Goal: Task Accomplishment & Management: Complete application form

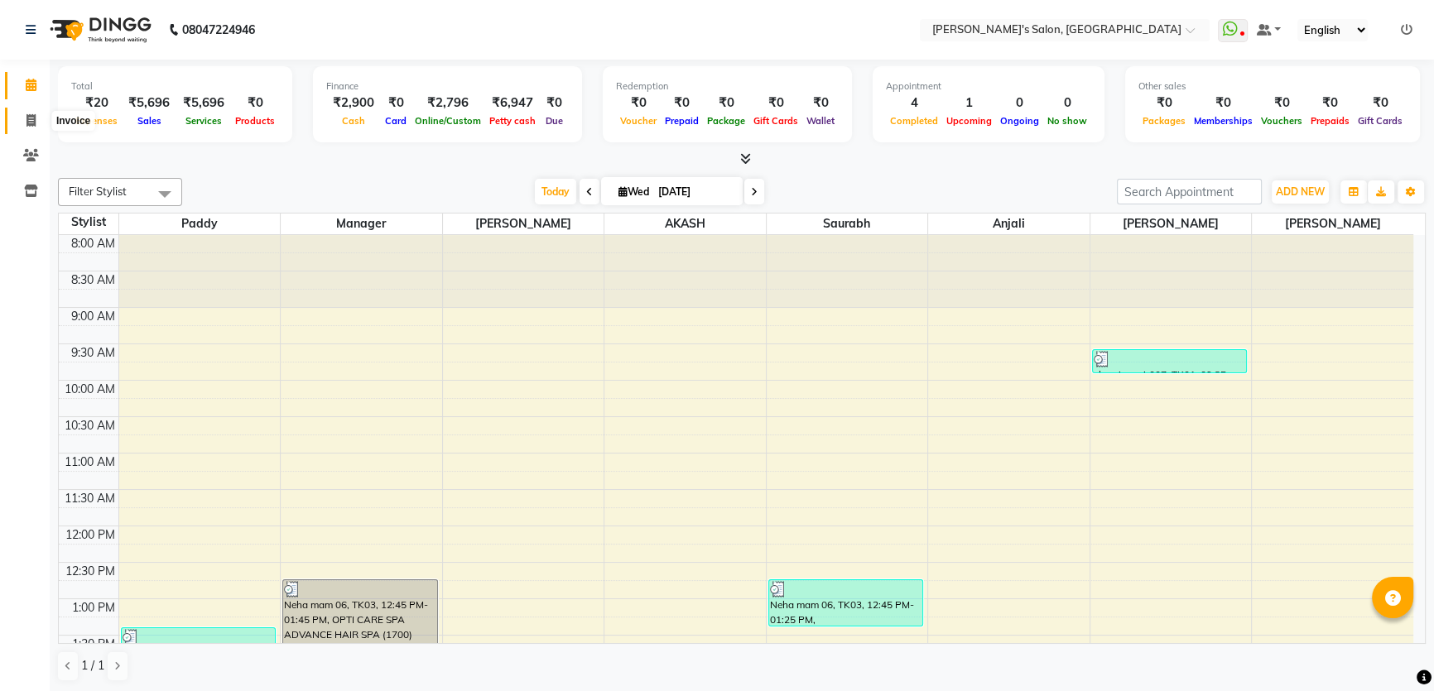
click at [28, 116] on icon at bounding box center [30, 120] width 9 height 12
select select "7366"
select select "service"
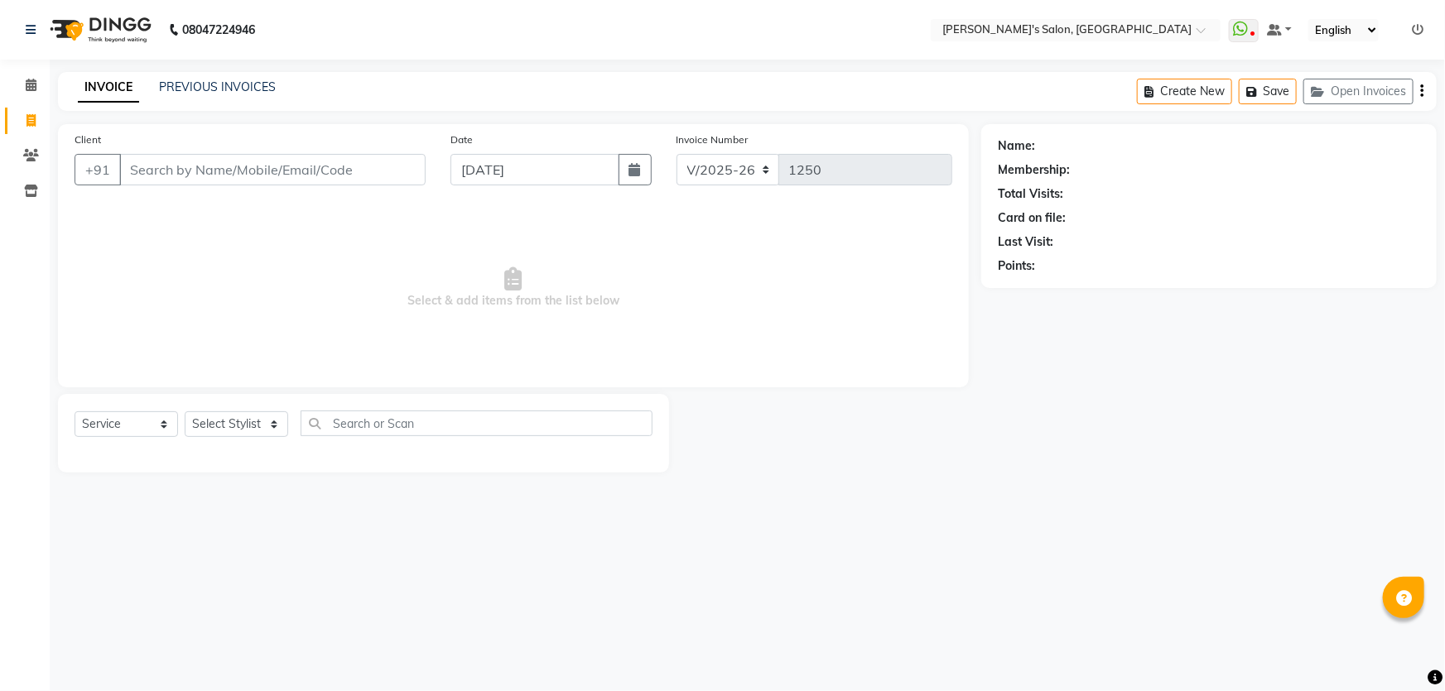
click at [190, 181] on input "Client" at bounding box center [272, 169] width 306 height 31
type input "9545459980"
click at [365, 175] on span "Add Client" at bounding box center [382, 169] width 65 height 17
select select "22"
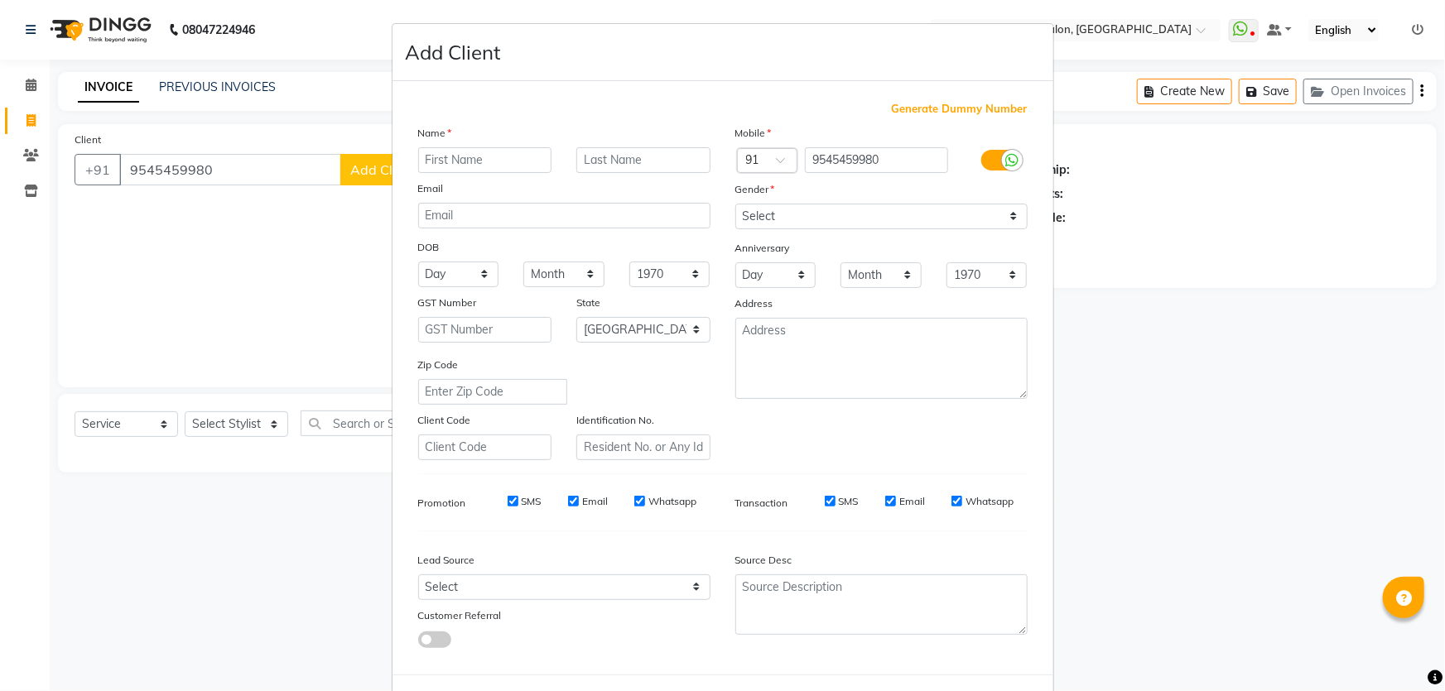
click at [460, 165] on input "text" at bounding box center [485, 160] width 134 height 26
type input "Pratibha"
click at [598, 164] on input "text" at bounding box center [643, 160] width 134 height 26
type input "pal 06"
click at [739, 215] on select "Select [DEMOGRAPHIC_DATA] [DEMOGRAPHIC_DATA] Other Prefer Not To Say" at bounding box center [881, 217] width 292 height 26
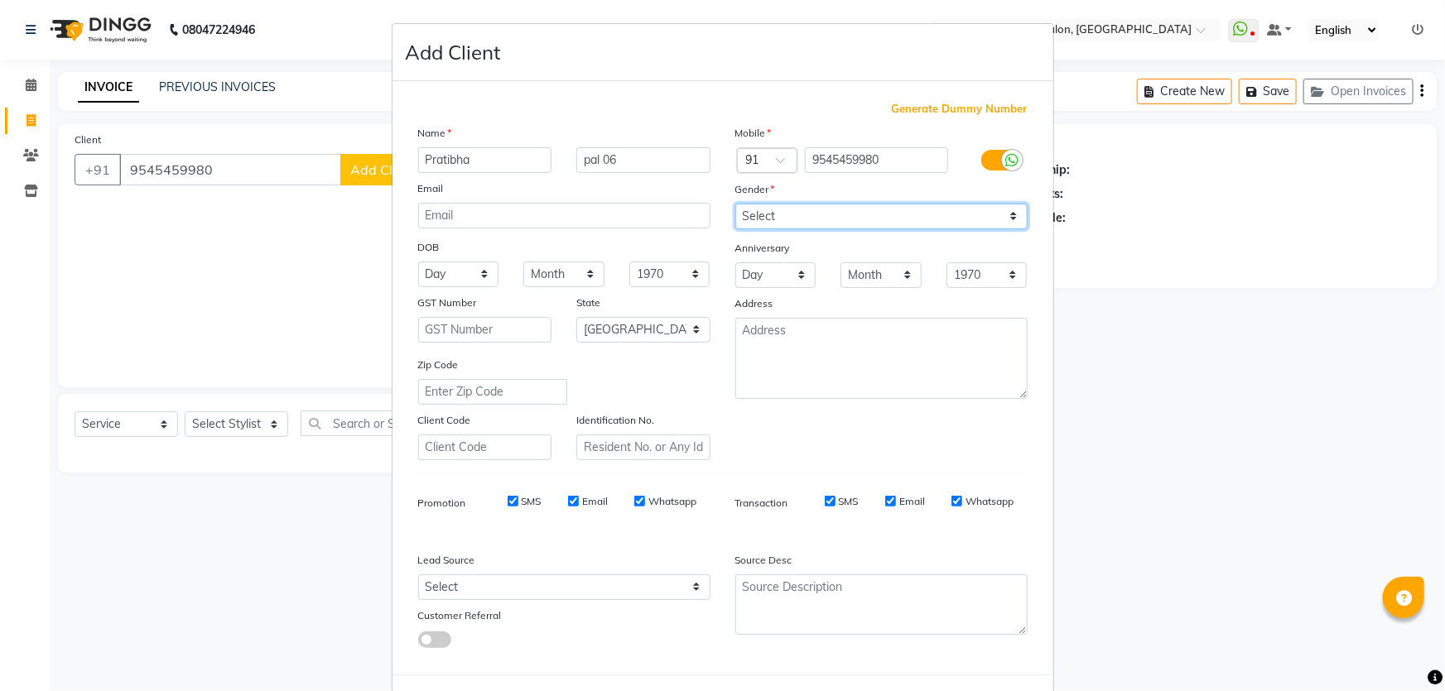
select select "[DEMOGRAPHIC_DATA]"
click at [735, 204] on select "Select [DEMOGRAPHIC_DATA] [DEMOGRAPHIC_DATA] Other Prefer Not To Say" at bounding box center [881, 217] width 292 height 26
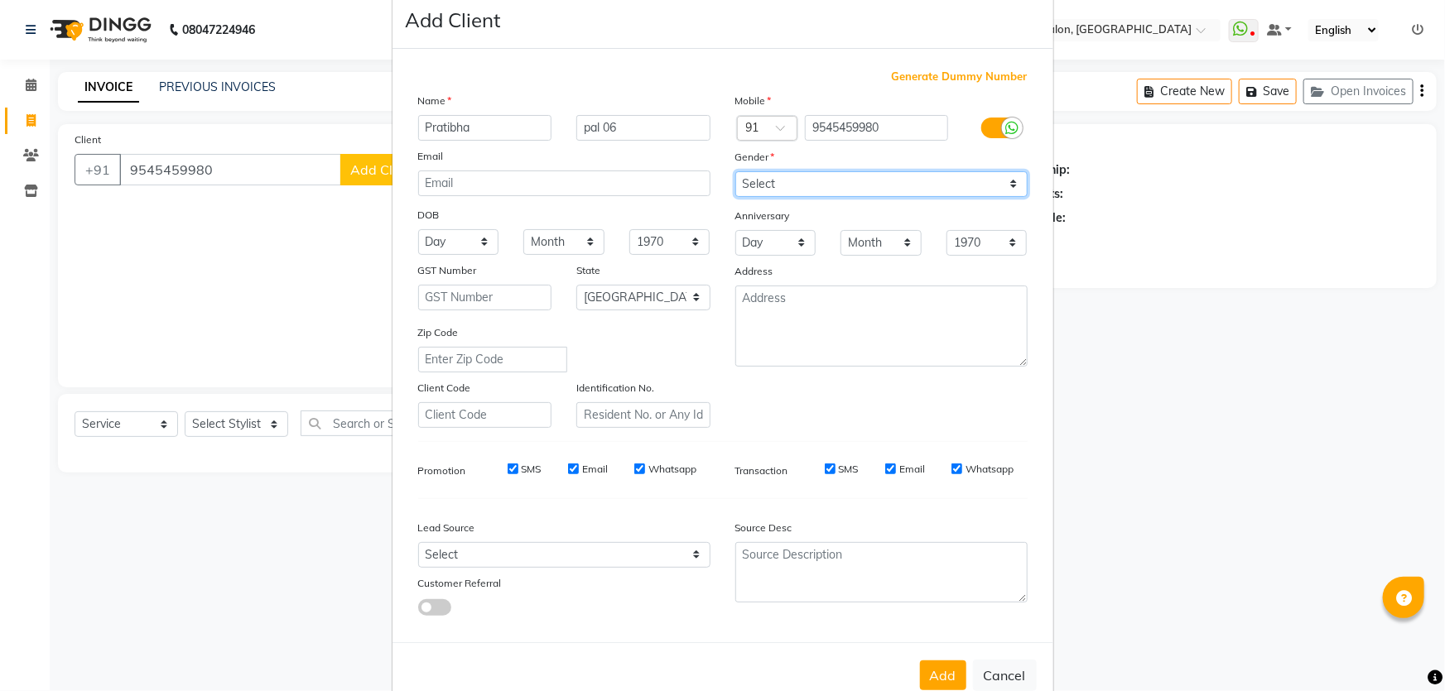
scroll to position [77, 0]
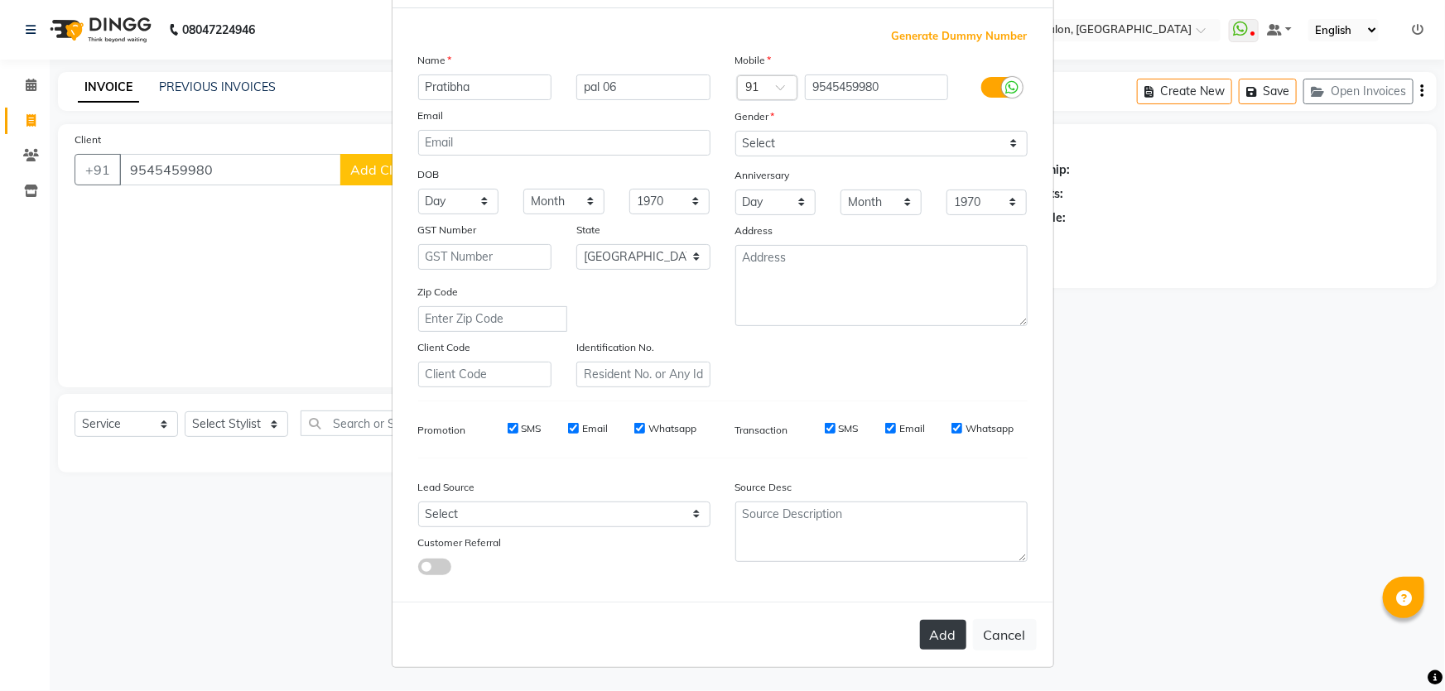
click at [931, 637] on button "Add" at bounding box center [943, 635] width 46 height 30
type input "95******80"
select select
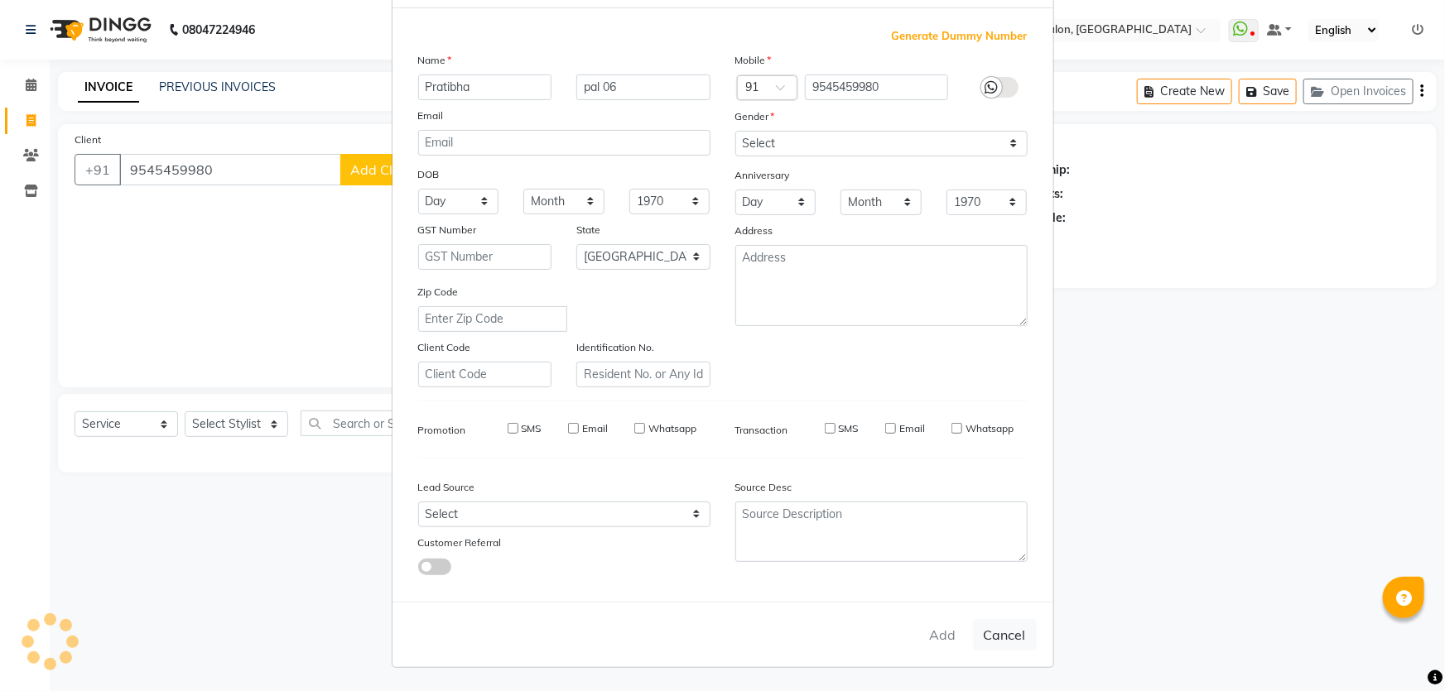
select select "null"
select select
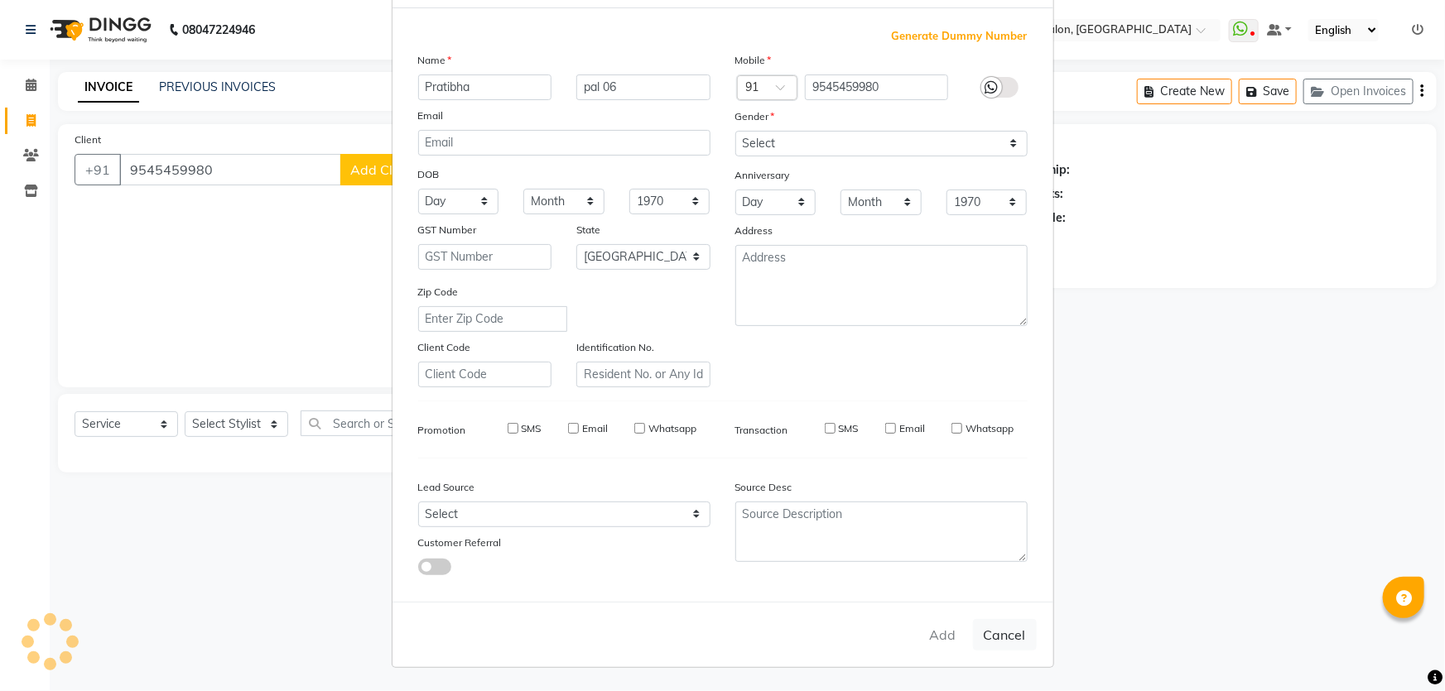
checkbox input "false"
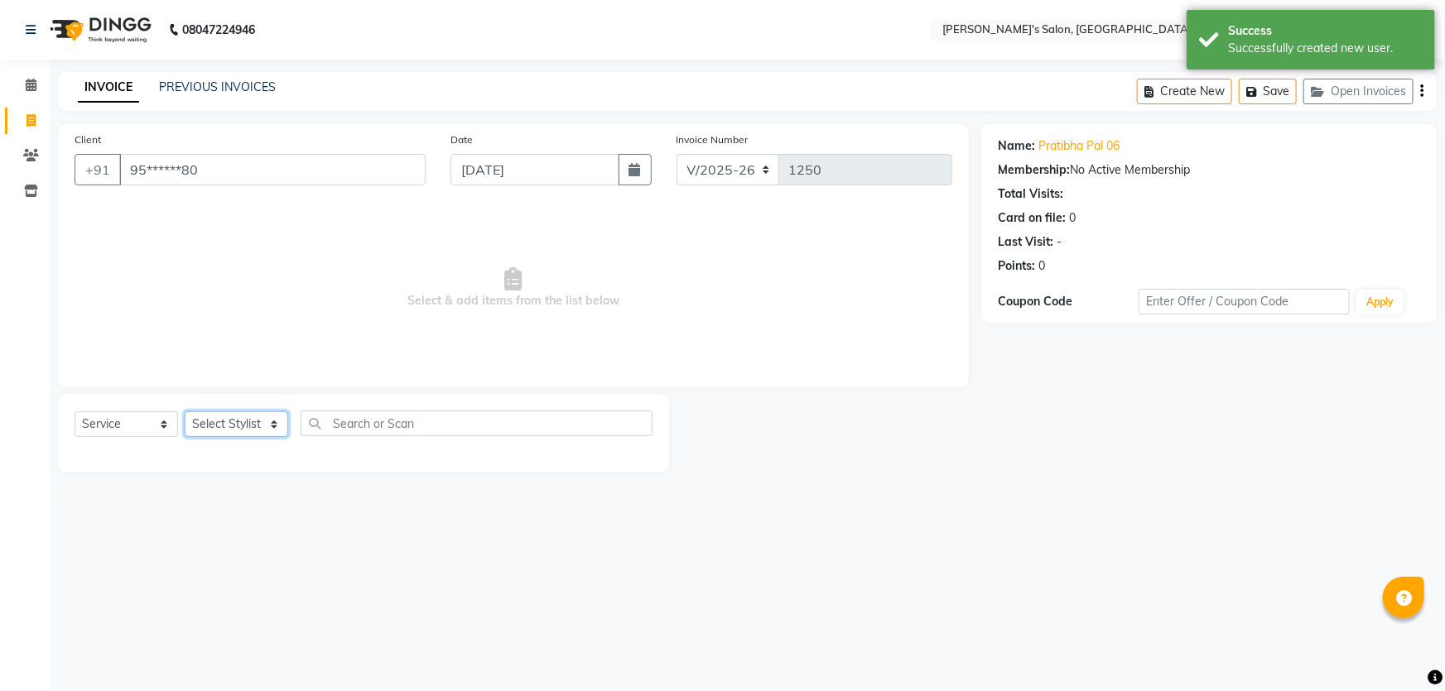
click at [275, 422] on select "Select Stylist AKASH ANIL KONDHAMANGALE Anjali Manager [PERSON_NAME] [PERSON_NA…" at bounding box center [236, 424] width 103 height 26
select select "63835"
click at [185, 411] on select "Select Stylist AKASH ANIL KONDHAMANGALE Anjali Manager [PERSON_NAME] [PERSON_NA…" at bounding box center [236, 424] width 103 height 26
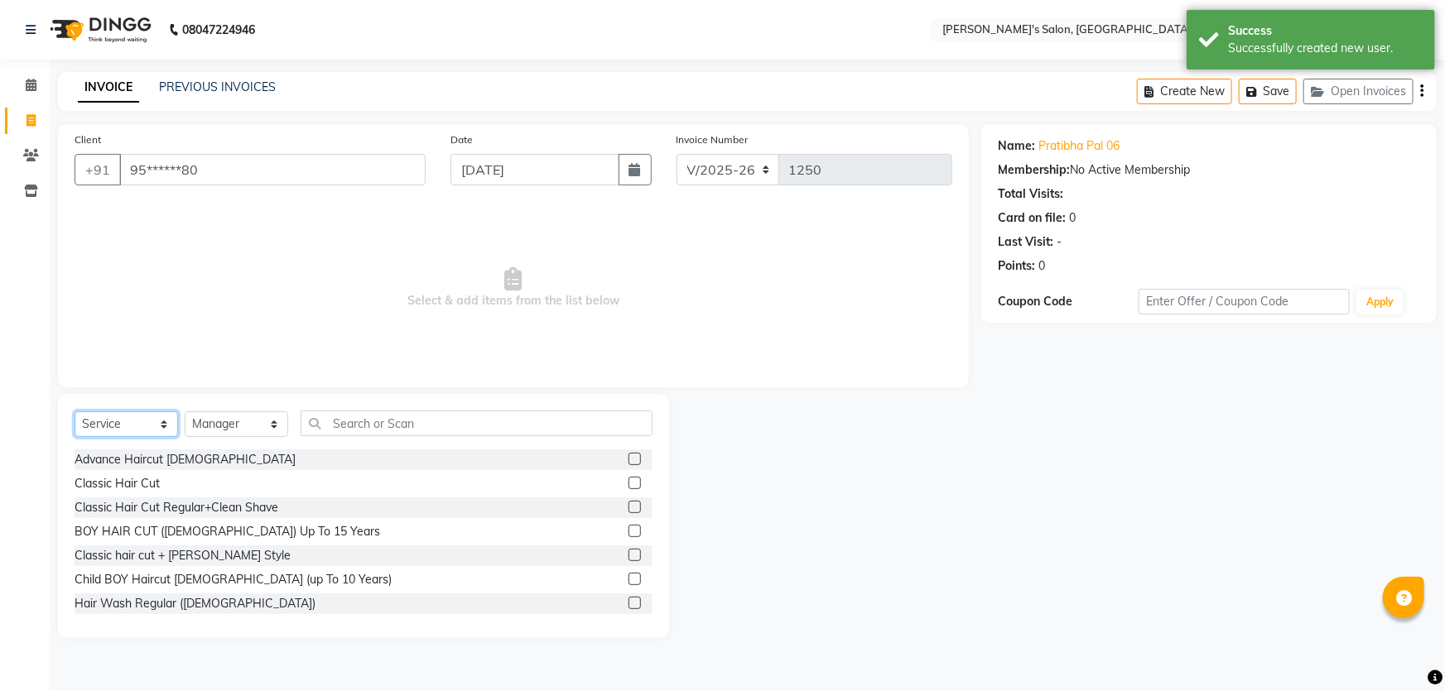
click at [161, 426] on select "Select Service Product Membership Package Voucher Prepaid Gift Card" at bounding box center [126, 424] width 103 height 26
click at [75, 411] on select "Select Service Product Membership Package Voucher Prepaid Gift Card" at bounding box center [126, 424] width 103 height 26
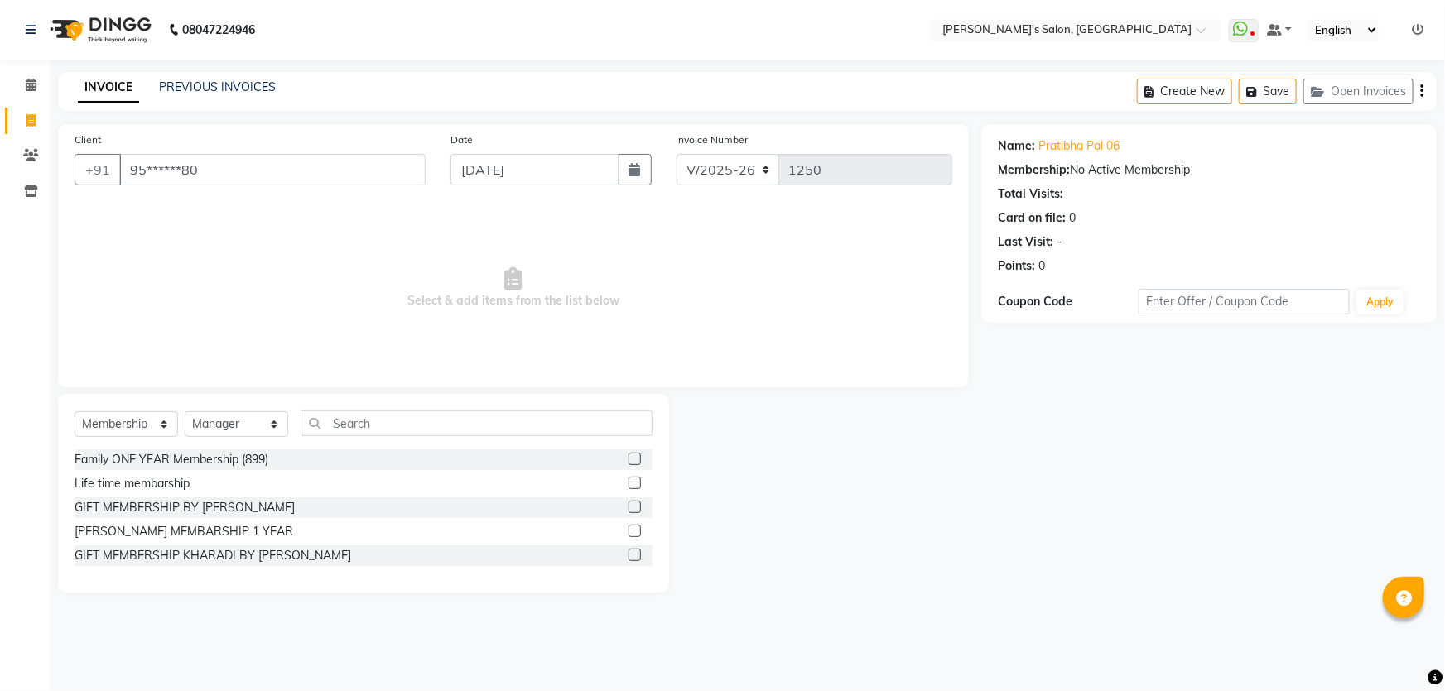
click at [634, 555] on label at bounding box center [634, 555] width 12 height 12
click at [634, 555] on input "checkbox" at bounding box center [633, 556] width 11 height 11
select select "select"
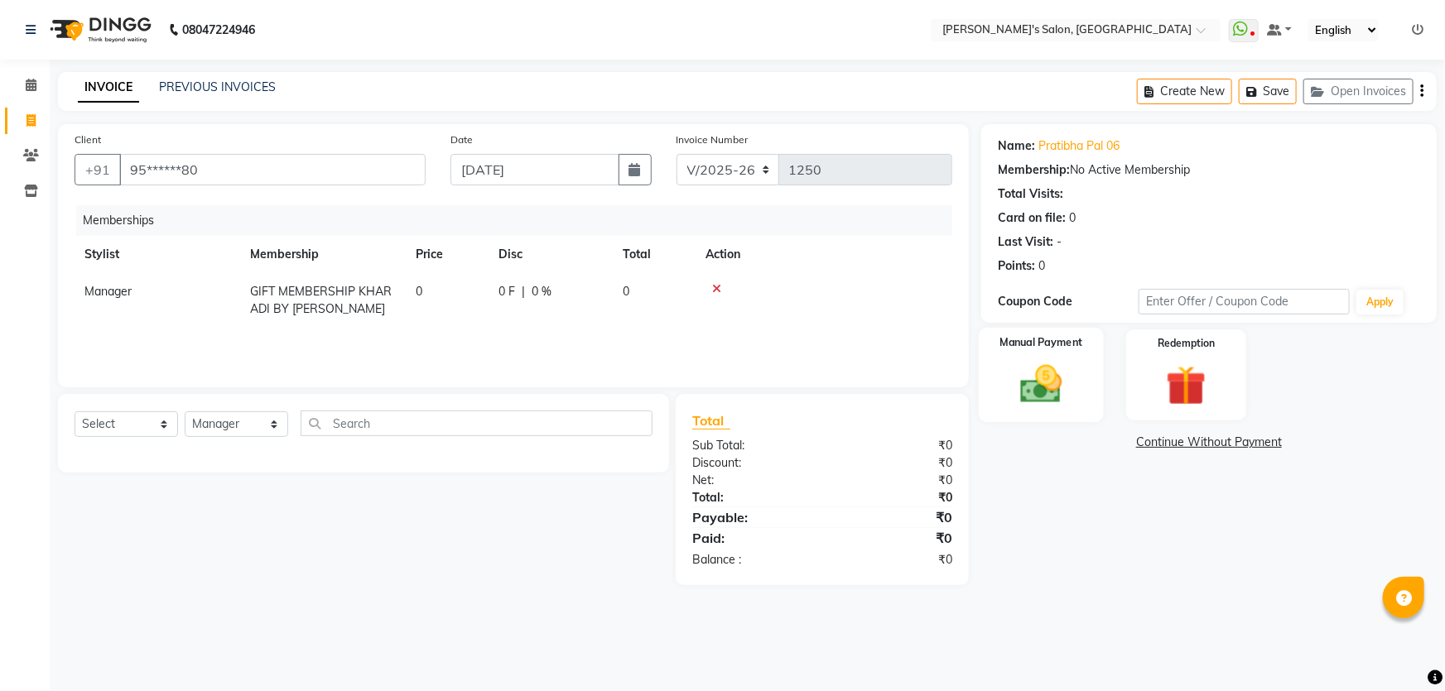
click at [1035, 407] on img at bounding box center [1042, 384] width 68 height 48
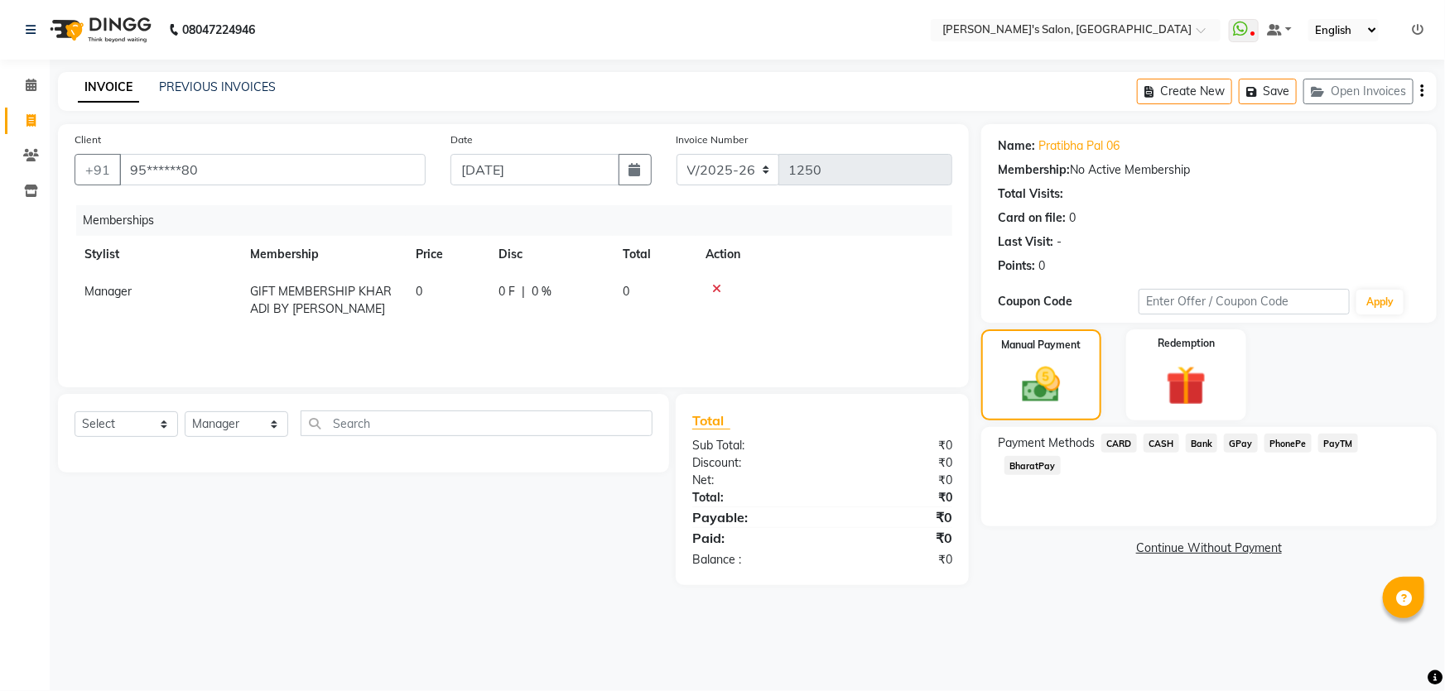
click at [1170, 546] on link "Continue Without Payment" at bounding box center [1208, 548] width 449 height 17
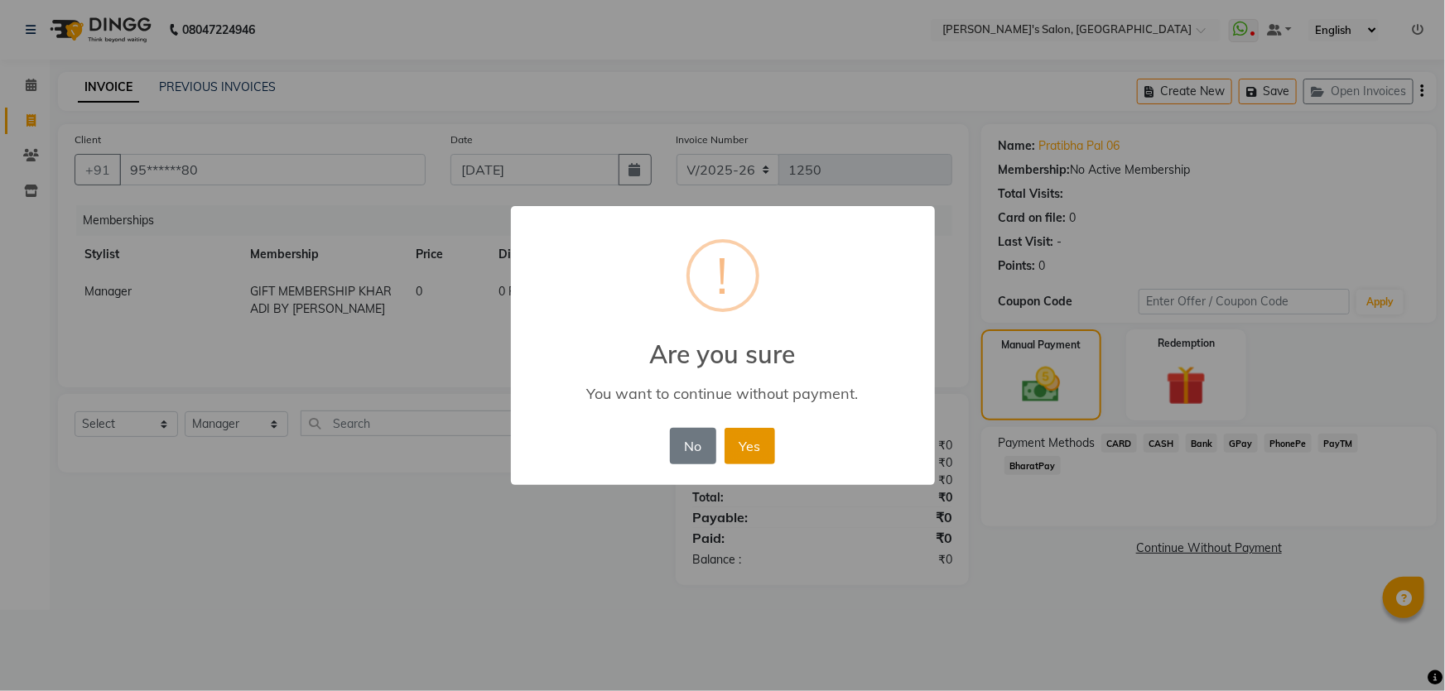
click at [750, 450] on button "Yes" at bounding box center [749, 446] width 51 height 36
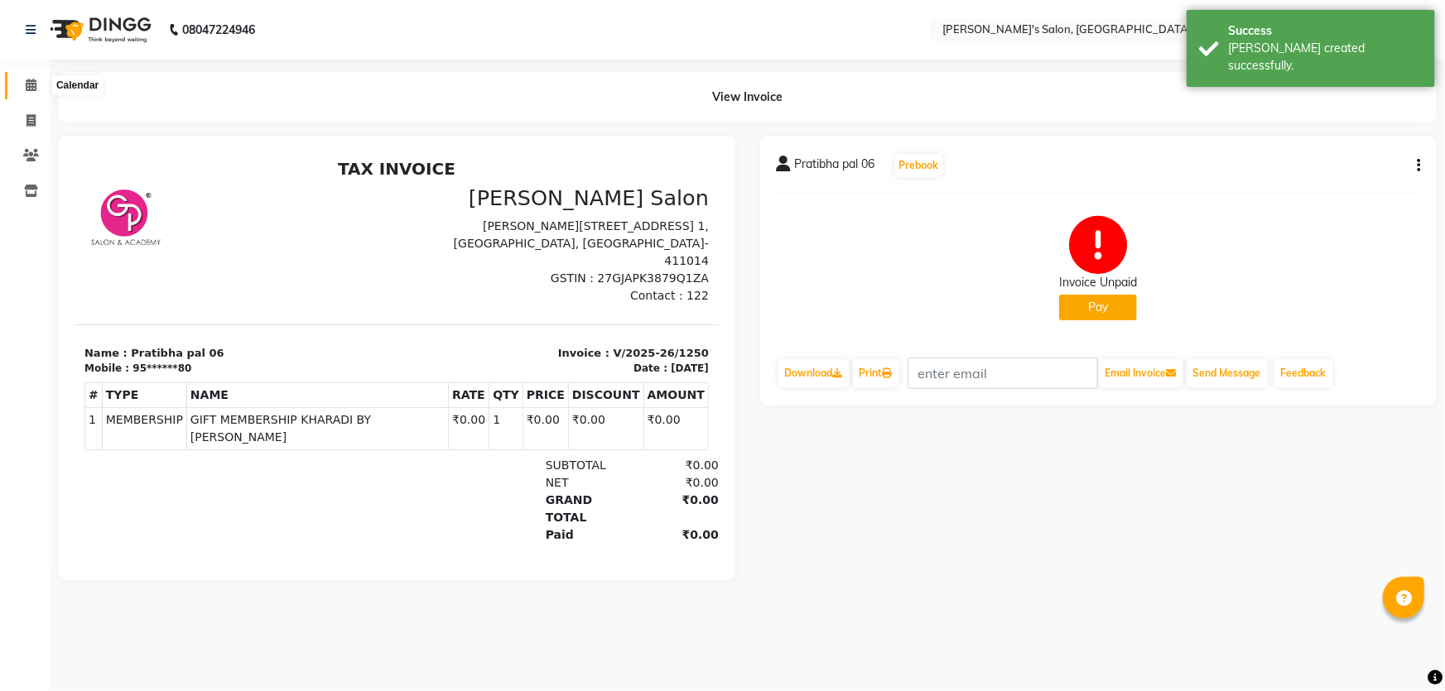
click at [29, 86] on icon at bounding box center [31, 85] width 11 height 12
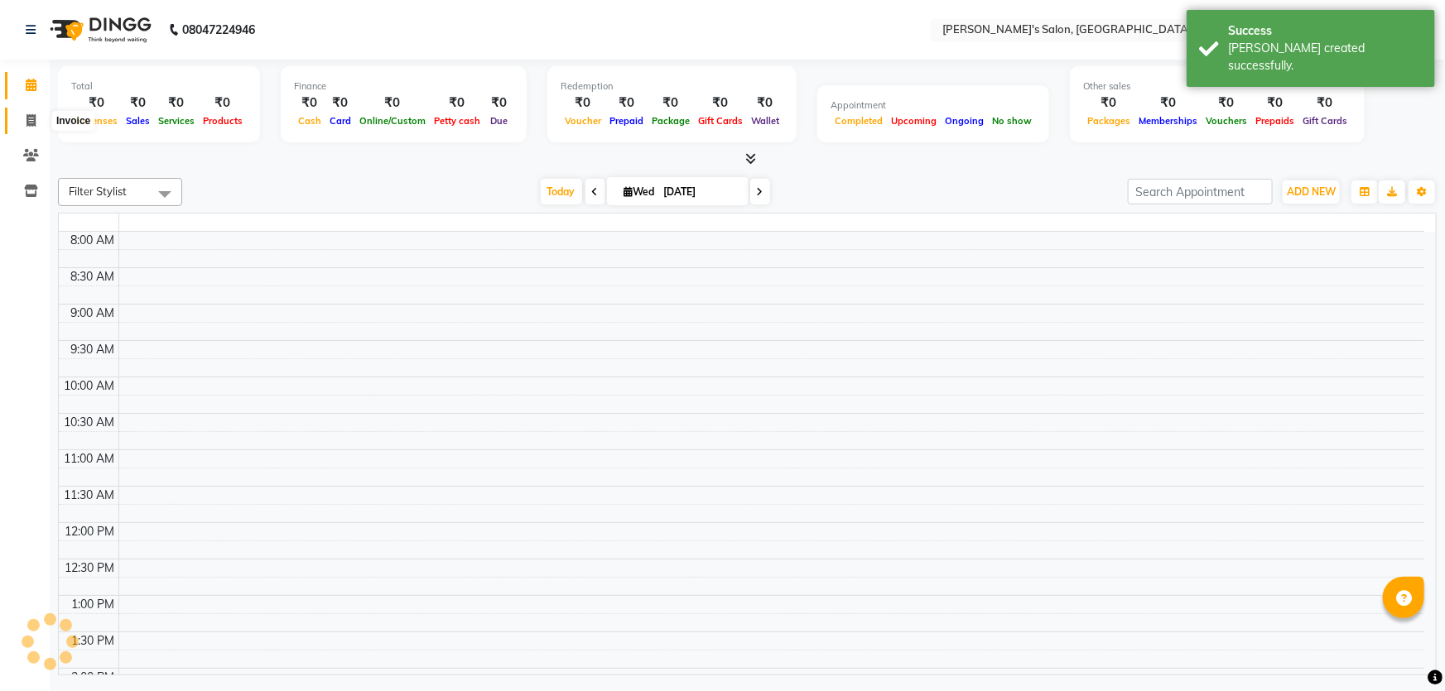
click at [30, 117] on icon at bounding box center [30, 120] width 9 height 12
select select "service"
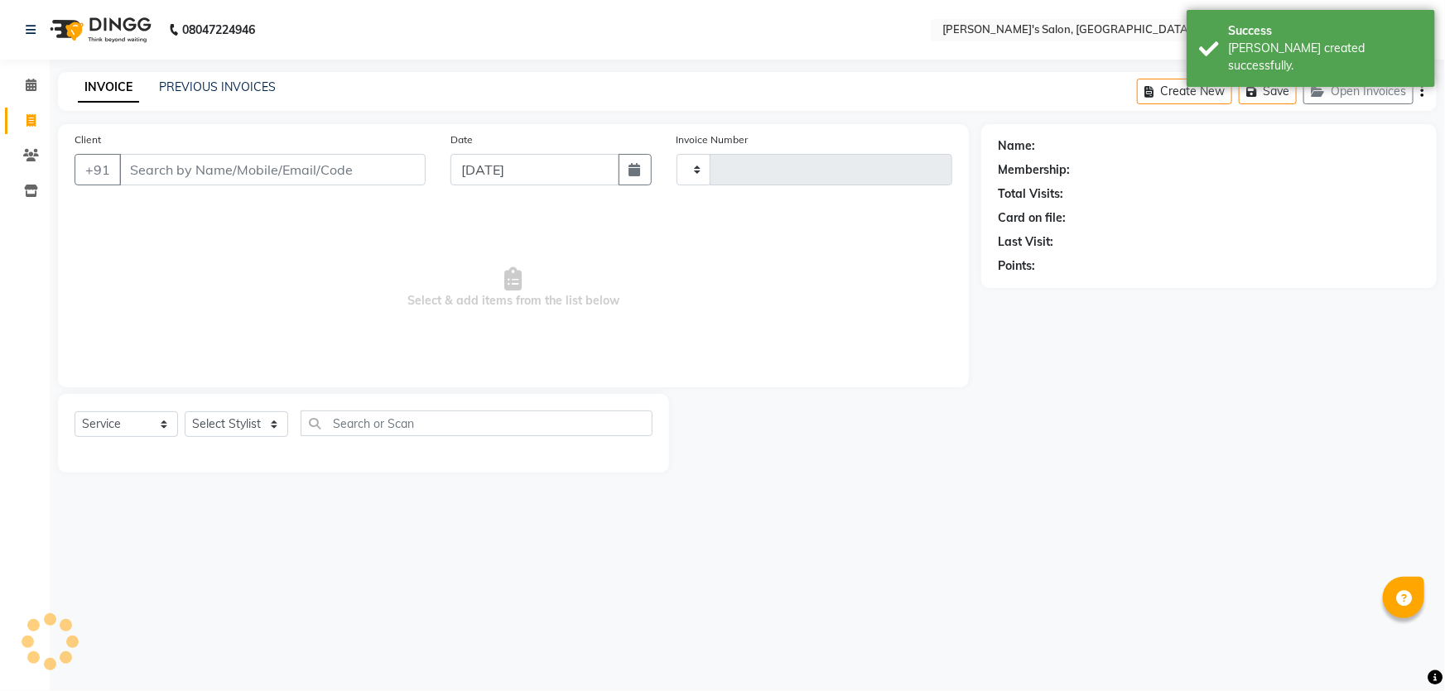
click at [152, 166] on input "Client" at bounding box center [272, 169] width 306 height 31
select select "7366"
type input "1251"
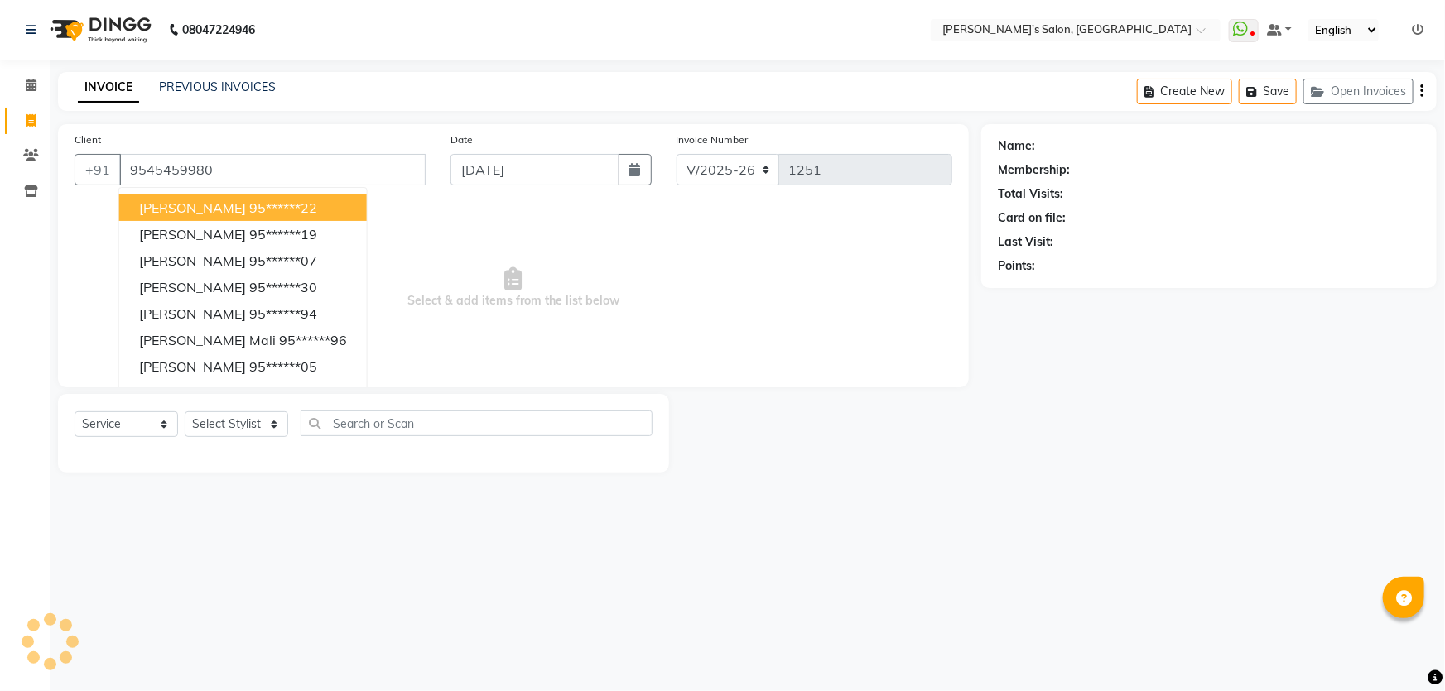
type input "9545459980"
select select "1: Object"
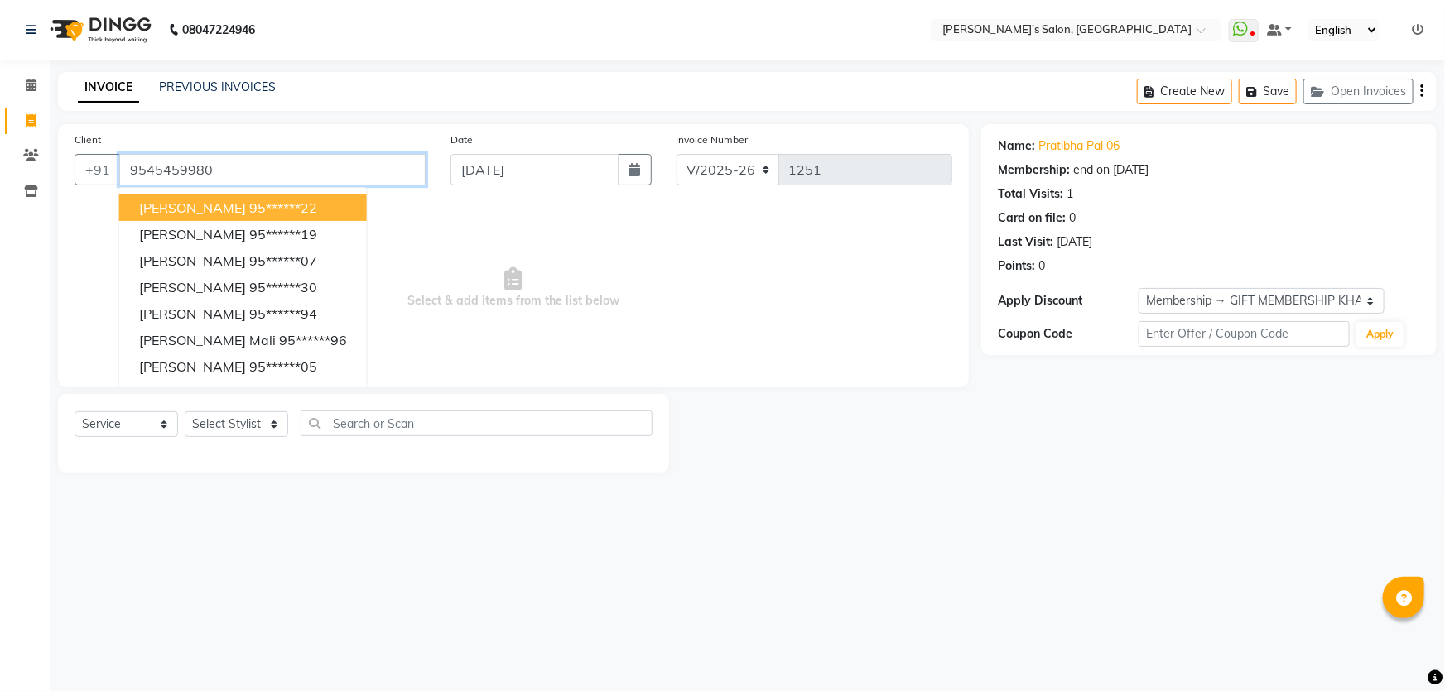
click at [221, 170] on input "9545459980" at bounding box center [272, 169] width 306 height 31
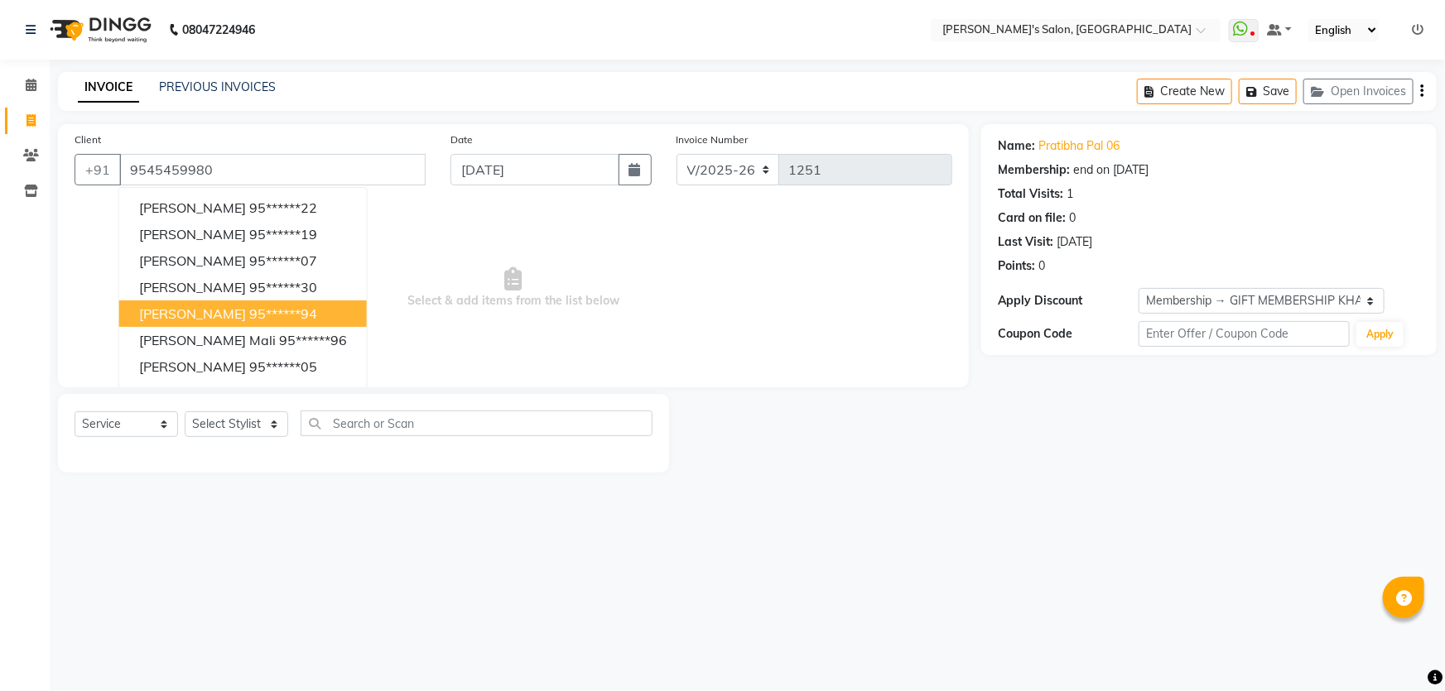
click at [654, 524] on div "08047224946 Select Location × Girja's Salon, Kharadi WhatsApp Status ✕ Status: …" at bounding box center [722, 345] width 1445 height 691
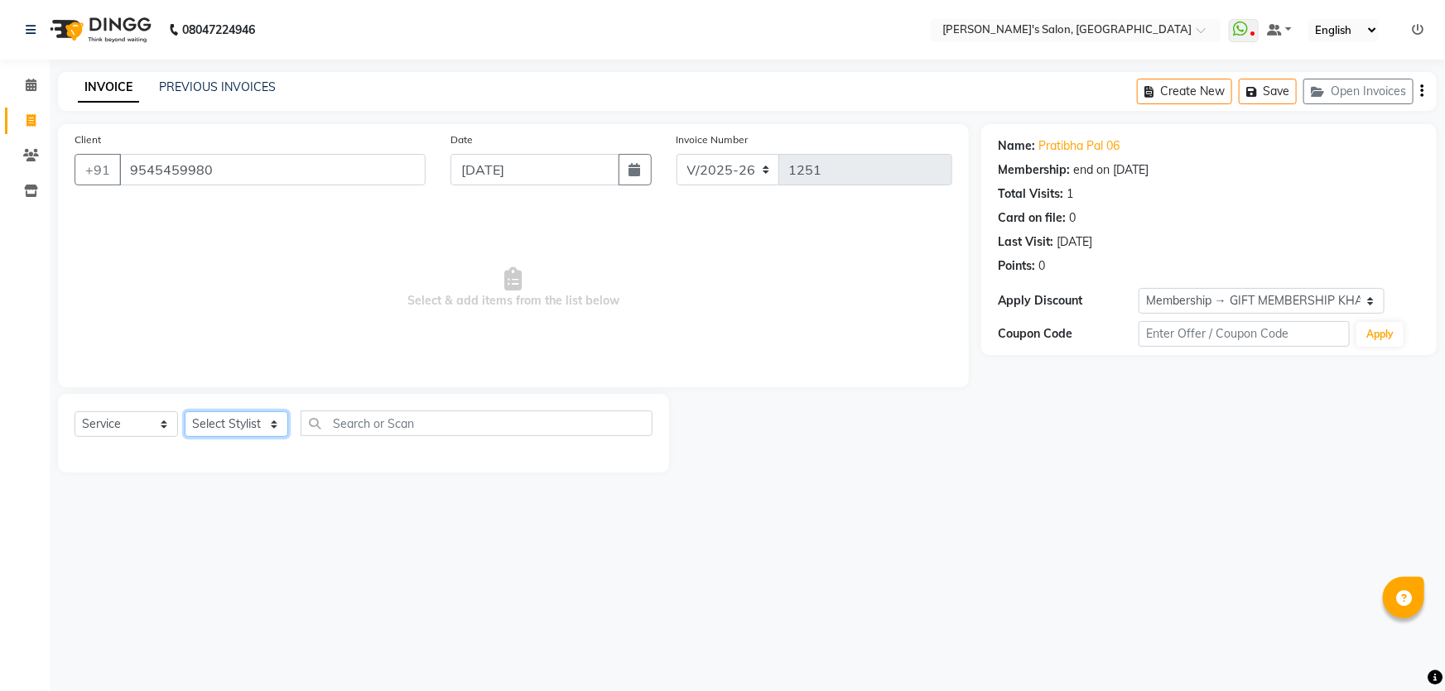
click at [273, 424] on select "Select Stylist AKASH ANIL KONDHAMANGALE Anjali Manager [PERSON_NAME] [PERSON_NA…" at bounding box center [236, 424] width 103 height 26
select select "65667"
click at [185, 411] on select "Select Stylist AKASH ANIL KONDHAMANGALE Anjali Manager [PERSON_NAME] [PERSON_NA…" at bounding box center [236, 424] width 103 height 26
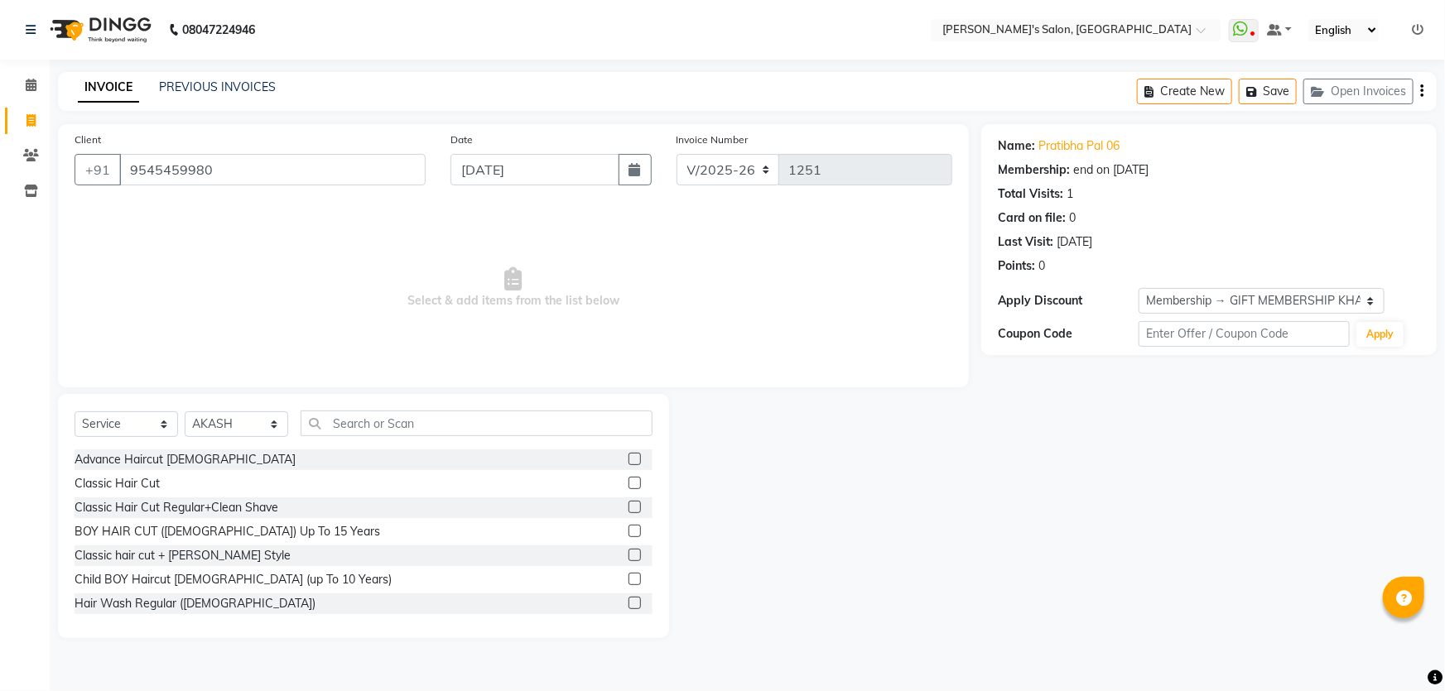
click at [628, 456] on label at bounding box center [634, 459] width 12 height 12
click at [628, 456] on input "checkbox" at bounding box center [633, 460] width 11 height 11
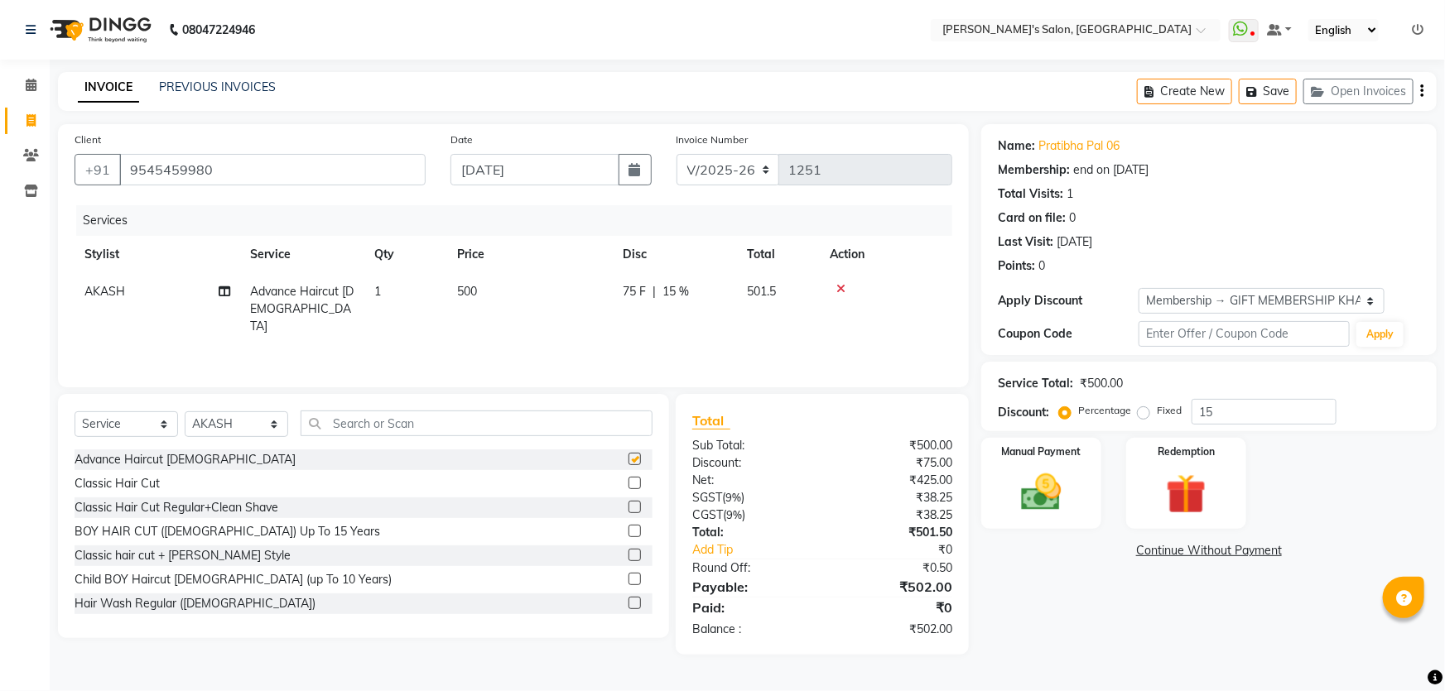
checkbox input "false"
click at [257, 176] on input "9545459980" at bounding box center [272, 169] width 306 height 31
type input "954545998"
type input "0"
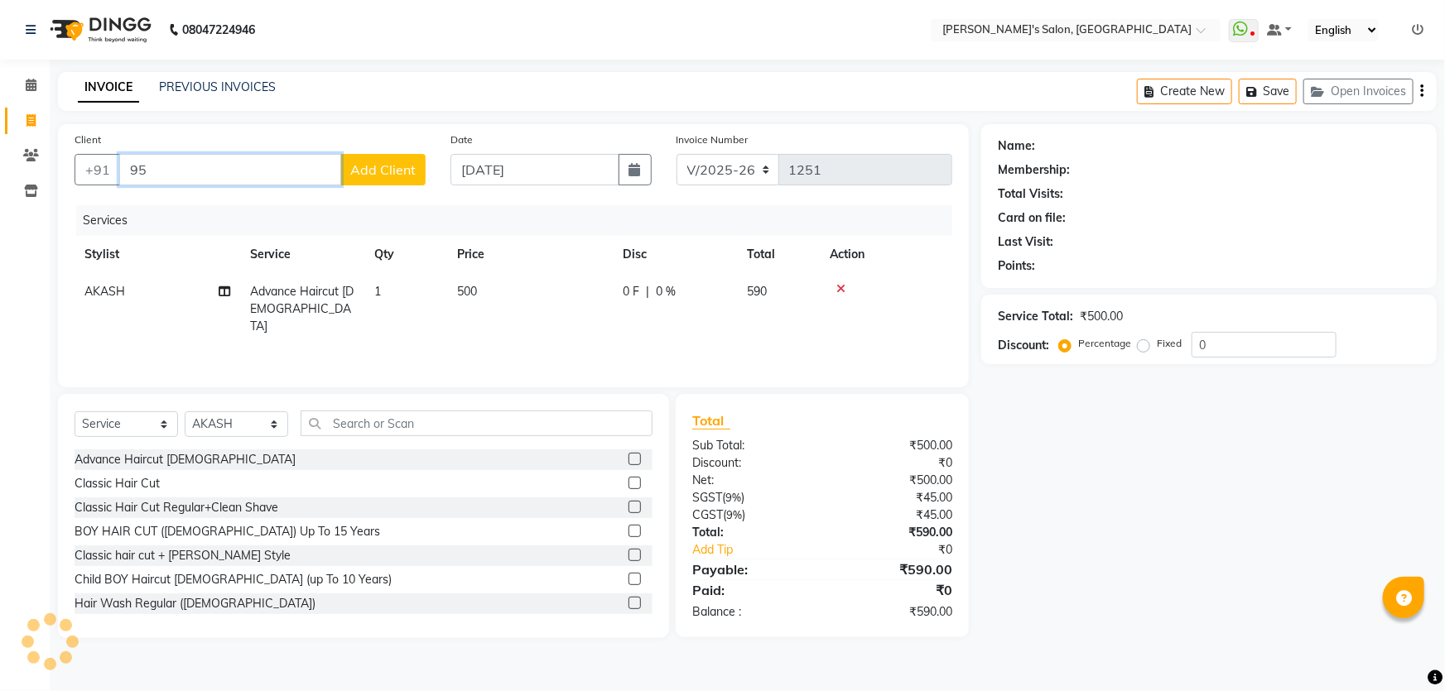
type input "9"
click at [30, 84] on icon at bounding box center [31, 85] width 11 height 12
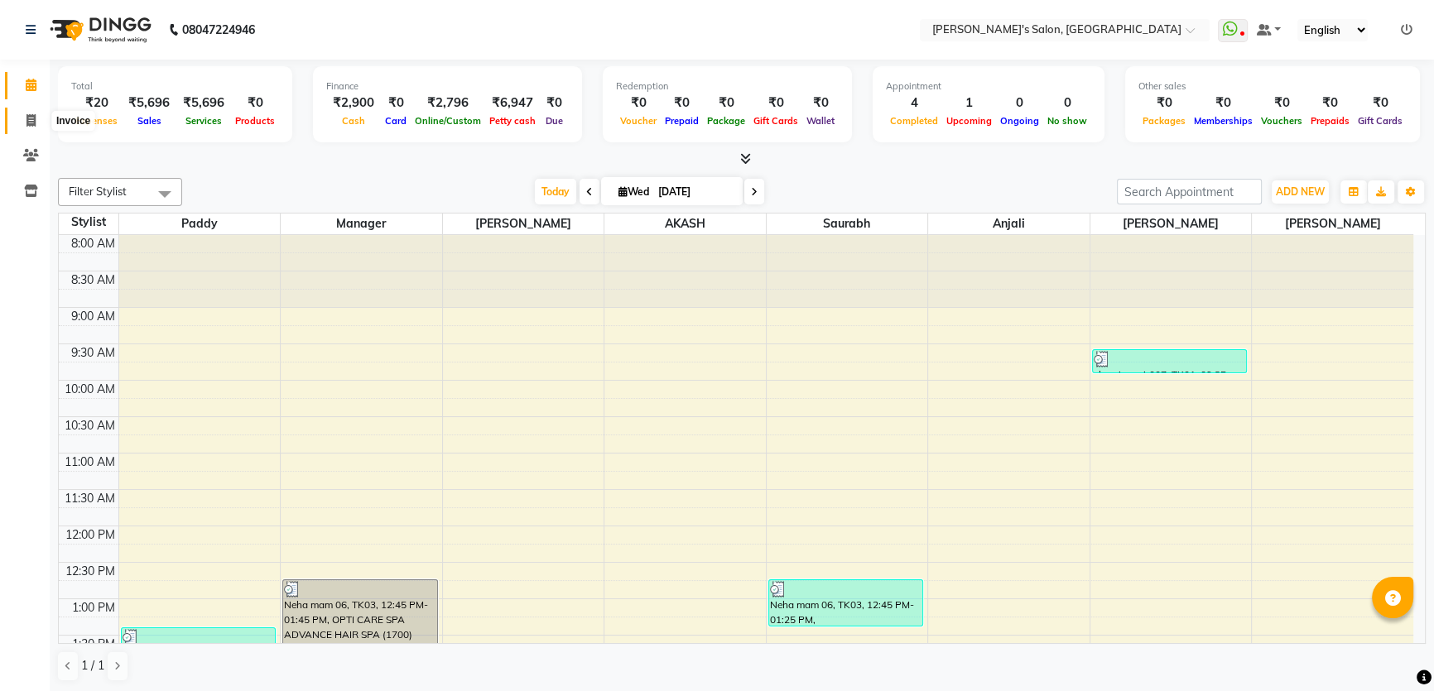
click at [24, 118] on span at bounding box center [31, 121] width 29 height 19
select select "service"
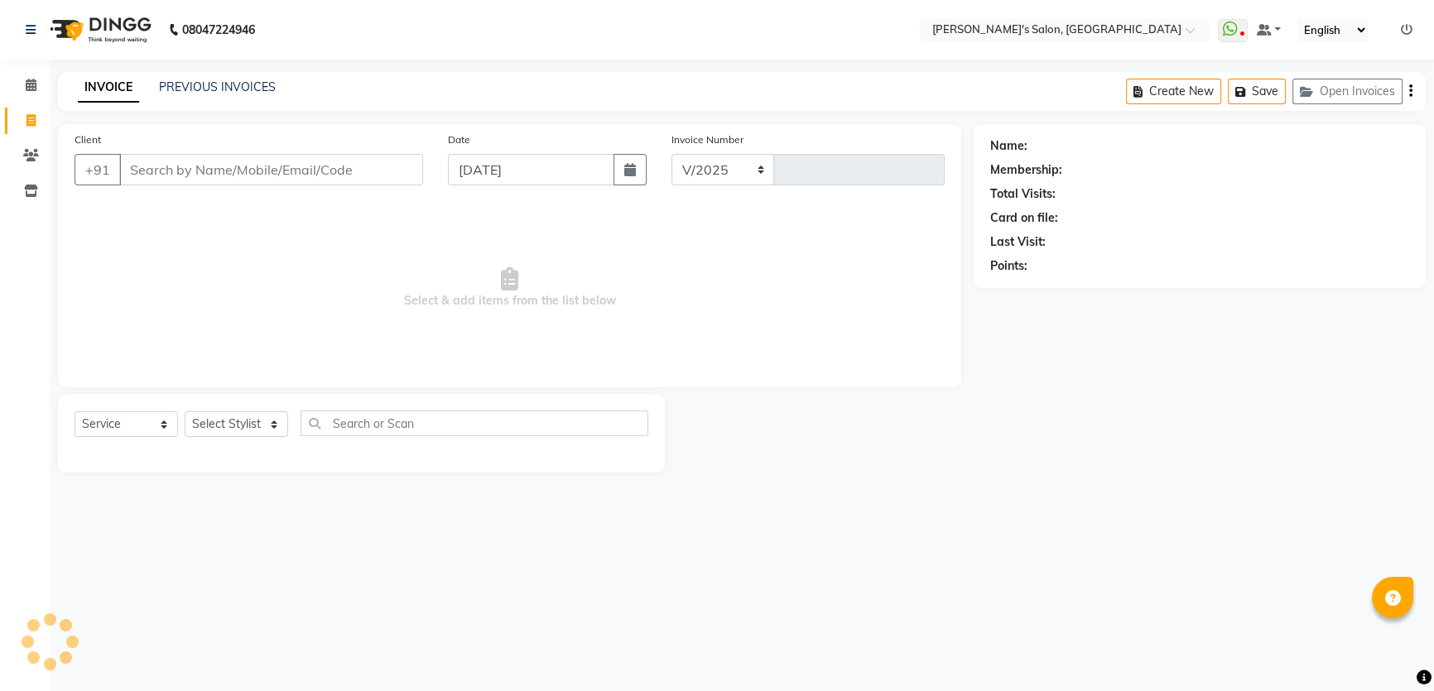
select select "7366"
type input "1251"
type input "7020663840"
click at [397, 181] on button "Add Client" at bounding box center [382, 169] width 85 height 31
select select "22"
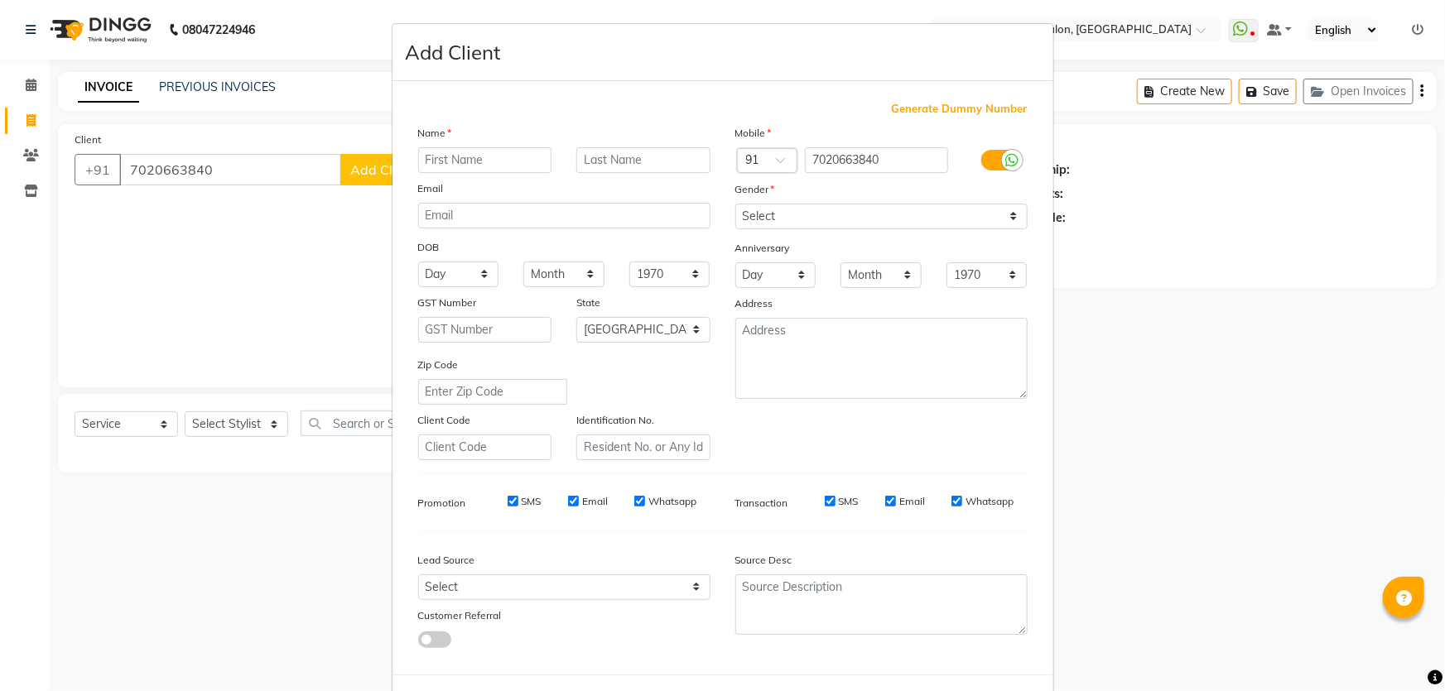
click at [515, 163] on input "text" at bounding box center [485, 160] width 134 height 26
type input "Ria"
click at [635, 158] on input "text" at bounding box center [643, 160] width 134 height 26
type input "singh 06"
click at [772, 214] on select "Select [DEMOGRAPHIC_DATA] [DEMOGRAPHIC_DATA] Other Prefer Not To Say" at bounding box center [881, 217] width 292 height 26
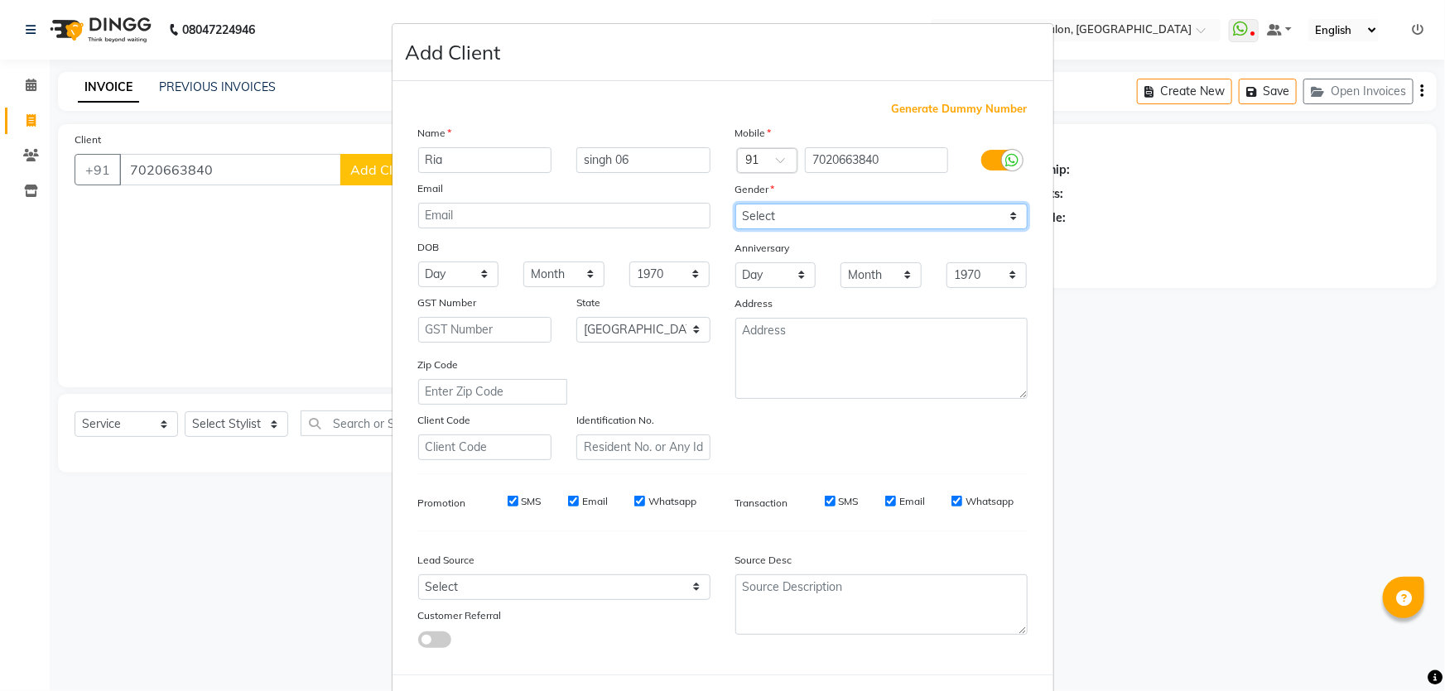
select select "[DEMOGRAPHIC_DATA]"
click at [735, 204] on select "Select [DEMOGRAPHIC_DATA] [DEMOGRAPHIC_DATA] Other Prefer Not To Say" at bounding box center [881, 217] width 292 height 26
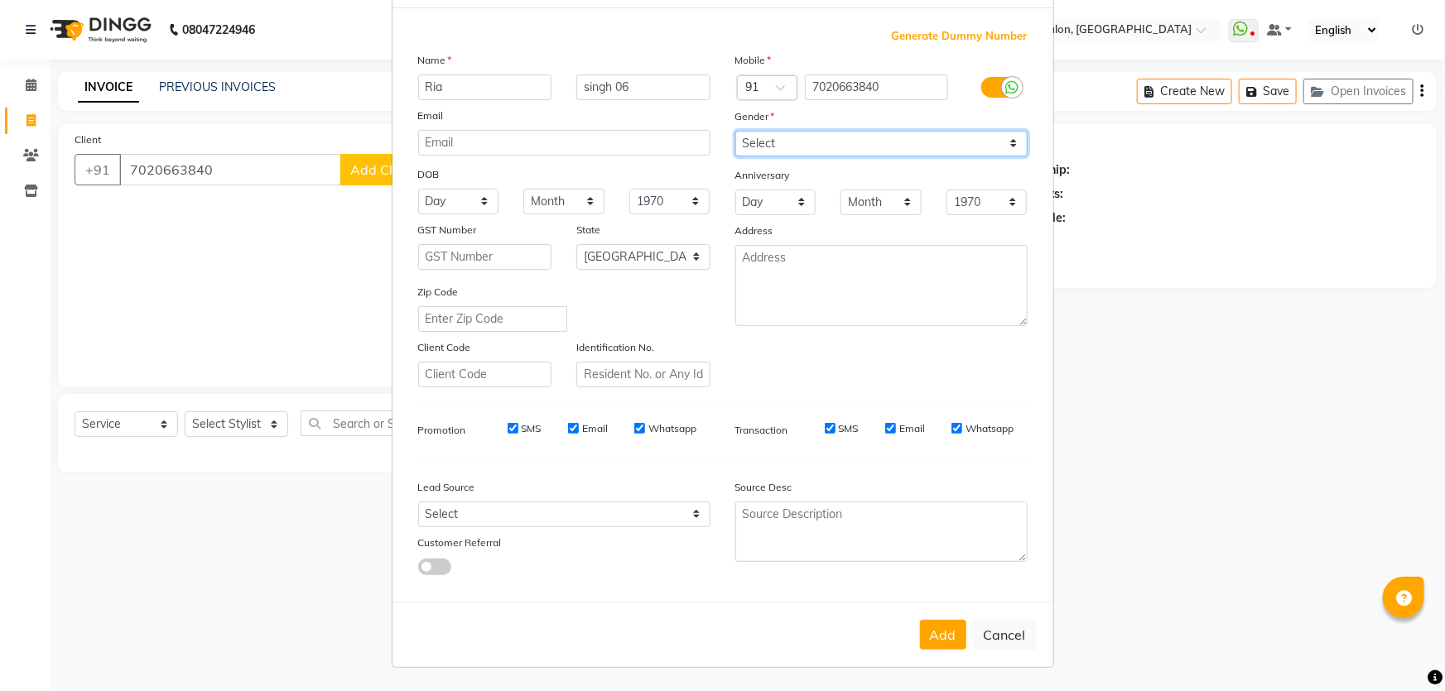
scroll to position [77, 0]
click at [934, 631] on button "Add" at bounding box center [943, 635] width 46 height 30
type input "70******40"
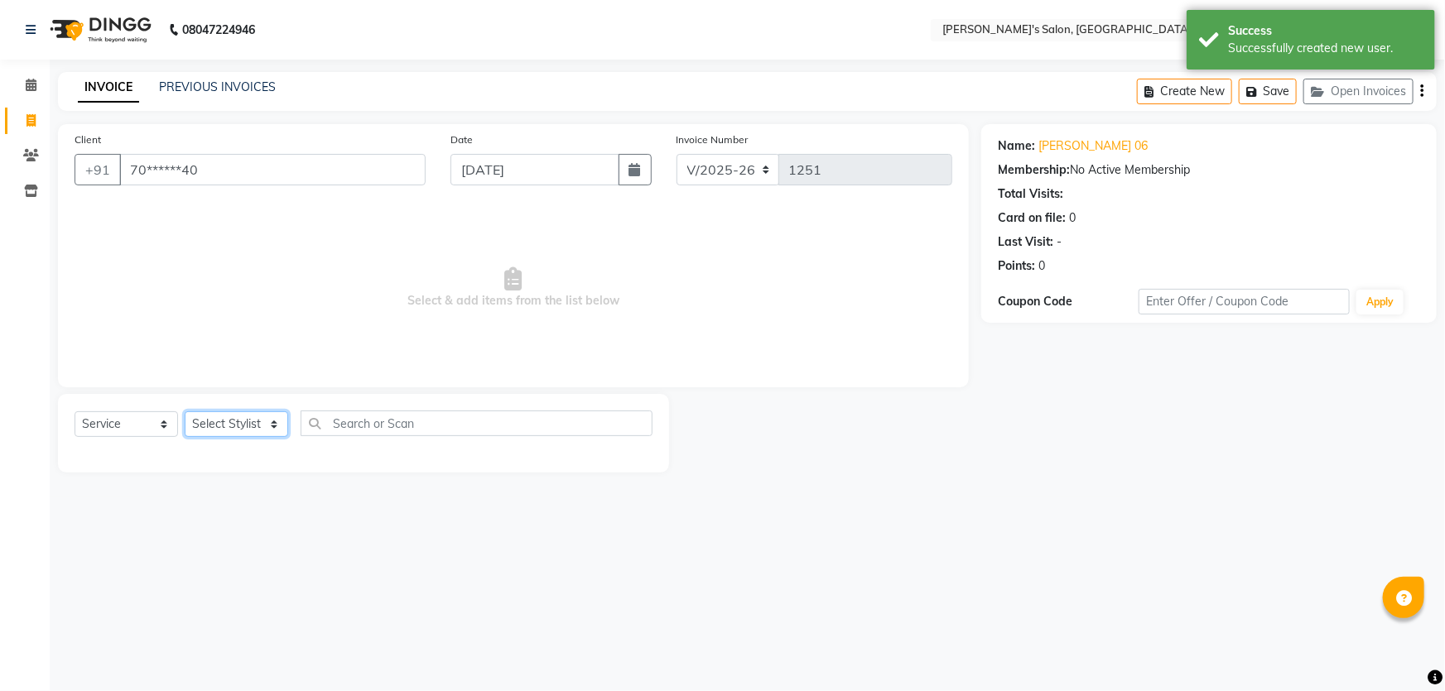
click at [273, 416] on select "Select Stylist AKASH ANIL KONDHAMANGALE Anjali Manager [PERSON_NAME] [PERSON_NA…" at bounding box center [236, 424] width 103 height 26
select select "63835"
click at [185, 411] on select "Select Stylist AKASH ANIL KONDHAMANGALE Anjali Manager [PERSON_NAME] [PERSON_NA…" at bounding box center [236, 424] width 103 height 26
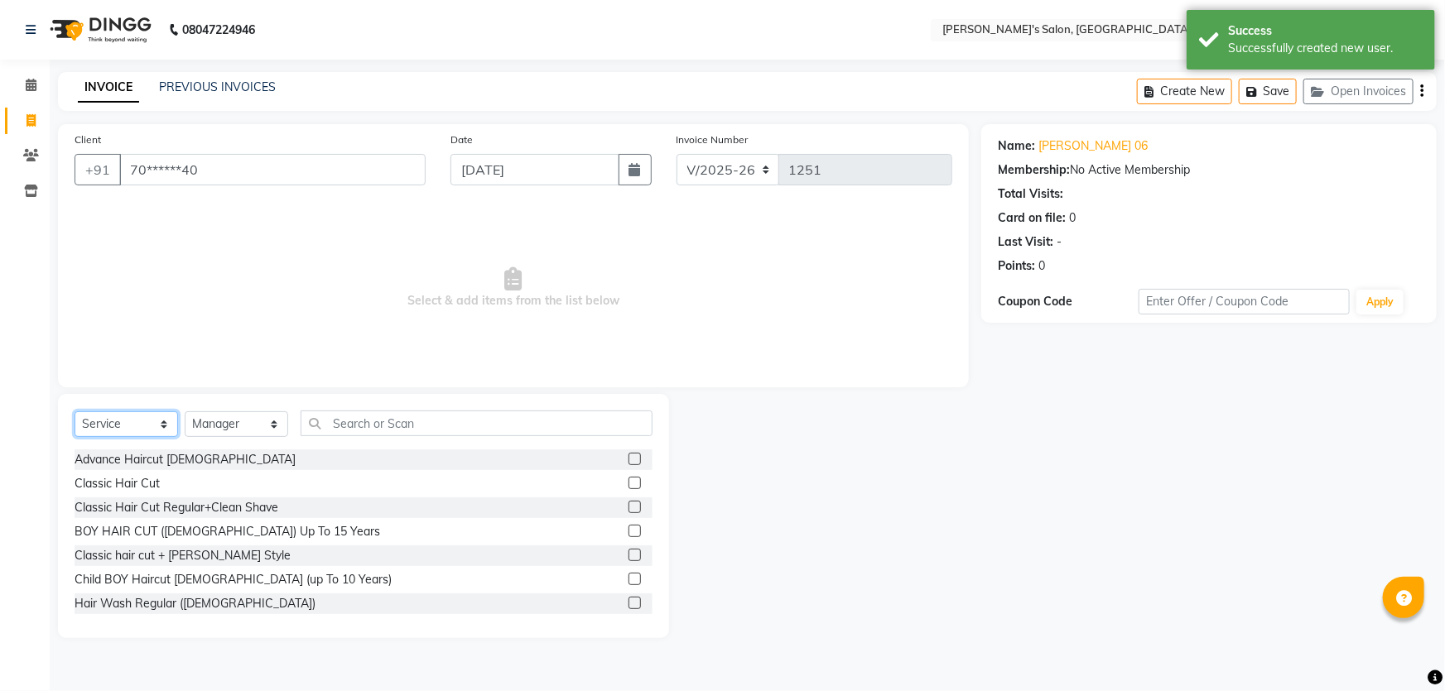
click at [152, 421] on select "Select Service Product Membership Package Voucher Prepaid Gift Card" at bounding box center [126, 424] width 103 height 26
click at [75, 411] on select "Select Service Product Membership Package Voucher Prepaid Gift Card" at bounding box center [126, 424] width 103 height 26
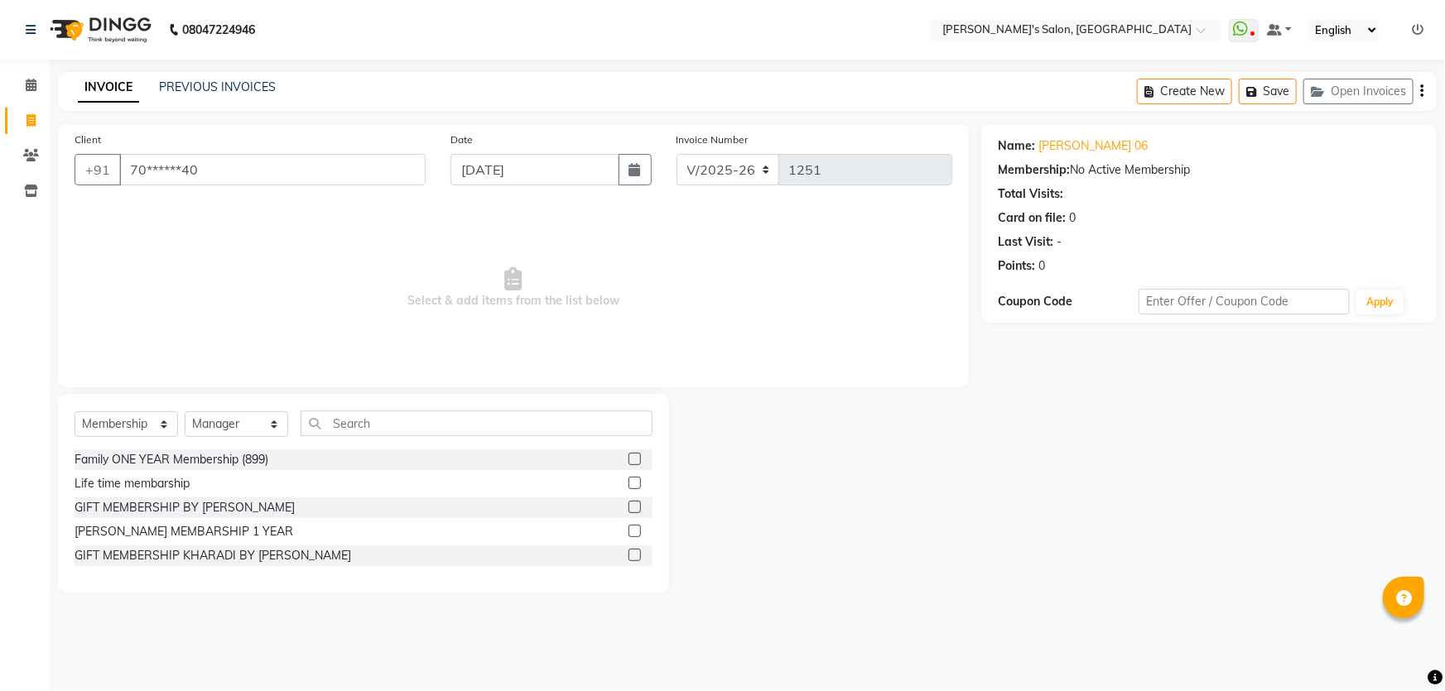
click at [637, 557] on label at bounding box center [634, 555] width 12 height 12
click at [637, 557] on input "checkbox" at bounding box center [633, 556] width 11 height 11
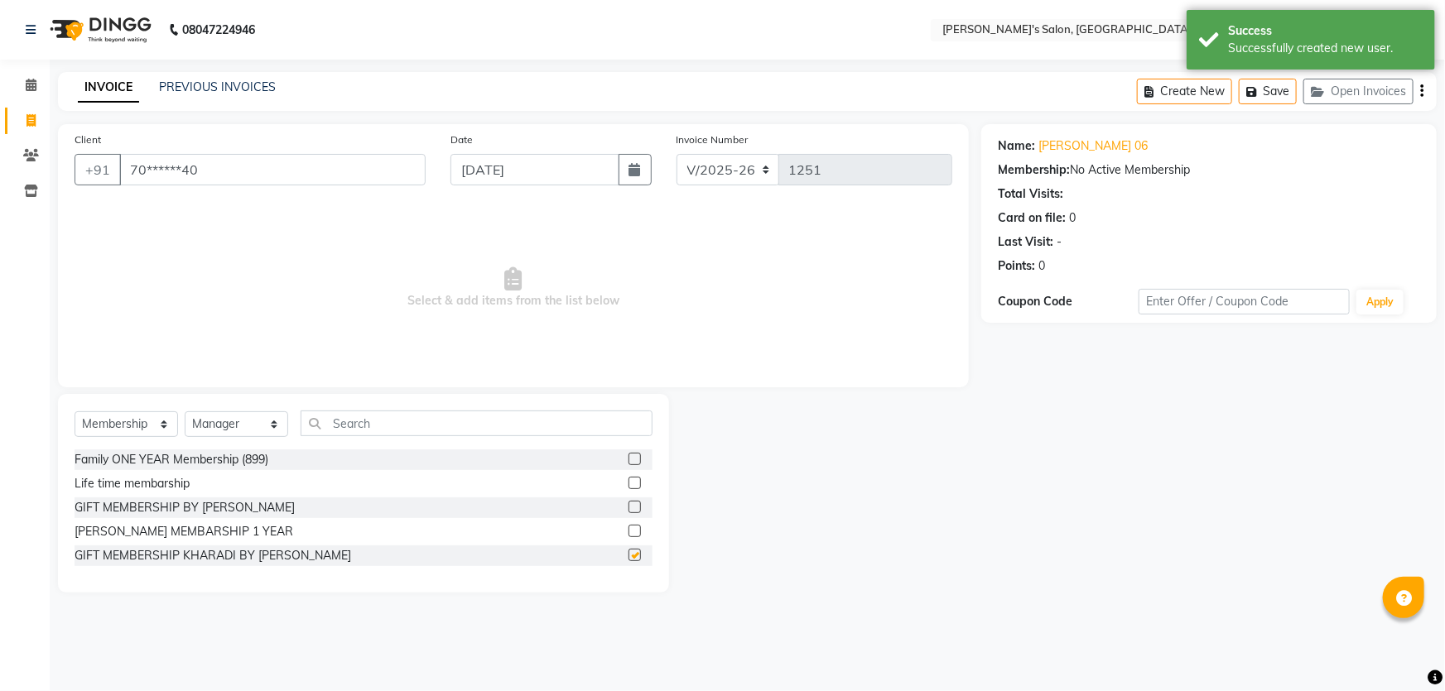
select select "select"
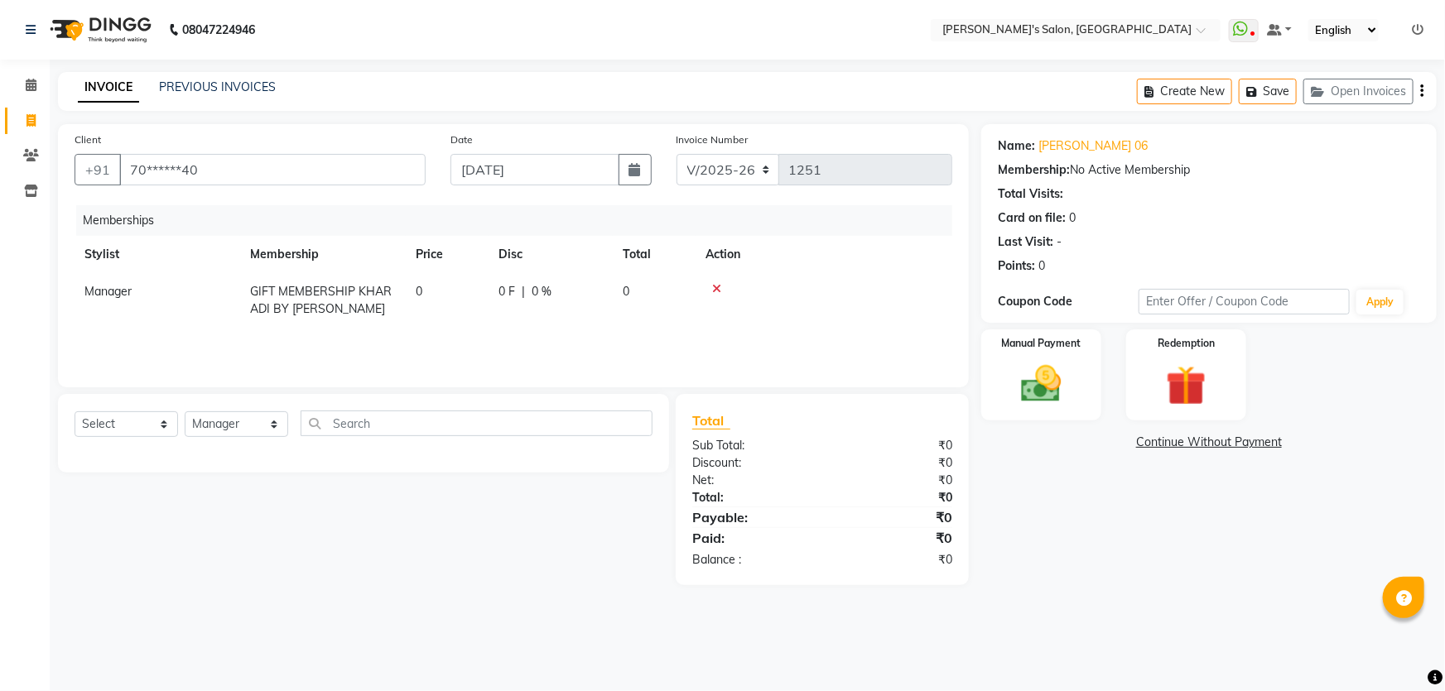
click at [1215, 442] on link "Continue Without Payment" at bounding box center [1208, 442] width 449 height 17
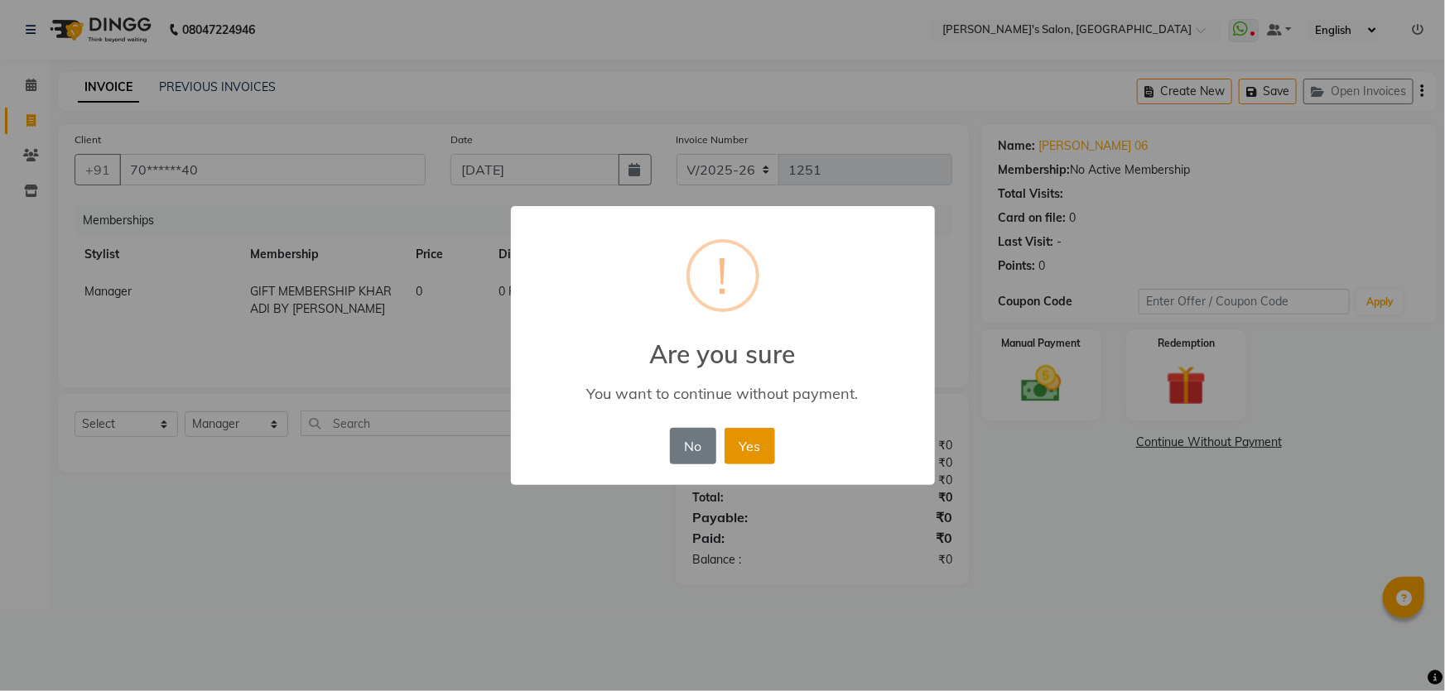
click at [748, 450] on button "Yes" at bounding box center [749, 446] width 51 height 36
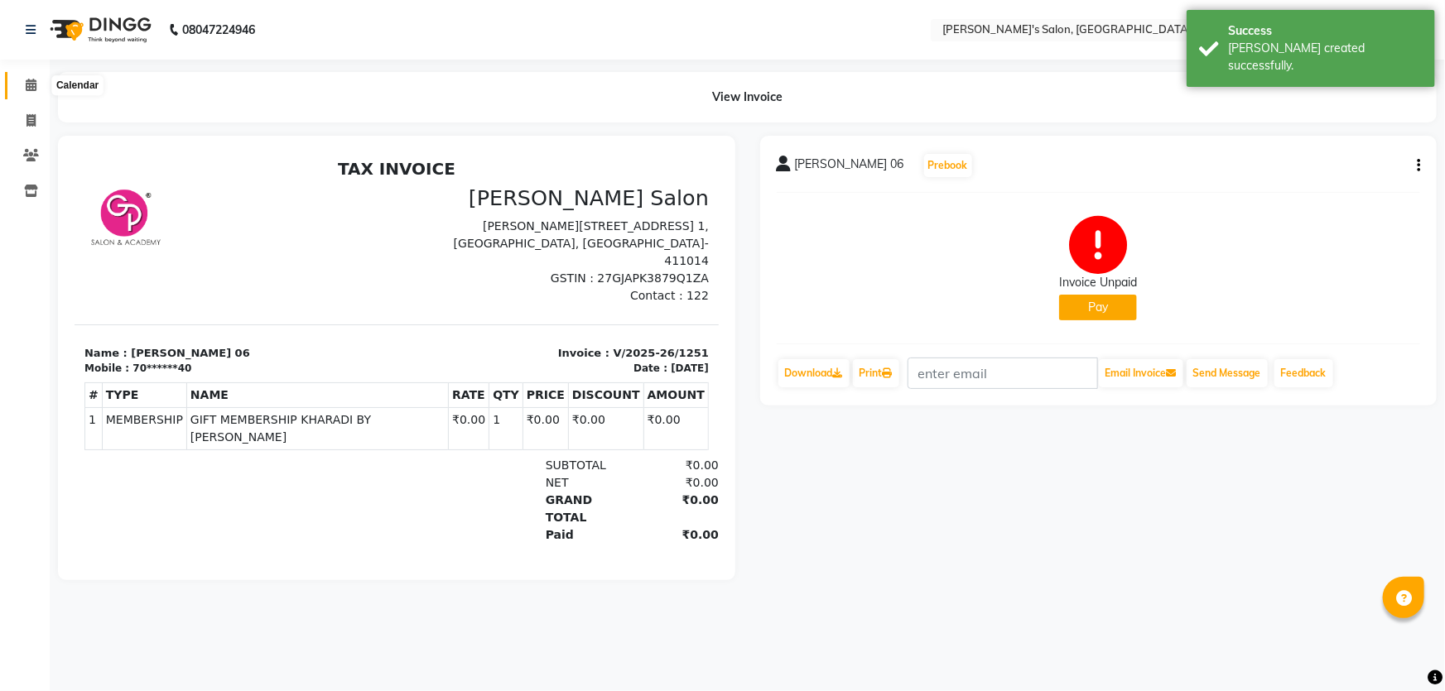
click at [23, 86] on span at bounding box center [31, 85] width 29 height 19
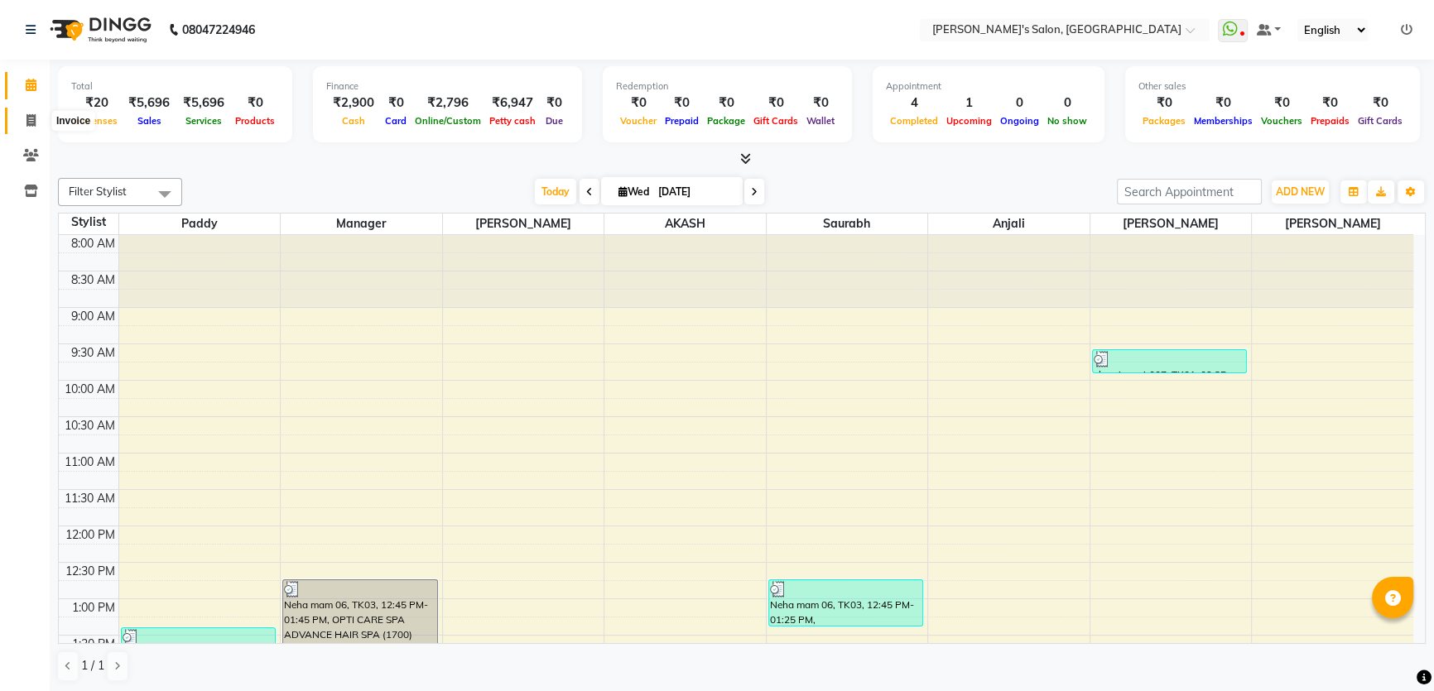
click at [26, 121] on icon at bounding box center [30, 120] width 9 height 12
select select "service"
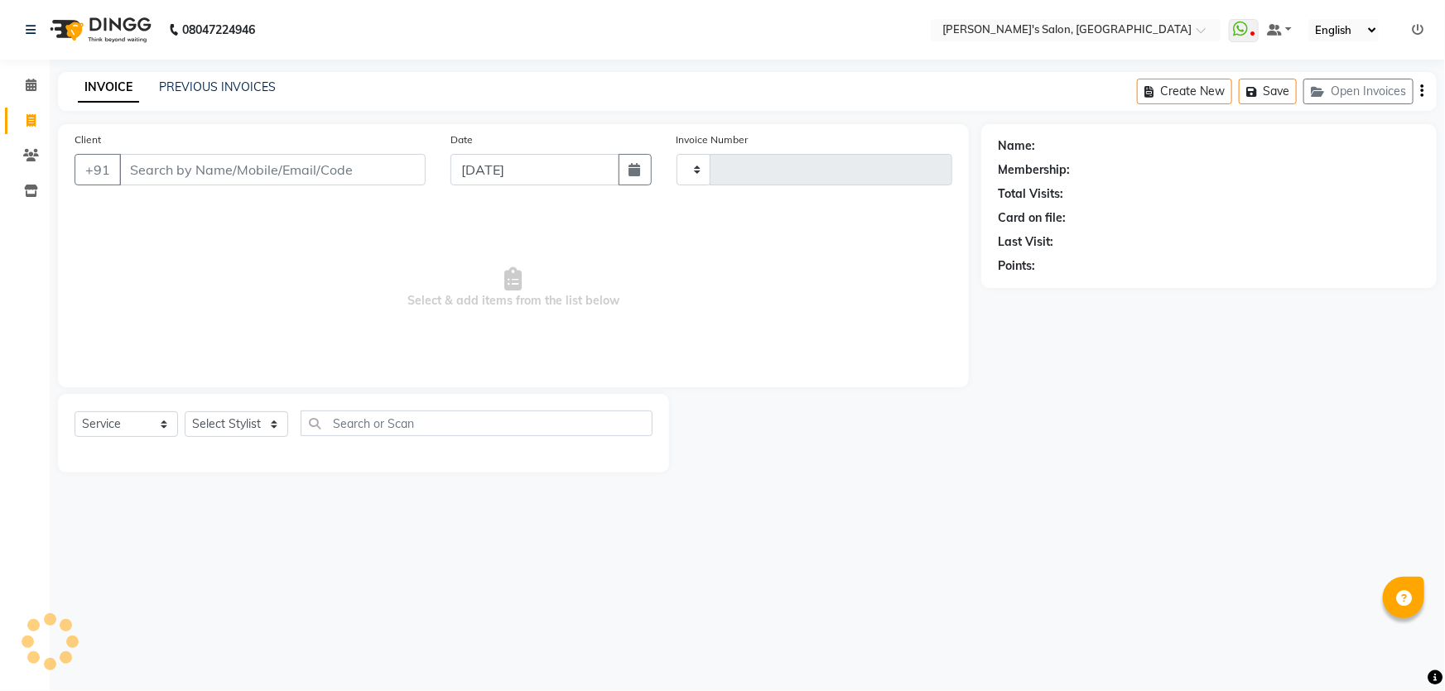
click at [250, 159] on input "Client" at bounding box center [272, 169] width 306 height 31
type input "1252"
select select "7366"
type input "9422575451"
click at [396, 162] on span "Add Client" at bounding box center [382, 169] width 65 height 17
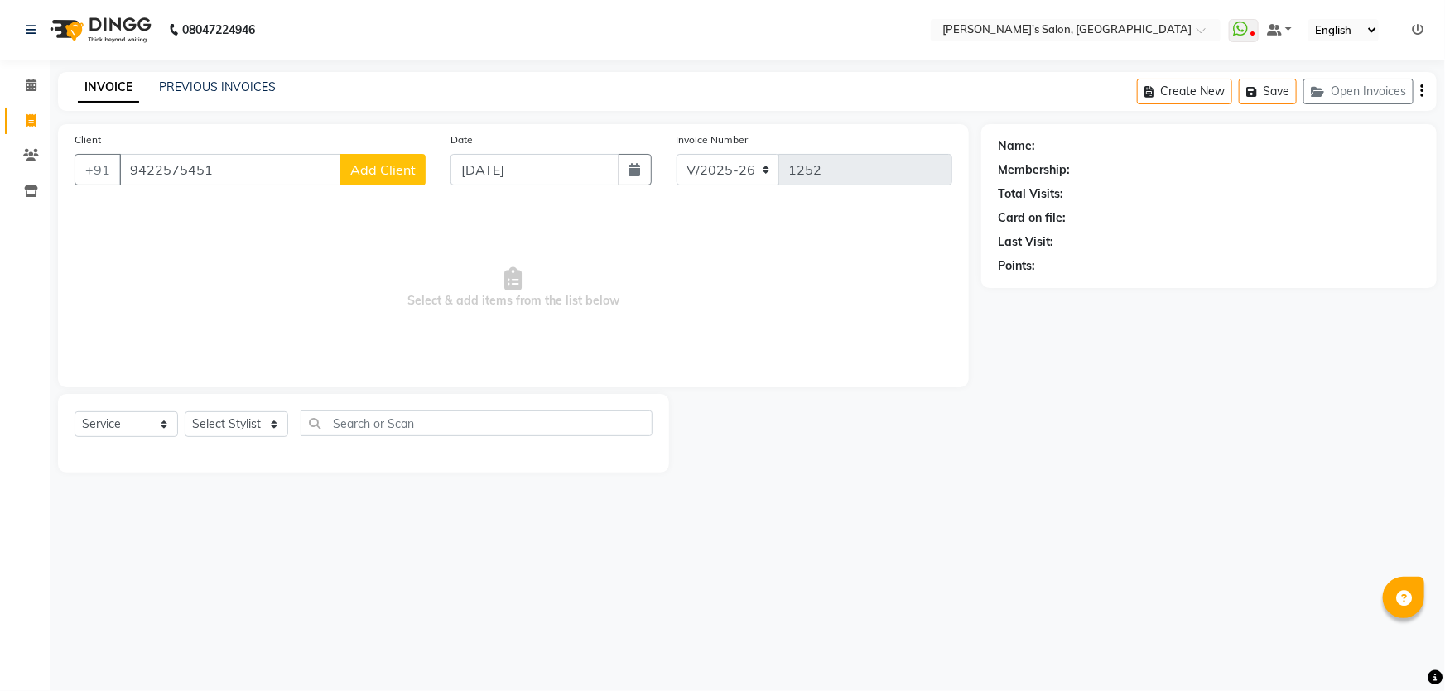
select select "22"
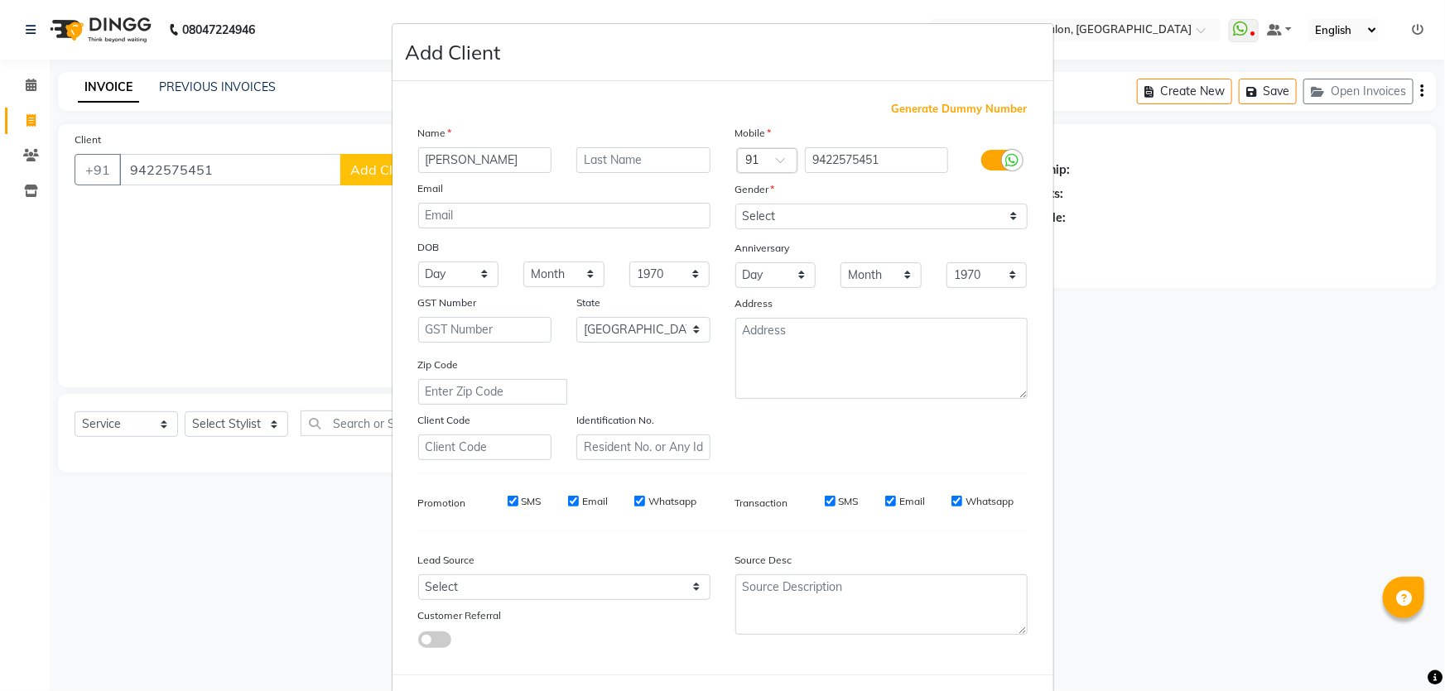
type input "[PERSON_NAME]"
click at [598, 160] on input "text" at bounding box center [643, 160] width 134 height 26
type input "Shekhar 06"
click at [770, 215] on select "Select [DEMOGRAPHIC_DATA] [DEMOGRAPHIC_DATA] Other Prefer Not To Say" at bounding box center [881, 217] width 292 height 26
select select "[DEMOGRAPHIC_DATA]"
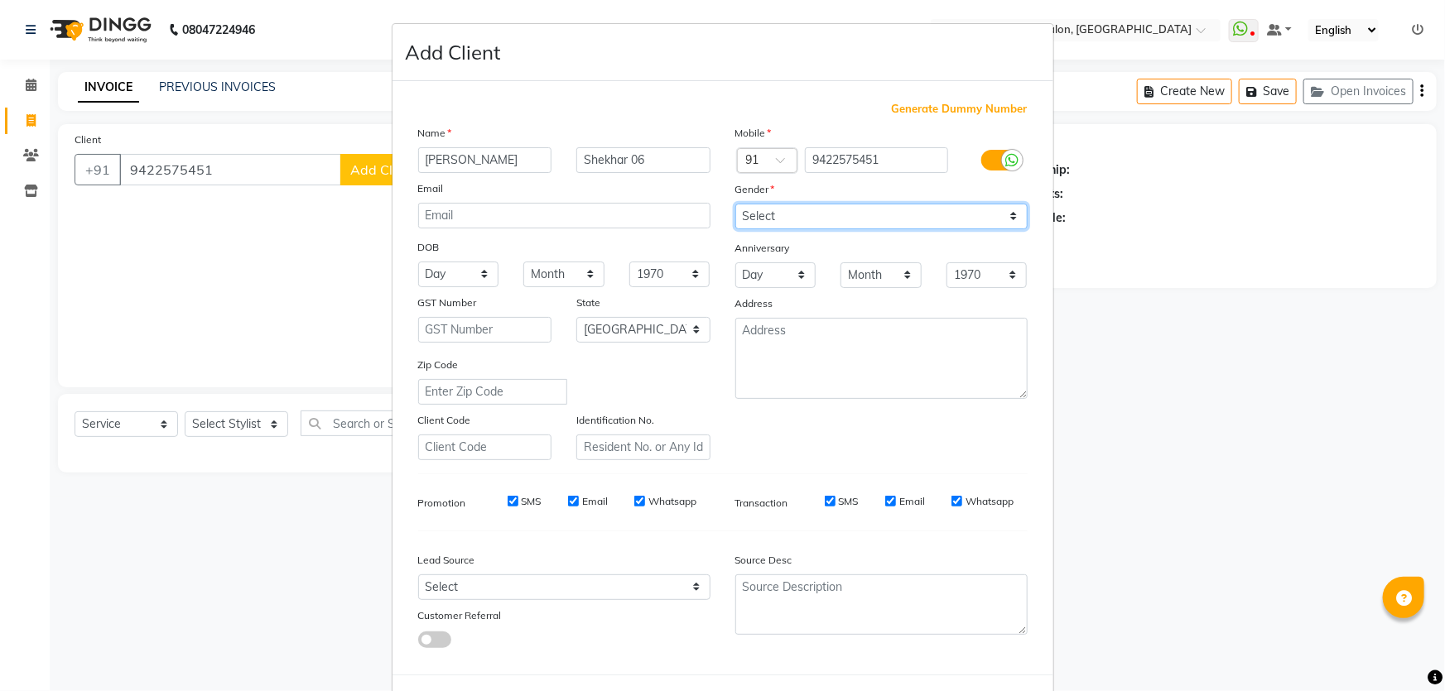
click at [735, 204] on select "Select [DEMOGRAPHIC_DATA] [DEMOGRAPHIC_DATA] Other Prefer Not To Say" at bounding box center [881, 217] width 292 height 26
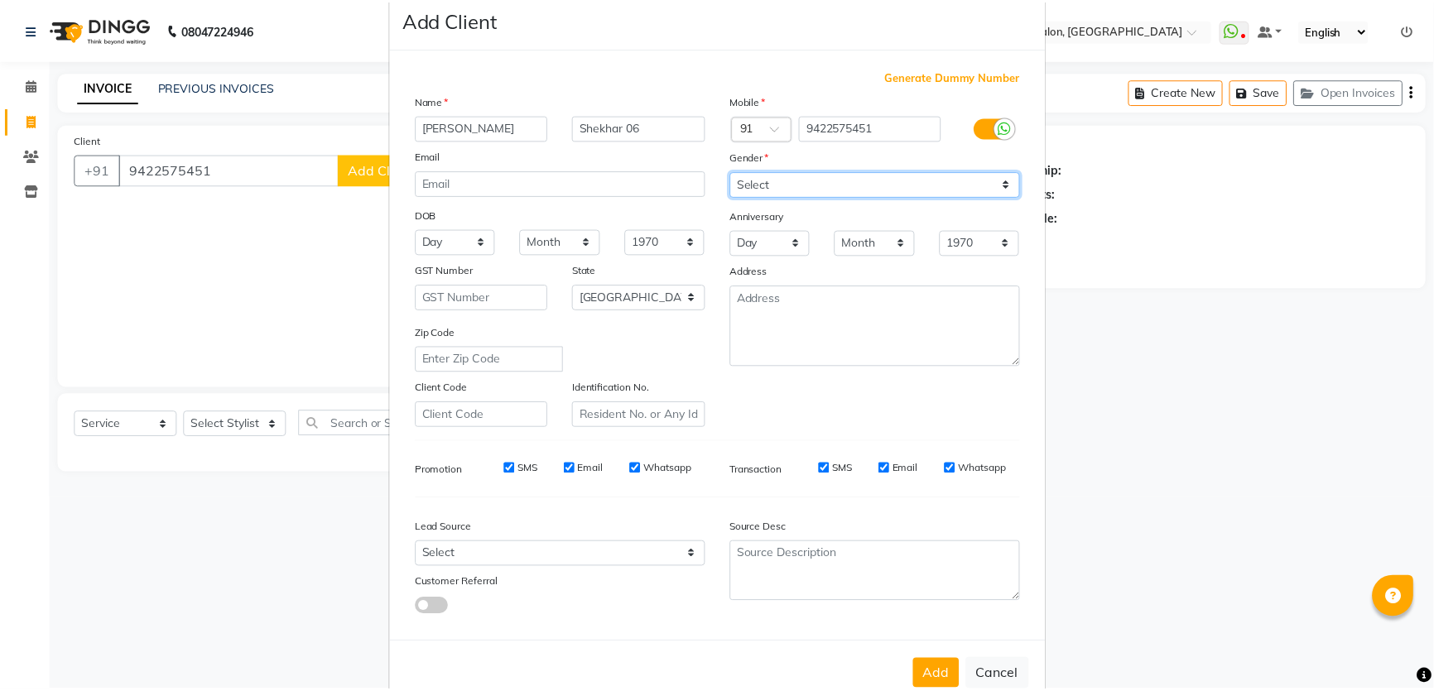
scroll to position [77, 0]
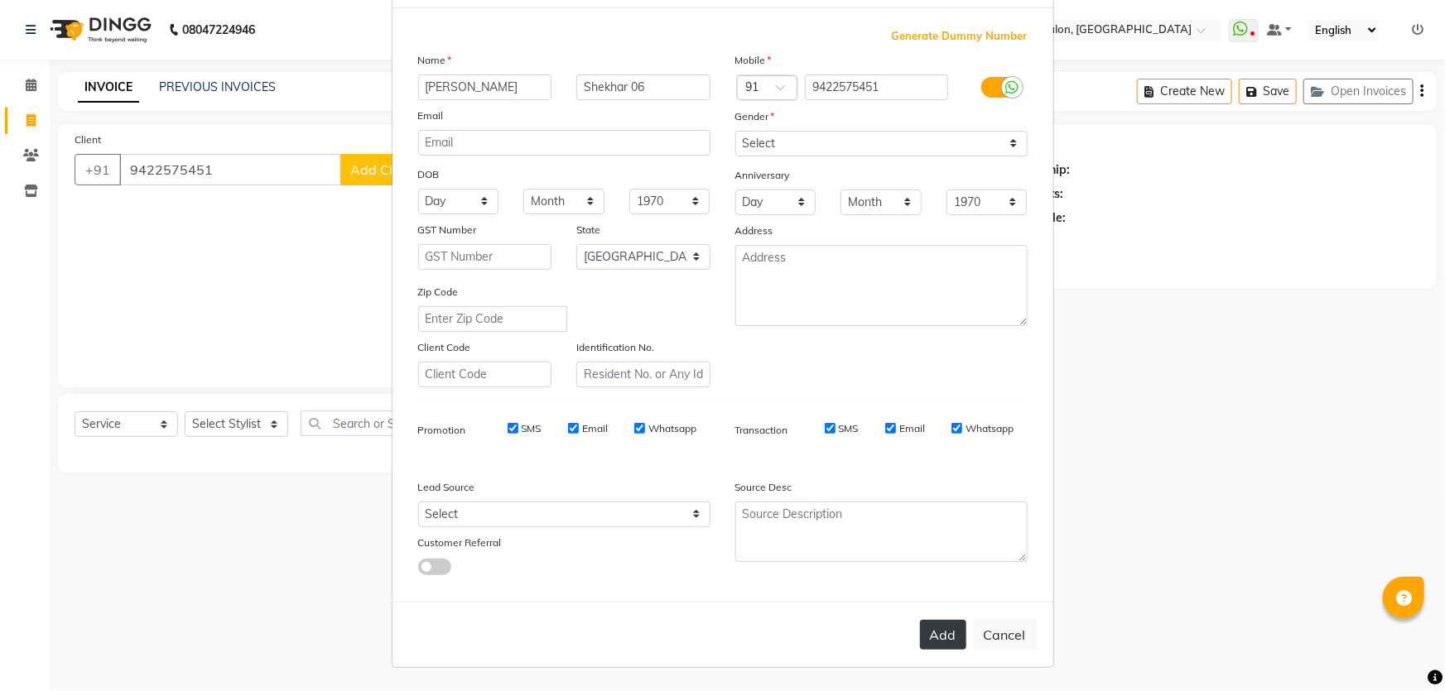
click at [935, 638] on button "Add" at bounding box center [943, 635] width 46 height 30
type input "94******51"
select select
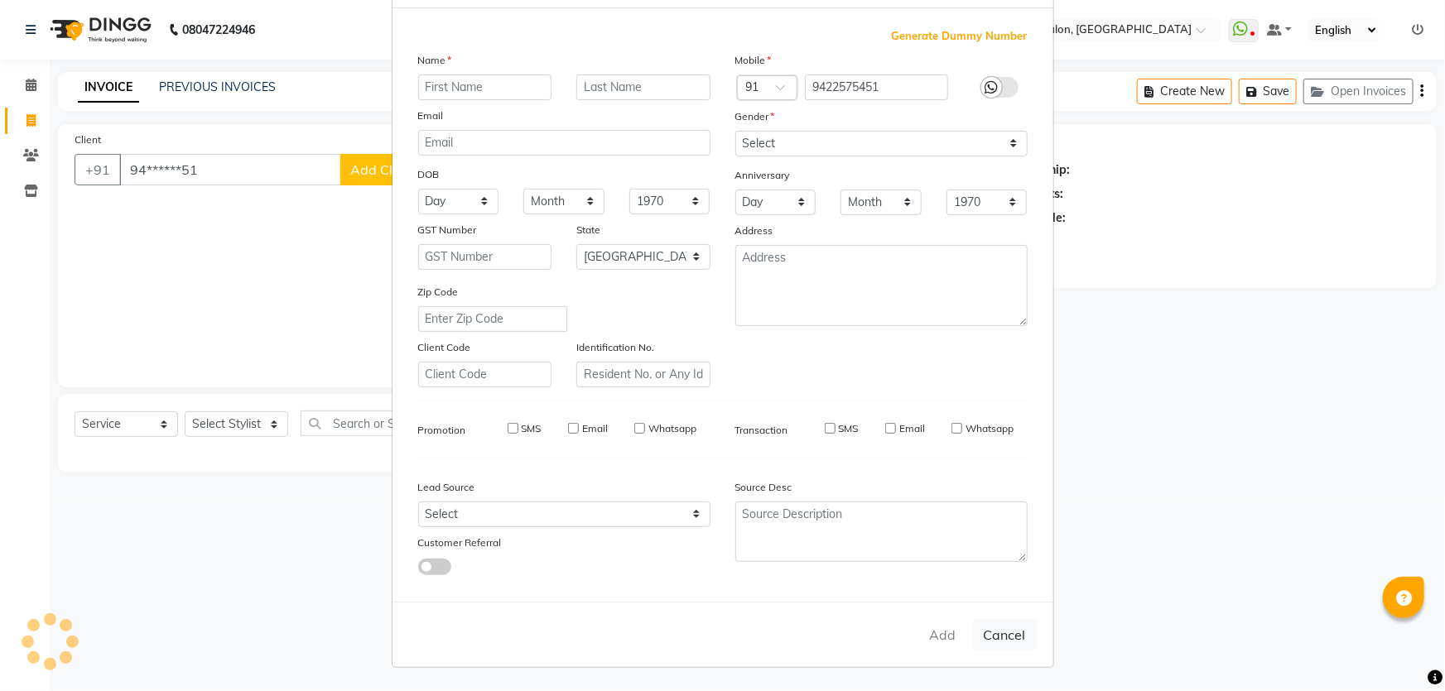
select select "null"
select select
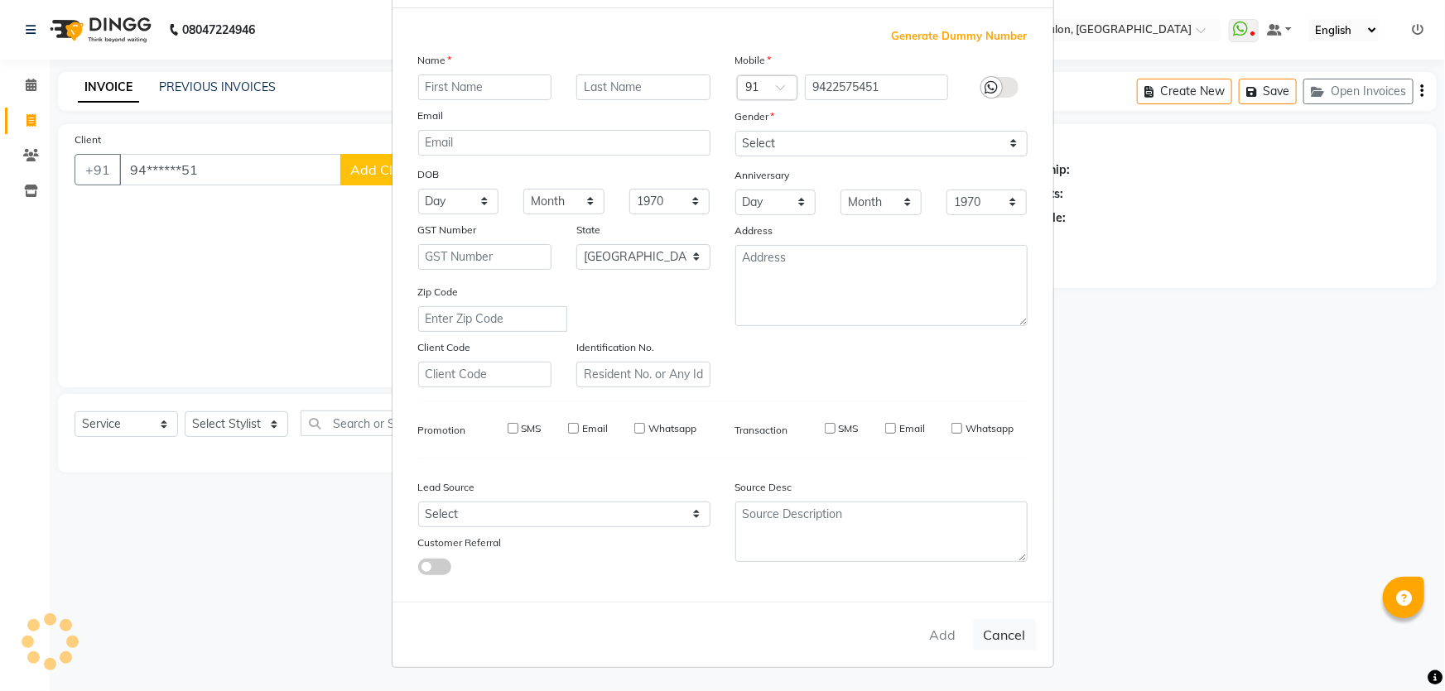
checkbox input "false"
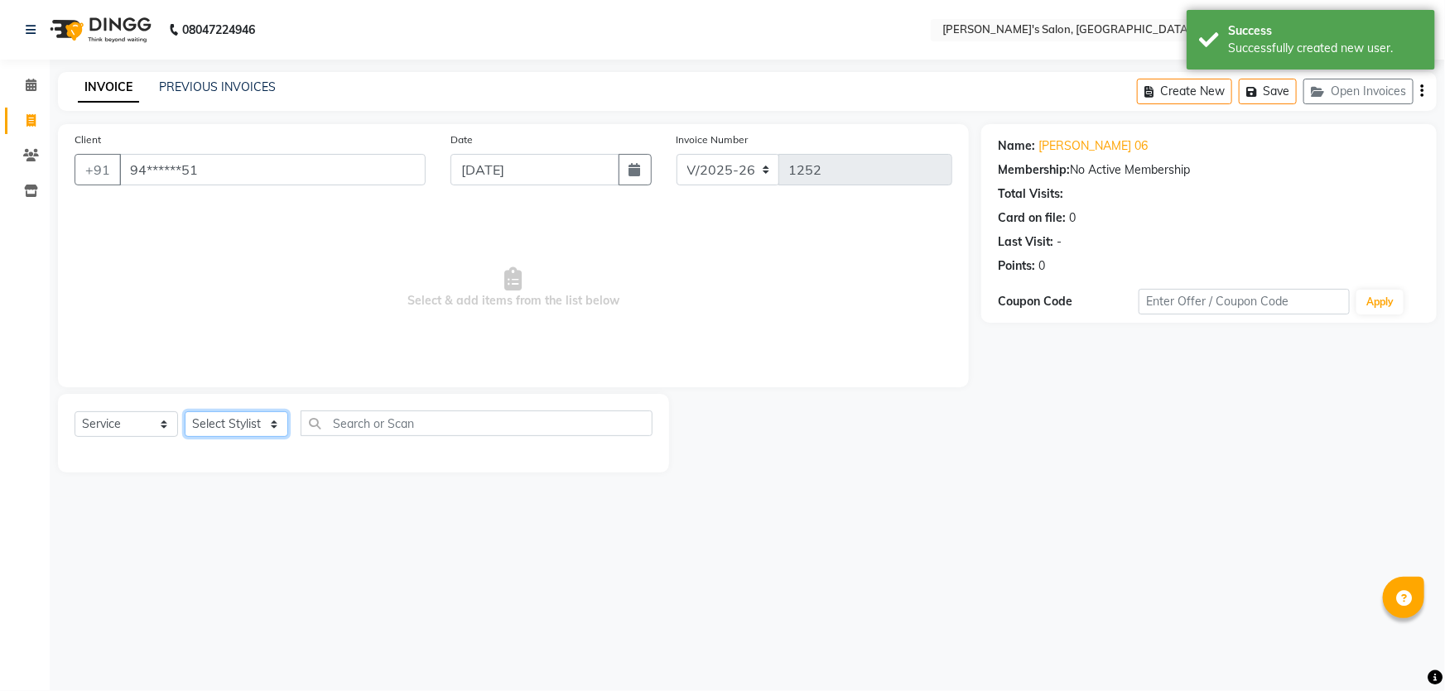
click at [272, 422] on select "Select Stylist AKASH ANIL KONDHAMANGALE Anjali Manager [PERSON_NAME] [PERSON_NA…" at bounding box center [236, 424] width 103 height 26
select select "63835"
click at [185, 411] on select "Select Stylist AKASH ANIL KONDHAMANGALE Anjali Manager [PERSON_NAME] [PERSON_NA…" at bounding box center [236, 424] width 103 height 26
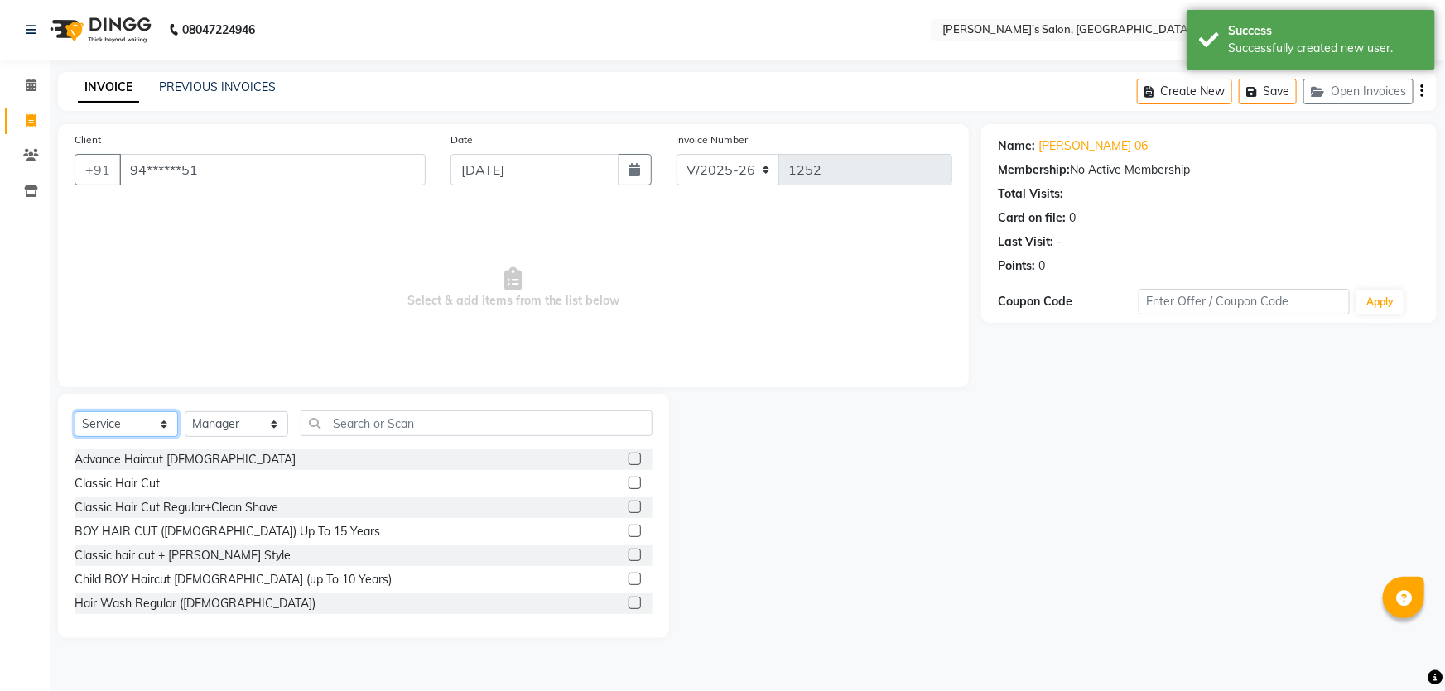
click at [163, 416] on select "Select Service Product Membership Package Voucher Prepaid Gift Card" at bounding box center [126, 424] width 103 height 26
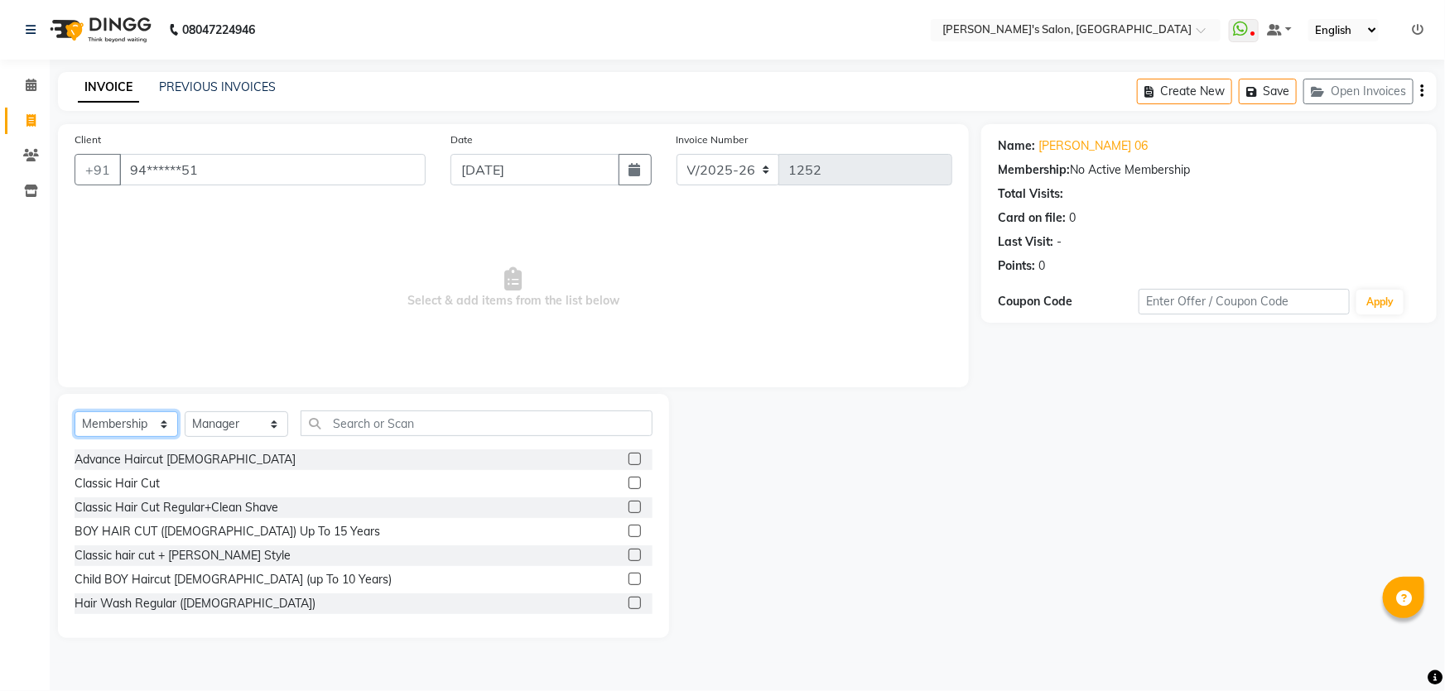
click at [75, 411] on select "Select Service Product Membership Package Voucher Prepaid Gift Card" at bounding box center [126, 424] width 103 height 26
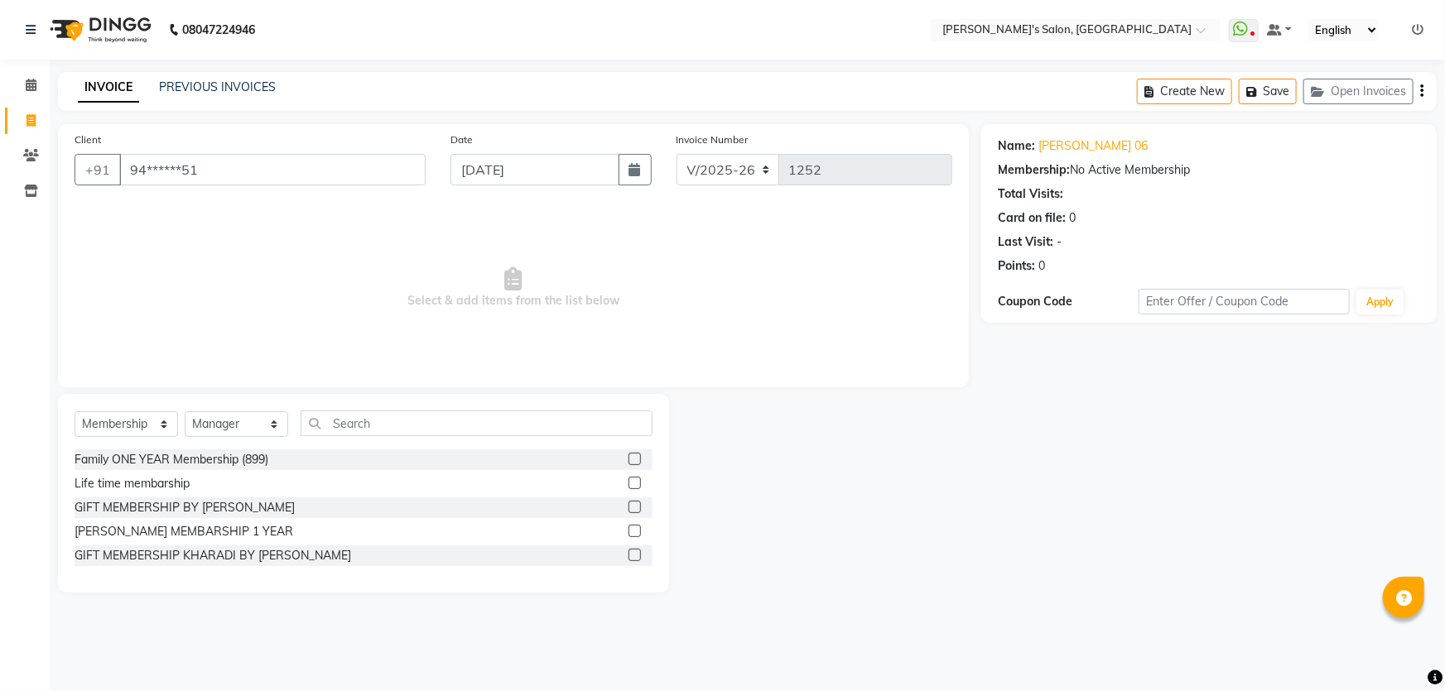
click at [637, 556] on label at bounding box center [634, 555] width 12 height 12
click at [637, 556] on input "checkbox" at bounding box center [633, 556] width 11 height 11
select select "select"
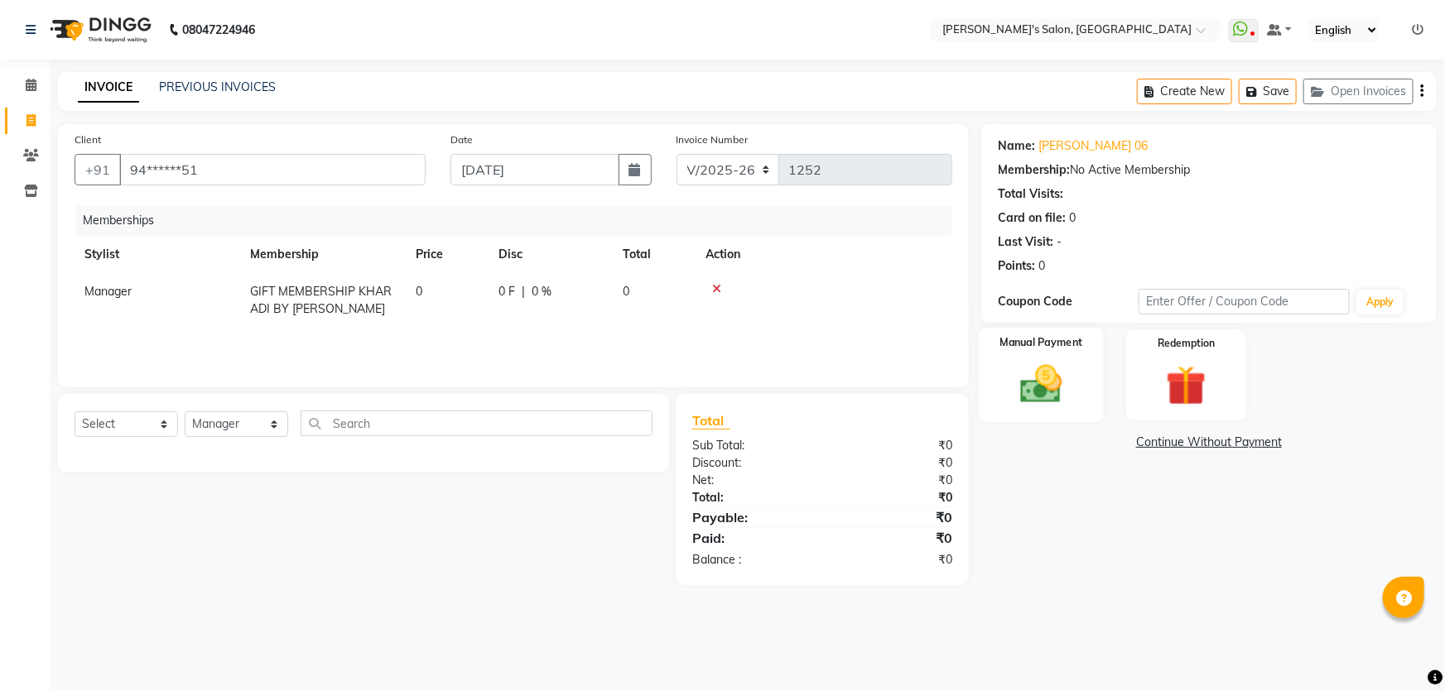
click at [1068, 378] on img at bounding box center [1042, 384] width 68 height 48
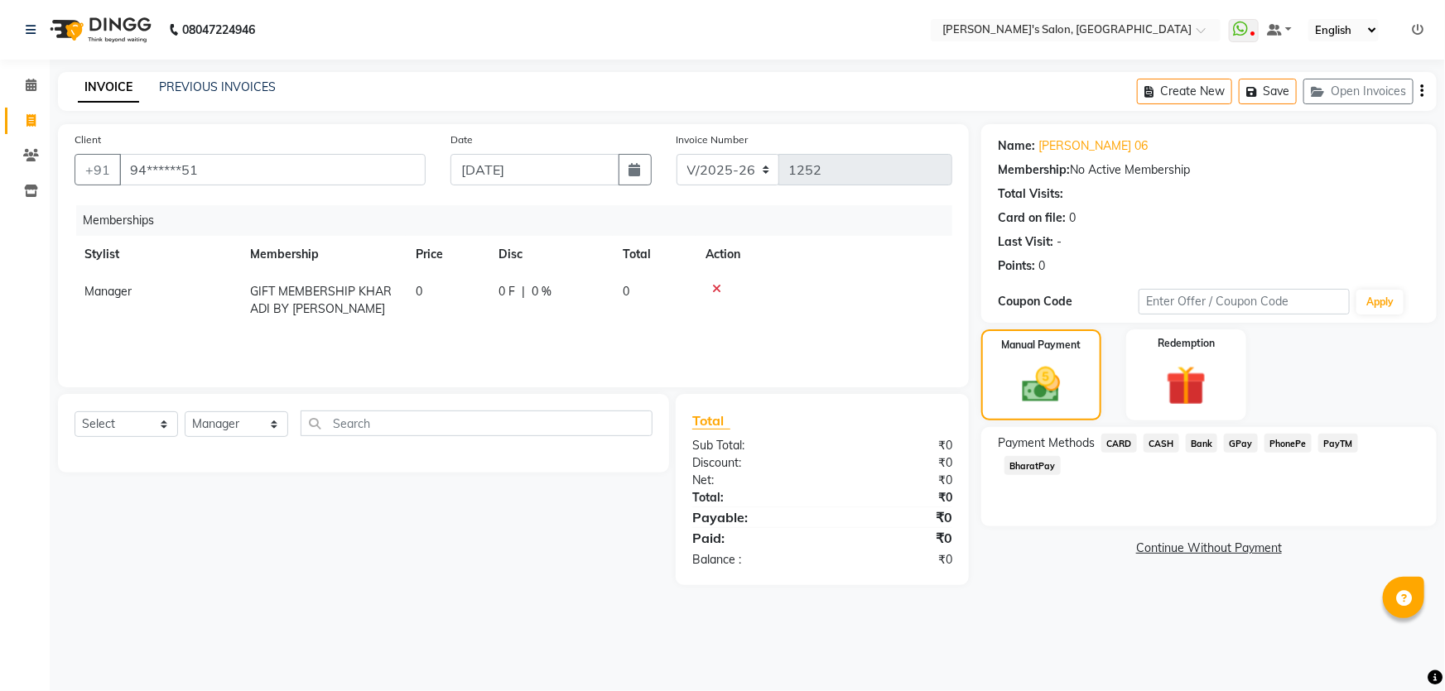
click at [1211, 550] on link "Continue Without Payment" at bounding box center [1208, 548] width 449 height 17
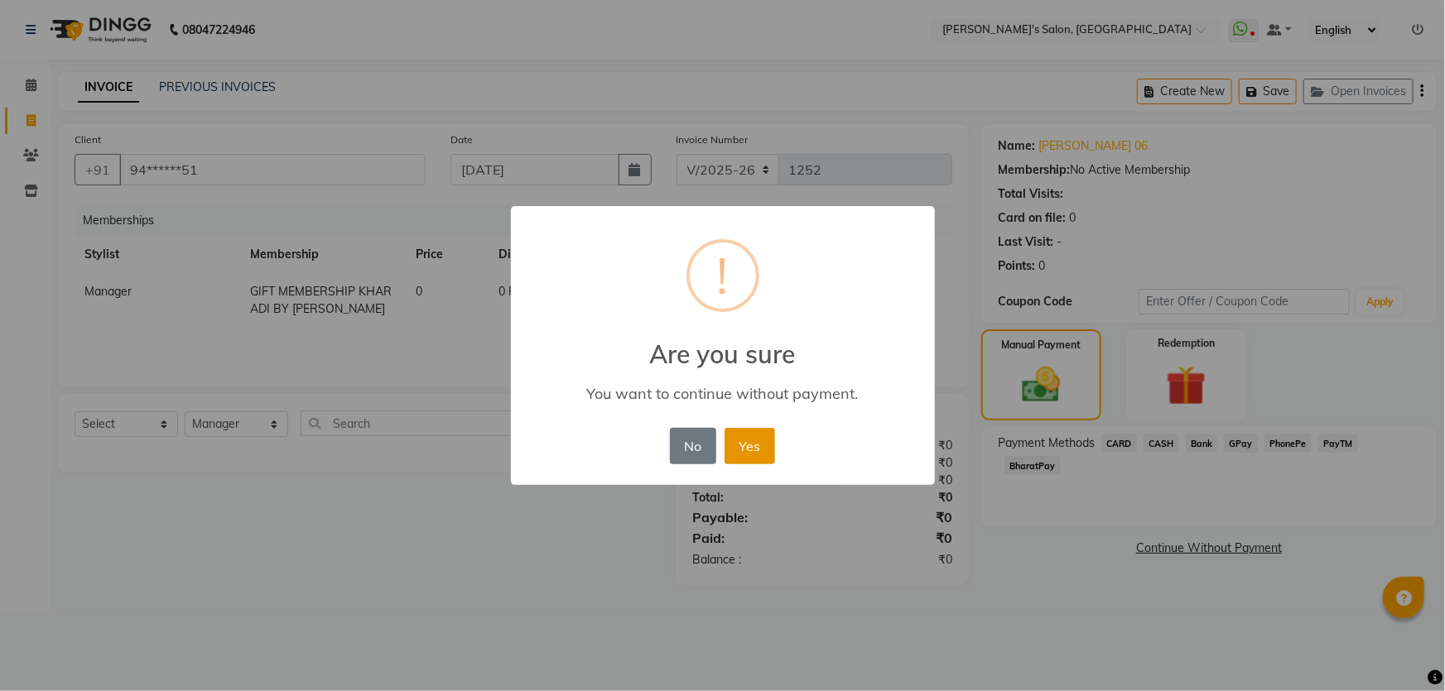
click at [763, 455] on button "Yes" at bounding box center [749, 446] width 51 height 36
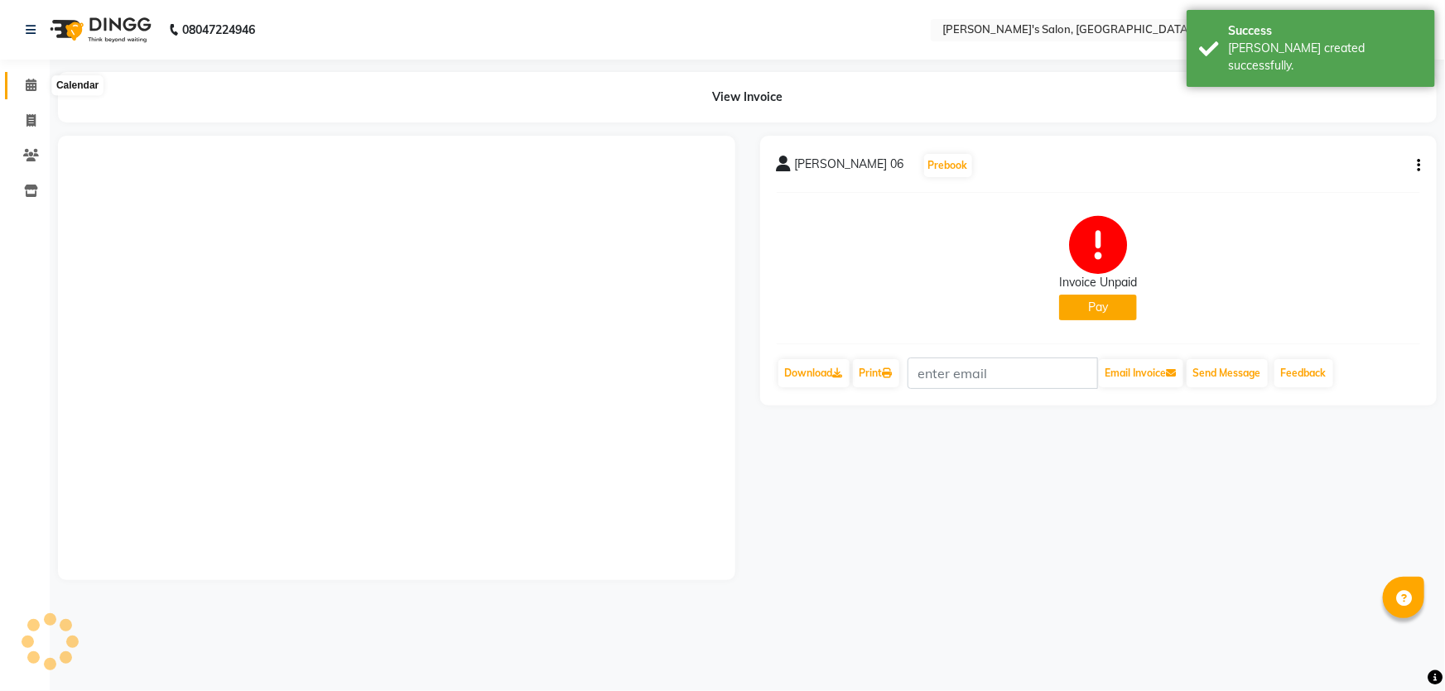
click at [29, 84] on icon at bounding box center [31, 85] width 11 height 12
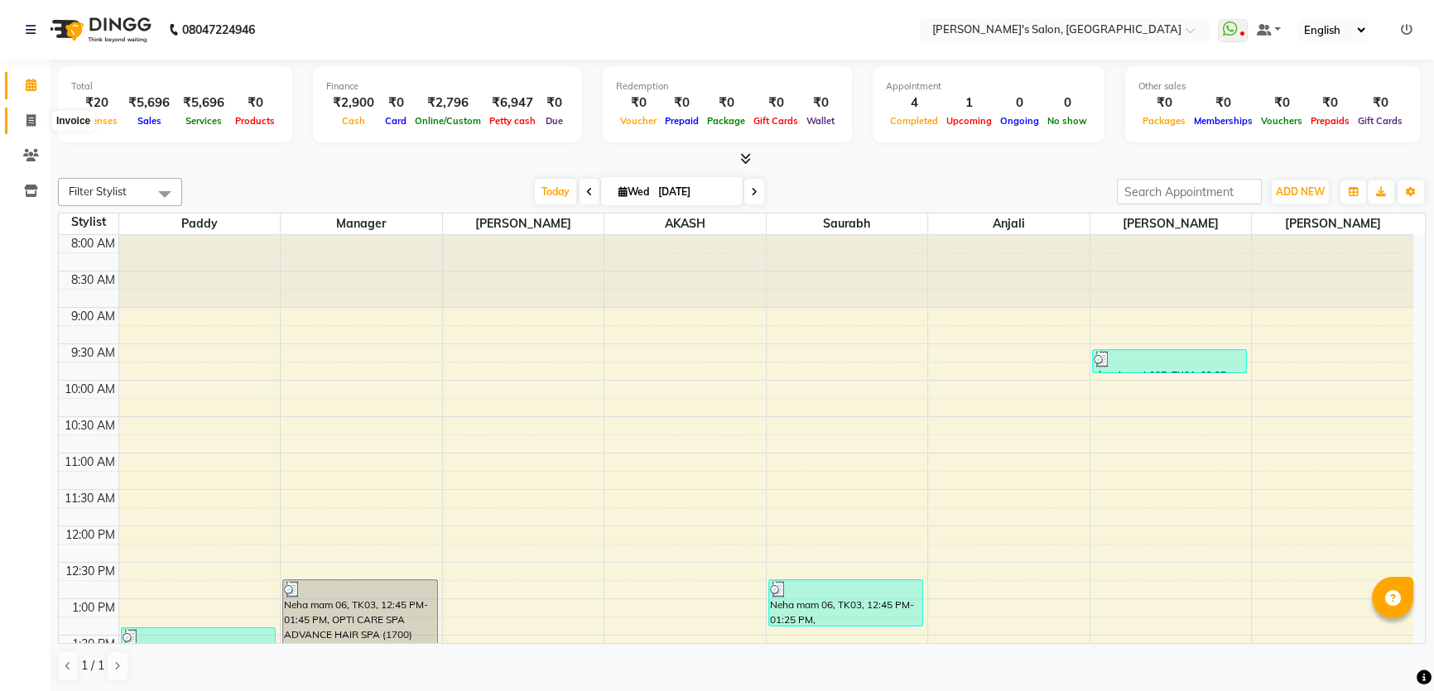
click at [24, 123] on span at bounding box center [31, 121] width 29 height 19
select select "service"
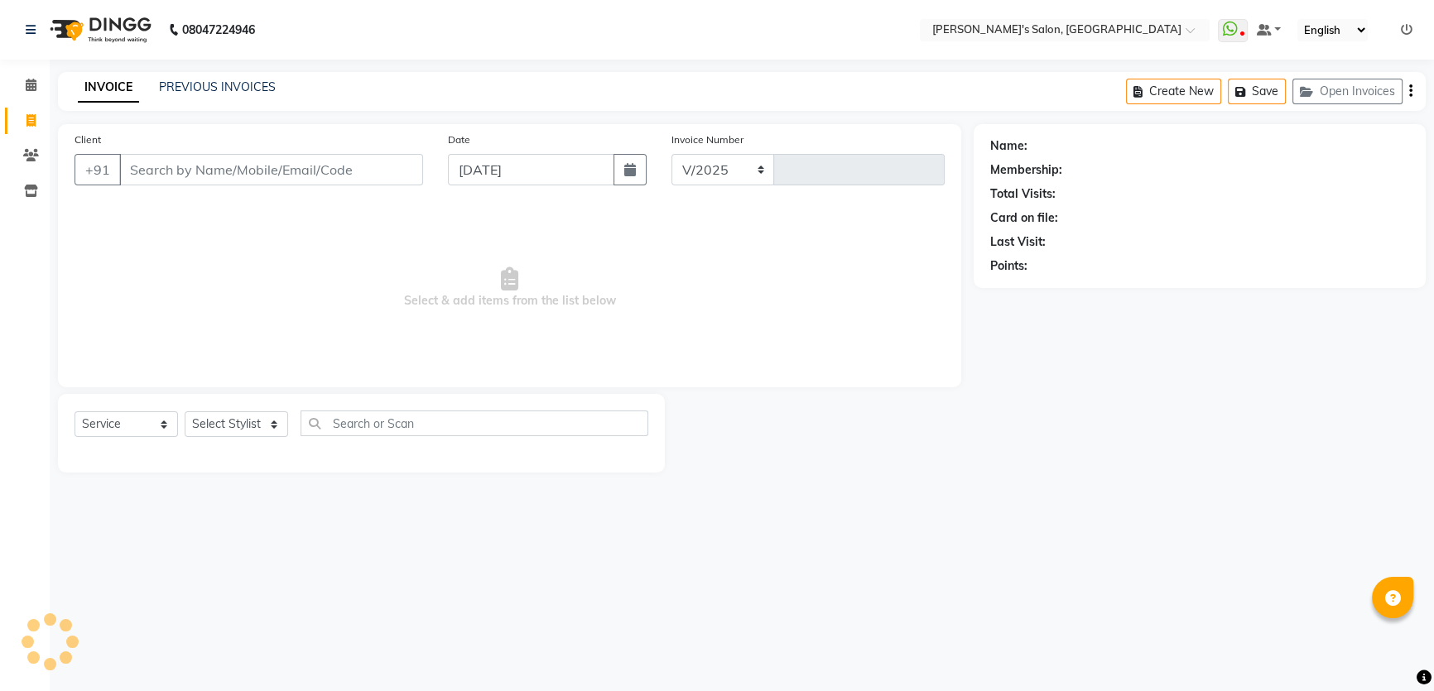
select select "7366"
type input "1253"
click at [190, 169] on input "Client" at bounding box center [272, 169] width 306 height 31
type input "7219240939"
click at [391, 175] on span "Add Client" at bounding box center [382, 169] width 65 height 17
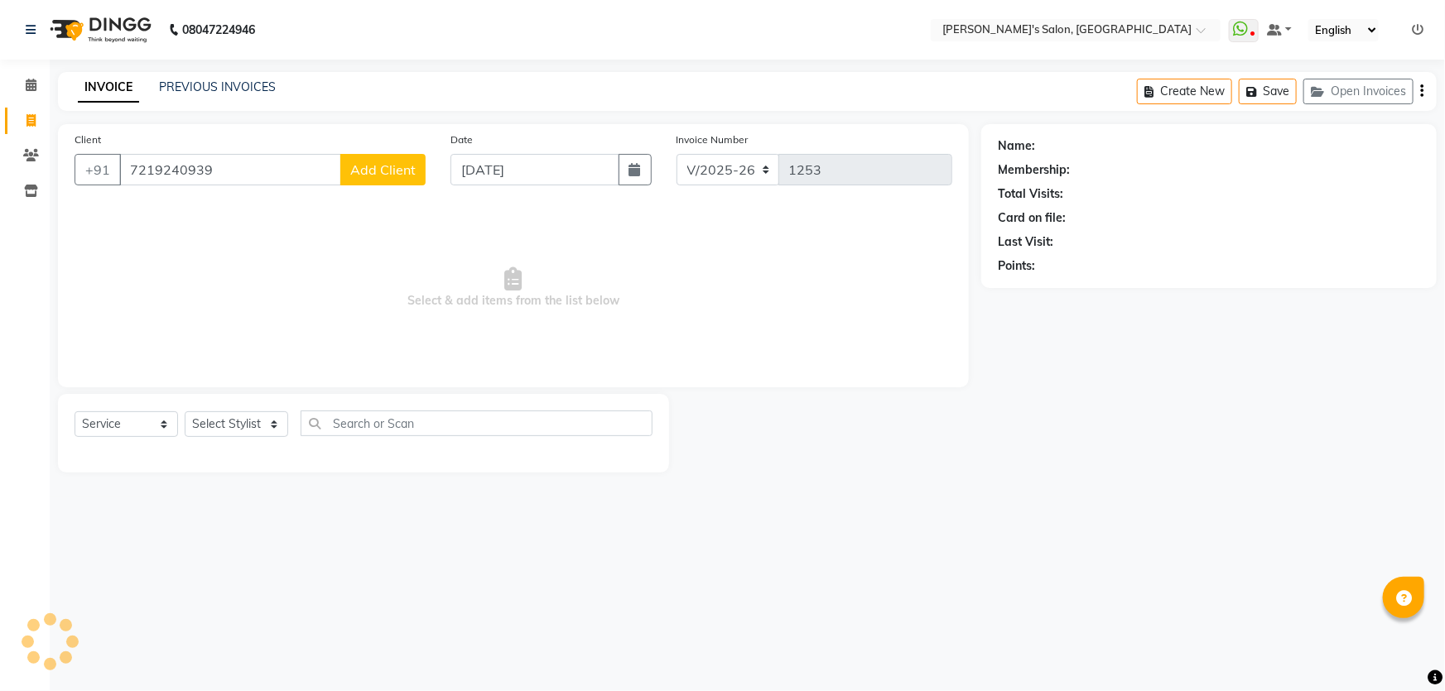
select select "22"
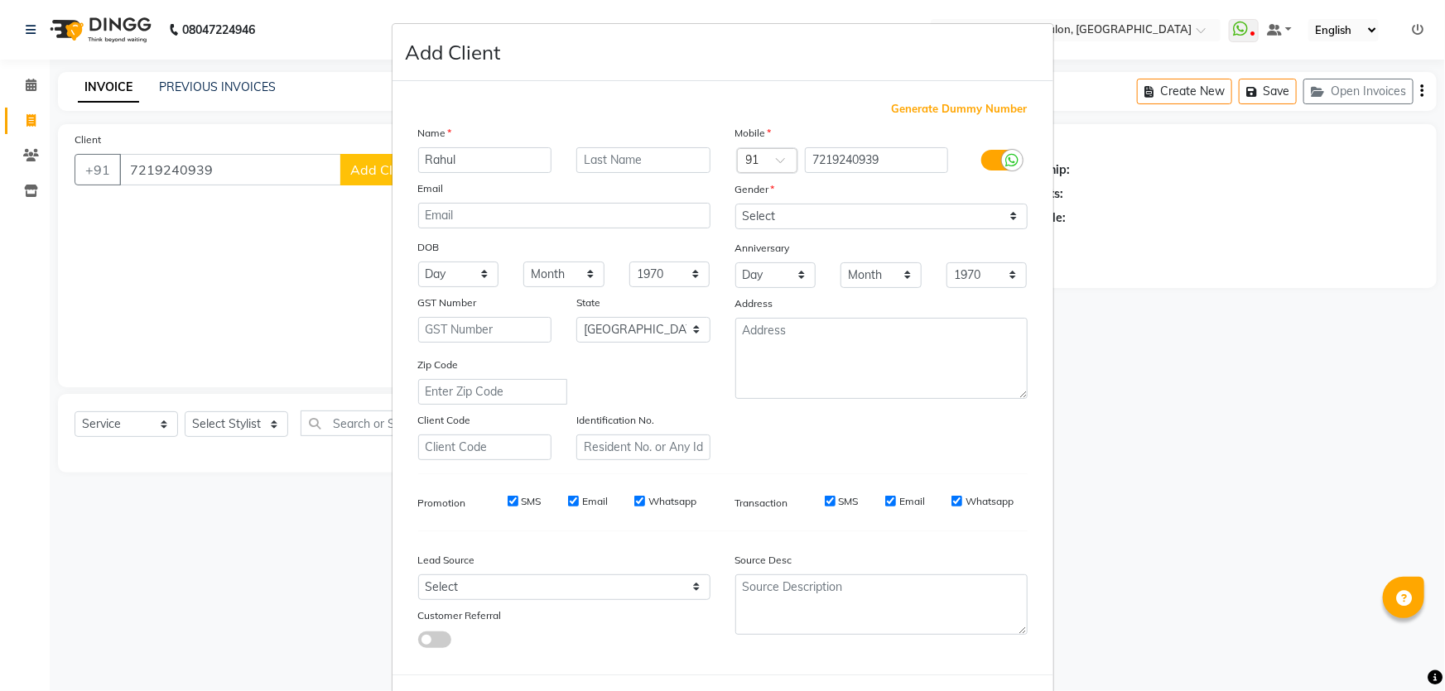
type input "Rahul"
click at [639, 158] on input "text" at bounding box center [643, 160] width 134 height 26
type input "singh 06"
click at [770, 207] on select "Select [DEMOGRAPHIC_DATA] [DEMOGRAPHIC_DATA] Other Prefer Not To Say" at bounding box center [881, 217] width 292 height 26
select select "[DEMOGRAPHIC_DATA]"
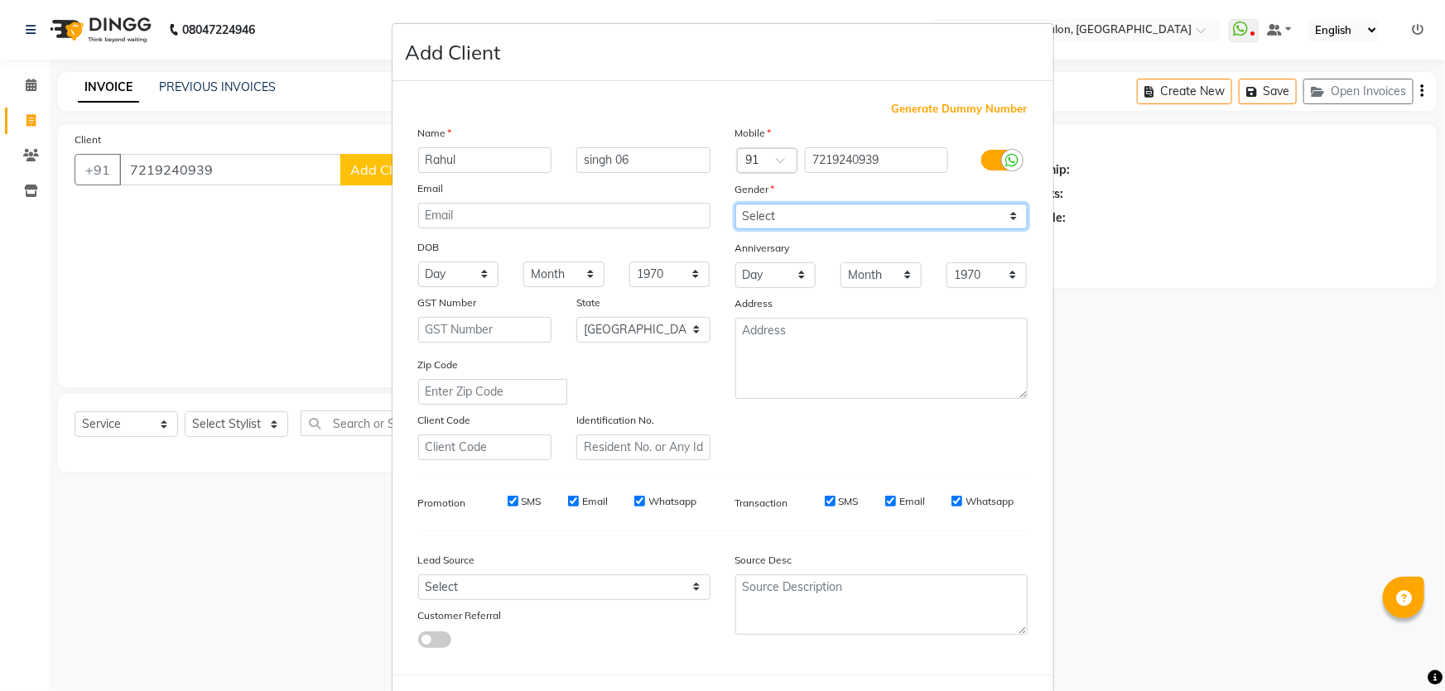
click at [735, 204] on select "Select [DEMOGRAPHIC_DATA] [DEMOGRAPHIC_DATA] Other Prefer Not To Say" at bounding box center [881, 217] width 292 height 26
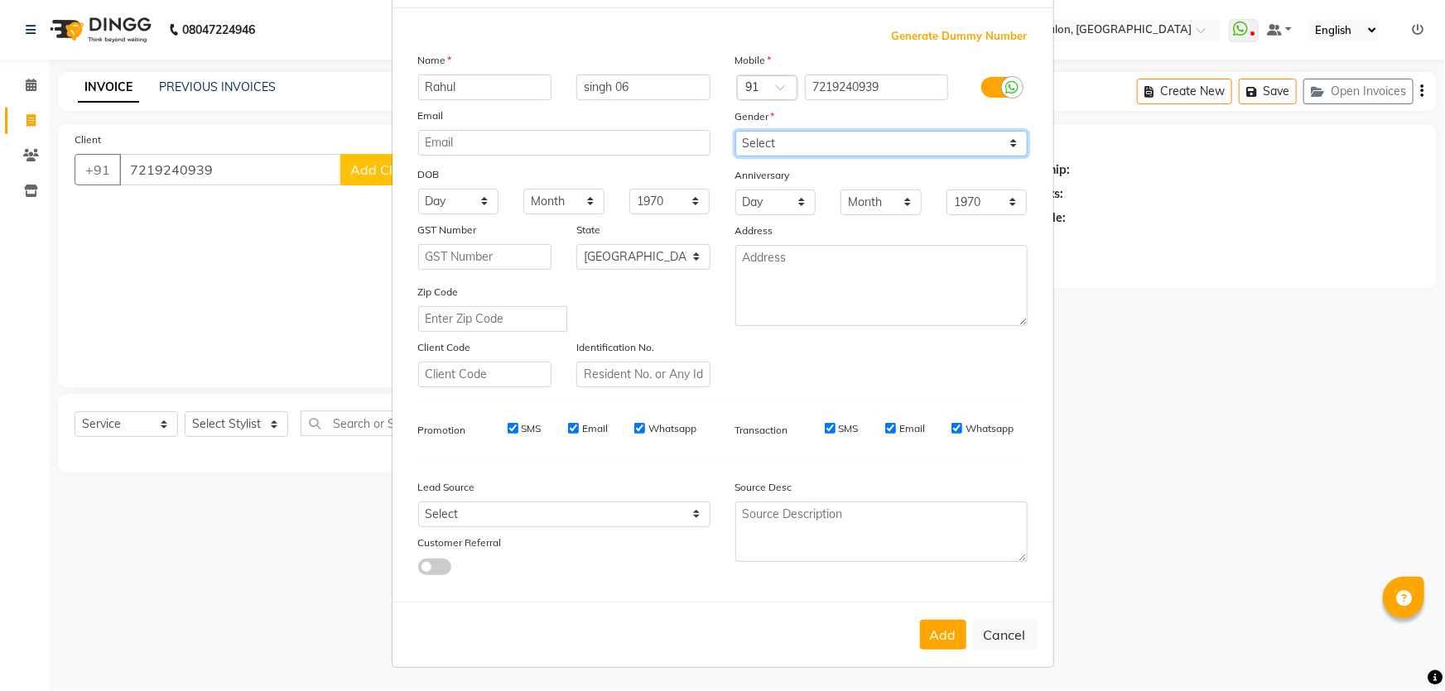
scroll to position [77, 0]
click at [954, 637] on button "Add" at bounding box center [943, 635] width 46 height 30
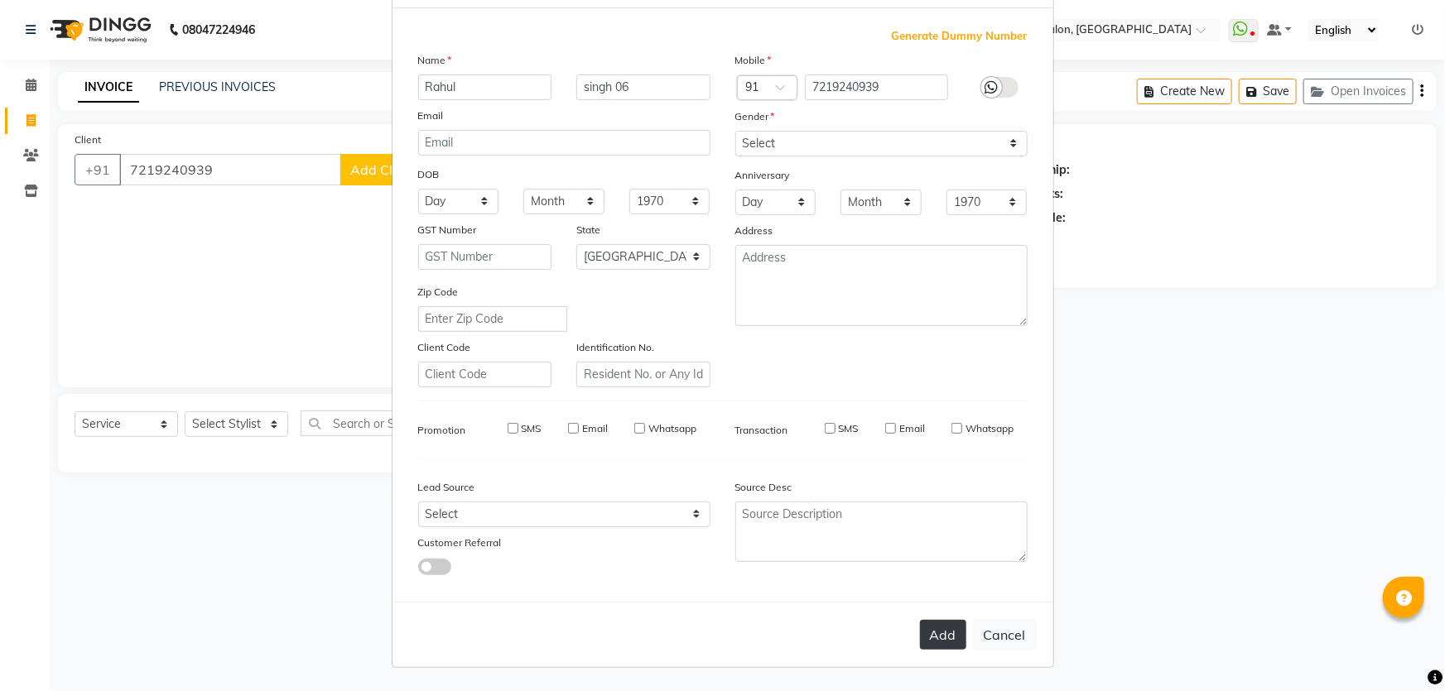
type input "72******39"
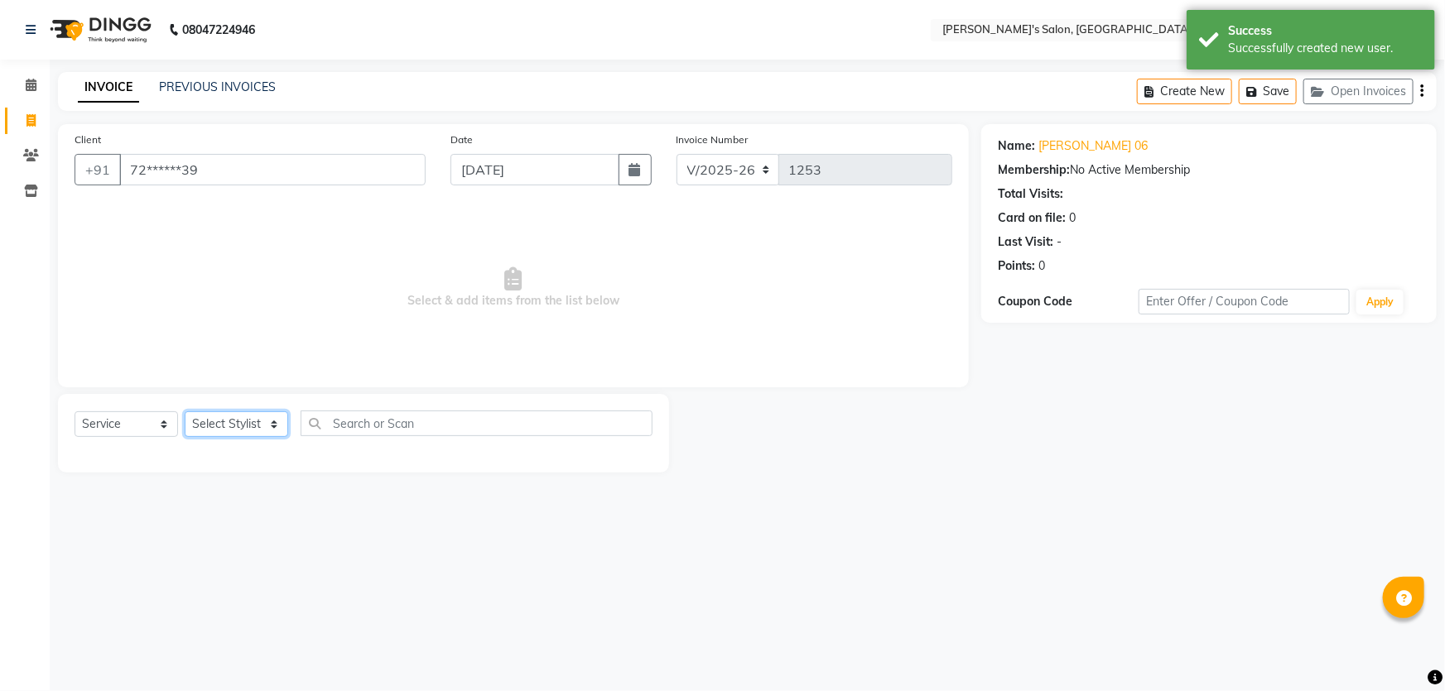
click at [267, 421] on select "Select Stylist AKASH ANIL KONDHAMANGALE Anjali Manager [PERSON_NAME] [PERSON_NA…" at bounding box center [236, 424] width 103 height 26
select select "63835"
click at [185, 411] on select "Select Stylist AKASH ANIL KONDHAMANGALE Anjali Manager [PERSON_NAME] [PERSON_NA…" at bounding box center [236, 424] width 103 height 26
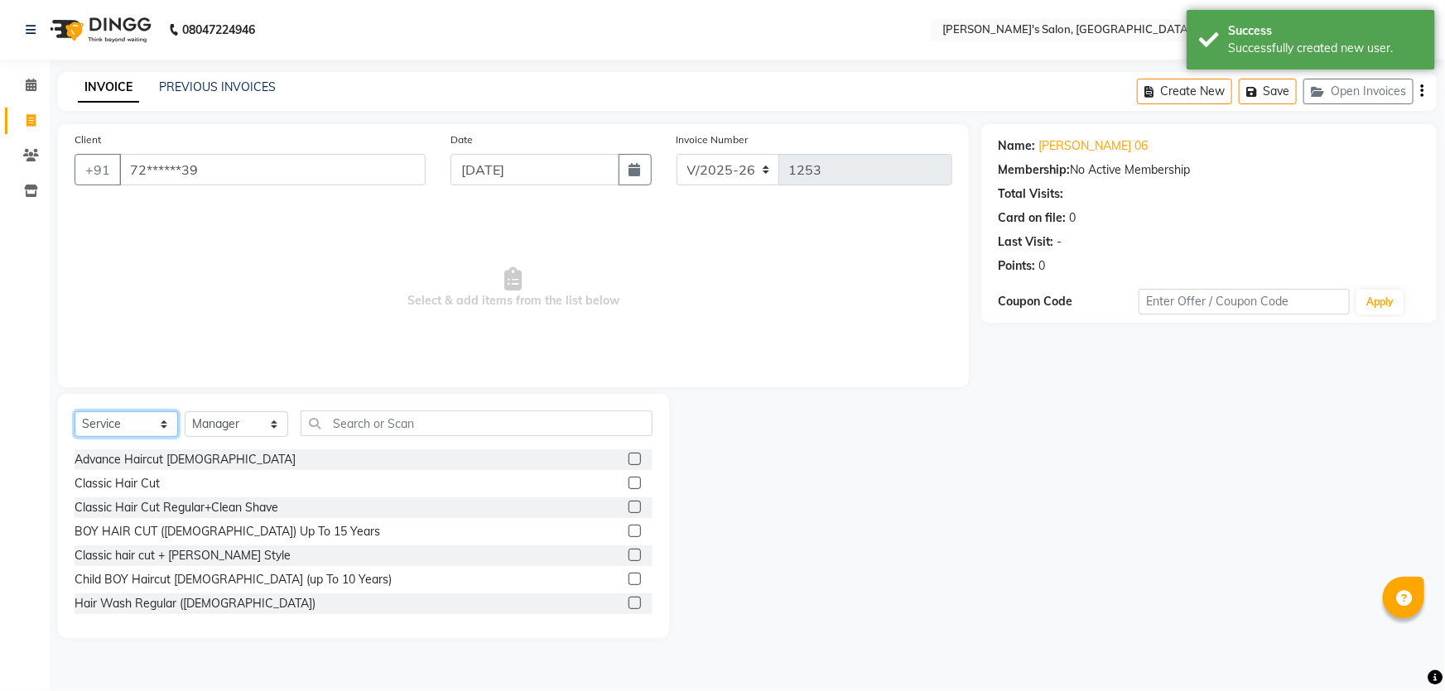
click at [155, 424] on select "Select Service Product Membership Package Voucher Prepaid Gift Card" at bounding box center [126, 424] width 103 height 26
click at [164, 428] on select "Select Service Product Membership Package Voucher Prepaid Gift Card" at bounding box center [126, 424] width 103 height 26
click at [75, 411] on select "Select Service Product Membership Package Voucher Prepaid Gift Card" at bounding box center [126, 424] width 103 height 26
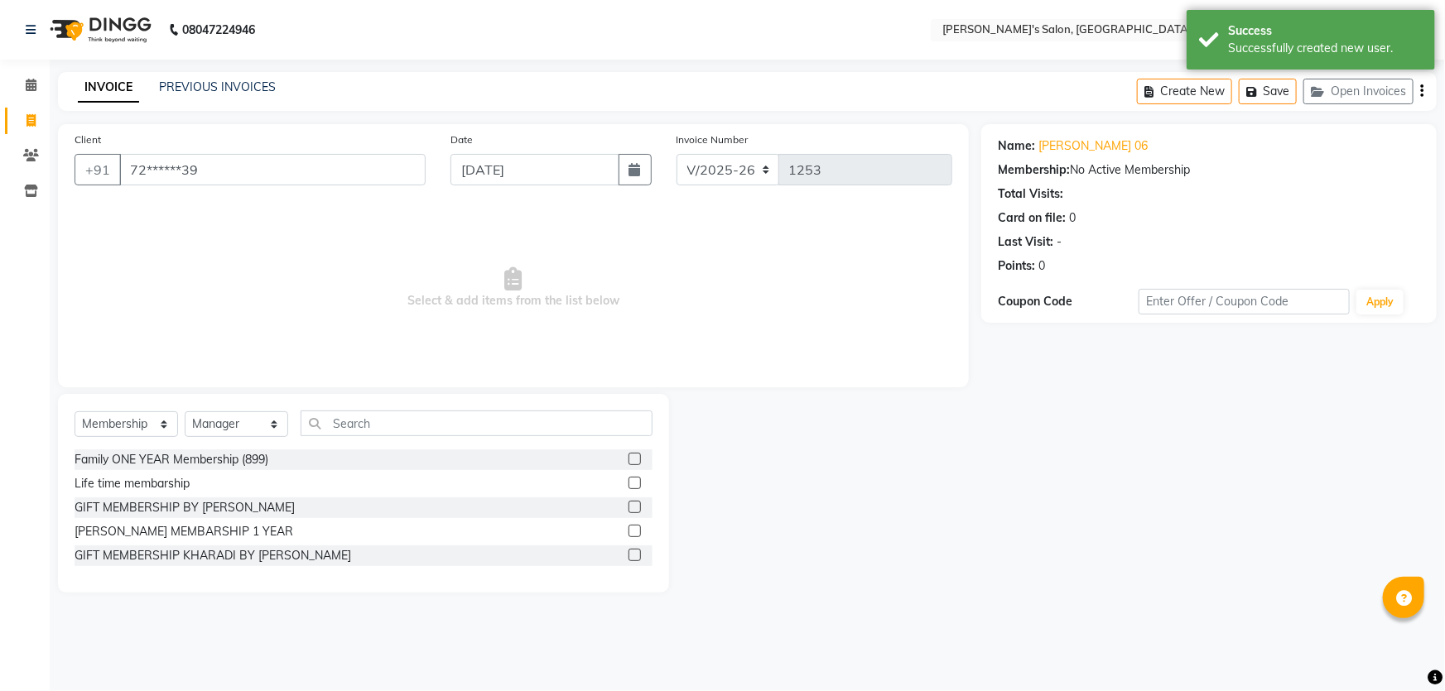
click at [638, 557] on label at bounding box center [634, 555] width 12 height 12
click at [638, 557] on input "checkbox" at bounding box center [633, 556] width 11 height 11
select select "select"
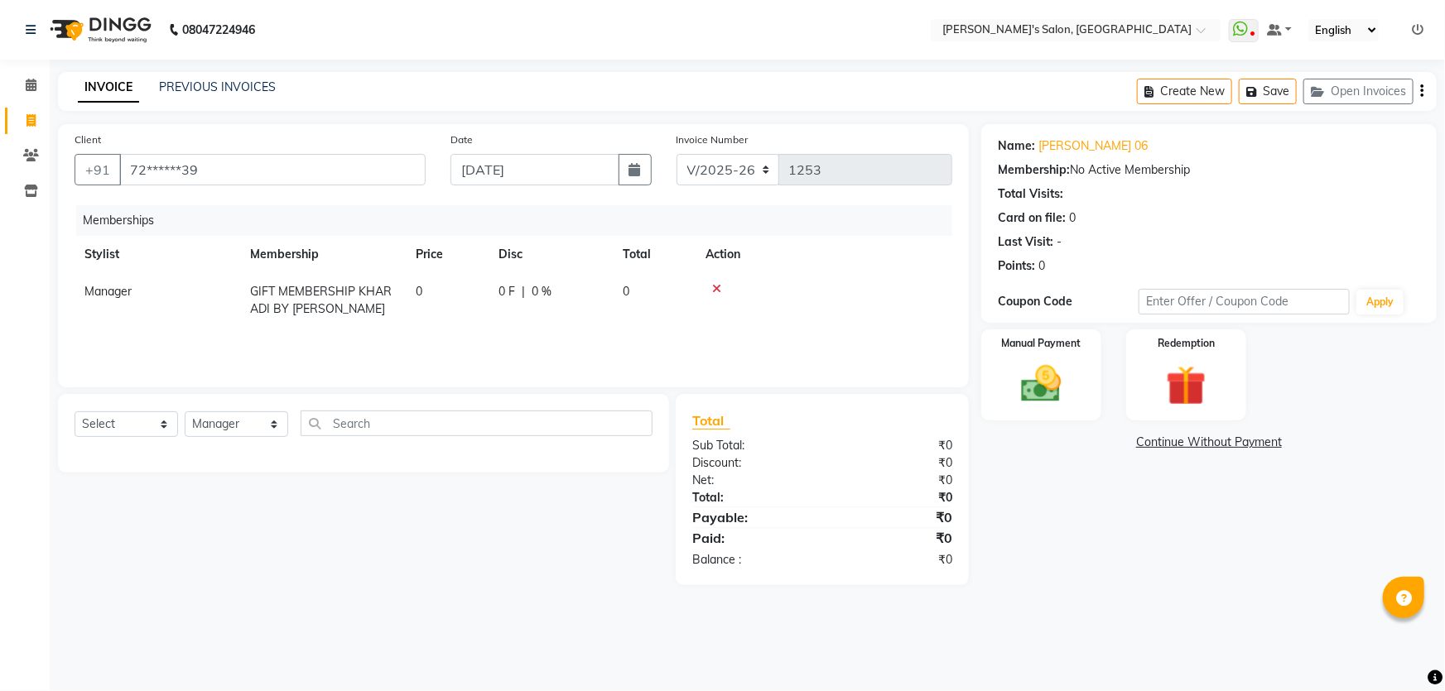
click at [1149, 439] on link "Continue Without Payment" at bounding box center [1208, 442] width 449 height 17
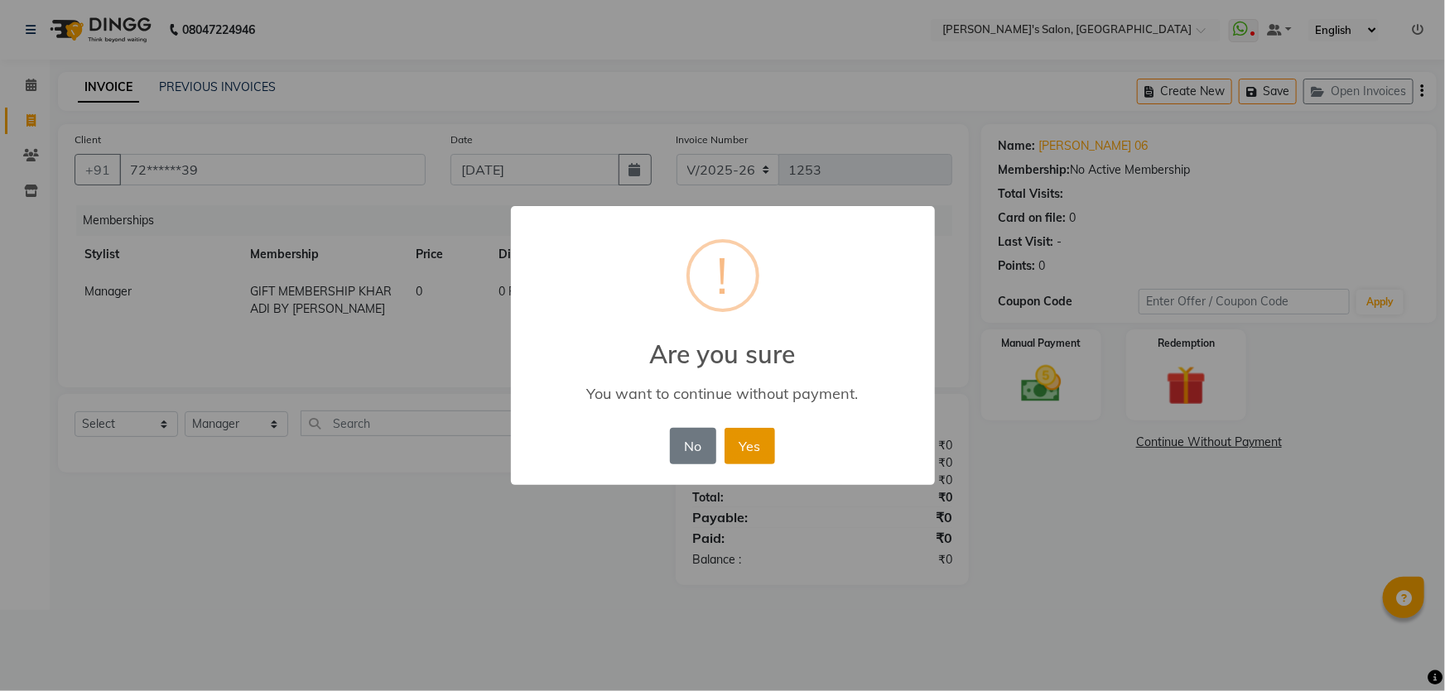
click at [762, 455] on button "Yes" at bounding box center [749, 446] width 51 height 36
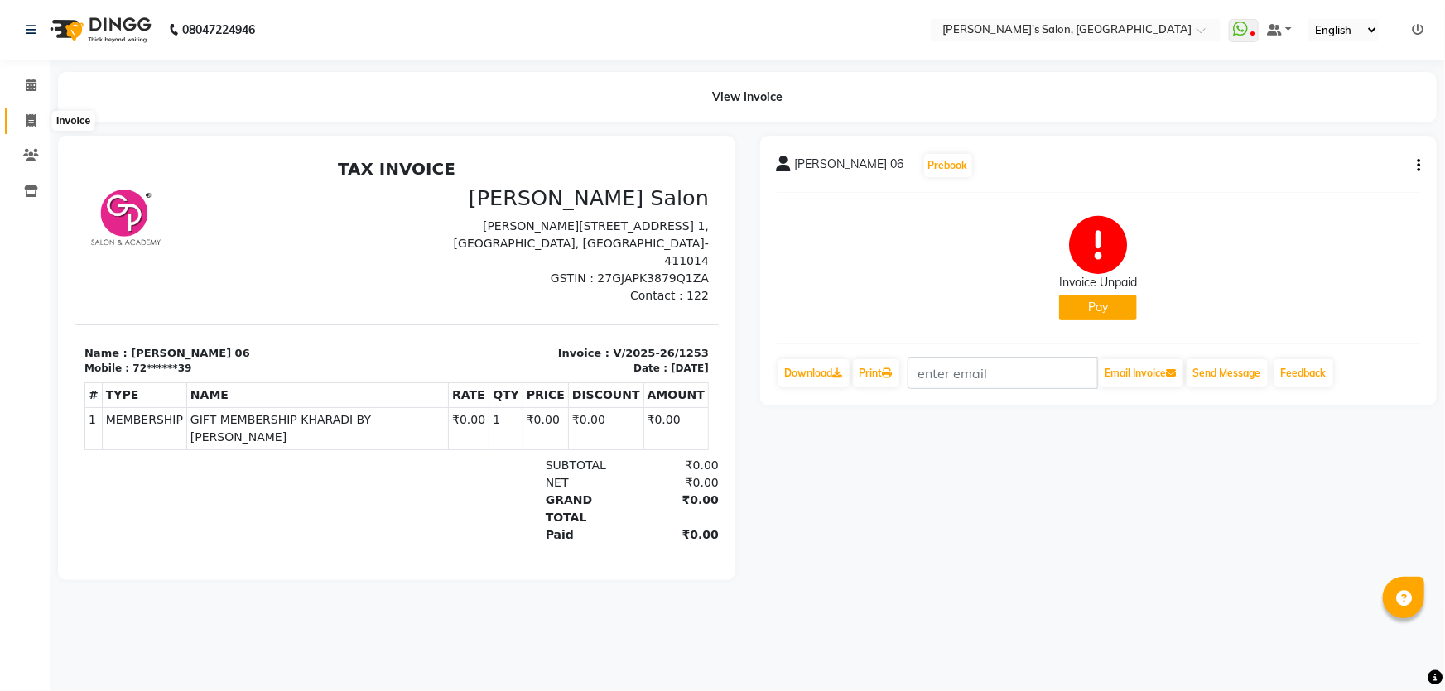
click at [32, 124] on icon at bounding box center [30, 120] width 9 height 12
select select "7366"
select select "service"
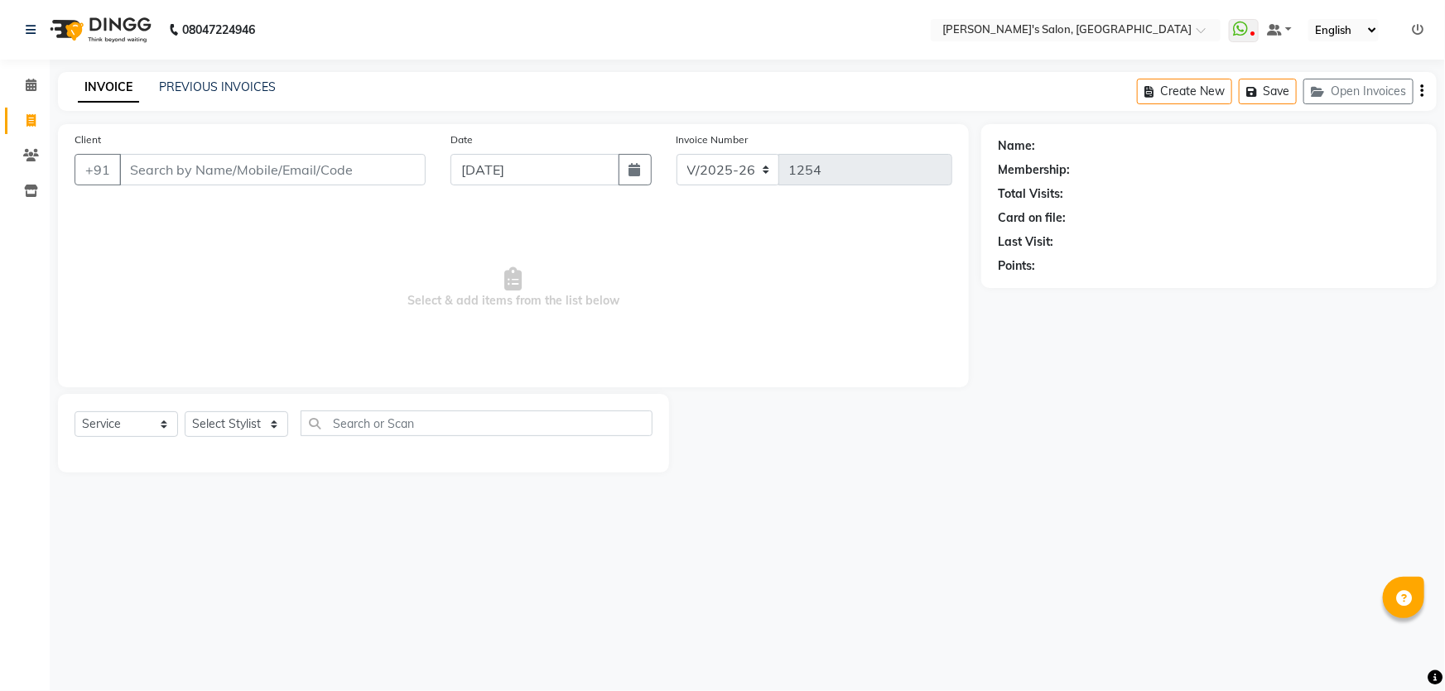
click at [168, 179] on input "Client" at bounding box center [272, 169] width 306 height 31
type input "8380074662"
click at [377, 179] on button "Add Client" at bounding box center [382, 169] width 85 height 31
select select "22"
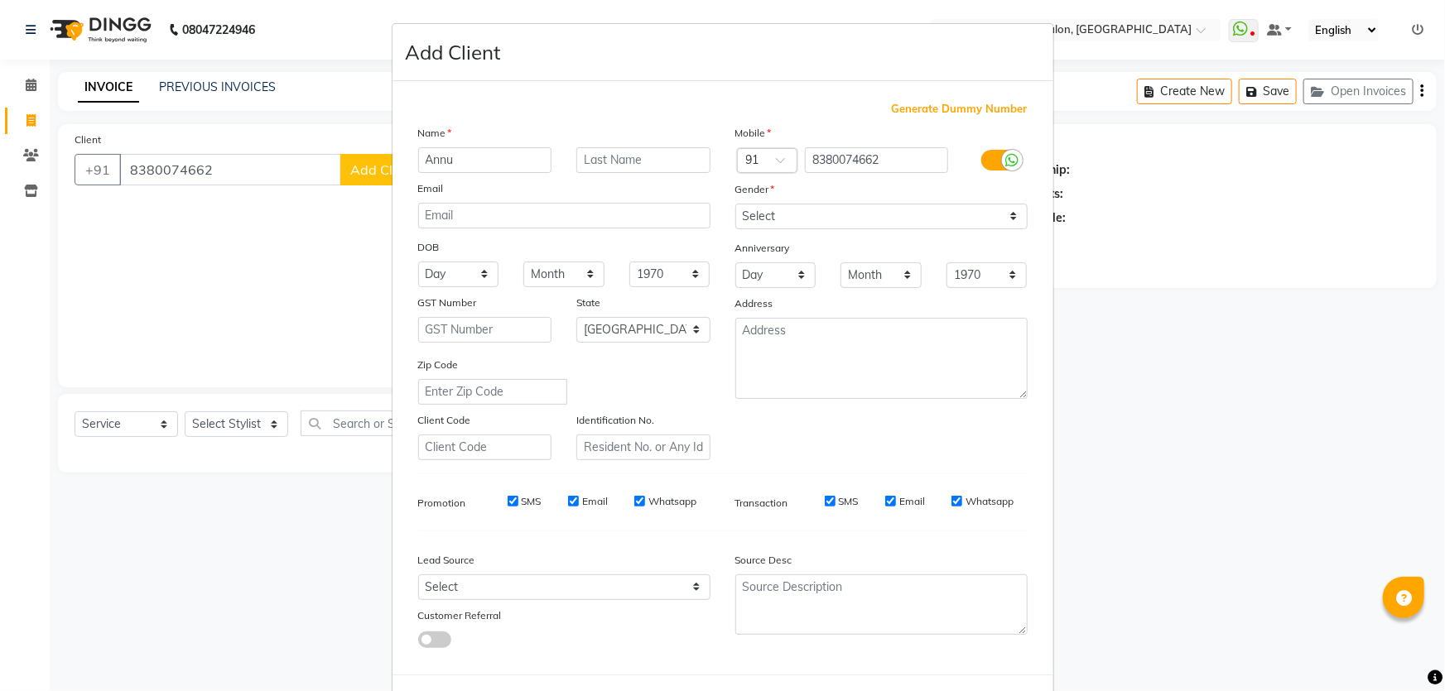
type input "Annu"
click at [617, 157] on input "text" at bounding box center [643, 160] width 134 height 26
type input "[PERSON_NAME] 06"
click at [834, 218] on select "Select [DEMOGRAPHIC_DATA] [DEMOGRAPHIC_DATA] Other Prefer Not To Say" at bounding box center [881, 217] width 292 height 26
select select "[DEMOGRAPHIC_DATA]"
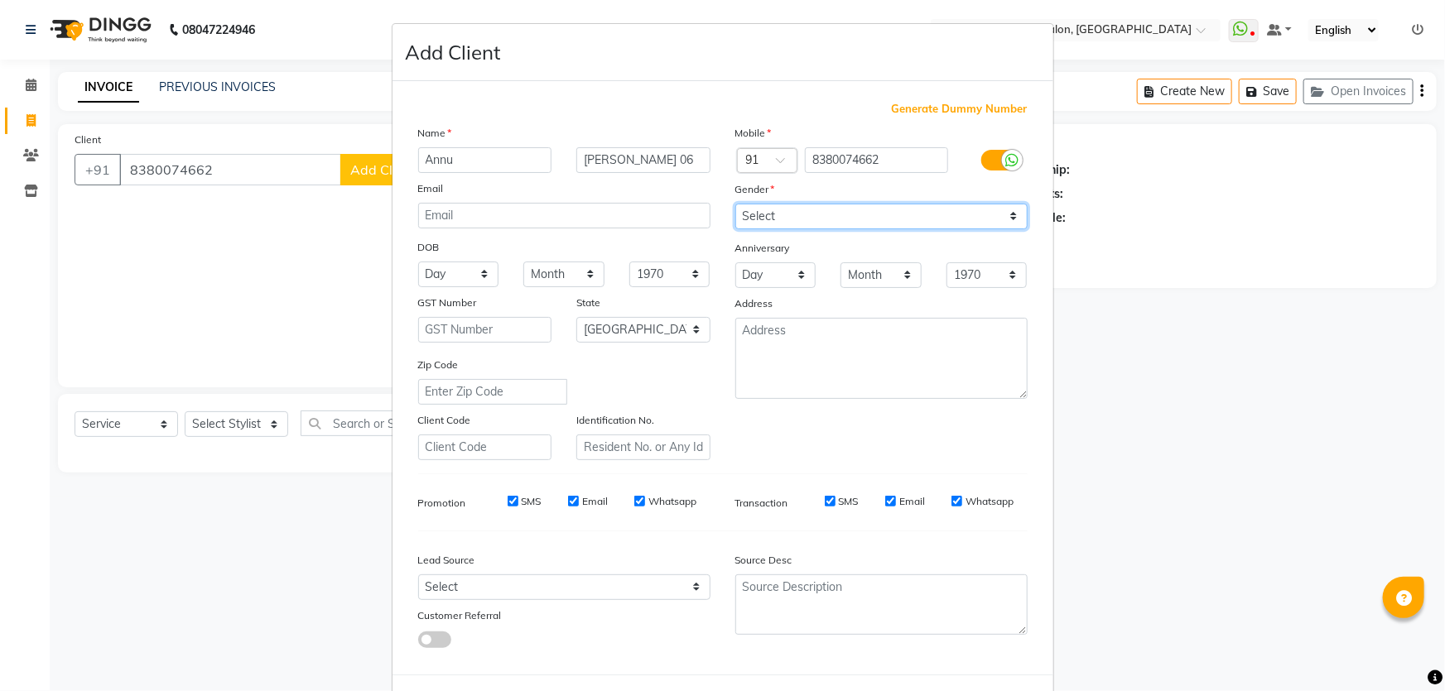
click at [735, 204] on select "Select [DEMOGRAPHIC_DATA] [DEMOGRAPHIC_DATA] Other Prefer Not To Say" at bounding box center [881, 217] width 292 height 26
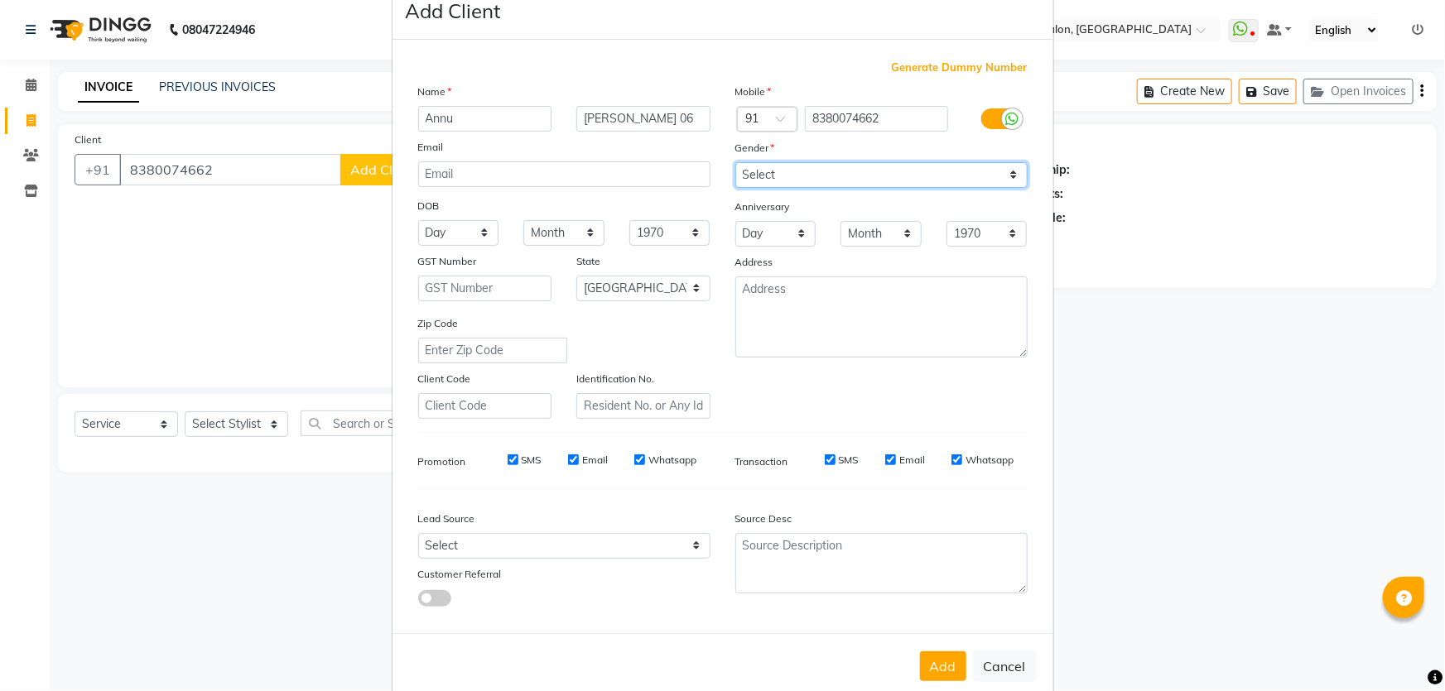
scroll to position [77, 0]
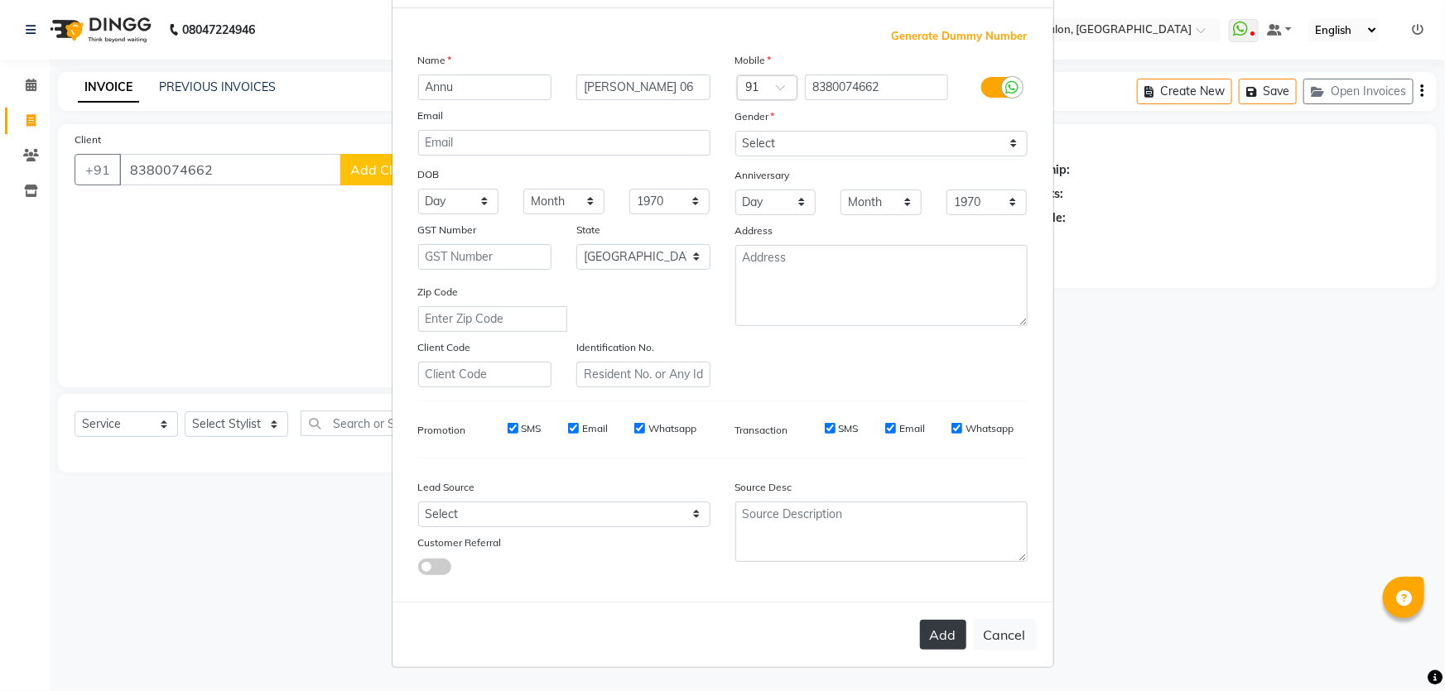
click at [922, 638] on button "Add" at bounding box center [943, 635] width 46 height 30
type input "83******62"
select select
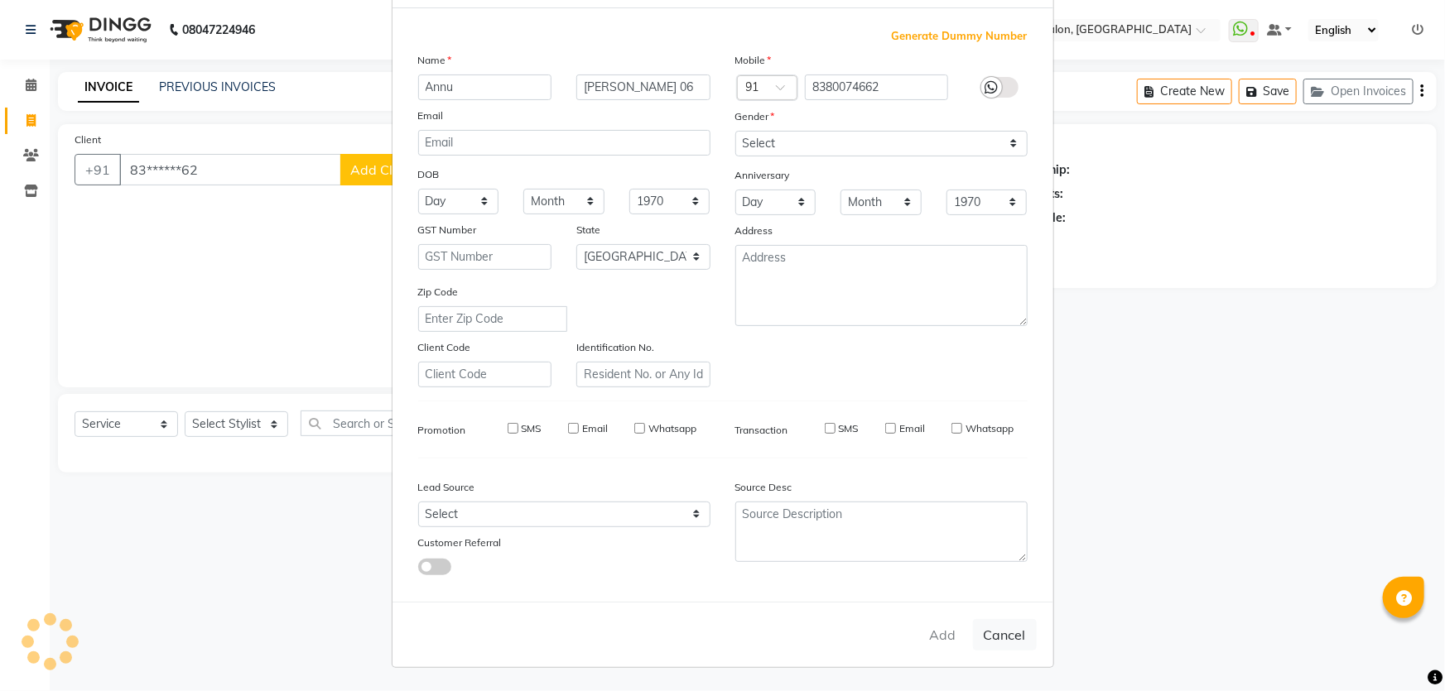
select select "null"
select select
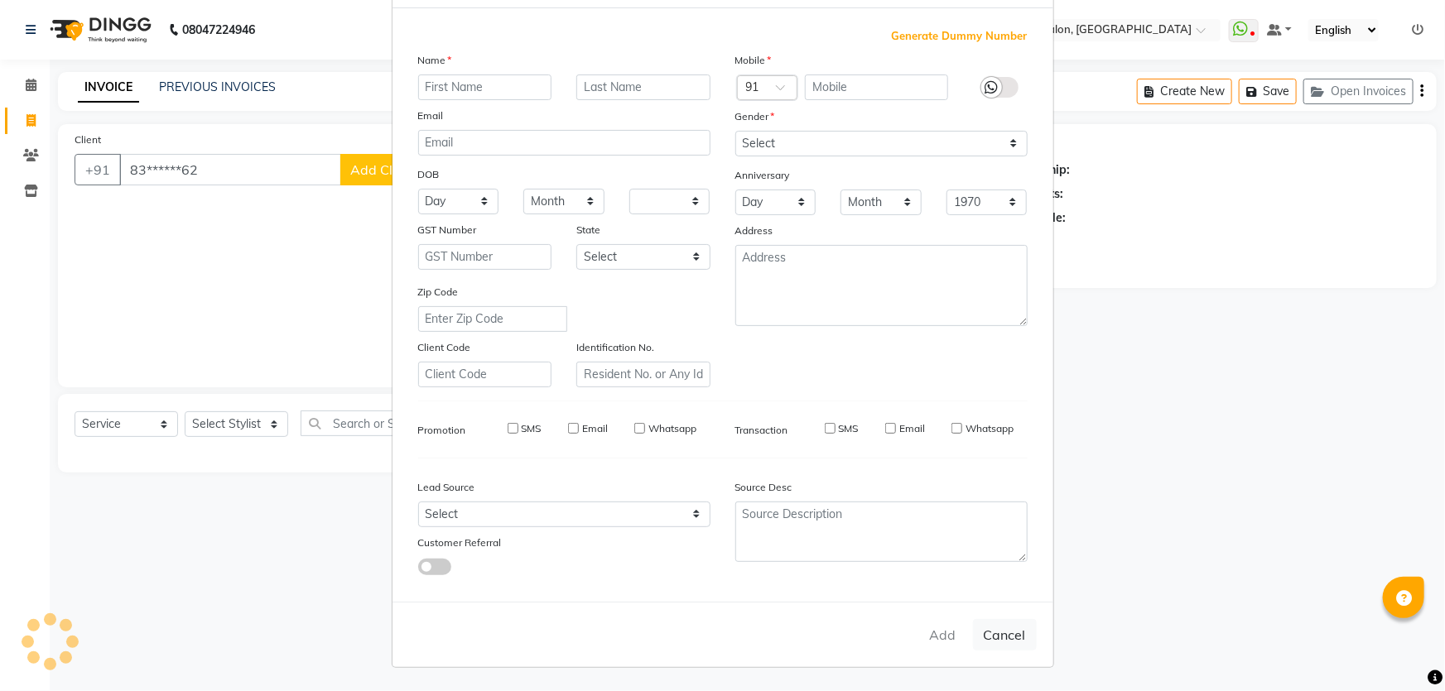
checkbox input "false"
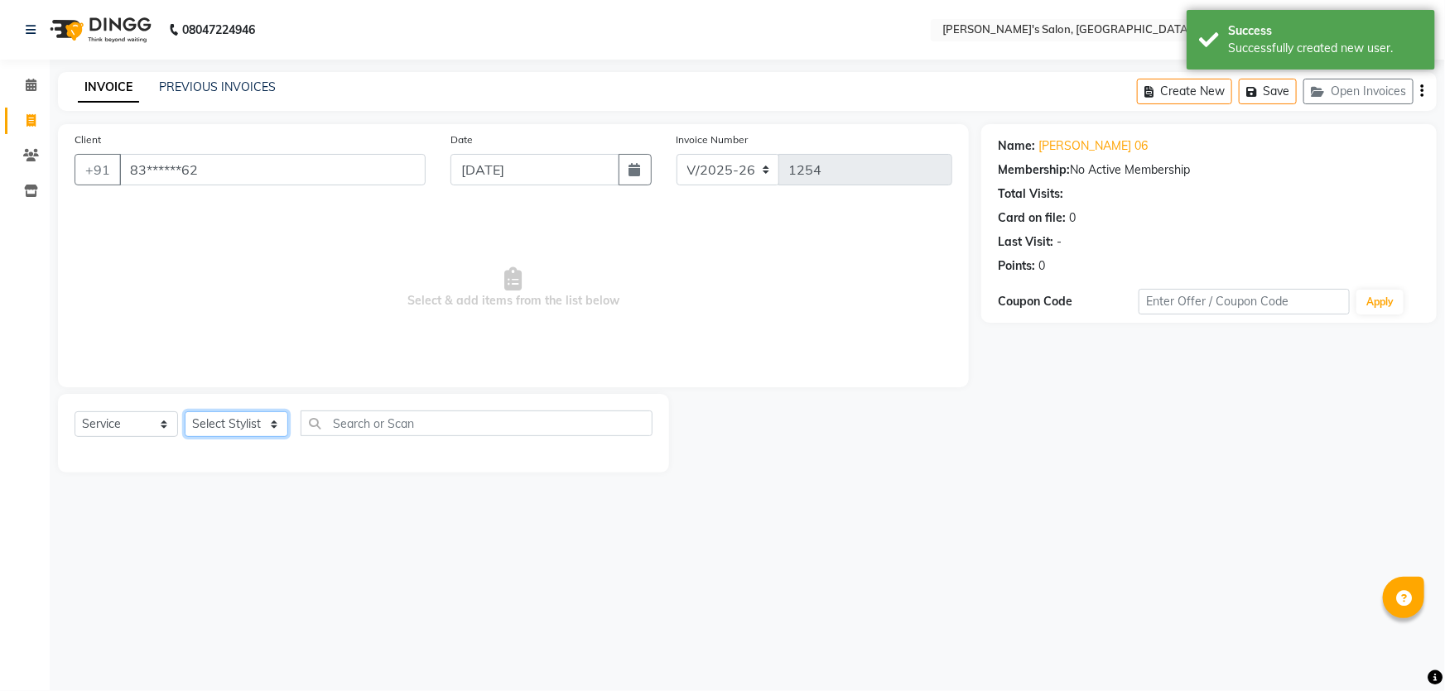
click at [268, 420] on select "Select Stylist AKASH ANIL KONDHAMANGALE Anjali Manager [PERSON_NAME] [PERSON_NA…" at bounding box center [236, 424] width 103 height 26
select select "63835"
click at [185, 411] on select "Select Stylist AKASH ANIL KONDHAMANGALE Anjali Manager [PERSON_NAME] [PERSON_NA…" at bounding box center [236, 424] width 103 height 26
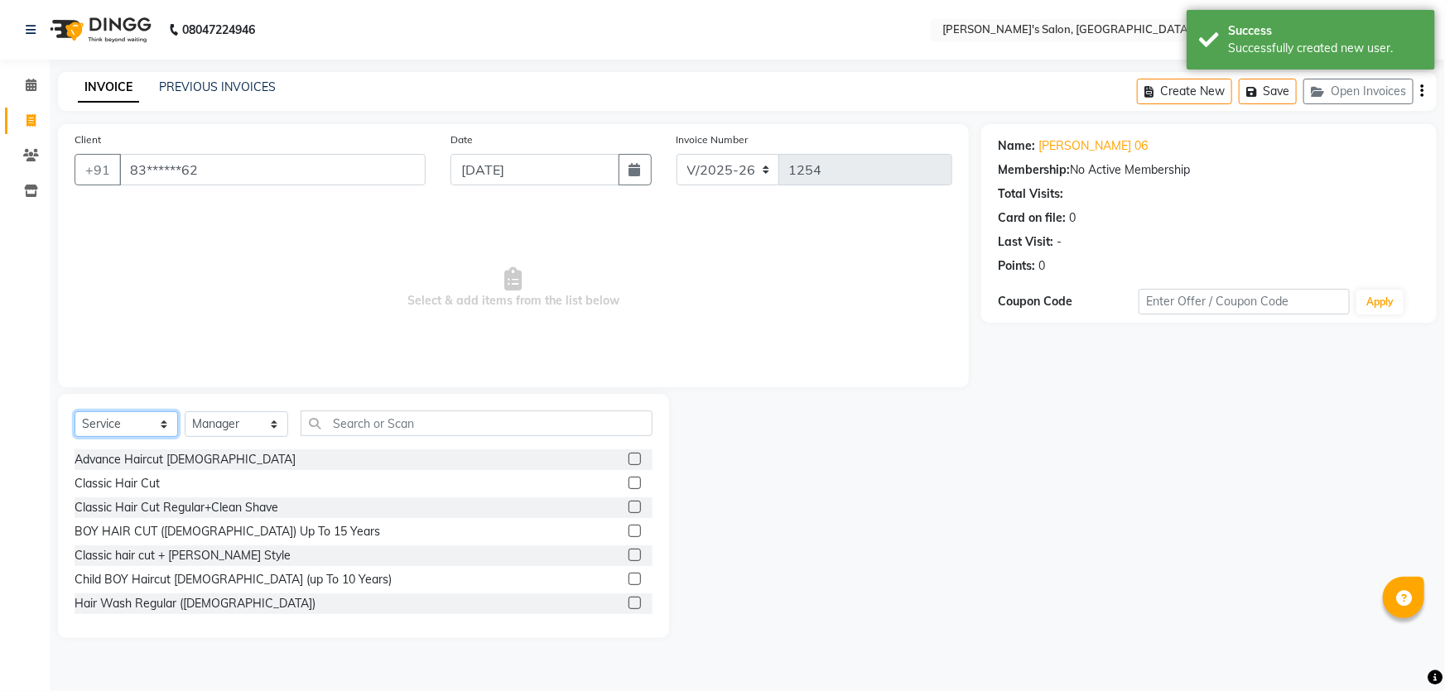
click at [161, 420] on select "Select Service Product Membership Package Voucher Prepaid Gift Card" at bounding box center [126, 424] width 103 height 26
click at [75, 411] on select "Select Service Product Membership Package Voucher Prepaid Gift Card" at bounding box center [126, 424] width 103 height 26
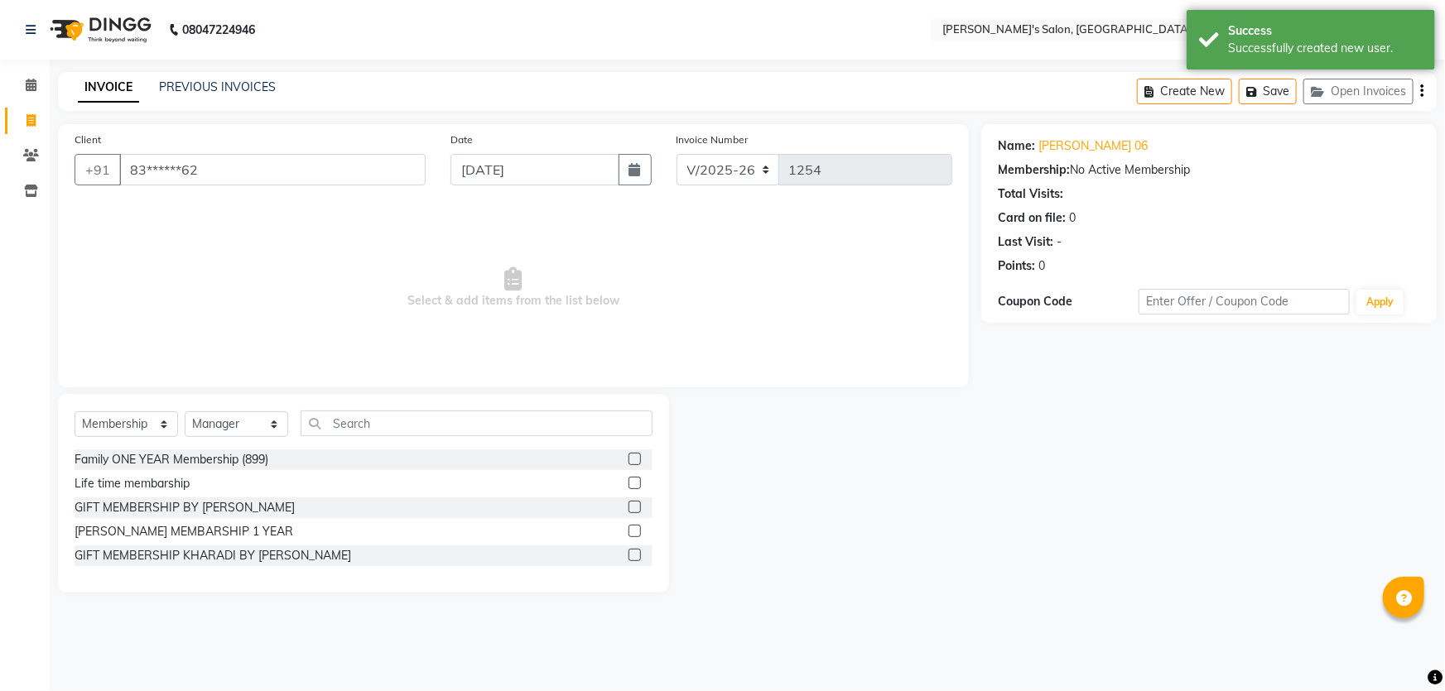
click at [638, 558] on label at bounding box center [634, 555] width 12 height 12
click at [638, 558] on input "checkbox" at bounding box center [633, 556] width 11 height 11
select select "select"
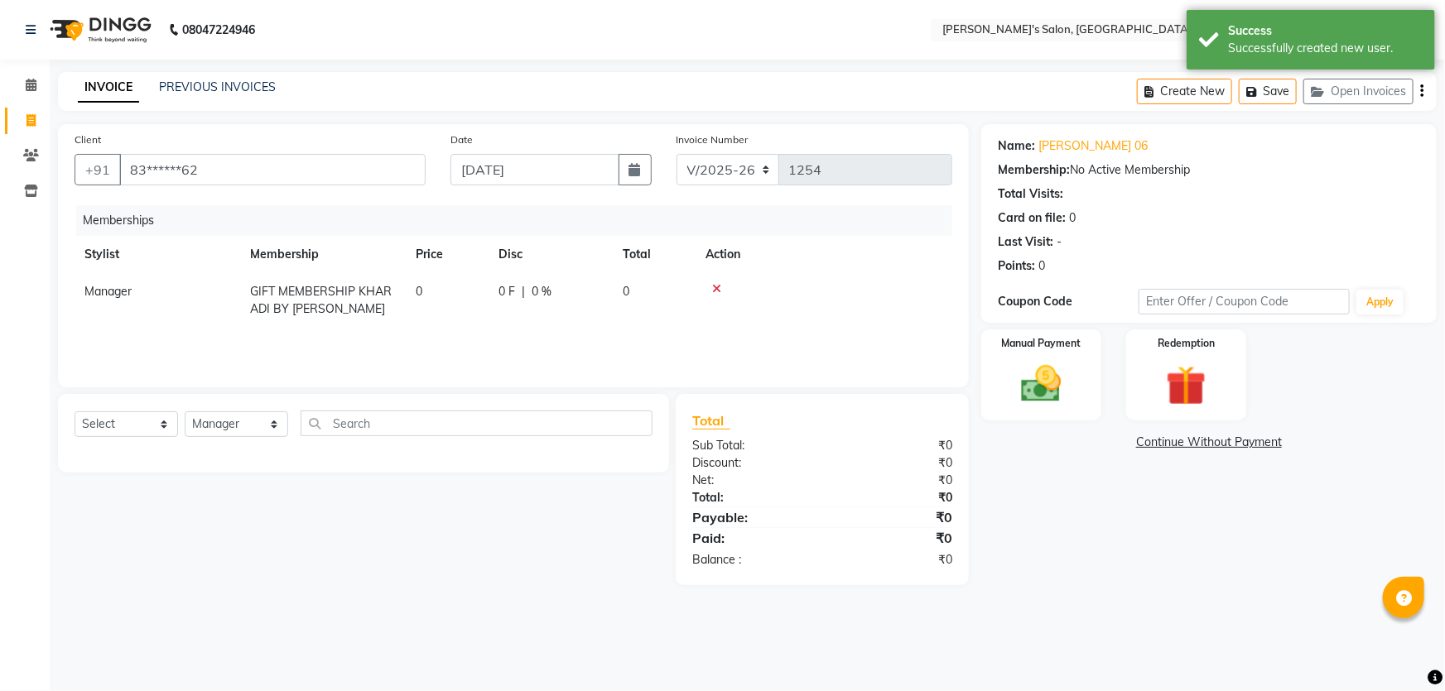
click at [1157, 443] on link "Continue Without Payment" at bounding box center [1208, 442] width 449 height 17
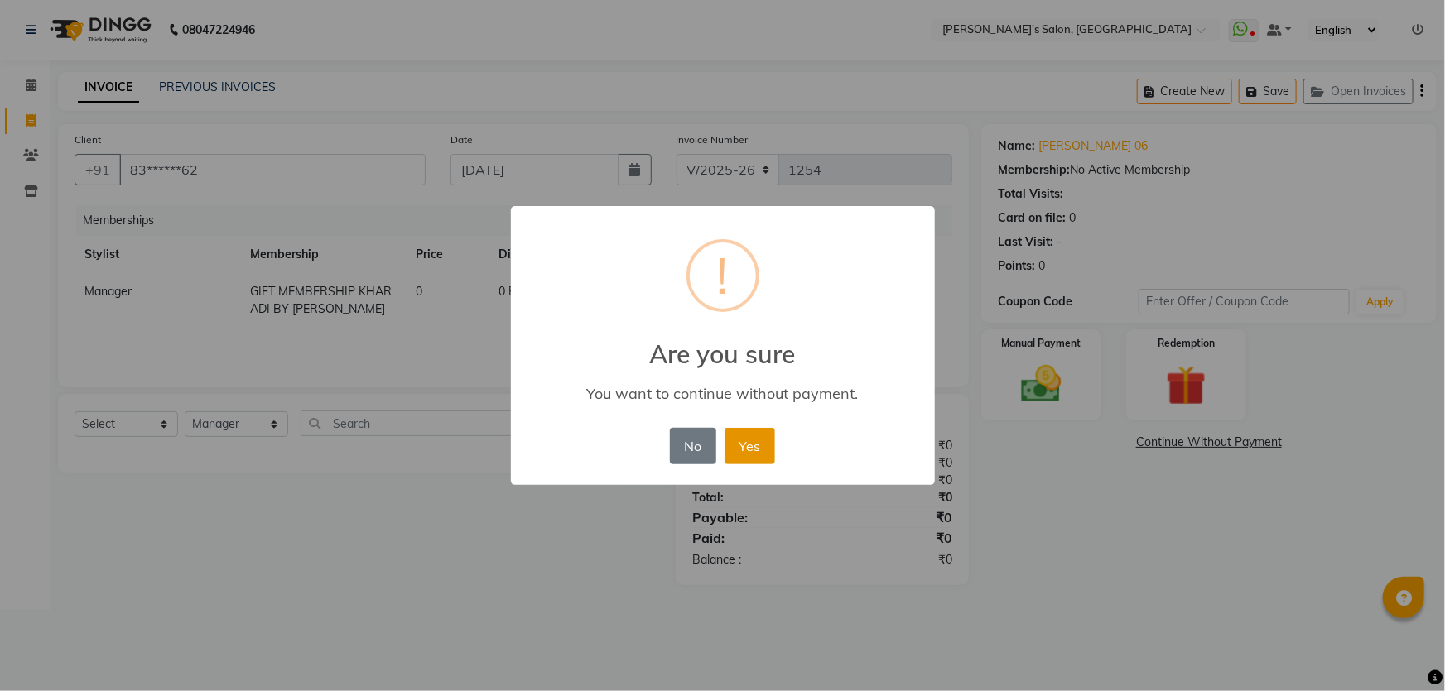
click at [757, 447] on button "Yes" at bounding box center [749, 446] width 51 height 36
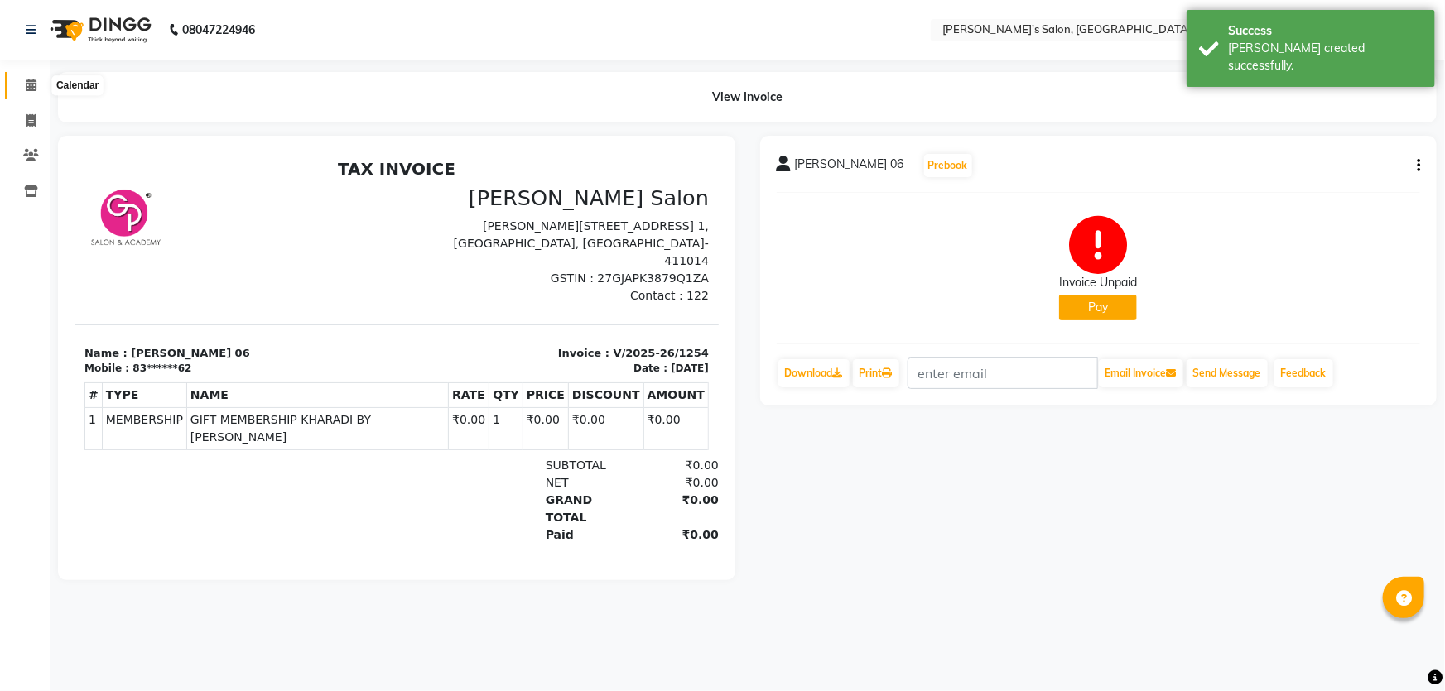
click at [27, 84] on icon at bounding box center [31, 85] width 11 height 12
click at [27, 124] on icon at bounding box center [30, 120] width 9 height 12
select select "service"
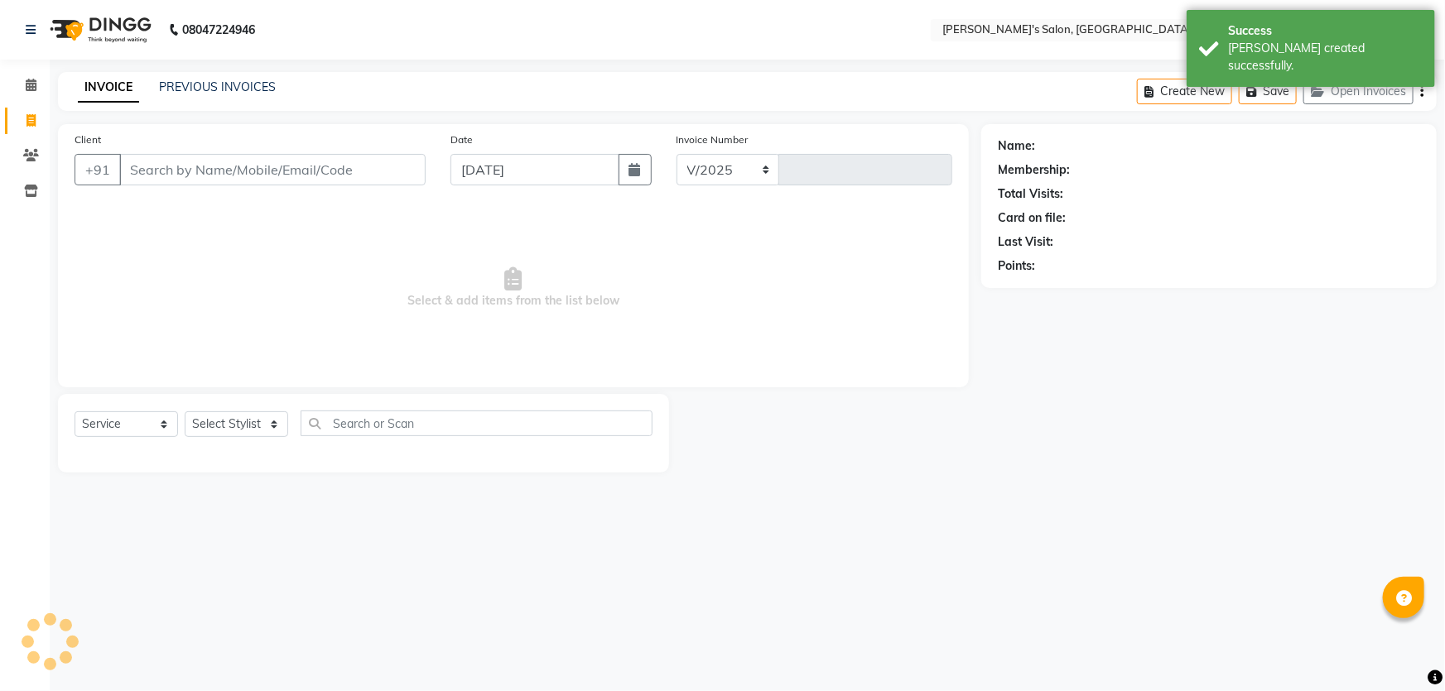
select select "7366"
type input "1255"
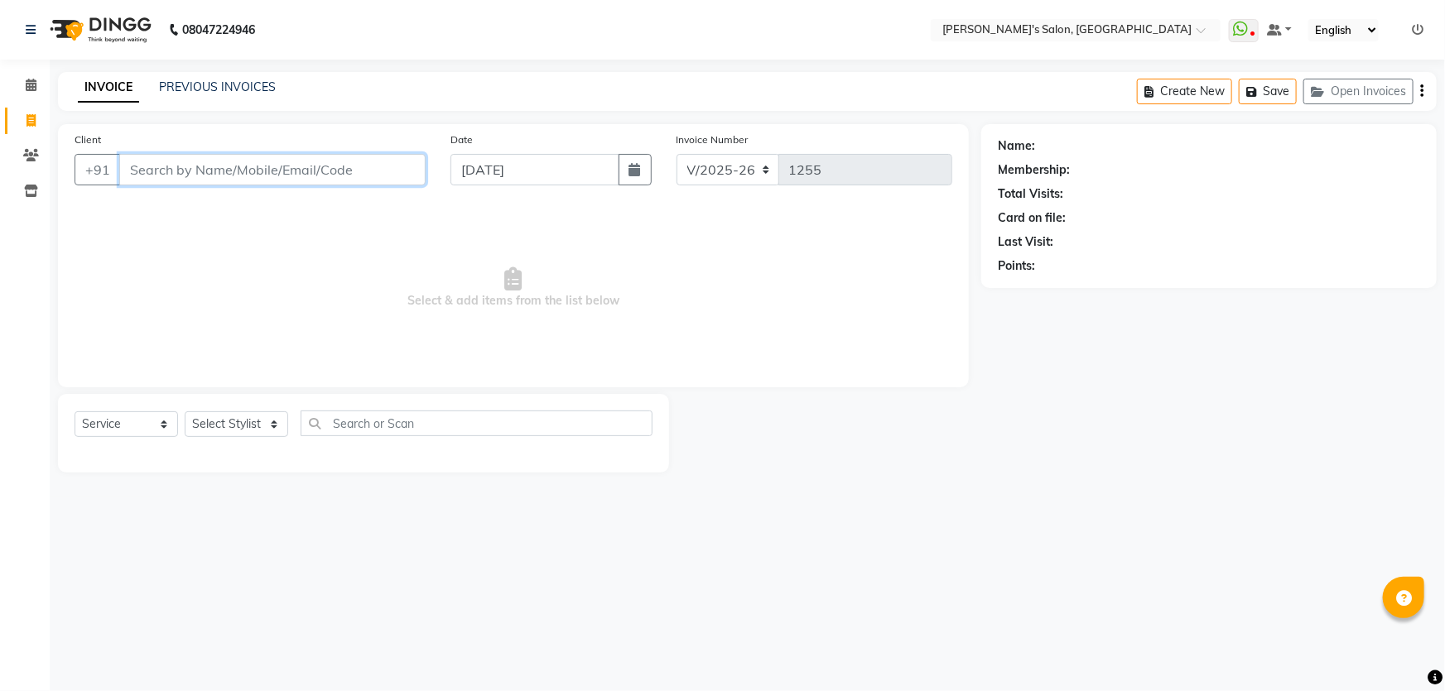
click at [205, 164] on input "Client" at bounding box center [272, 169] width 306 height 31
type input "7741914277"
click at [409, 179] on button "Add Client" at bounding box center [382, 169] width 85 height 31
select select
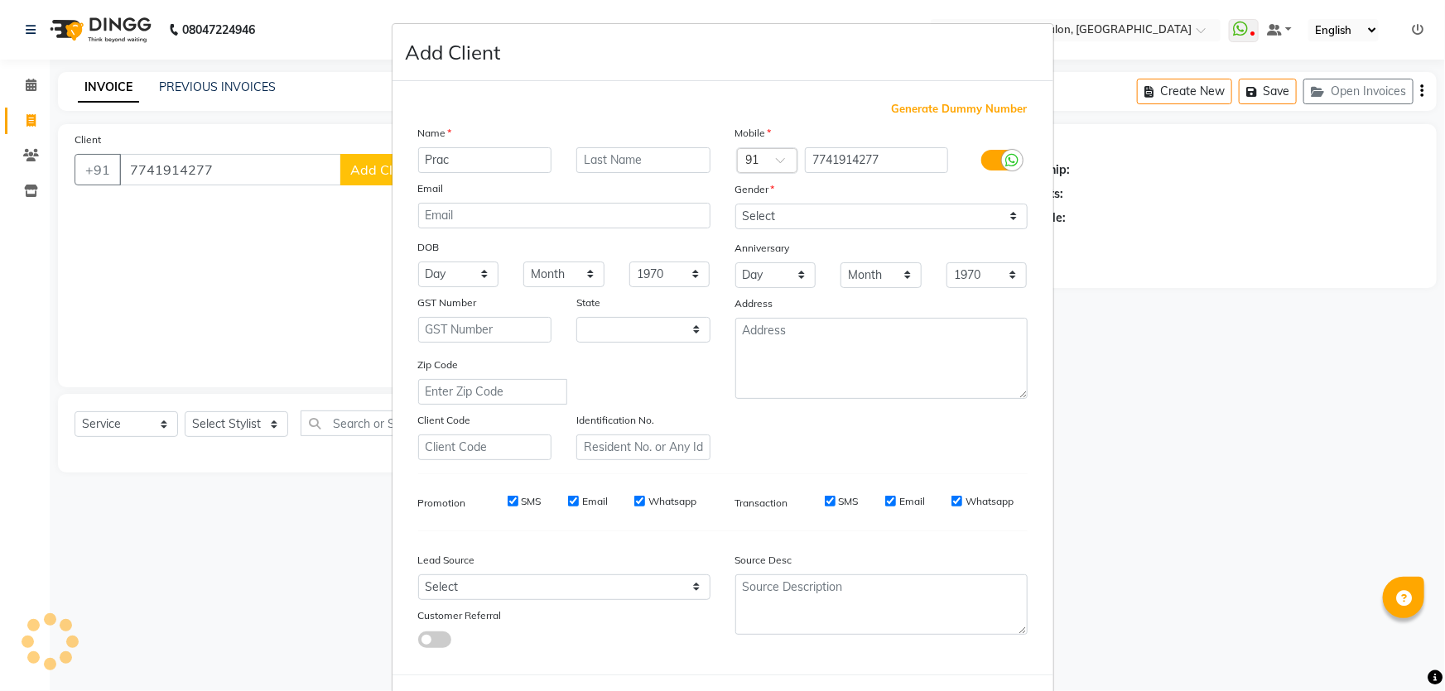
type input "Pracg"
select select "22"
type input "[PERSON_NAME]"
click at [624, 152] on input "text" at bounding box center [643, 160] width 134 height 26
type input "Botkar 06"
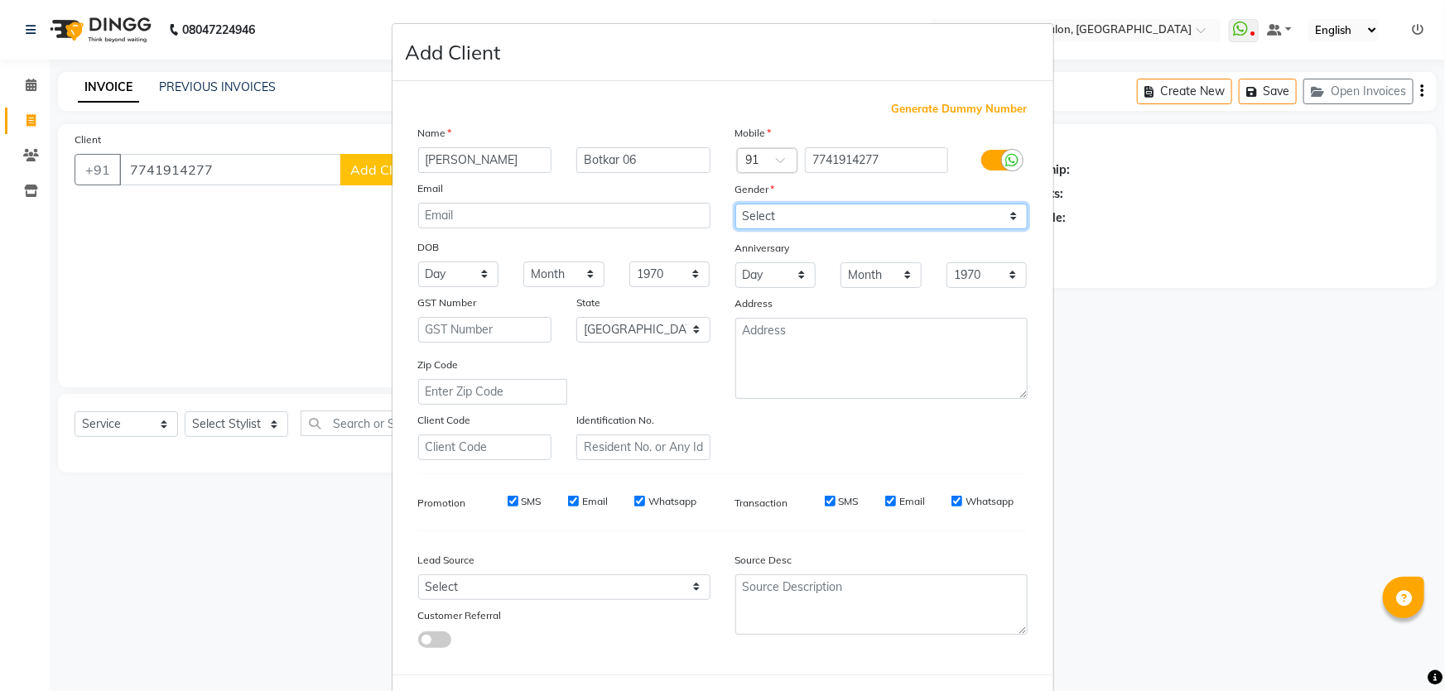
click at [757, 214] on select "Select [DEMOGRAPHIC_DATA] [DEMOGRAPHIC_DATA] Other Prefer Not To Say" at bounding box center [881, 217] width 292 height 26
select select "[DEMOGRAPHIC_DATA]"
click at [735, 204] on select "Select [DEMOGRAPHIC_DATA] [DEMOGRAPHIC_DATA] Other Prefer Not To Say" at bounding box center [881, 217] width 292 height 26
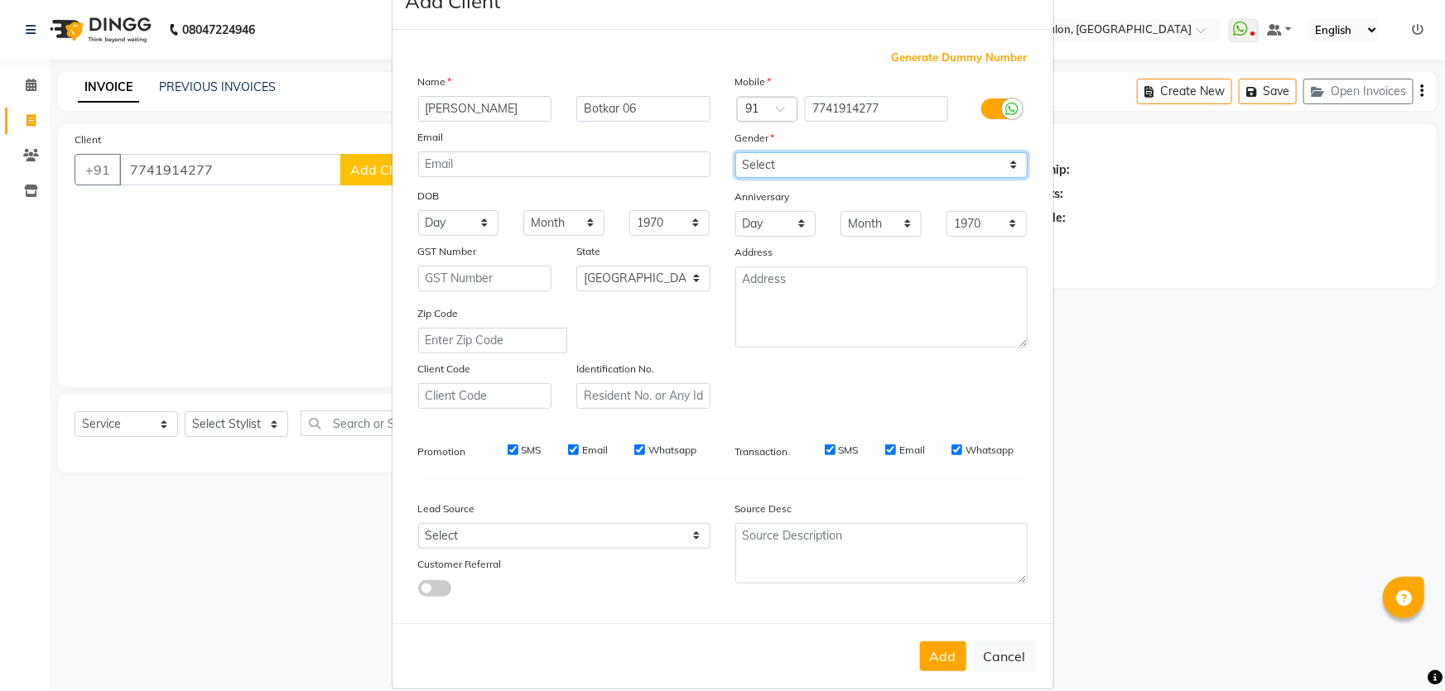
scroll to position [77, 0]
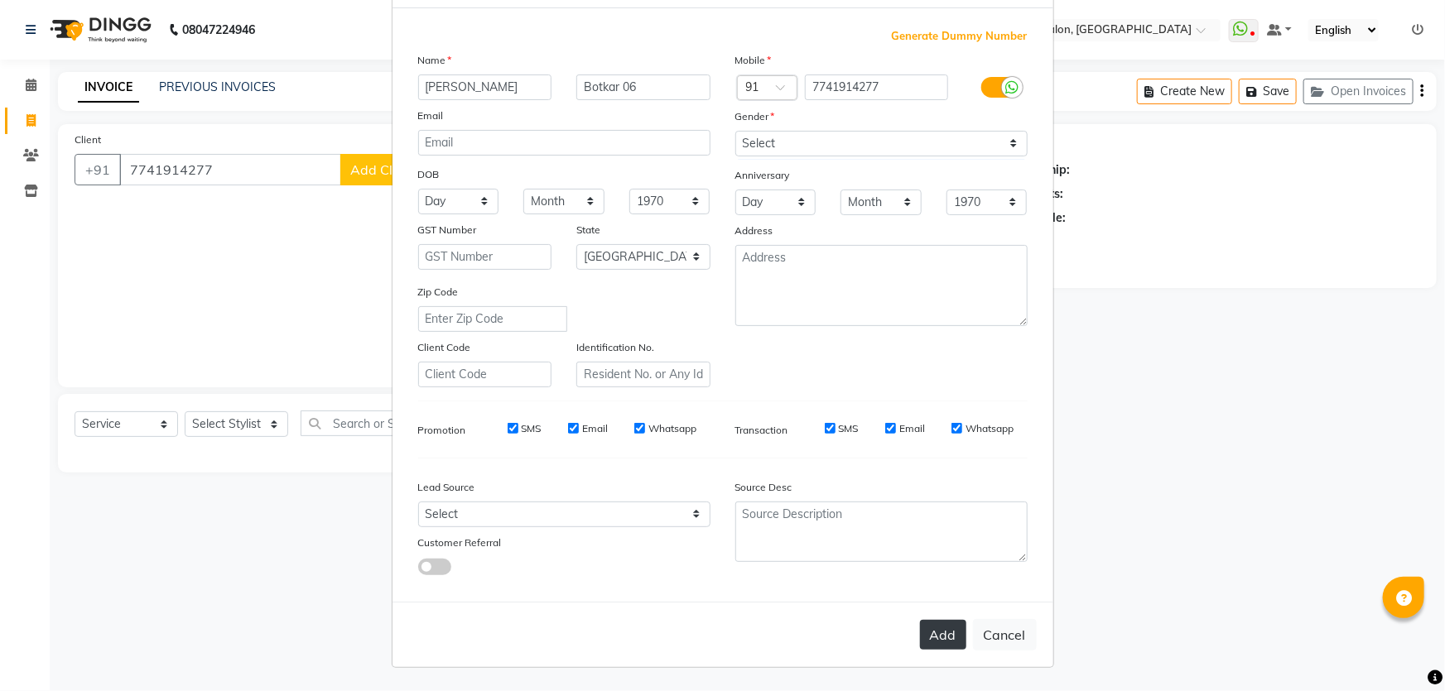
click at [936, 631] on button "Add" at bounding box center [943, 635] width 46 height 30
type input "77******77"
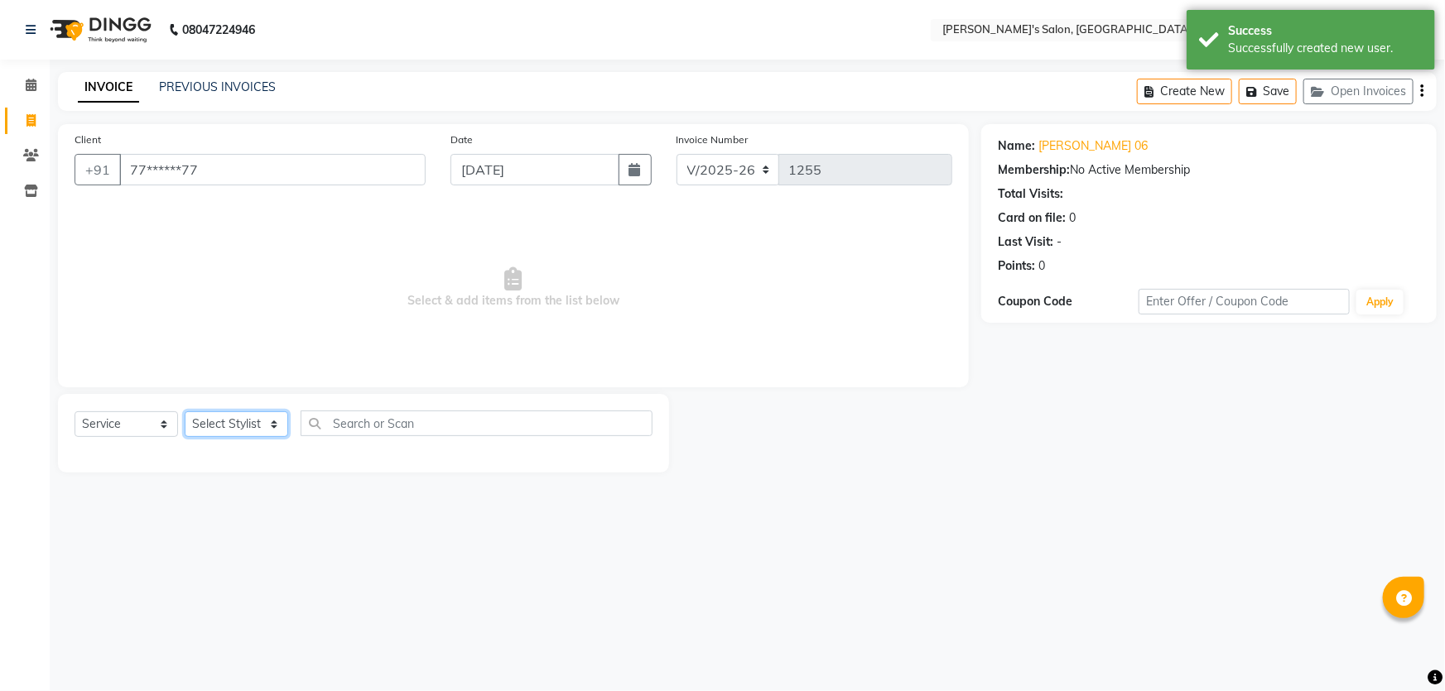
click at [270, 430] on select "Select Stylist AKASH ANIL KONDHAMANGALE Anjali Manager [PERSON_NAME] [PERSON_NA…" at bounding box center [236, 424] width 103 height 26
select select "63835"
click at [185, 411] on select "Select Stylist AKASH ANIL KONDHAMANGALE Anjali Manager [PERSON_NAME] [PERSON_NA…" at bounding box center [236, 424] width 103 height 26
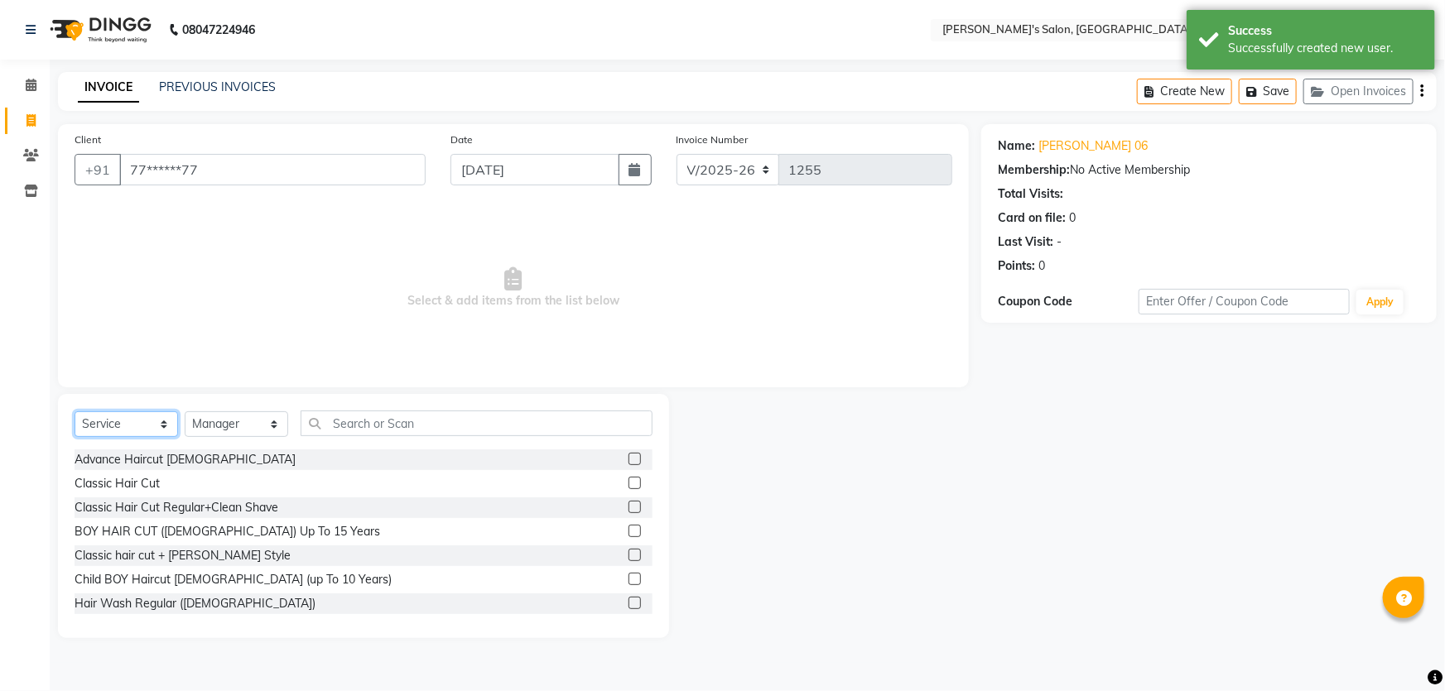
click at [164, 417] on select "Select Service Product Membership Package Voucher Prepaid Gift Card" at bounding box center [126, 424] width 103 height 26
click at [75, 411] on select "Select Service Product Membership Package Voucher Prepaid Gift Card" at bounding box center [126, 424] width 103 height 26
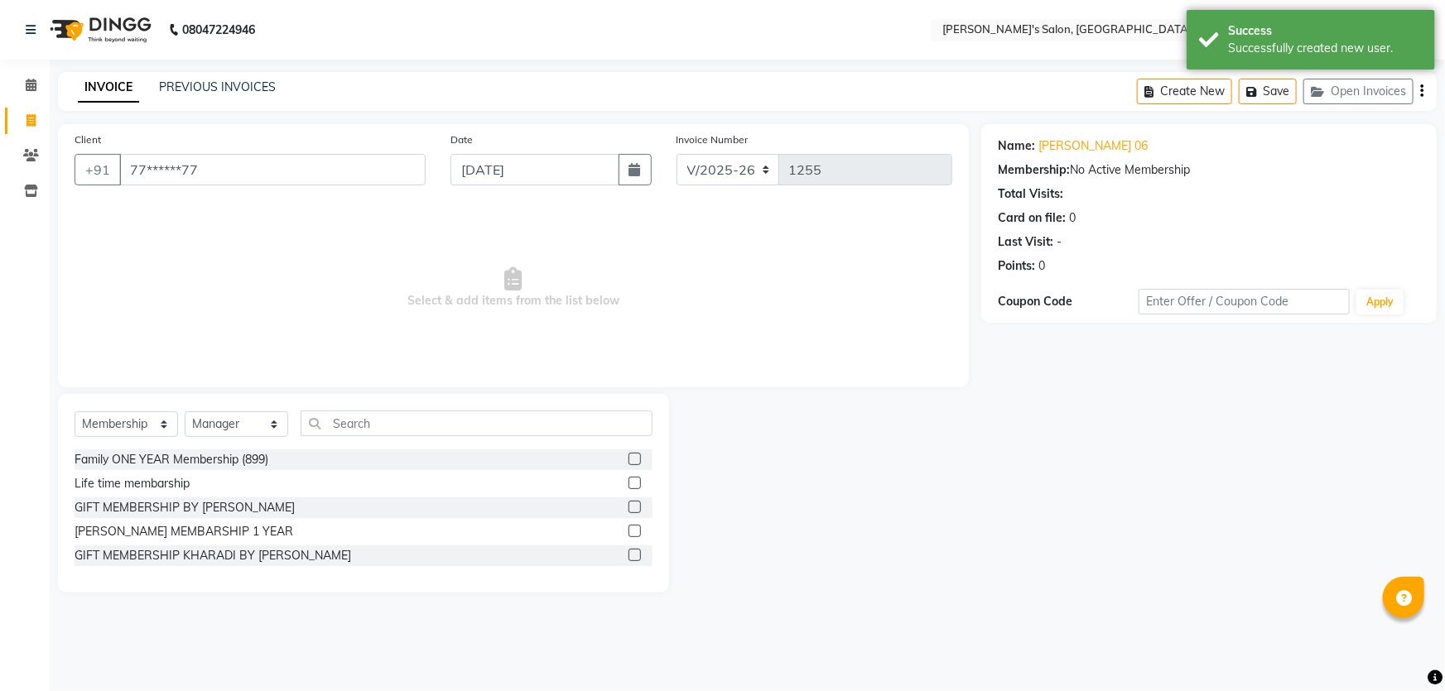
click at [638, 553] on label at bounding box center [634, 555] width 12 height 12
click at [638, 553] on input "checkbox" at bounding box center [633, 556] width 11 height 11
select select "select"
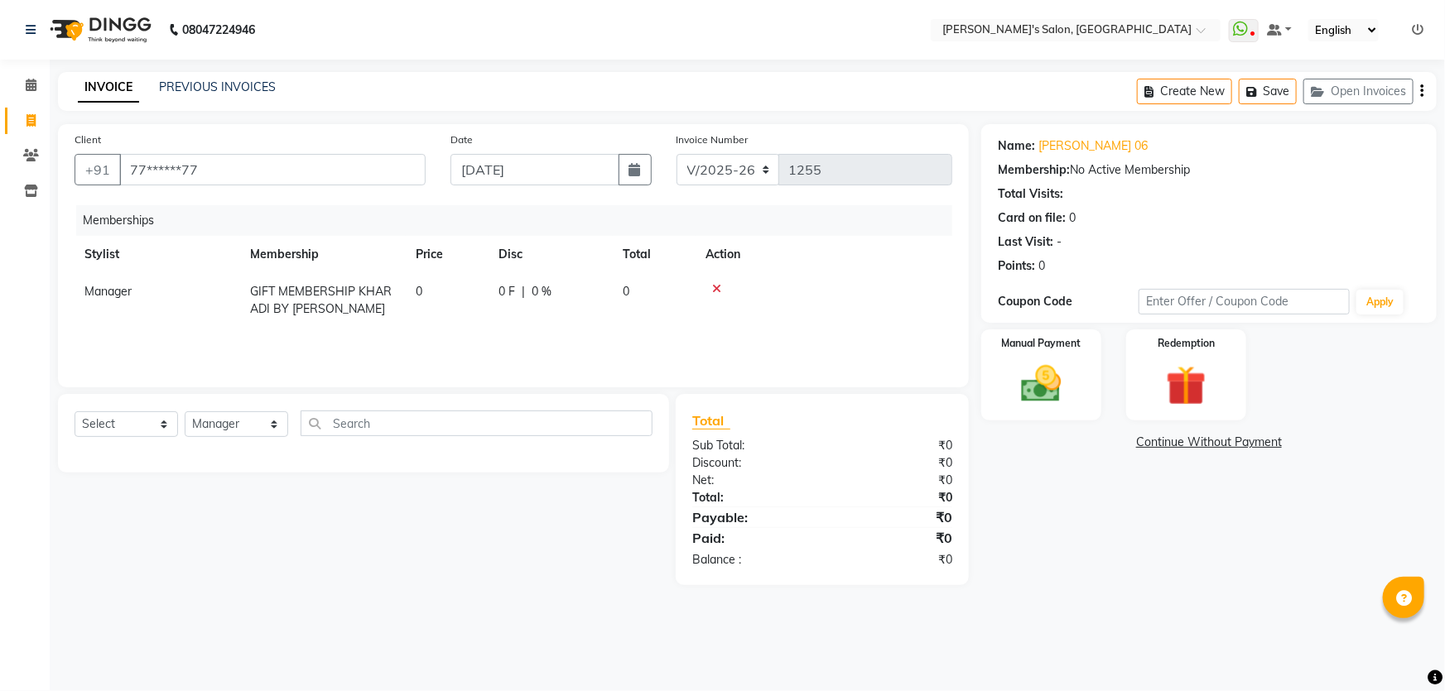
click at [1180, 443] on link "Continue Without Payment" at bounding box center [1208, 442] width 449 height 17
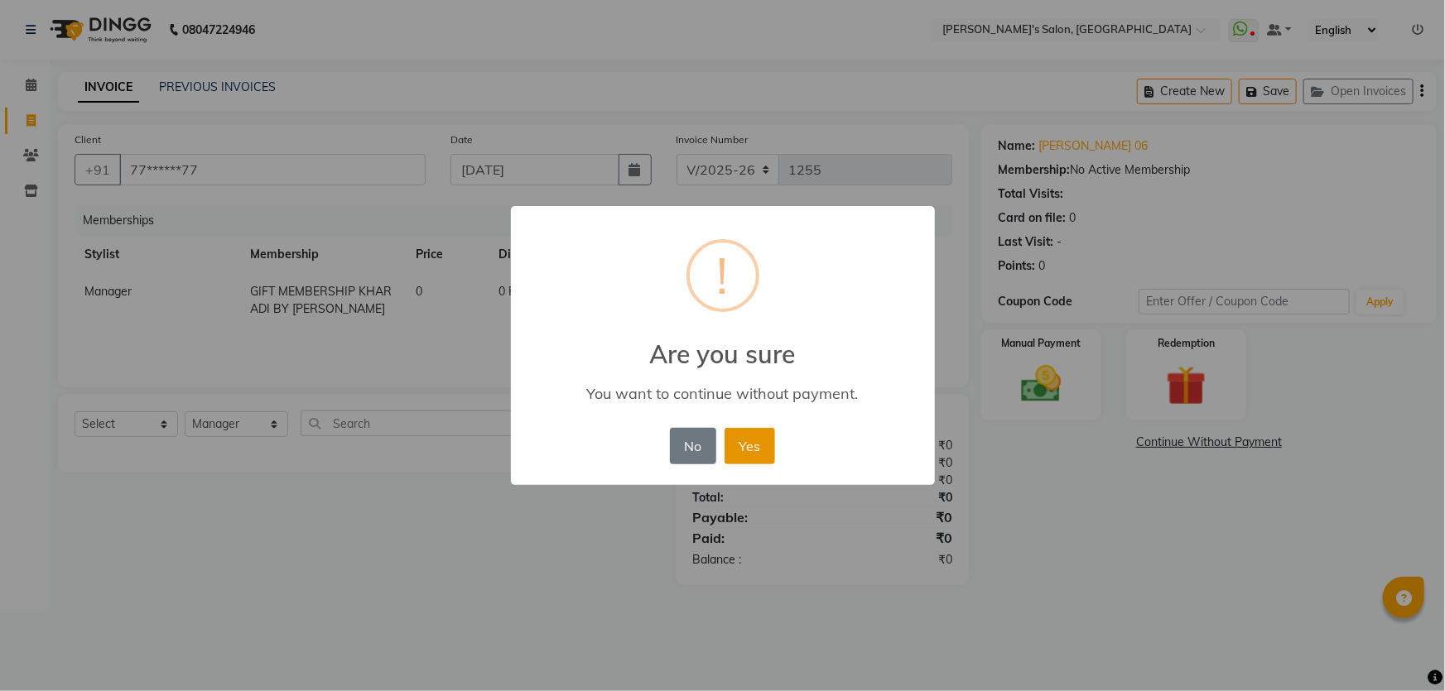
click at [768, 442] on button "Yes" at bounding box center [749, 446] width 51 height 36
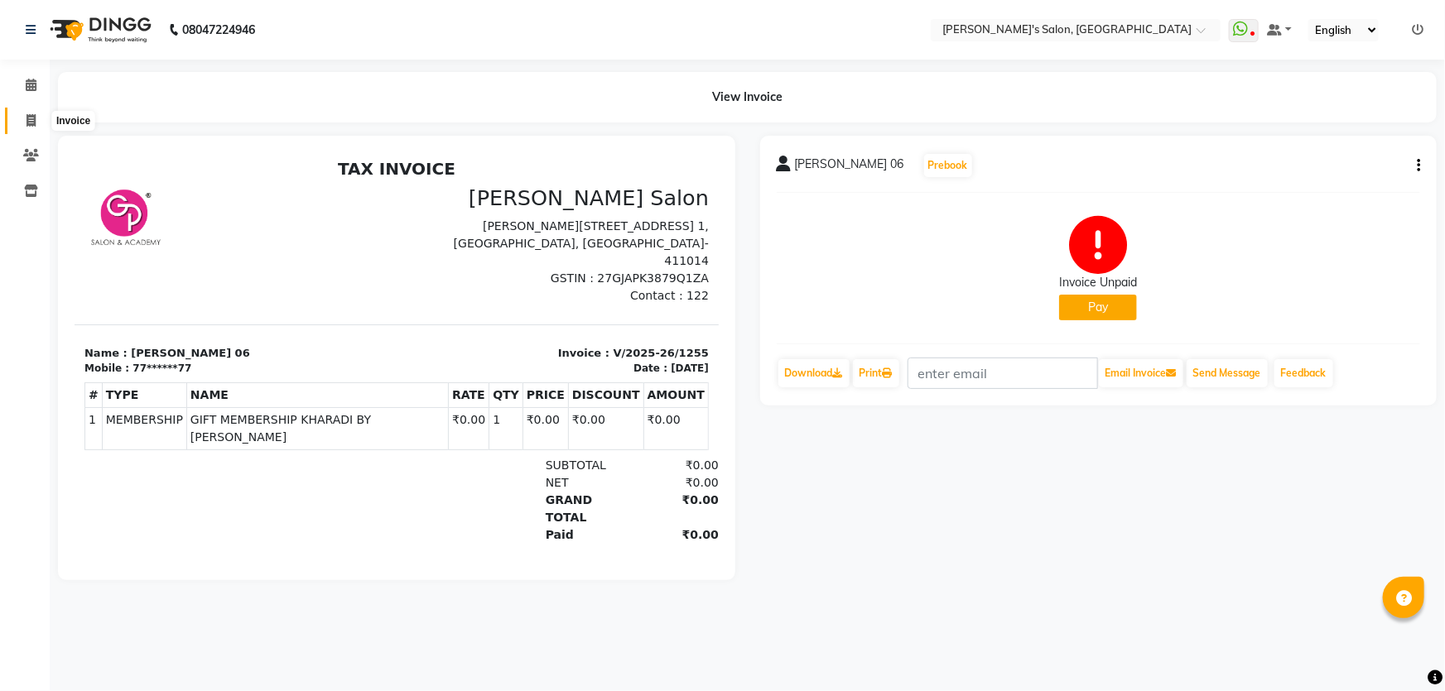
click at [26, 123] on icon at bounding box center [30, 120] width 9 height 12
select select "7366"
select select "service"
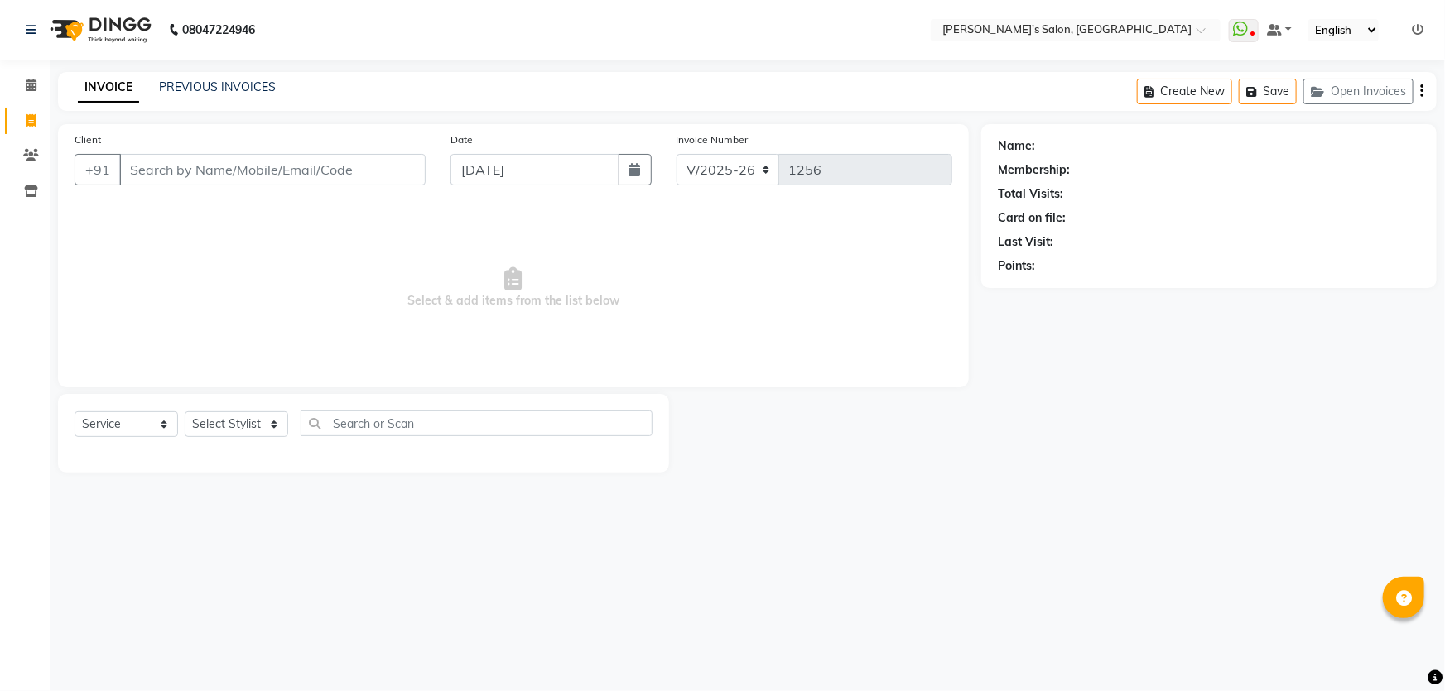
click at [130, 167] on input "Client" at bounding box center [272, 169] width 306 height 31
type input "9168050507"
click at [399, 170] on span "Add Client" at bounding box center [382, 169] width 65 height 17
select select "22"
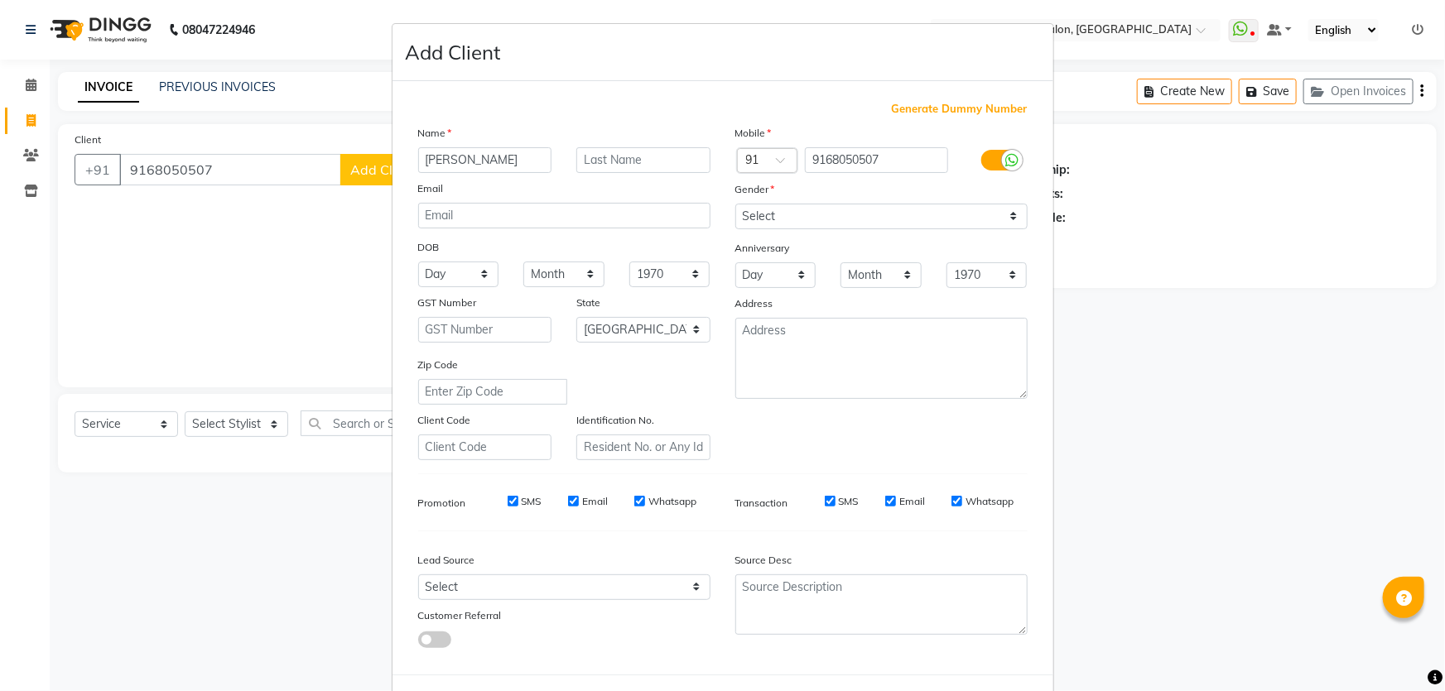
type input "[PERSON_NAME]"
click at [591, 161] on input "text" at bounding box center [643, 160] width 134 height 26
type input "Mam 06"
click at [769, 205] on select "Select [DEMOGRAPHIC_DATA] [DEMOGRAPHIC_DATA] Other Prefer Not To Say" at bounding box center [881, 217] width 292 height 26
select select "[DEMOGRAPHIC_DATA]"
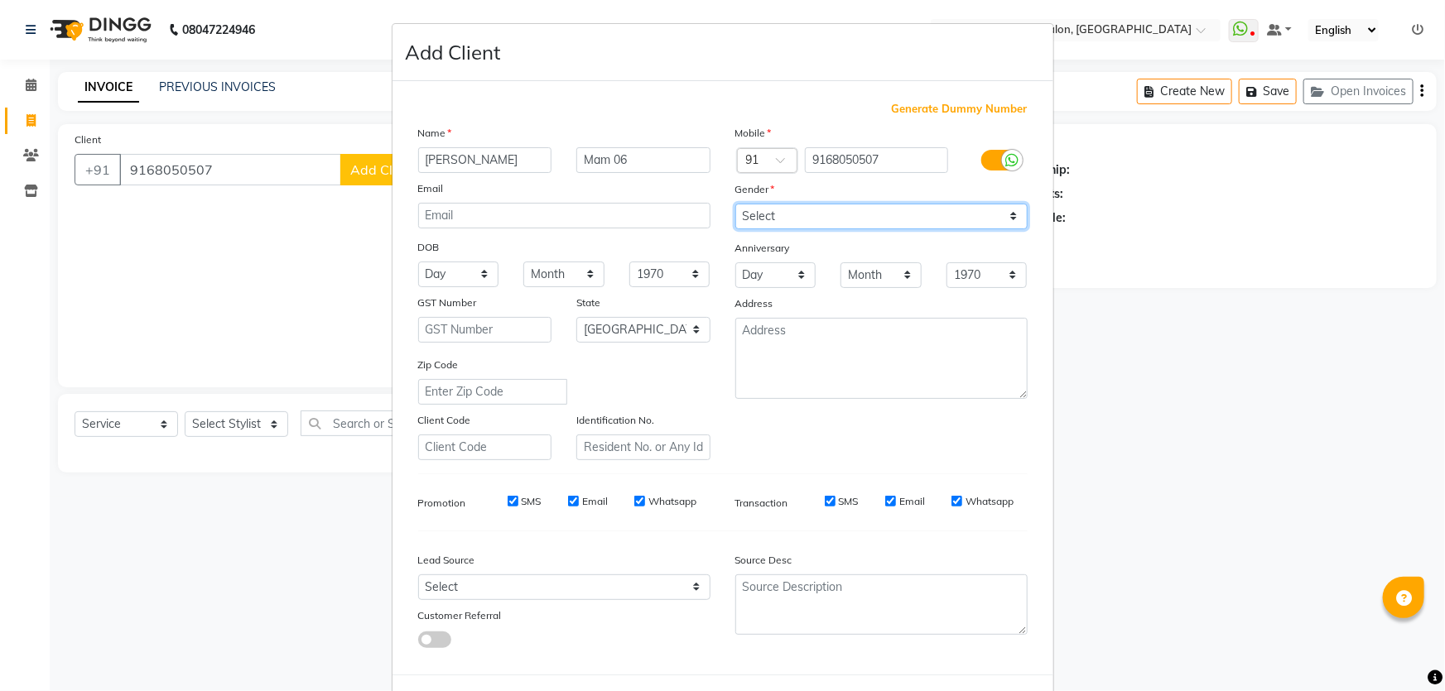
click at [735, 204] on select "Select [DEMOGRAPHIC_DATA] [DEMOGRAPHIC_DATA] Other Prefer Not To Say" at bounding box center [881, 217] width 292 height 26
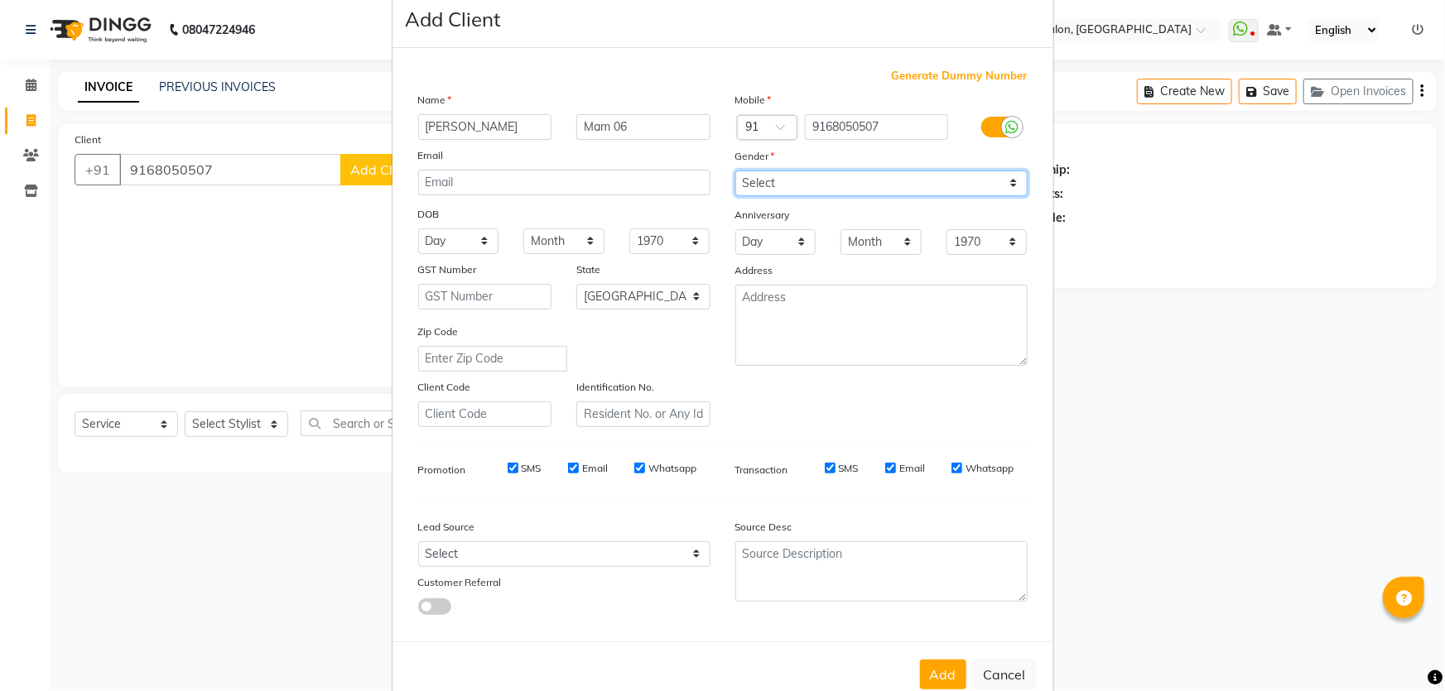
scroll to position [77, 0]
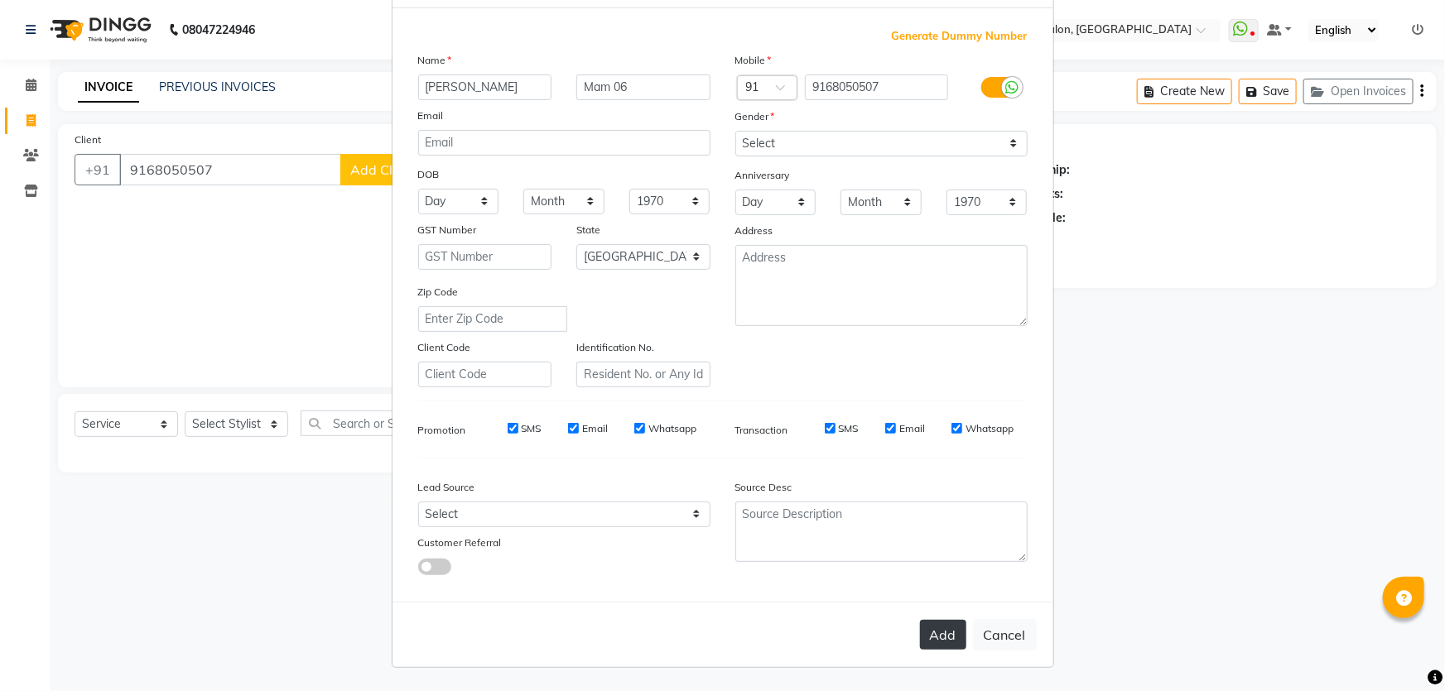
click at [931, 644] on button "Add" at bounding box center [943, 635] width 46 height 30
type input "91******07"
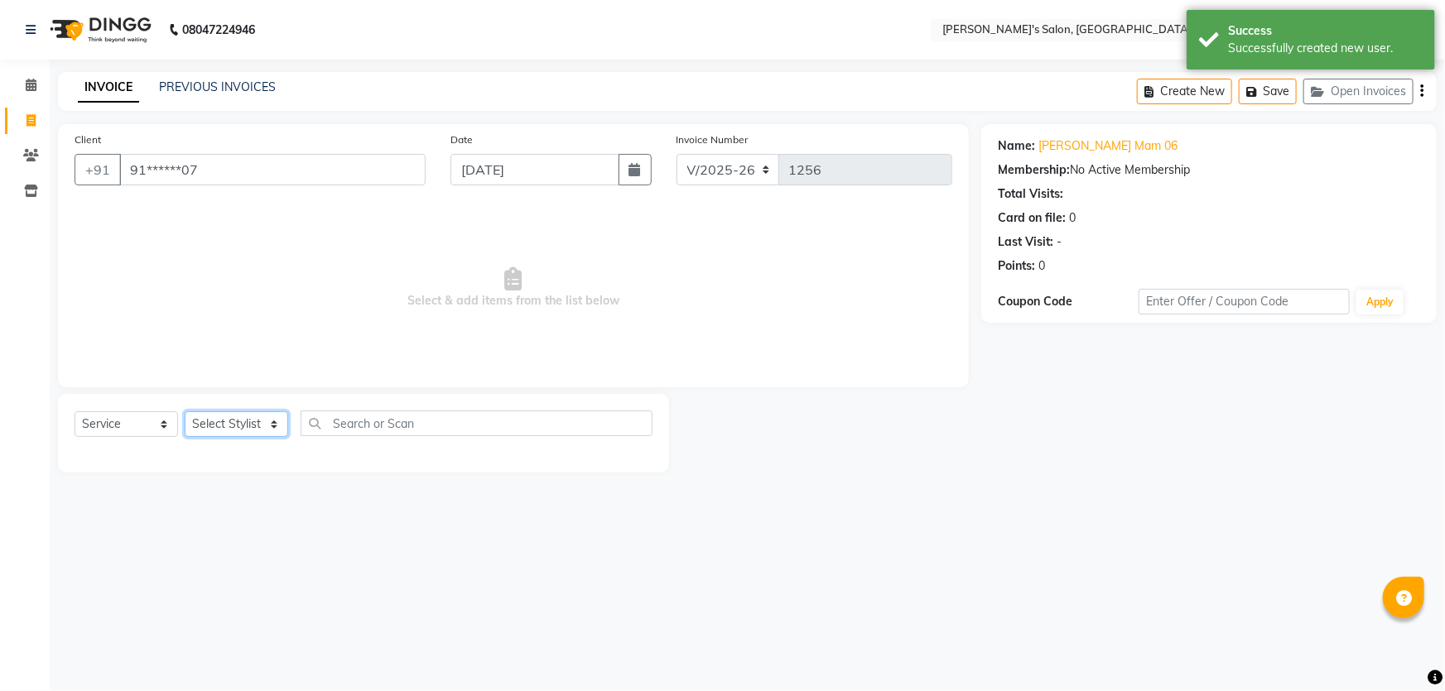
click at [265, 424] on select "Select Stylist AKASH ANIL KONDHAMANGALE Anjali Manager [PERSON_NAME] [PERSON_NA…" at bounding box center [236, 424] width 103 height 26
select select "63835"
click at [185, 411] on select "Select Stylist AKASH ANIL KONDHAMANGALE Anjali Manager [PERSON_NAME] [PERSON_NA…" at bounding box center [236, 424] width 103 height 26
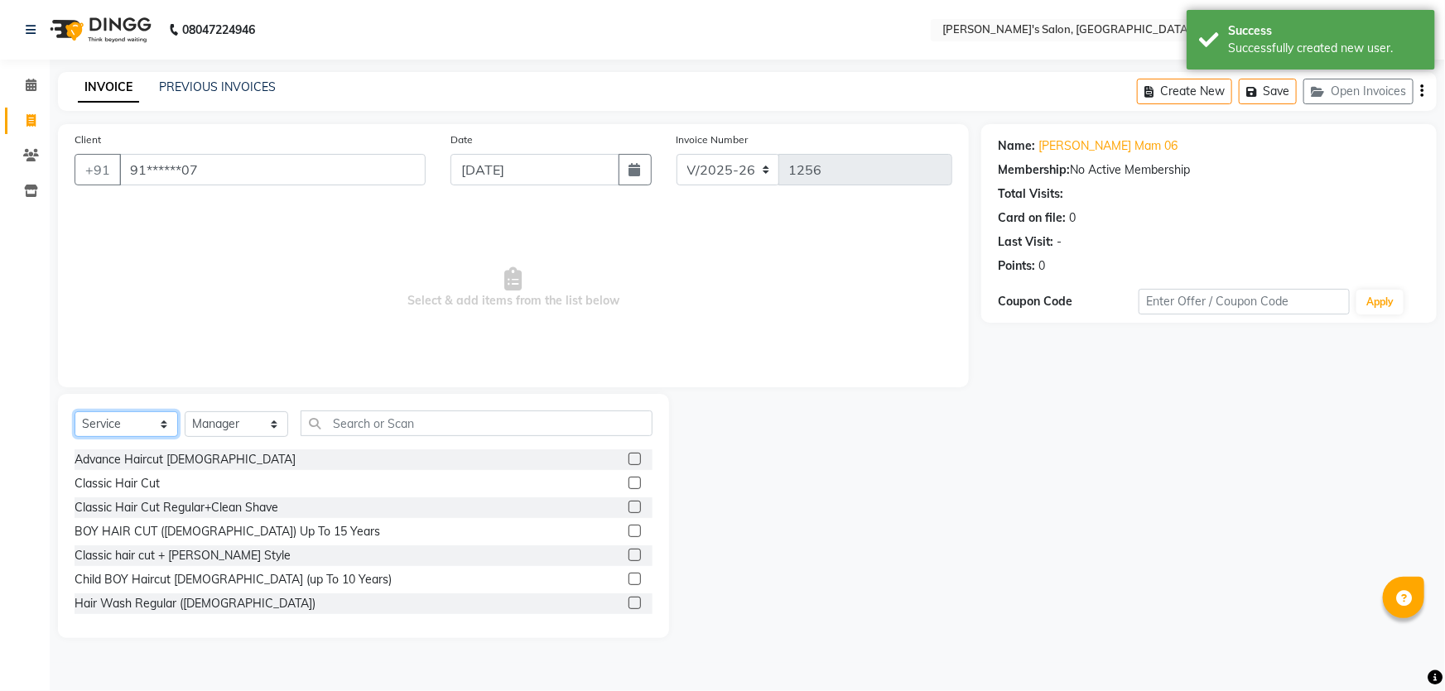
click at [165, 425] on select "Select Service Product Membership Package Voucher Prepaid Gift Card" at bounding box center [126, 424] width 103 height 26
click at [75, 411] on select "Select Service Product Membership Package Voucher Prepaid Gift Card" at bounding box center [126, 424] width 103 height 26
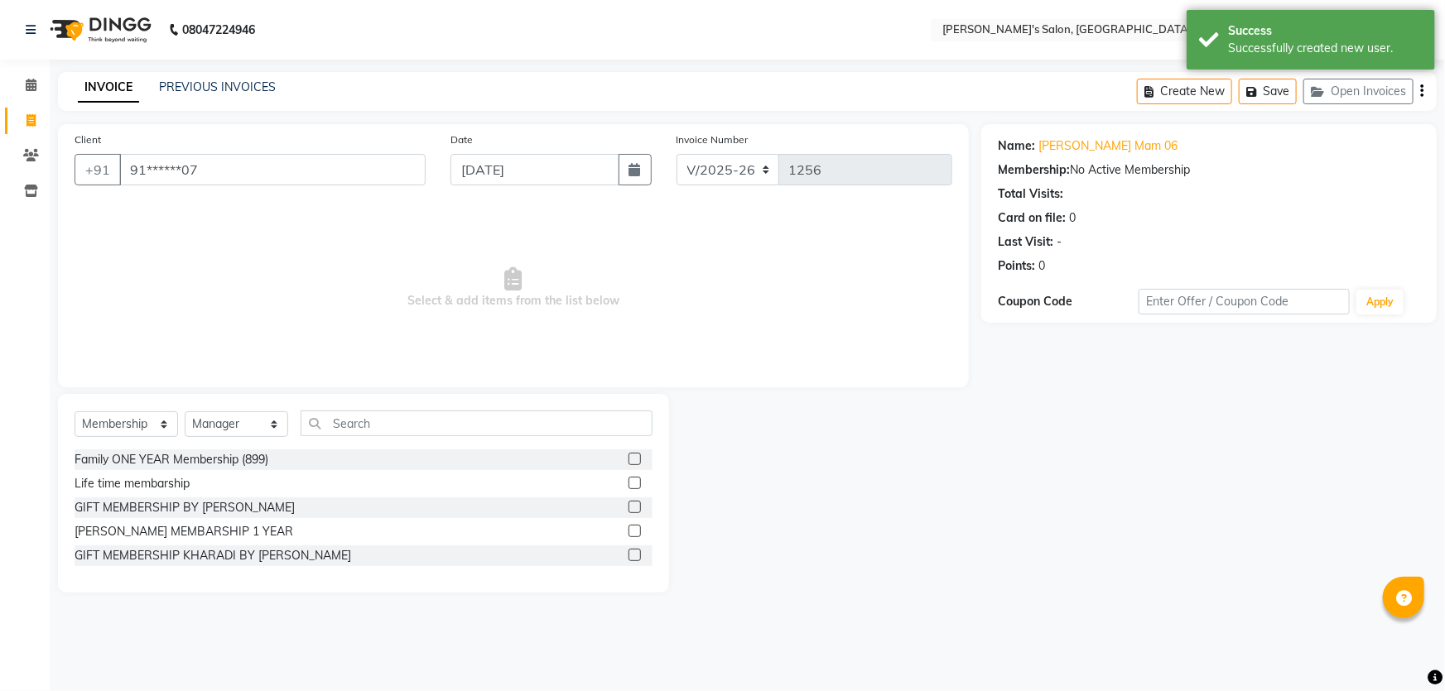
click at [638, 557] on label at bounding box center [634, 555] width 12 height 12
click at [638, 557] on input "checkbox" at bounding box center [633, 556] width 11 height 11
select select "select"
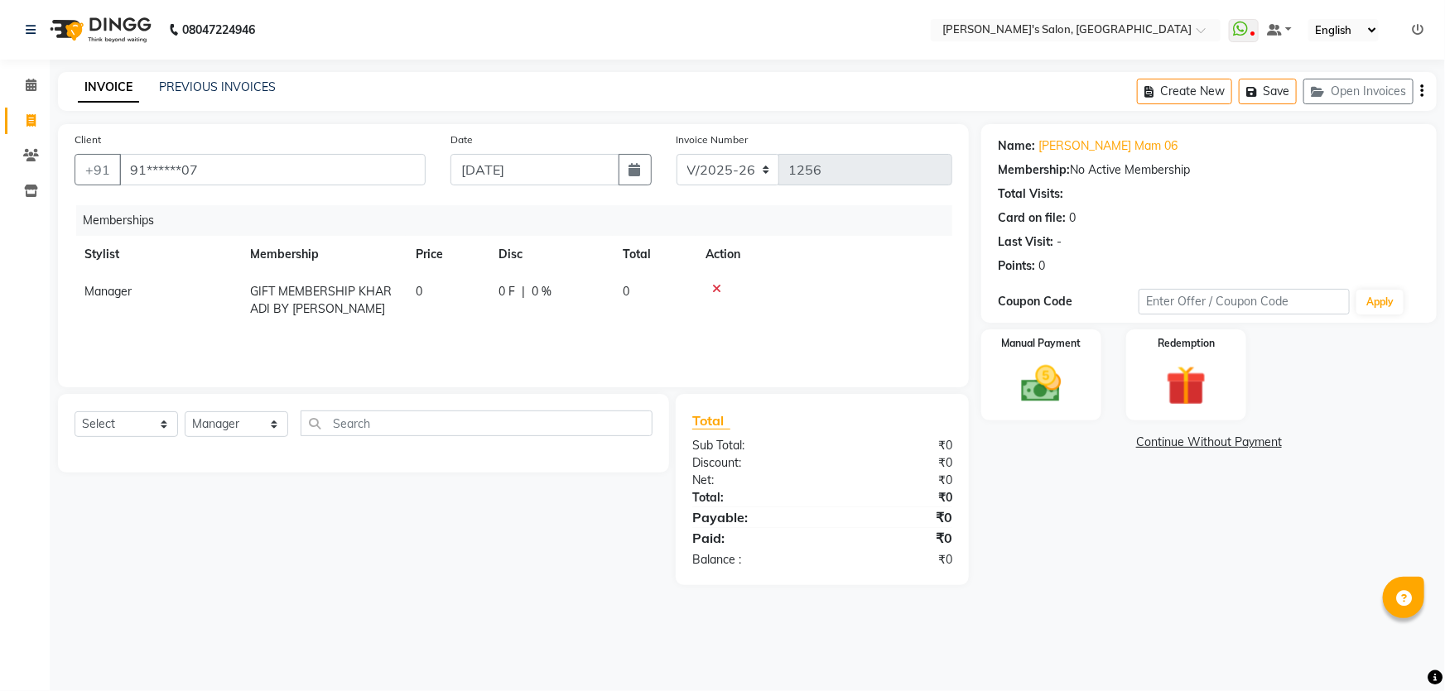
click at [1191, 442] on link "Continue Without Payment" at bounding box center [1208, 442] width 449 height 17
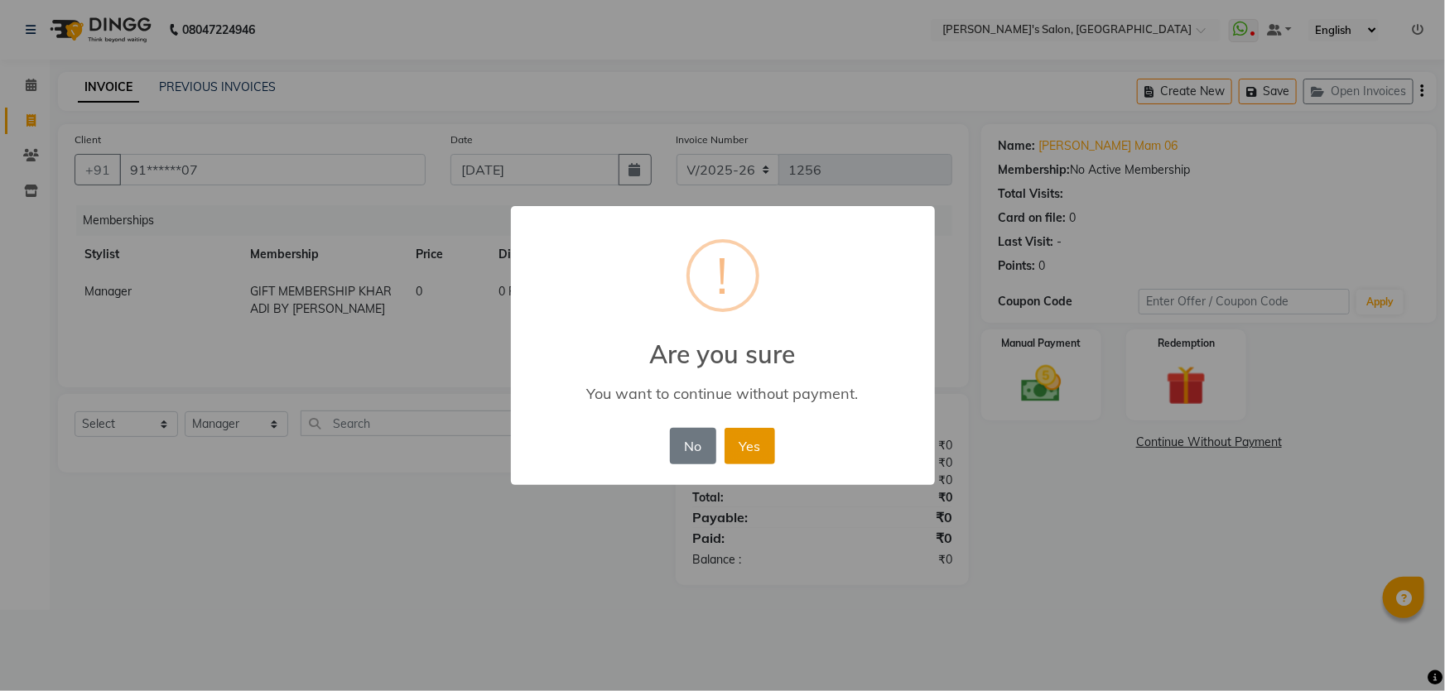
click at [762, 442] on button "Yes" at bounding box center [749, 446] width 51 height 36
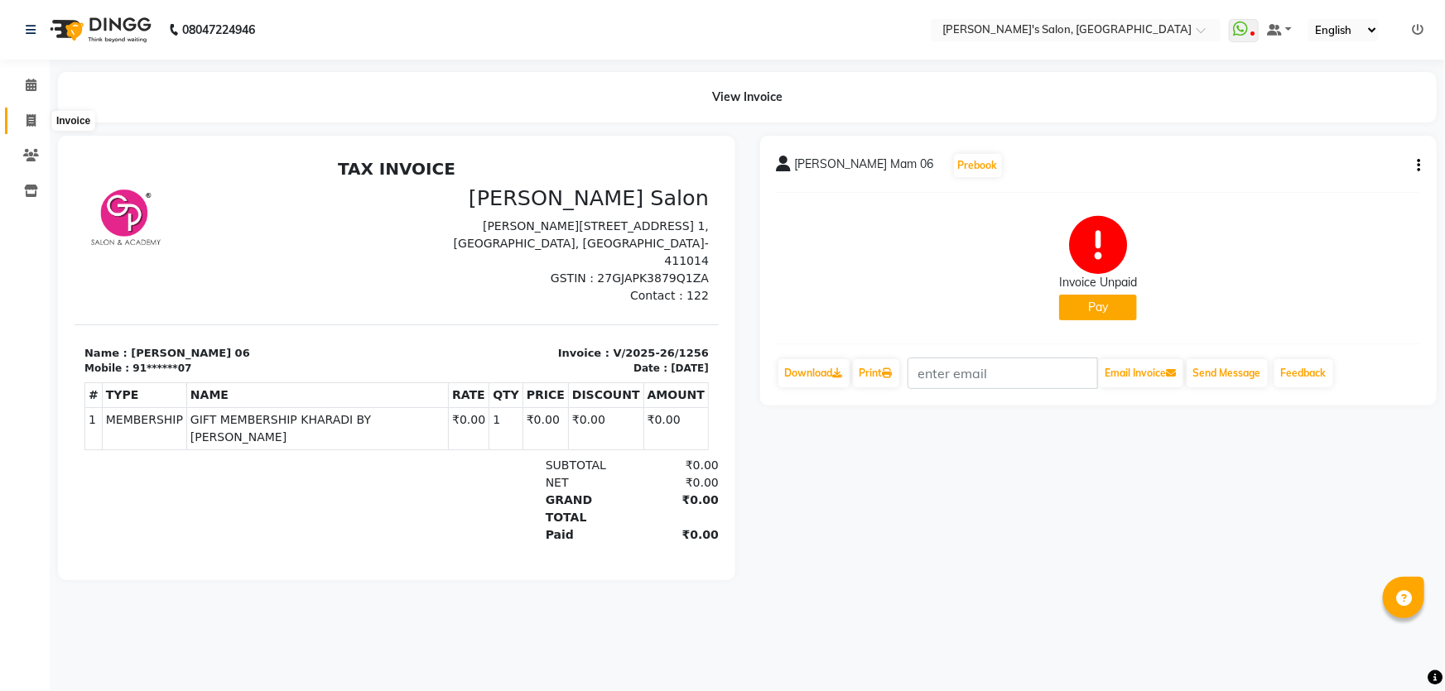
click at [26, 128] on span at bounding box center [31, 121] width 29 height 19
select select "service"
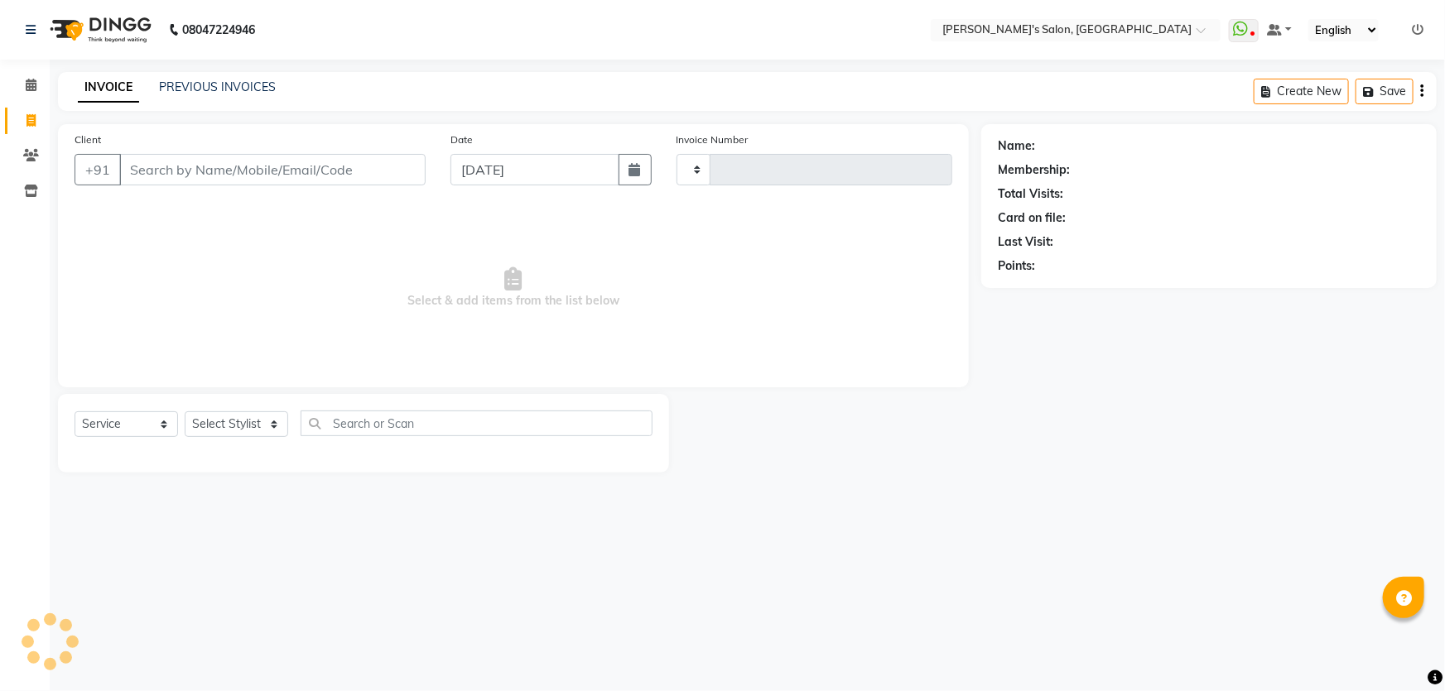
type input "1257"
select select "7366"
click at [267, 428] on select "Select Stylist" at bounding box center [236, 424] width 103 height 26
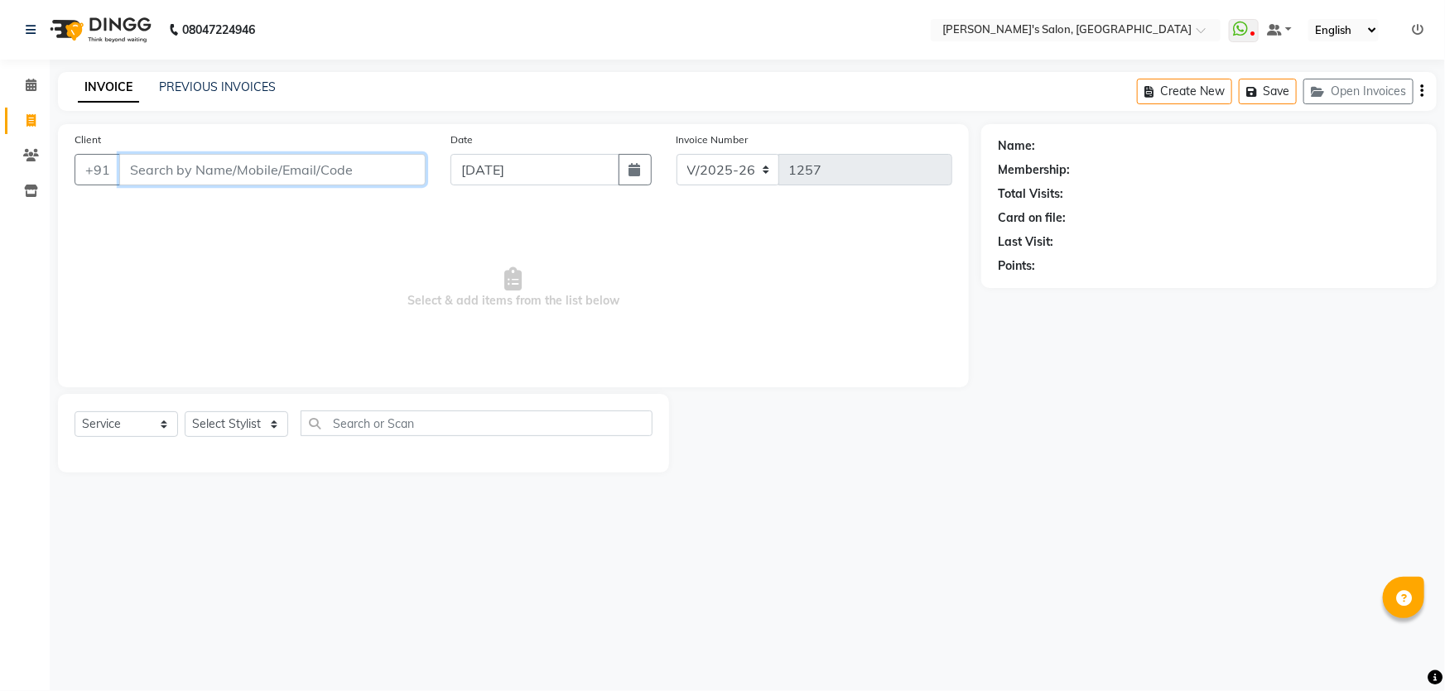
click at [224, 172] on input "Client" at bounding box center [272, 169] width 306 height 31
type input "8390964475"
click at [403, 178] on button "Add Client" at bounding box center [382, 169] width 85 height 31
select select "22"
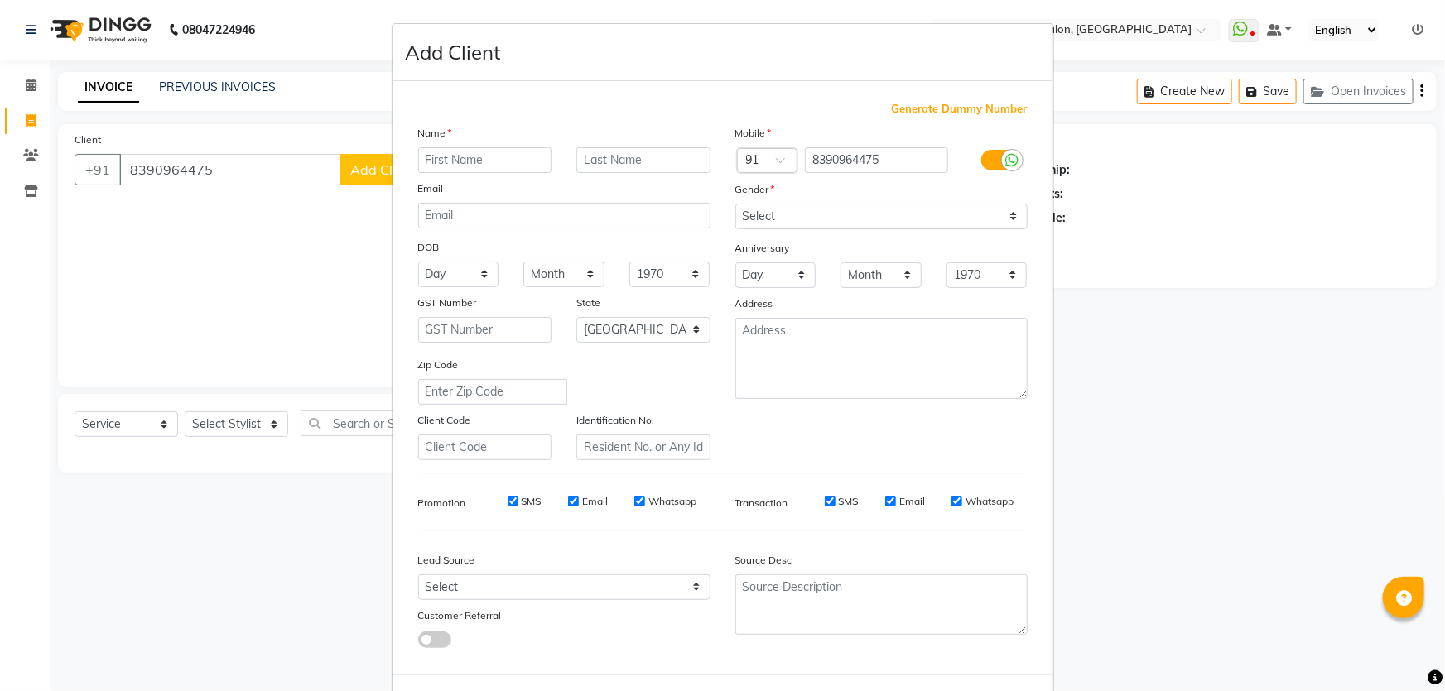
click at [510, 160] on input "text" at bounding box center [485, 160] width 134 height 26
type input "[PERSON_NAME]"
click at [580, 161] on input "text" at bounding box center [643, 160] width 134 height 26
type input "Munde 06"
click at [764, 214] on select "Select [DEMOGRAPHIC_DATA] [DEMOGRAPHIC_DATA] Other Prefer Not To Say" at bounding box center [881, 217] width 292 height 26
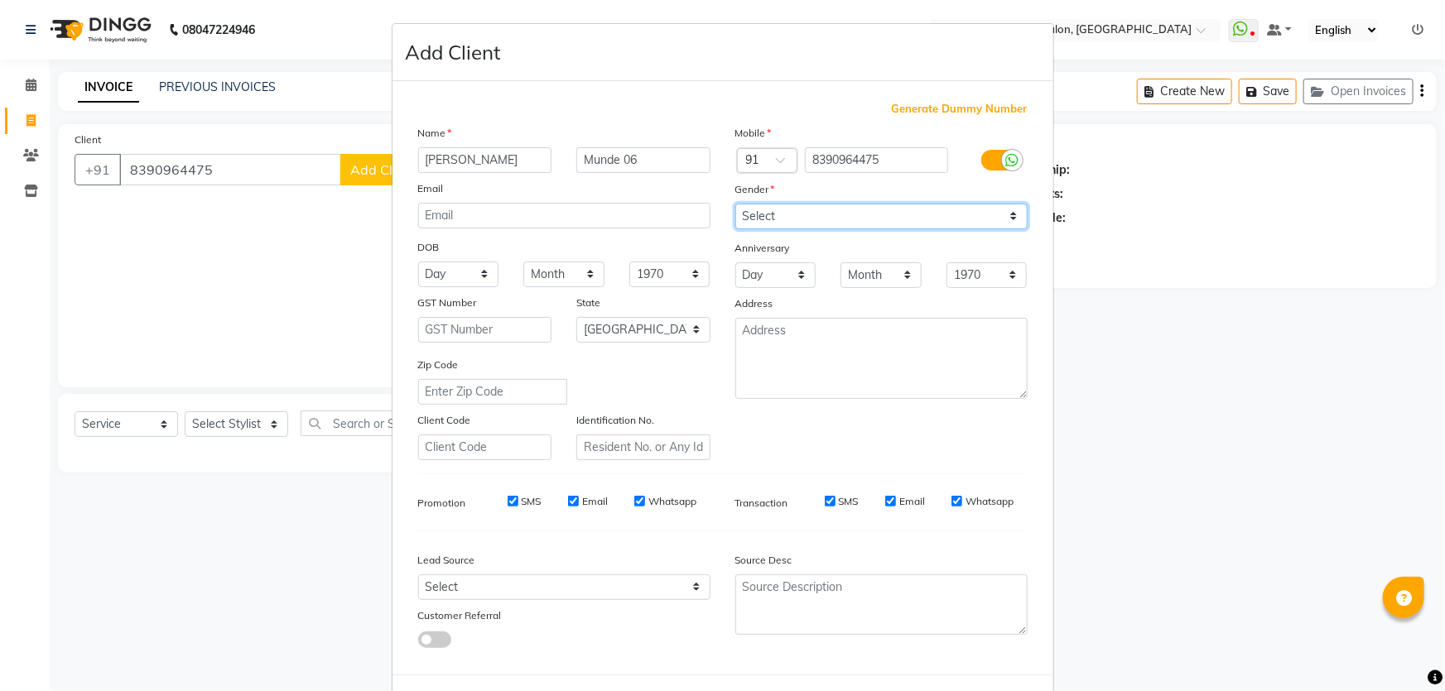
select select "[DEMOGRAPHIC_DATA]"
click at [735, 204] on select "Select [DEMOGRAPHIC_DATA] [DEMOGRAPHIC_DATA] Other Prefer Not To Say" at bounding box center [881, 217] width 292 height 26
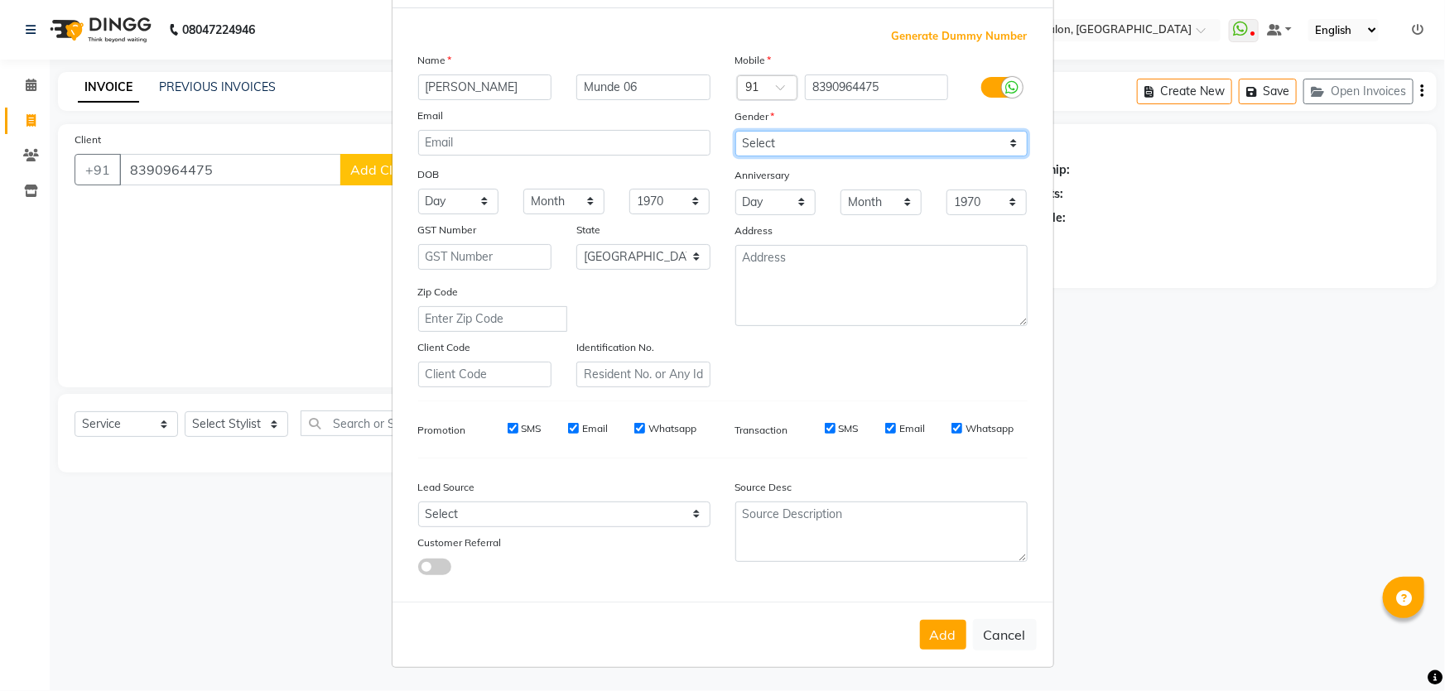
scroll to position [77, 0]
click at [926, 628] on button "Add" at bounding box center [943, 635] width 46 height 30
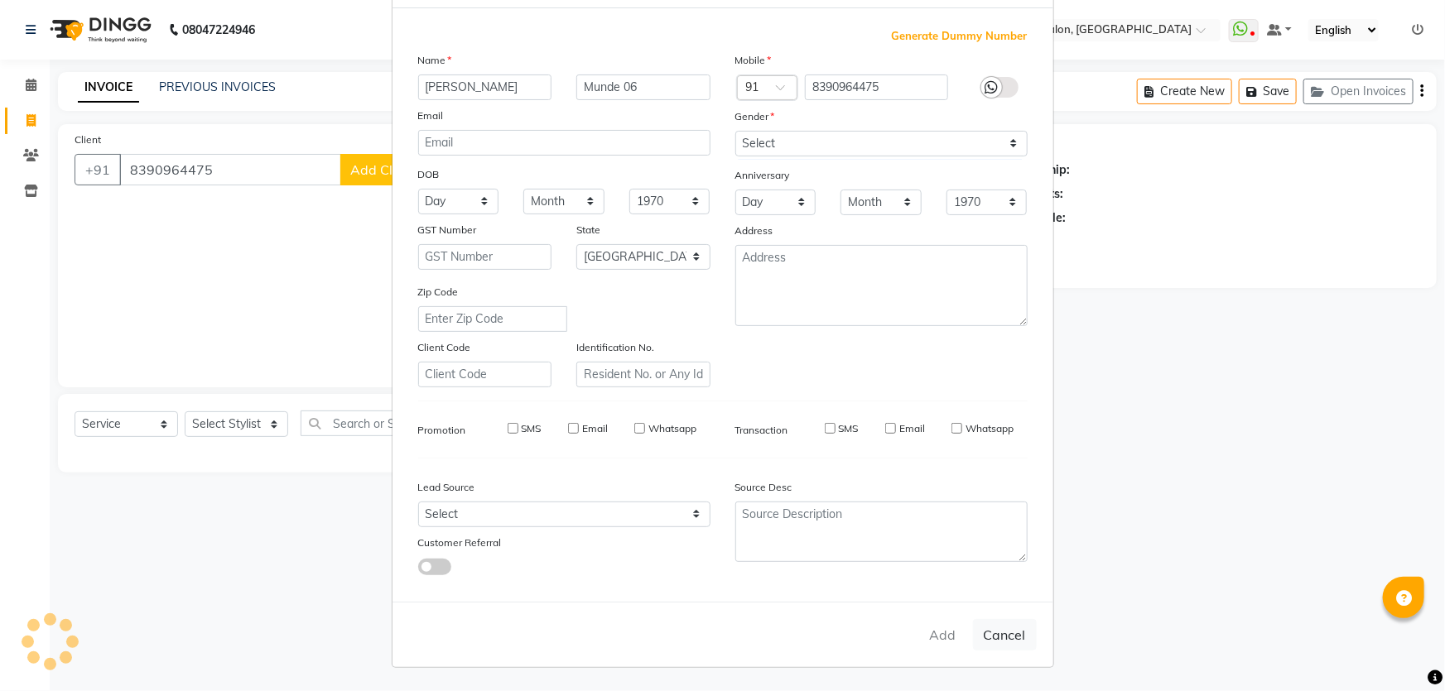
type input "83******75"
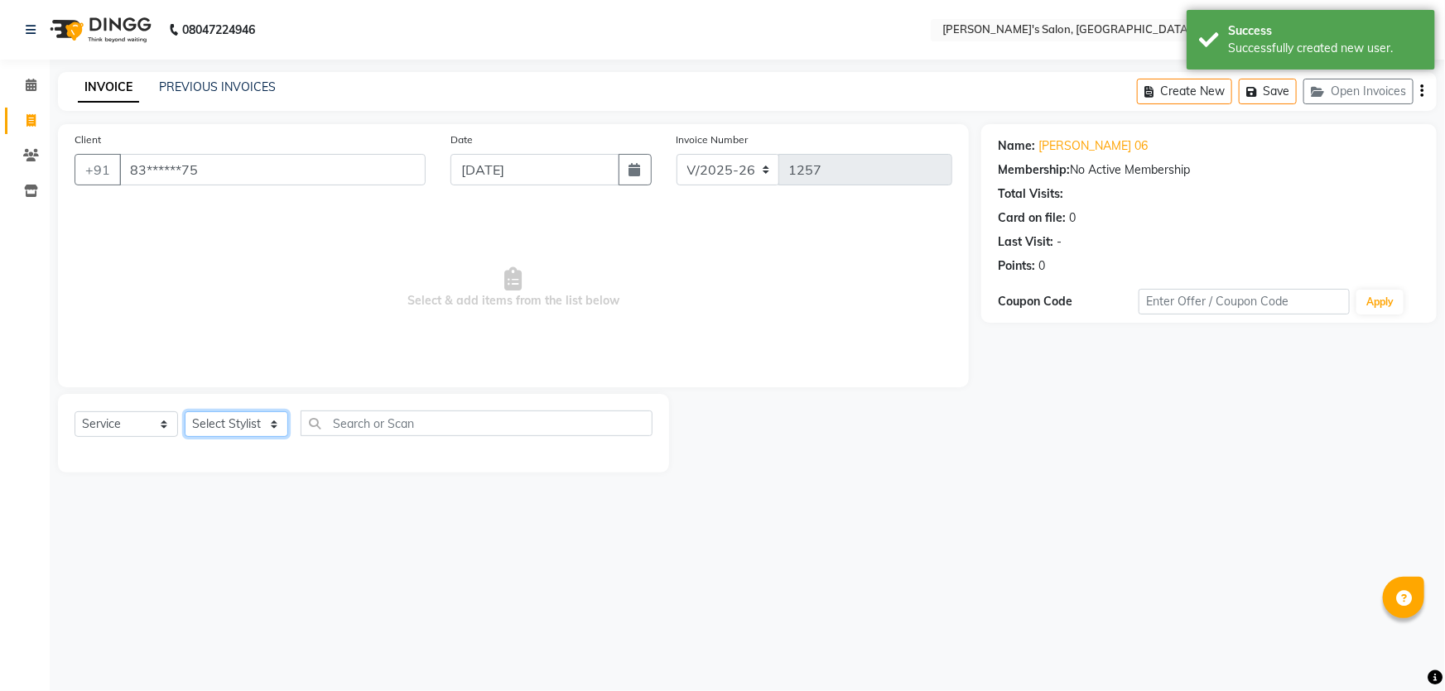
click at [272, 426] on select "Select Stylist AKASH ANIL KONDHAMANGALE Anjali Manager [PERSON_NAME] [PERSON_NA…" at bounding box center [236, 424] width 103 height 26
select select "63835"
click at [185, 411] on select "Select Stylist AKASH ANIL KONDHAMANGALE Anjali Manager [PERSON_NAME] [PERSON_NA…" at bounding box center [236, 424] width 103 height 26
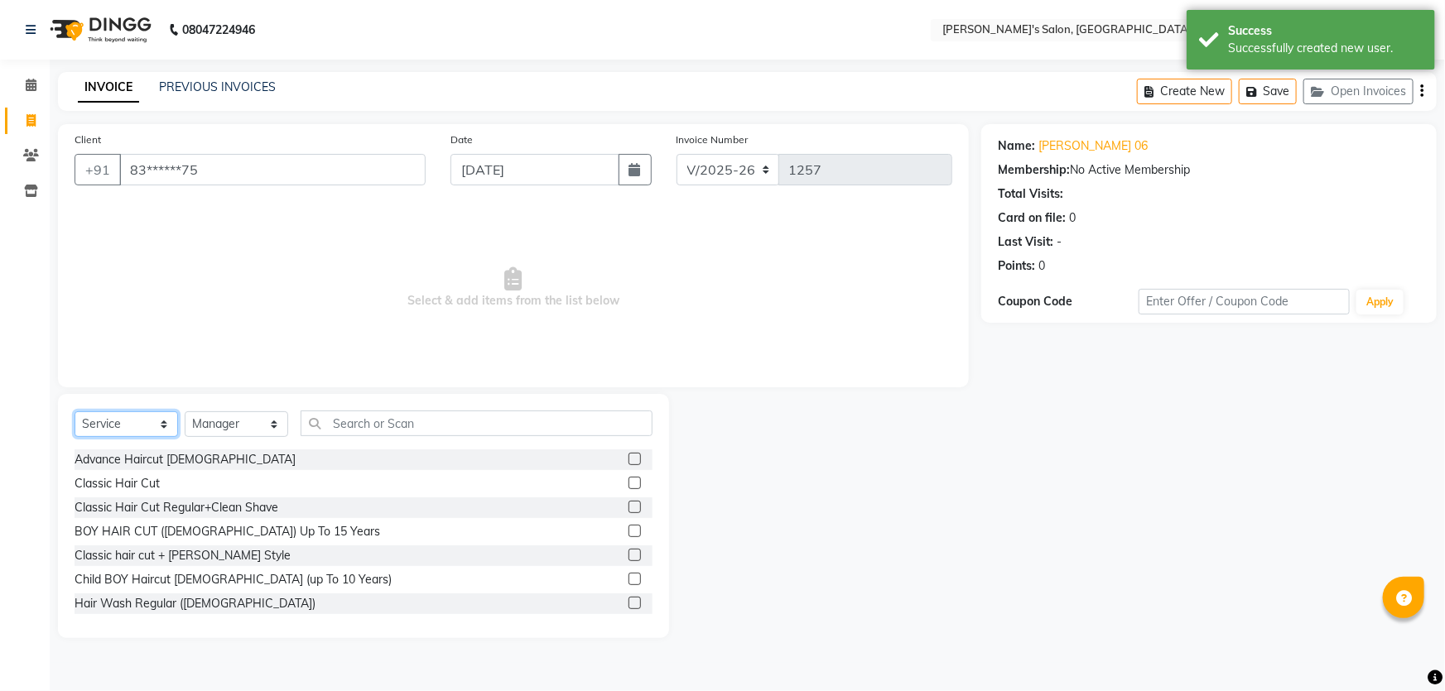
click at [164, 426] on select "Select Service Product Membership Package Voucher Prepaid Gift Card" at bounding box center [126, 424] width 103 height 26
click at [75, 411] on select "Select Service Product Membership Package Voucher Prepaid Gift Card" at bounding box center [126, 424] width 103 height 26
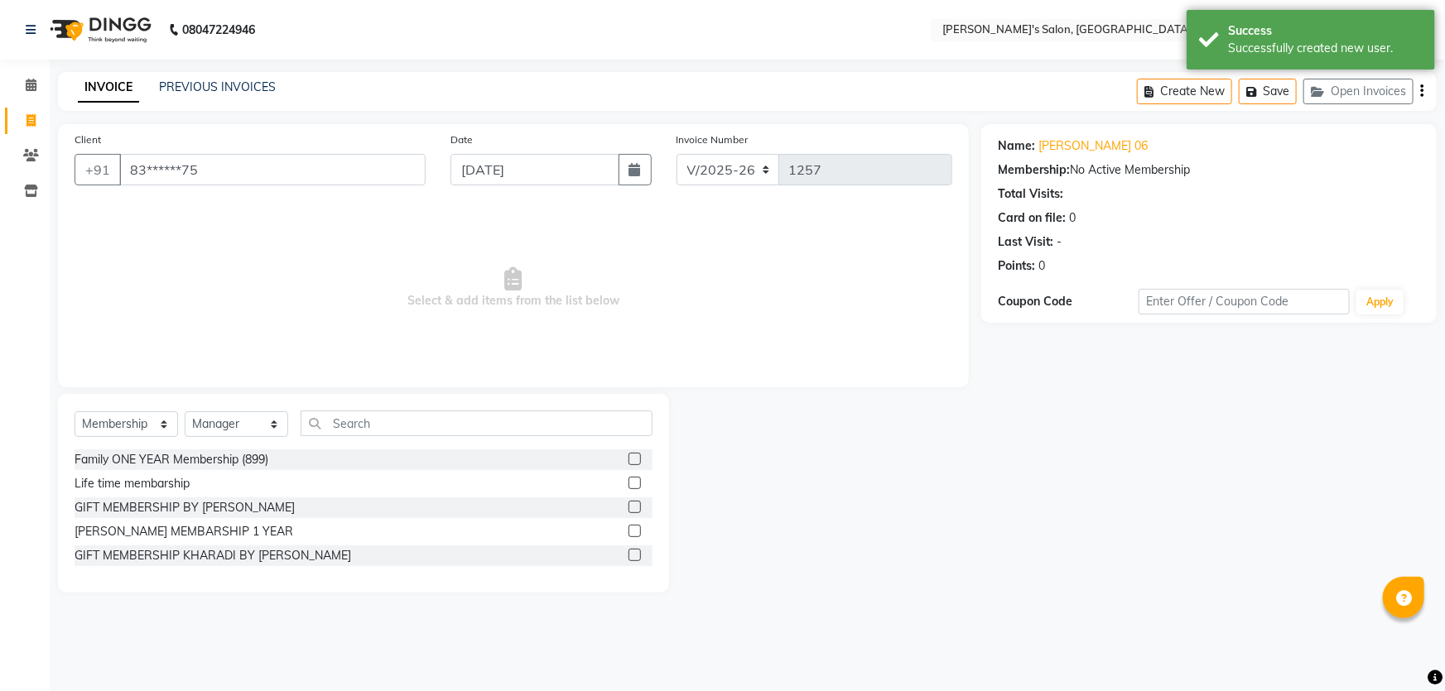
click at [630, 555] on label at bounding box center [634, 555] width 12 height 12
click at [630, 555] on input "checkbox" at bounding box center [633, 556] width 11 height 11
select select "select"
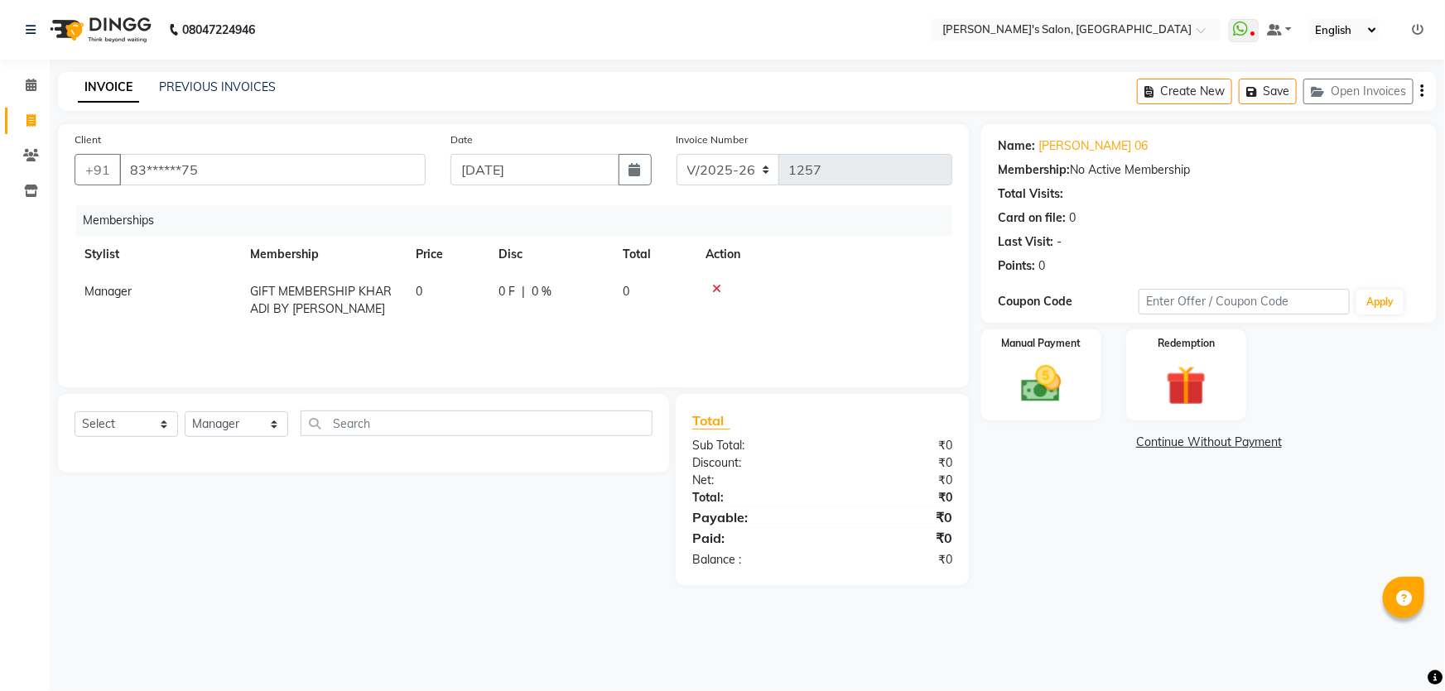
click at [1217, 439] on link "Continue Without Payment" at bounding box center [1208, 442] width 449 height 17
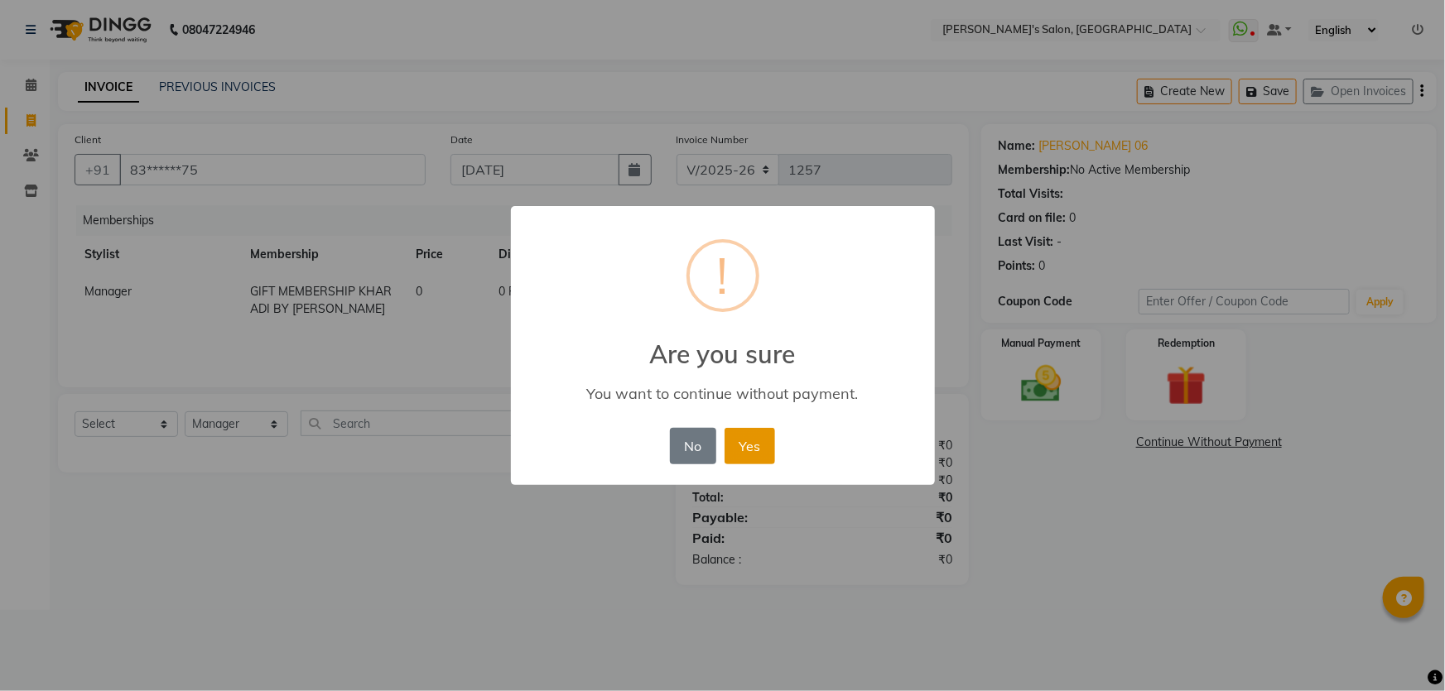
click at [735, 447] on button "Yes" at bounding box center [749, 446] width 51 height 36
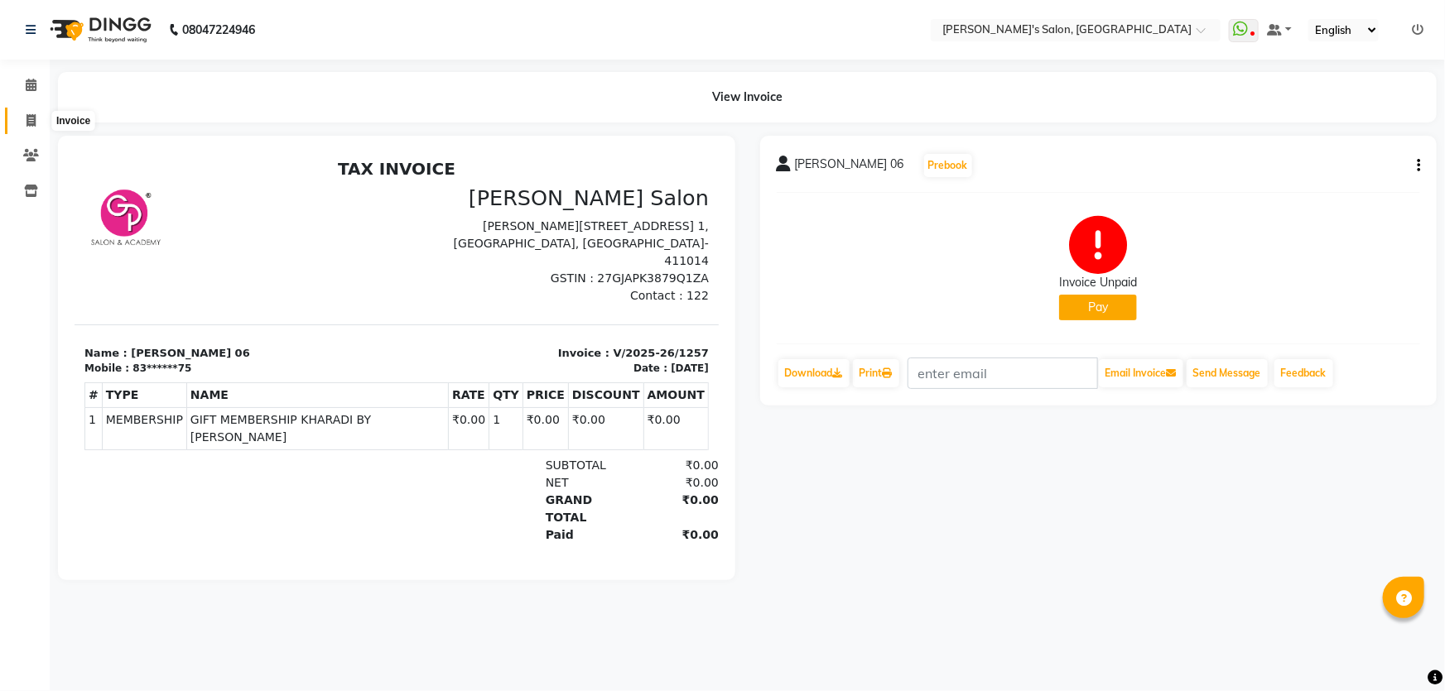
click at [22, 119] on span at bounding box center [31, 121] width 29 height 19
select select "7366"
select select "service"
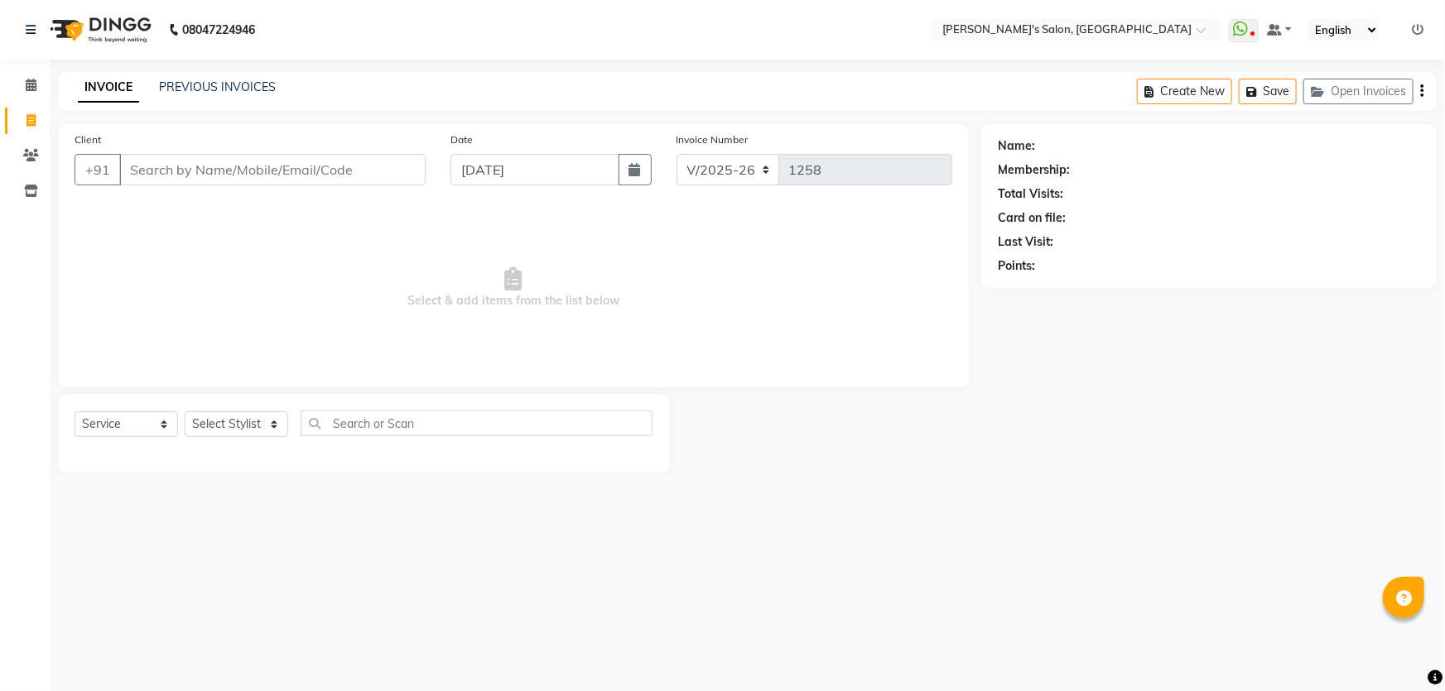
click at [151, 157] on input "Client" at bounding box center [272, 169] width 306 height 31
type input "9823933619"
click at [360, 176] on span "Add Client" at bounding box center [382, 169] width 65 height 17
select select "22"
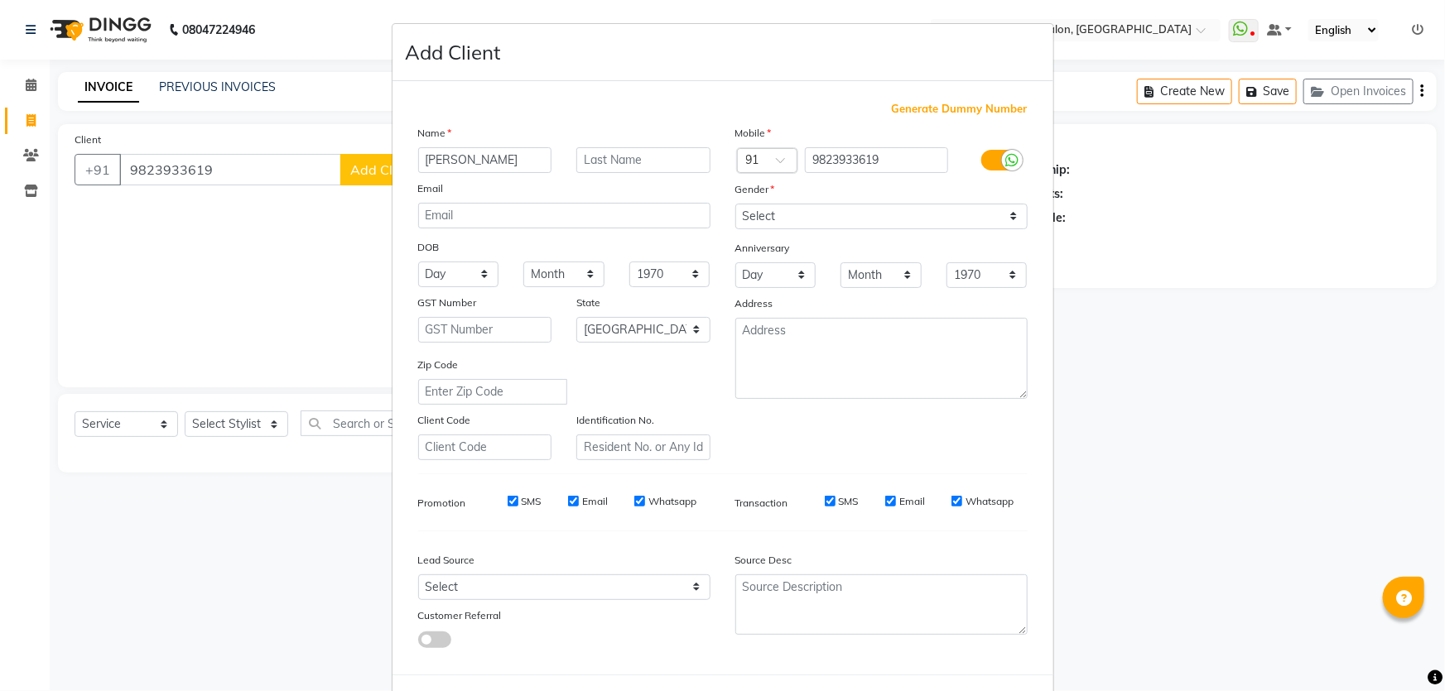
type input "[PERSON_NAME]"
click at [603, 163] on input "text" at bounding box center [643, 160] width 134 height 26
type input "mam 06"
click at [760, 215] on select "Select [DEMOGRAPHIC_DATA] [DEMOGRAPHIC_DATA] Other Prefer Not To Say" at bounding box center [881, 217] width 292 height 26
select select "[DEMOGRAPHIC_DATA]"
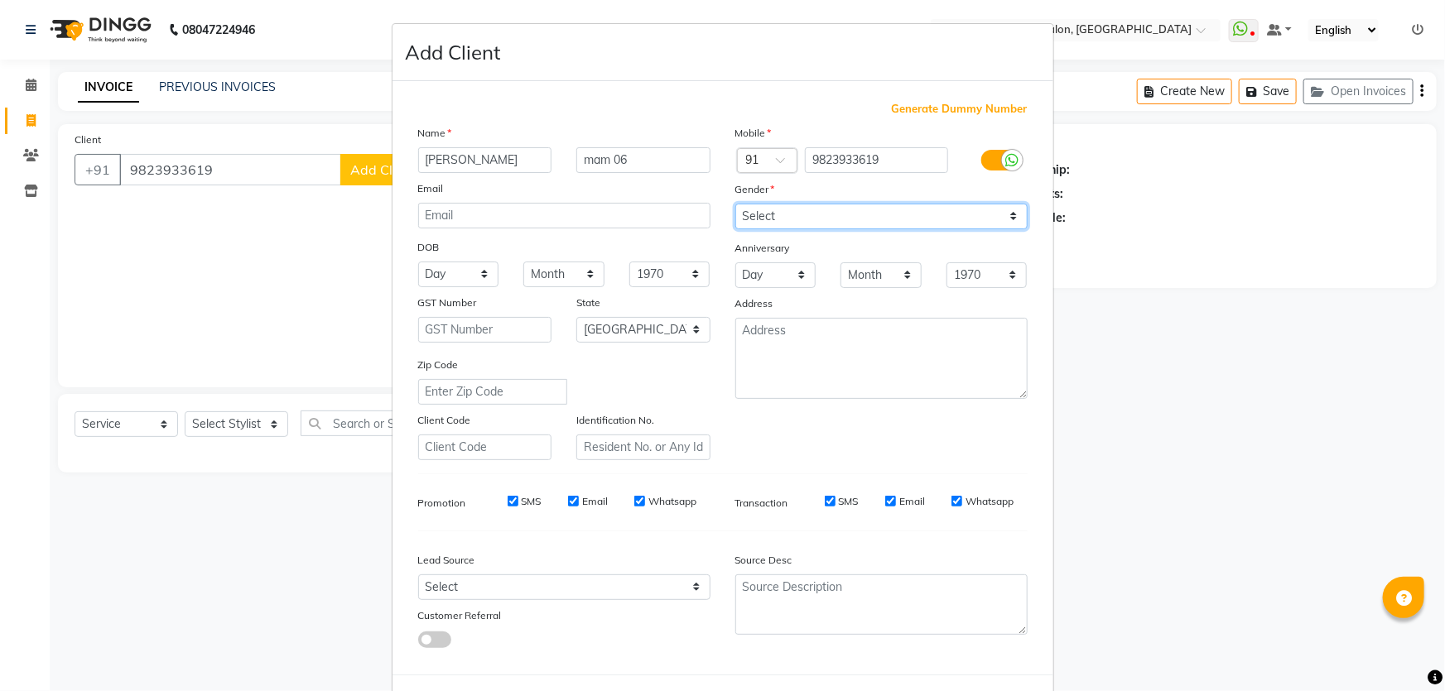
click at [735, 204] on select "Select [DEMOGRAPHIC_DATA] [DEMOGRAPHIC_DATA] Other Prefer Not To Say" at bounding box center [881, 217] width 292 height 26
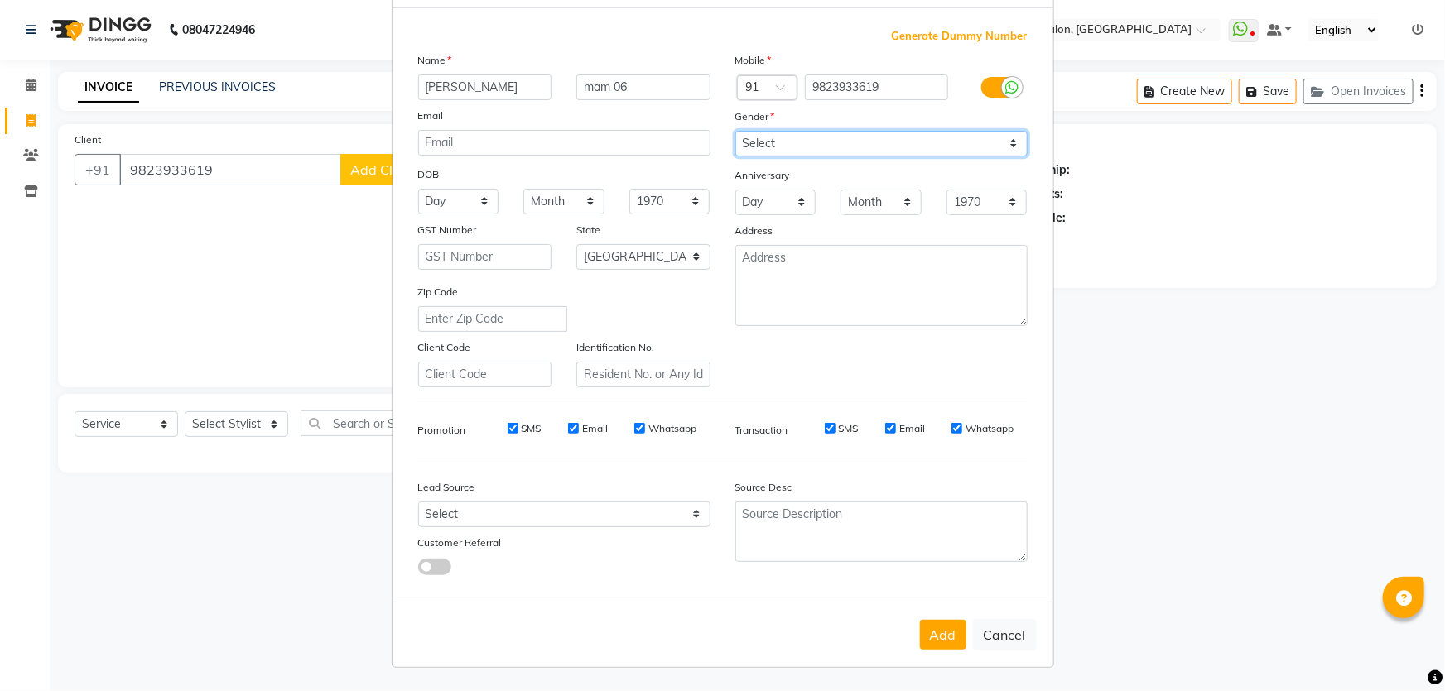
scroll to position [77, 0]
click at [936, 638] on button "Add" at bounding box center [943, 635] width 46 height 30
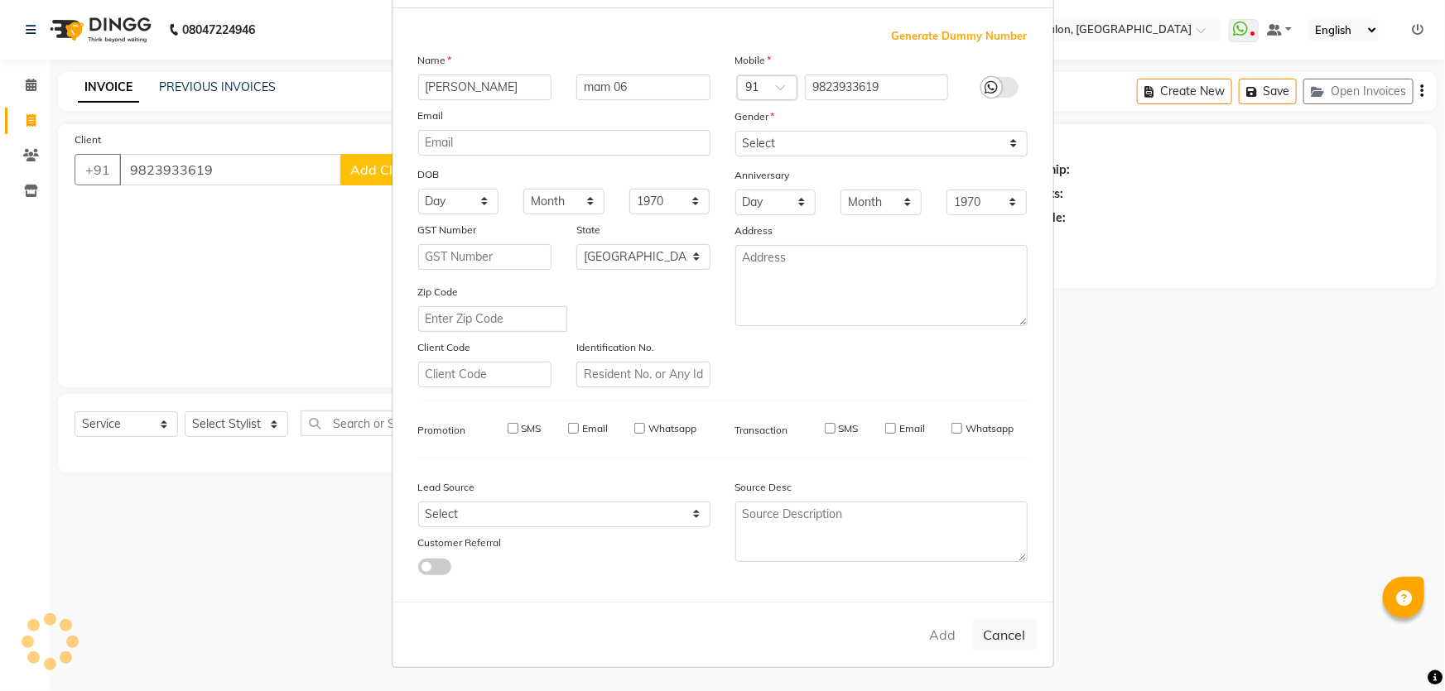
type input "98******19"
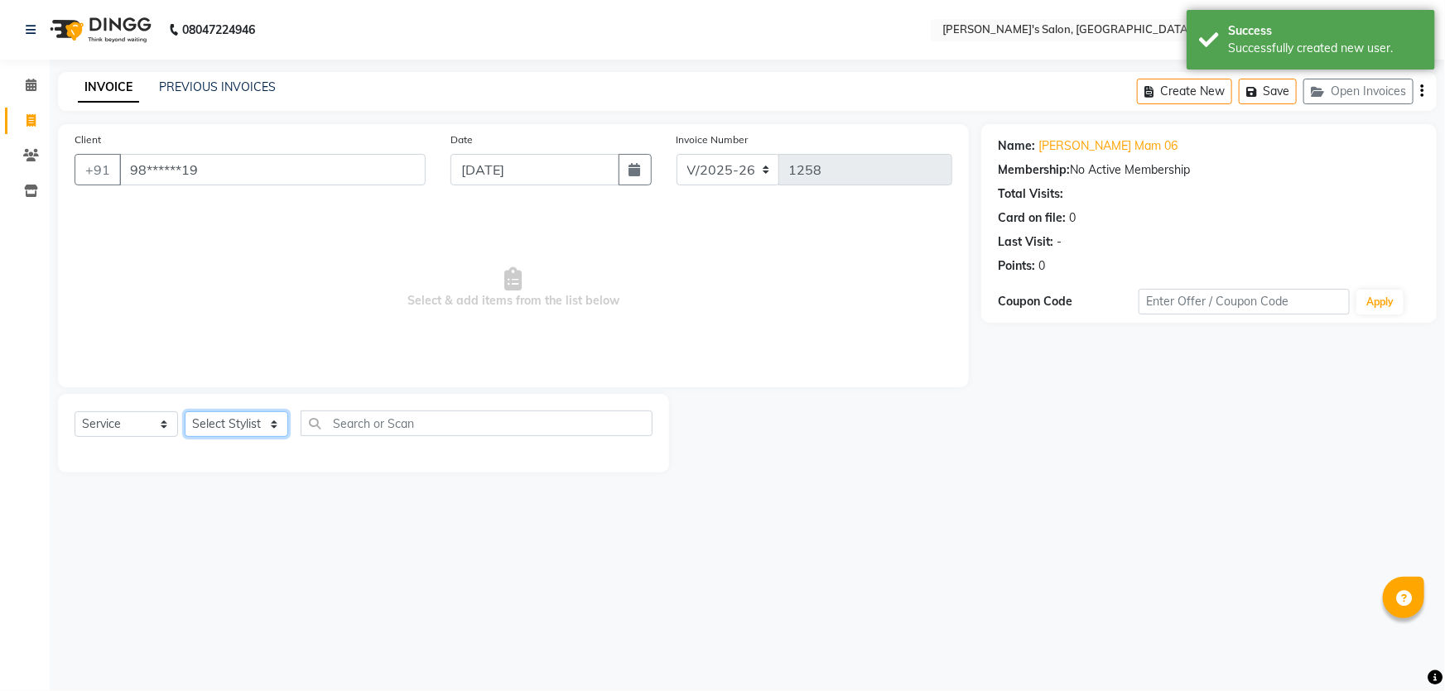
click at [273, 426] on select "Select Stylist AKASH ANIL KONDHAMANGALE Anjali Manager [PERSON_NAME] [PERSON_NA…" at bounding box center [236, 424] width 103 height 26
select select "63835"
click at [185, 411] on select "Select Stylist AKASH ANIL KONDHAMANGALE Anjali Manager [PERSON_NAME] [PERSON_NA…" at bounding box center [236, 424] width 103 height 26
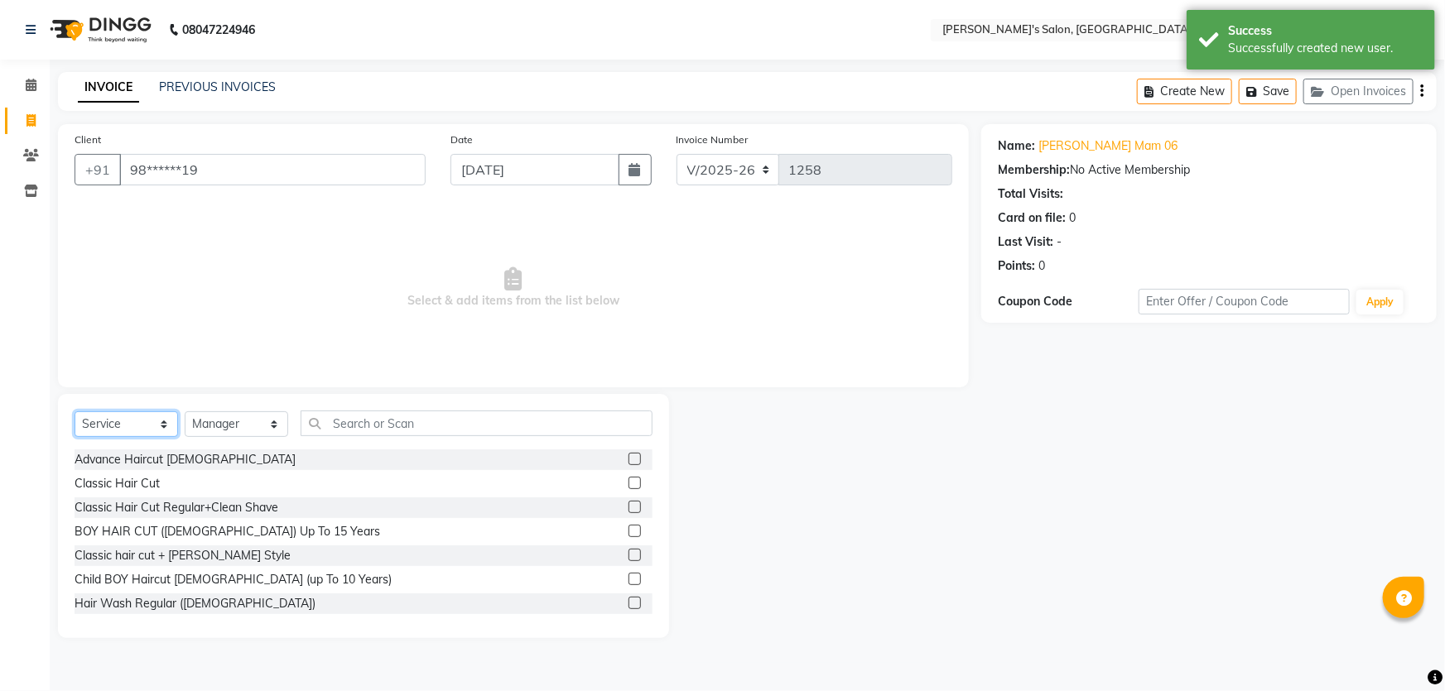
click at [149, 421] on select "Select Service Product Membership Package Voucher Prepaid Gift Card" at bounding box center [126, 424] width 103 height 26
click at [75, 411] on select "Select Service Product Membership Package Voucher Prepaid Gift Card" at bounding box center [126, 424] width 103 height 26
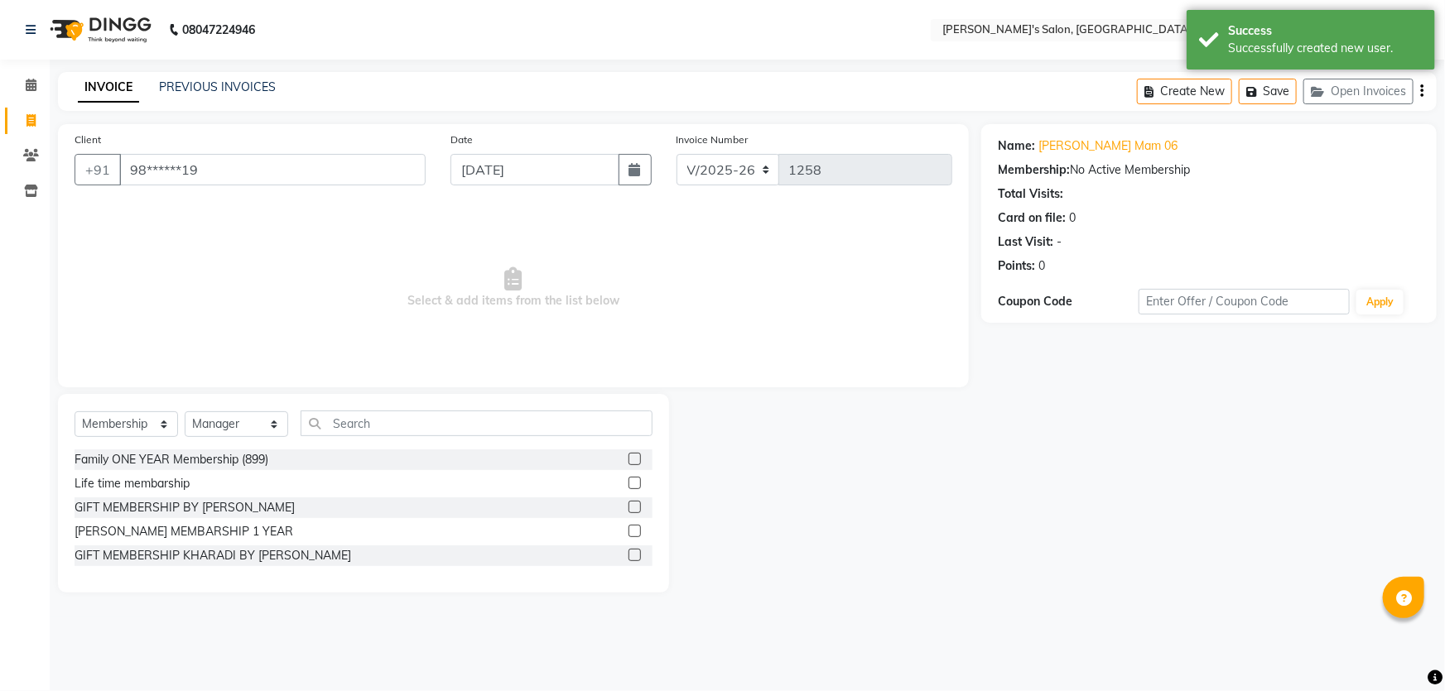
click at [639, 555] on label at bounding box center [634, 555] width 12 height 12
click at [639, 555] on input "checkbox" at bounding box center [633, 556] width 11 height 11
select select "select"
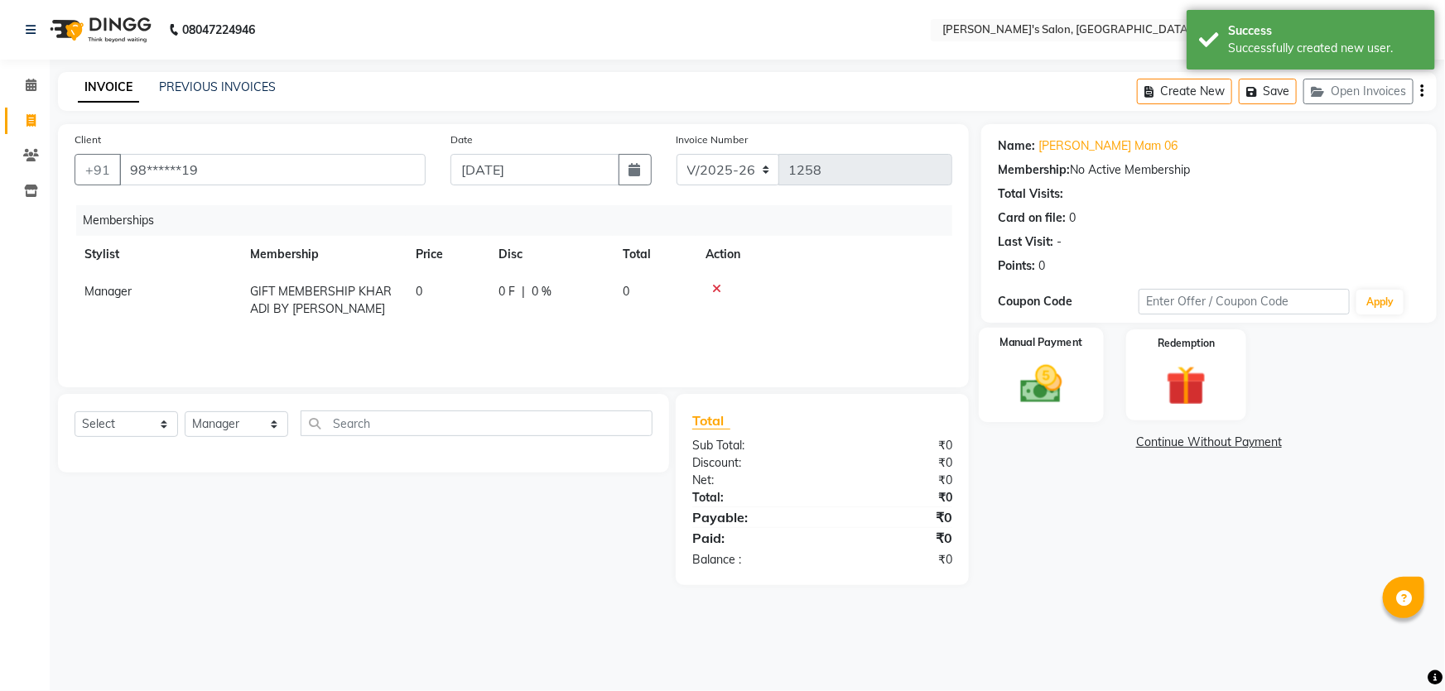
click at [1035, 398] on img at bounding box center [1042, 384] width 68 height 48
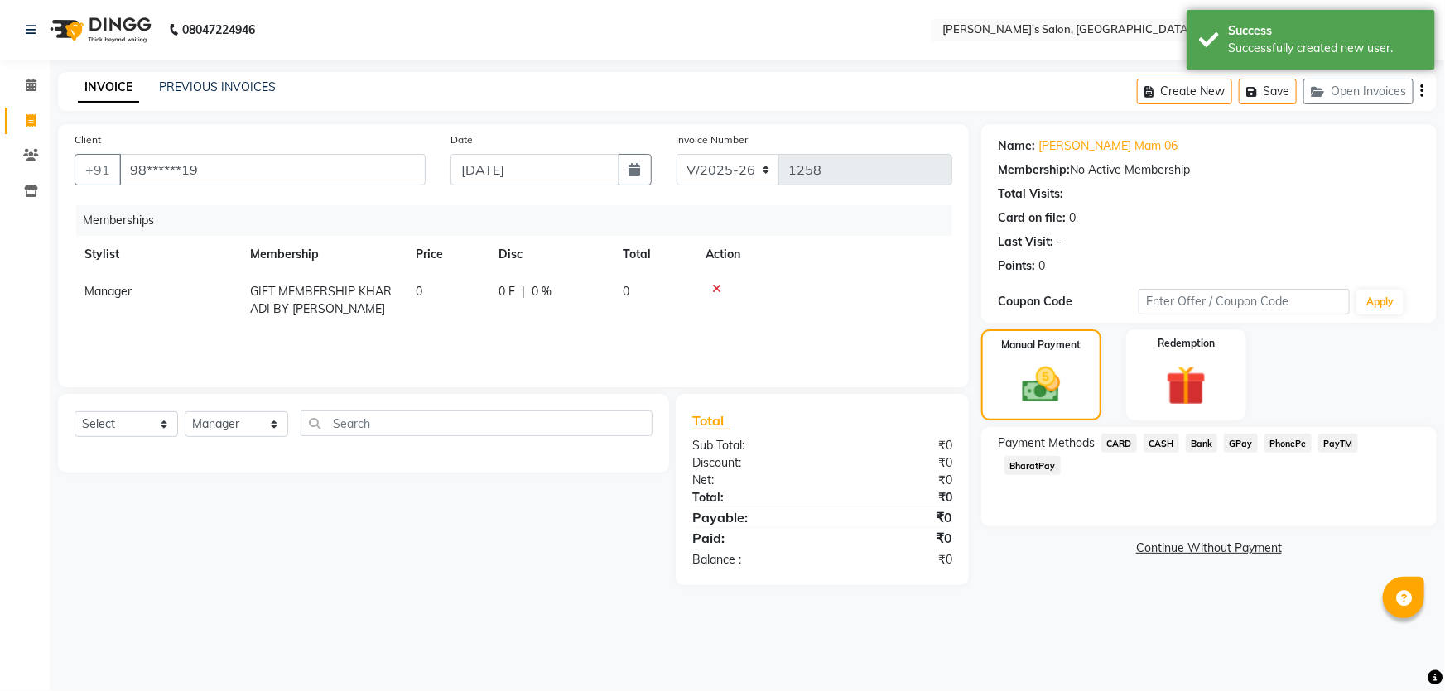
click at [1270, 549] on link "Continue Without Payment" at bounding box center [1208, 548] width 449 height 17
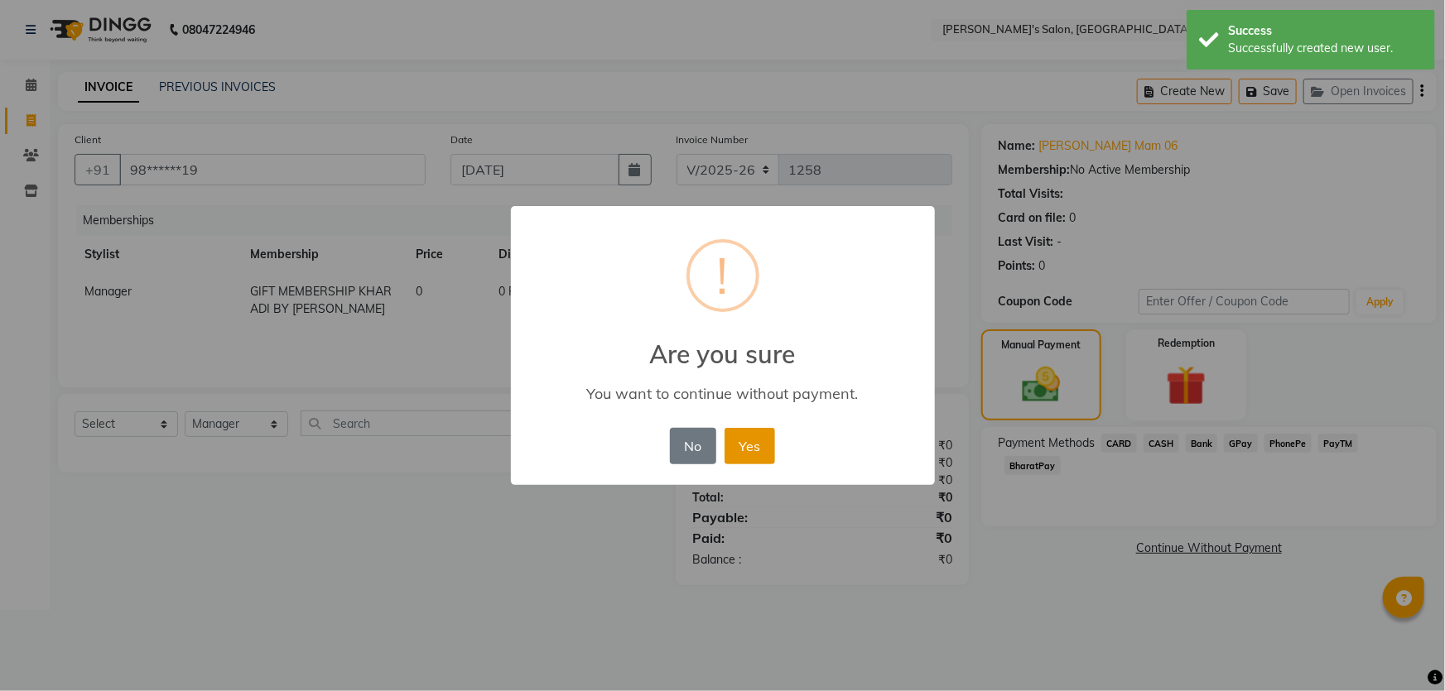
click at [752, 449] on button "Yes" at bounding box center [749, 446] width 51 height 36
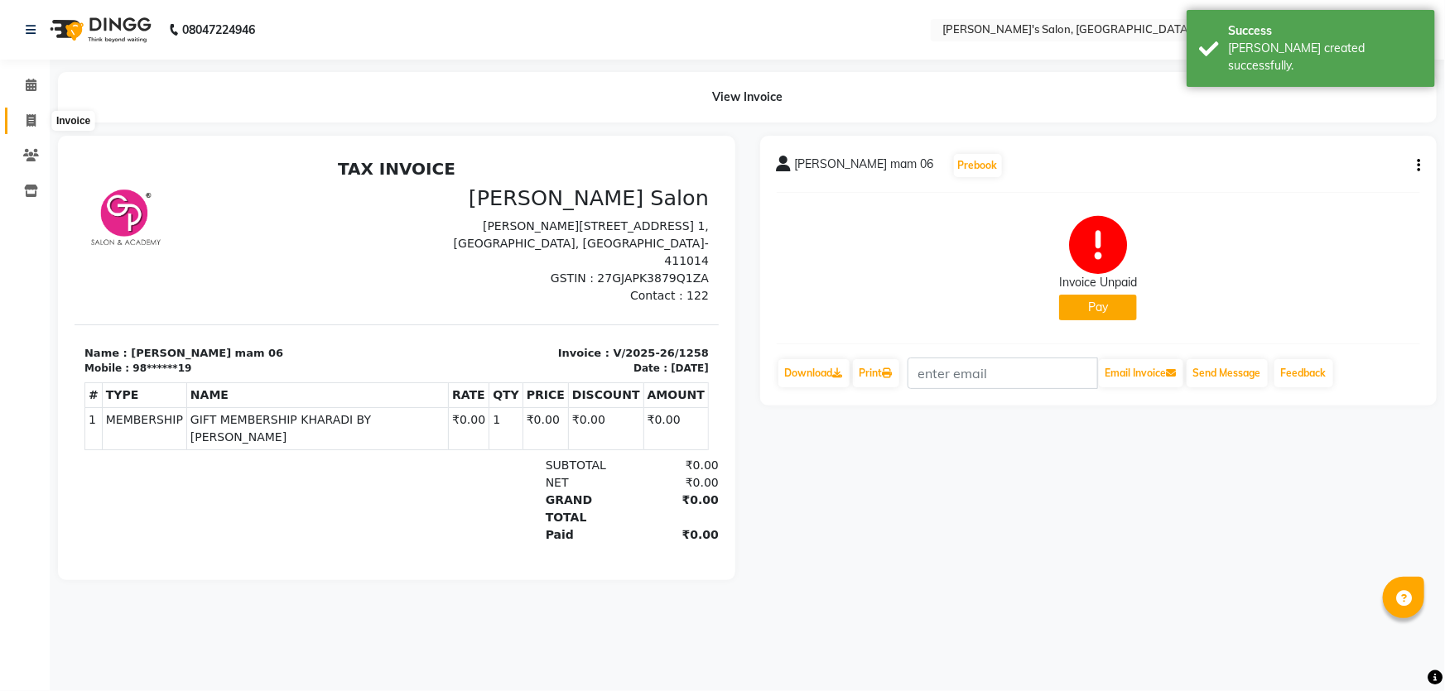
click at [26, 117] on icon at bounding box center [30, 120] width 9 height 12
select select "service"
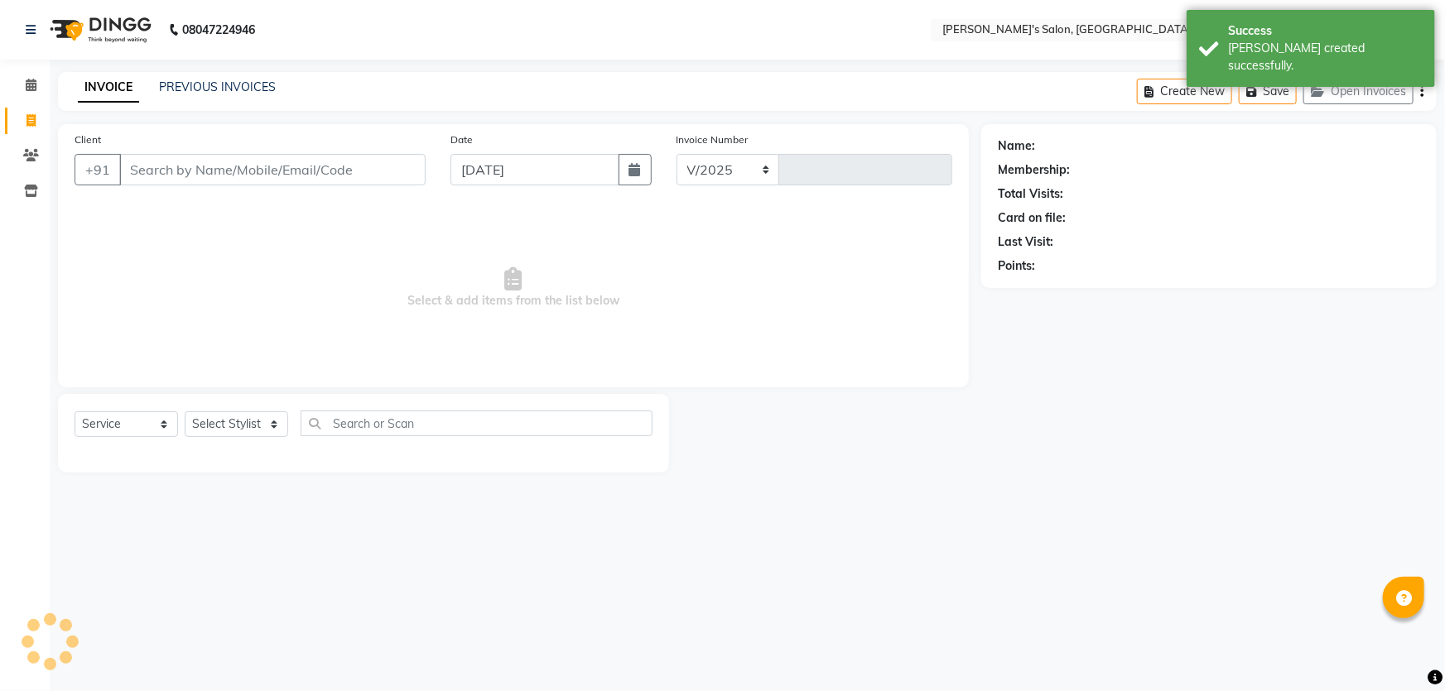
select select "7366"
type input "1259"
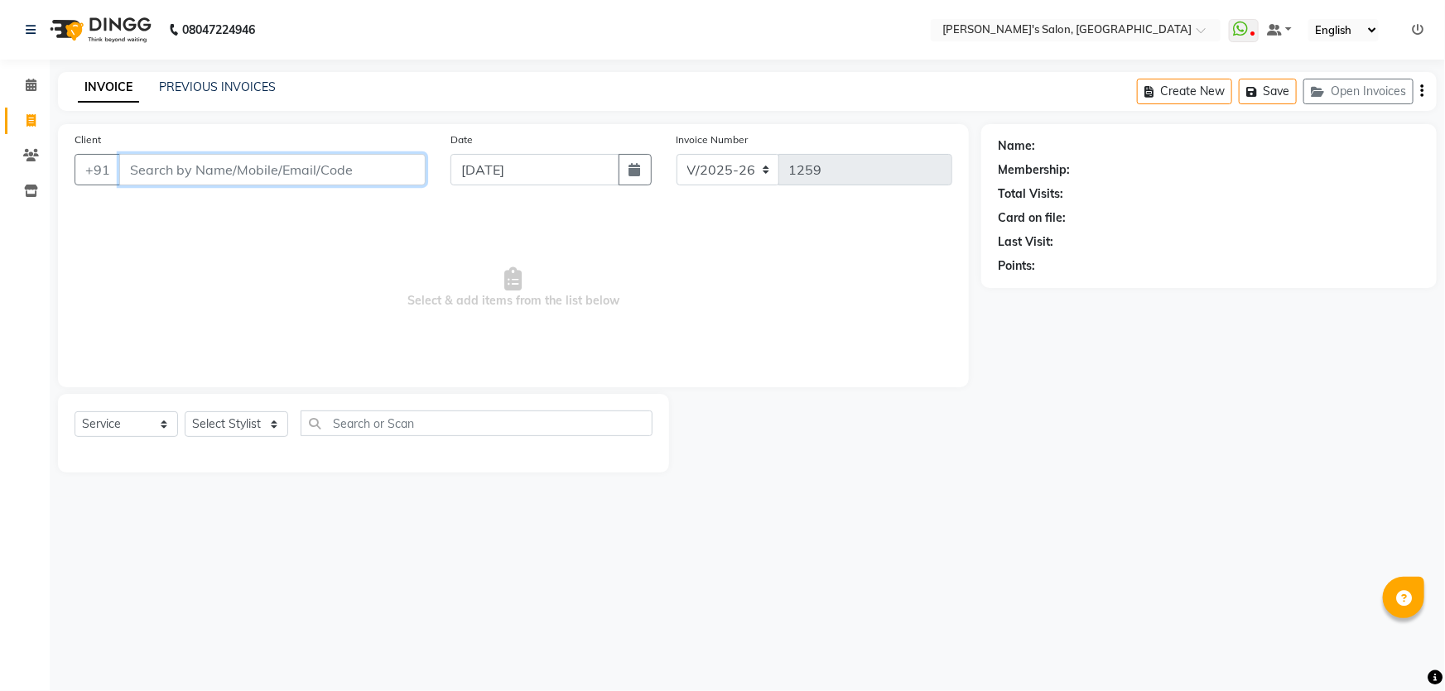
click at [207, 172] on input "Client" at bounding box center [272, 169] width 306 height 31
type input "8446637755"
click at [359, 181] on button "Add Client" at bounding box center [382, 169] width 85 height 31
select select "22"
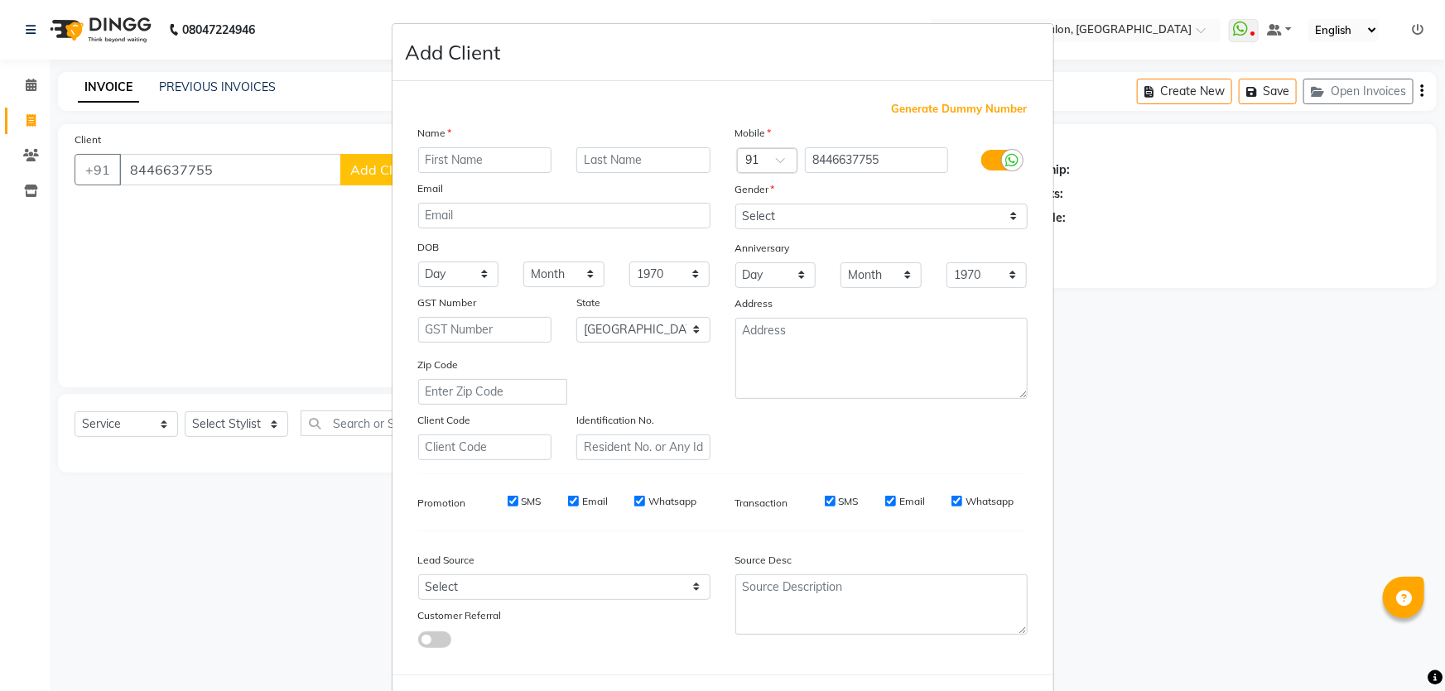
click at [492, 159] on input "text" at bounding box center [485, 160] width 134 height 26
type input "Ashish"
click at [626, 162] on input "text" at bounding box center [643, 160] width 134 height 26
type input "Jaiswal 06"
click at [763, 223] on select "Select [DEMOGRAPHIC_DATA] [DEMOGRAPHIC_DATA] Other Prefer Not To Say" at bounding box center [881, 217] width 292 height 26
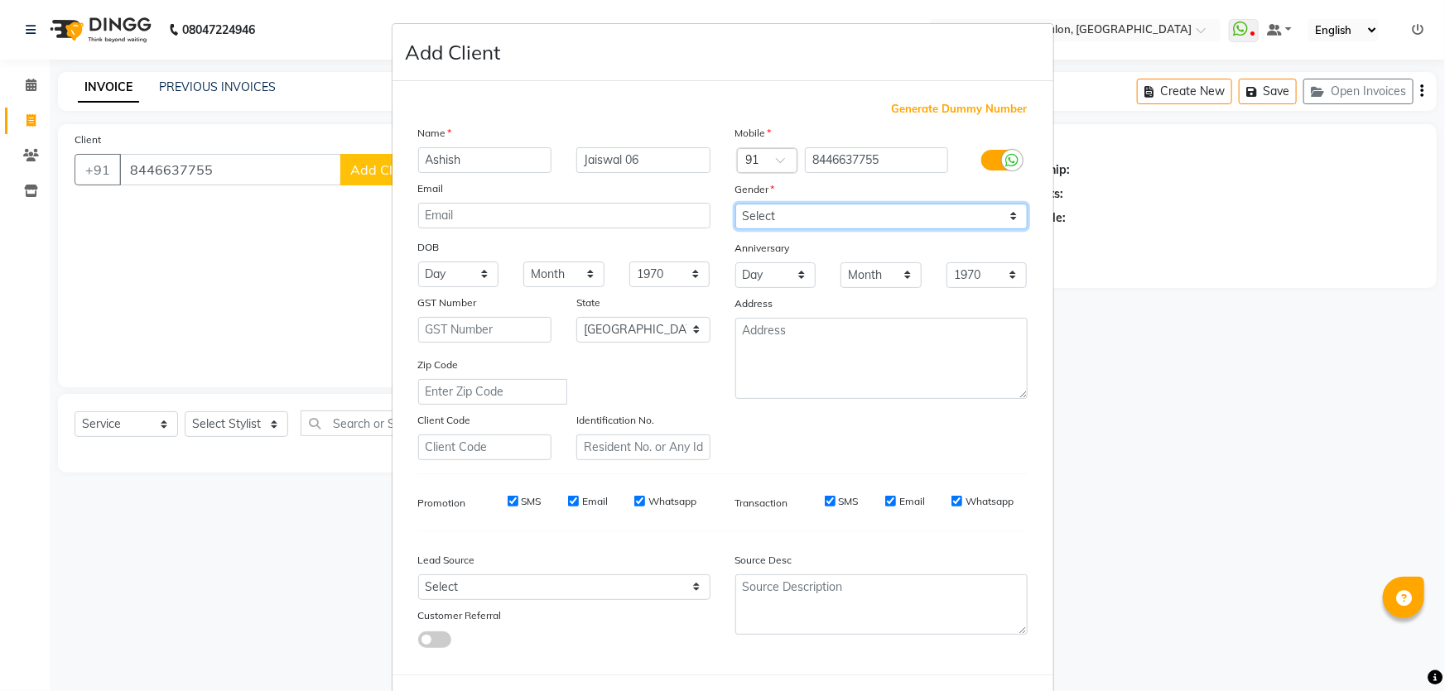
select select "[DEMOGRAPHIC_DATA]"
click at [735, 204] on select "Select [DEMOGRAPHIC_DATA] [DEMOGRAPHIC_DATA] Other Prefer Not To Say" at bounding box center [881, 217] width 292 height 26
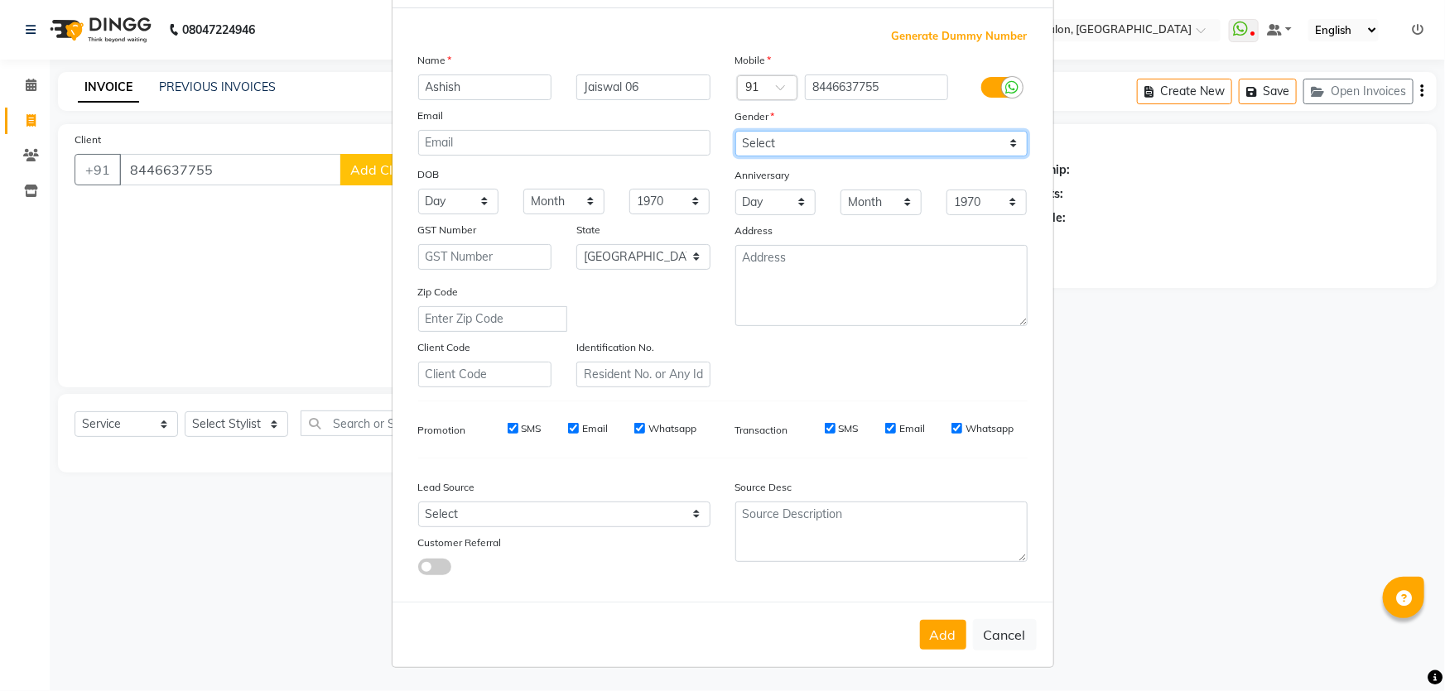
scroll to position [77, 0]
click at [927, 633] on button "Add" at bounding box center [943, 635] width 46 height 30
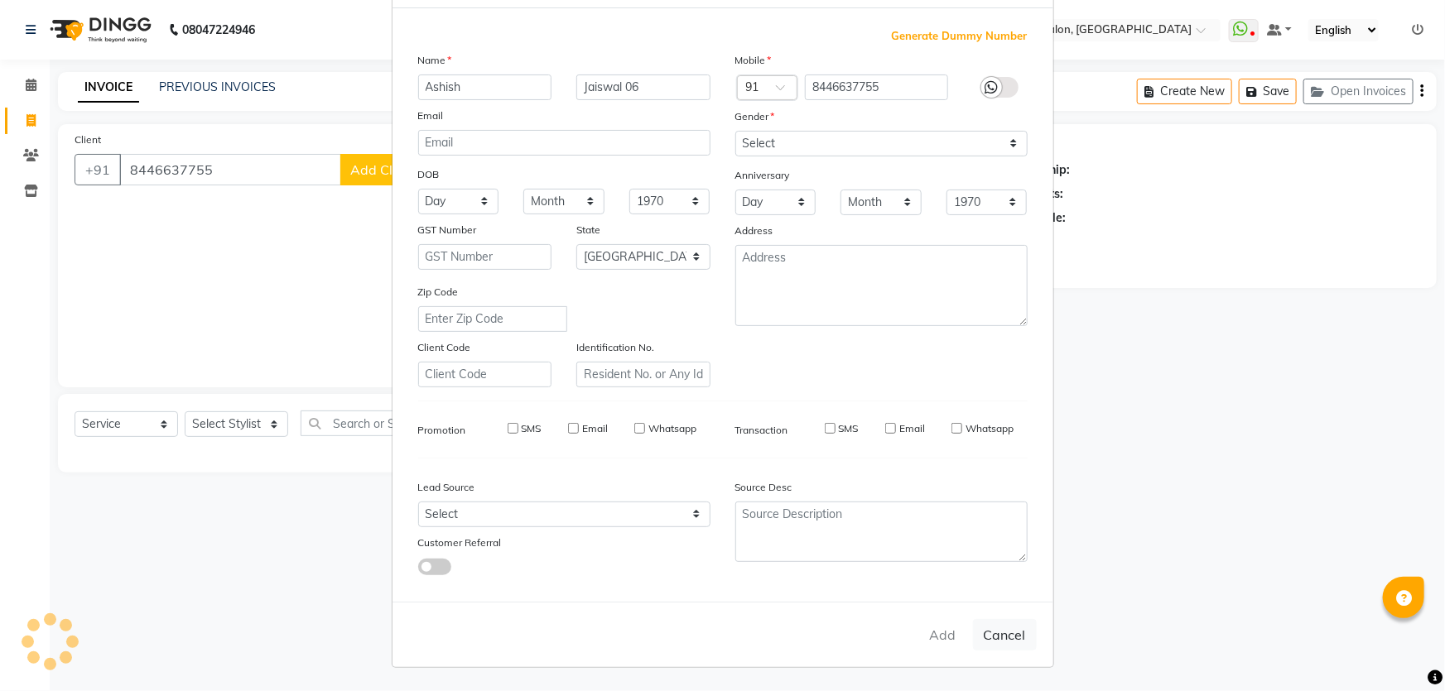
type input "84******55"
select select
select select "null"
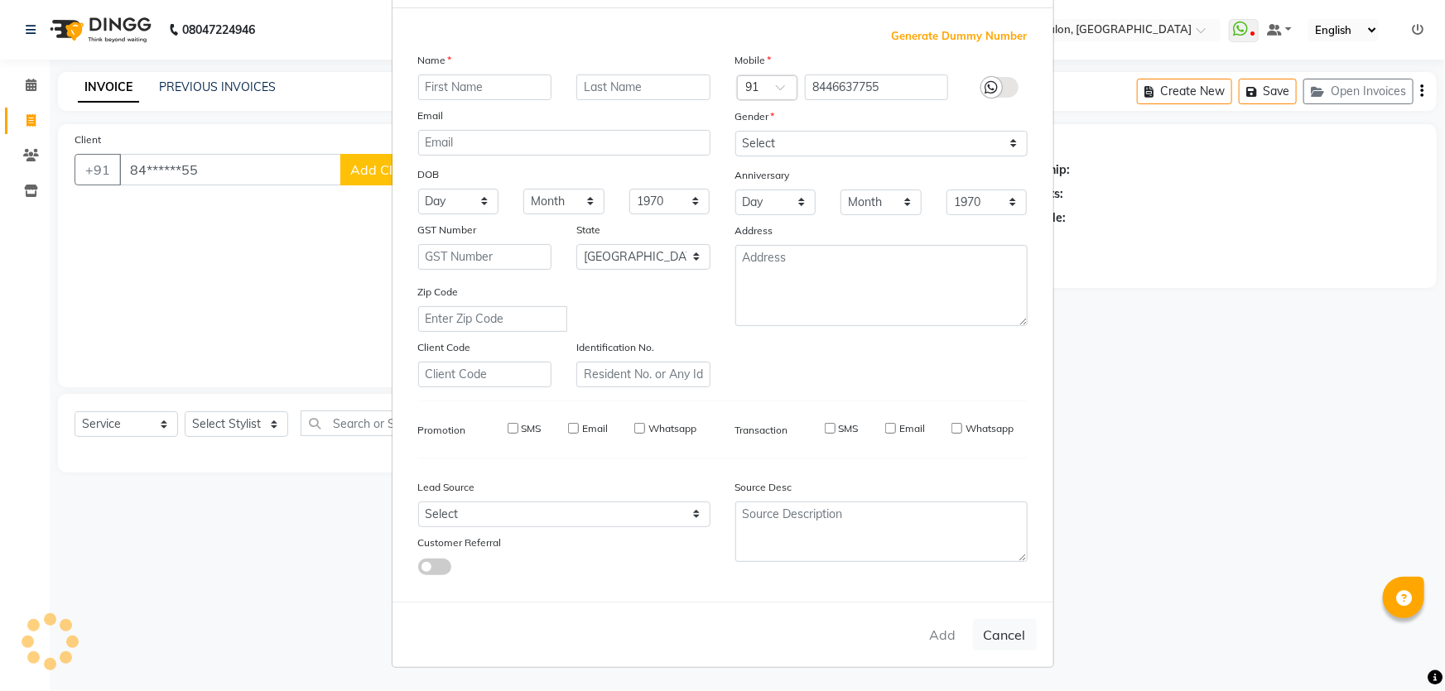
select select
checkbox input "false"
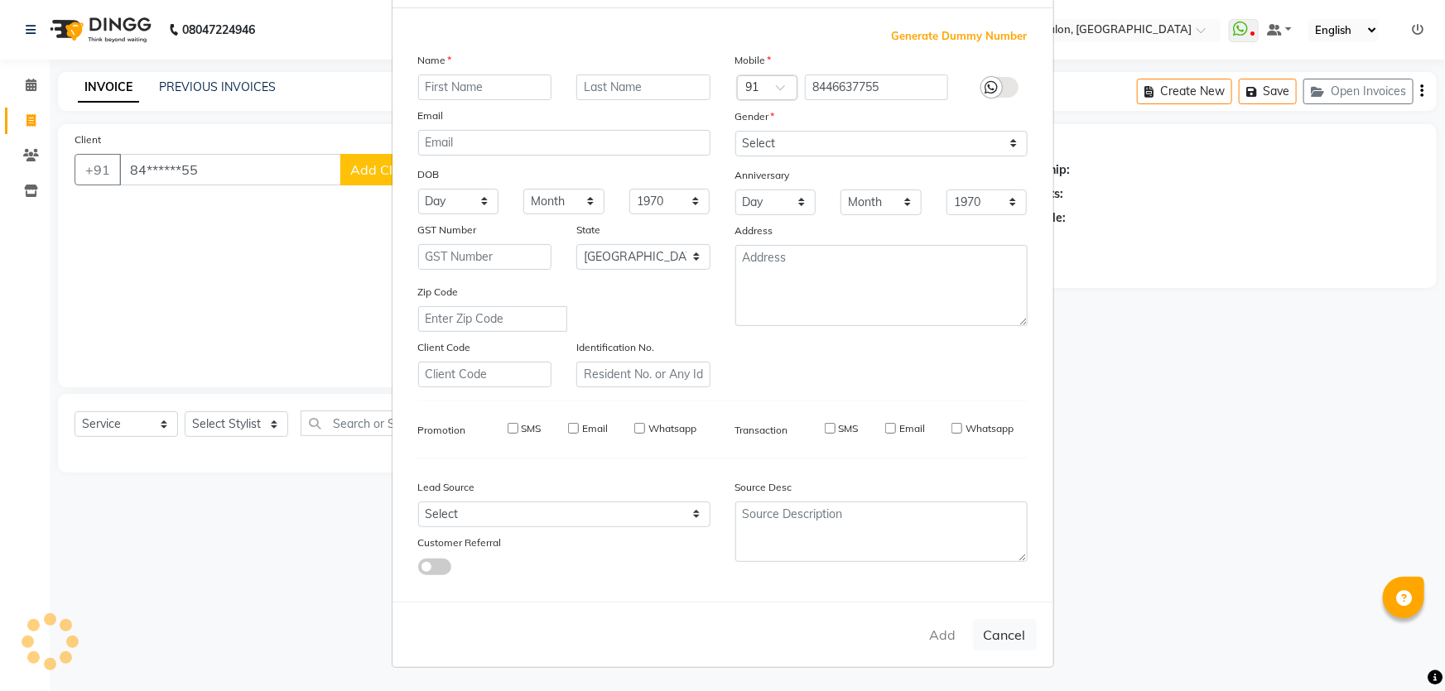
checkbox input "false"
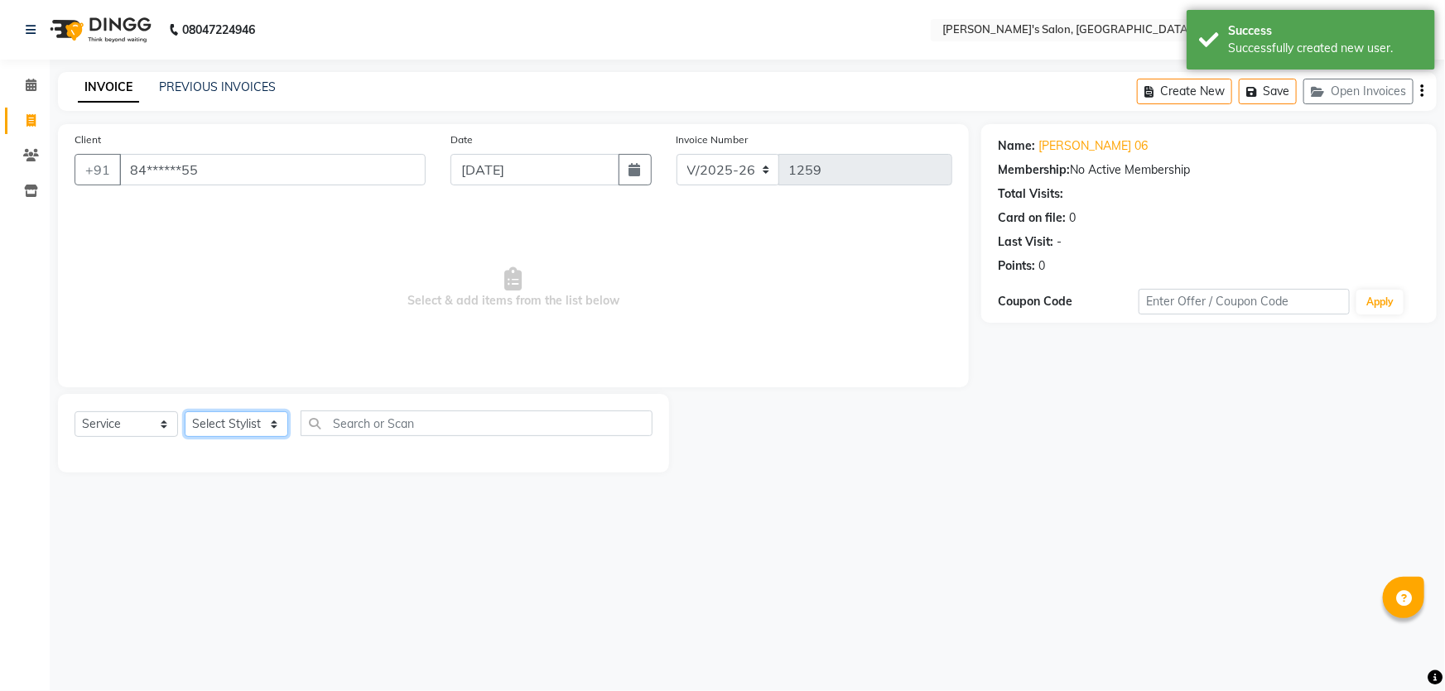
click at [277, 426] on select "Select Stylist AKASH ANIL KONDHAMANGALE Anjali Manager [PERSON_NAME] [PERSON_NA…" at bounding box center [236, 424] width 103 height 26
select select "63835"
click at [185, 411] on select "Select Stylist AKASH ANIL KONDHAMANGALE Anjali Manager [PERSON_NAME] [PERSON_NA…" at bounding box center [236, 424] width 103 height 26
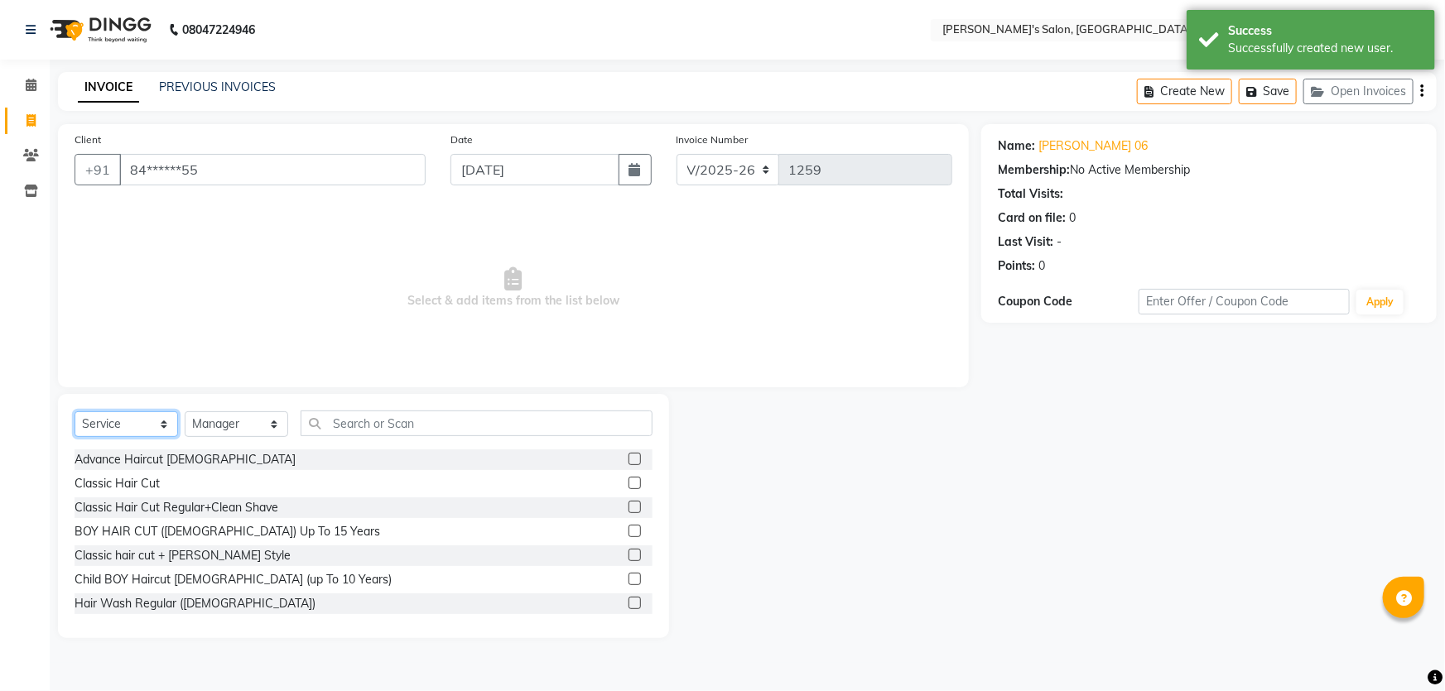
click at [160, 423] on select "Select Service Product Membership Package Voucher Prepaid Gift Card" at bounding box center [126, 424] width 103 height 26
click at [75, 411] on select "Select Service Product Membership Package Voucher Prepaid Gift Card" at bounding box center [126, 424] width 103 height 26
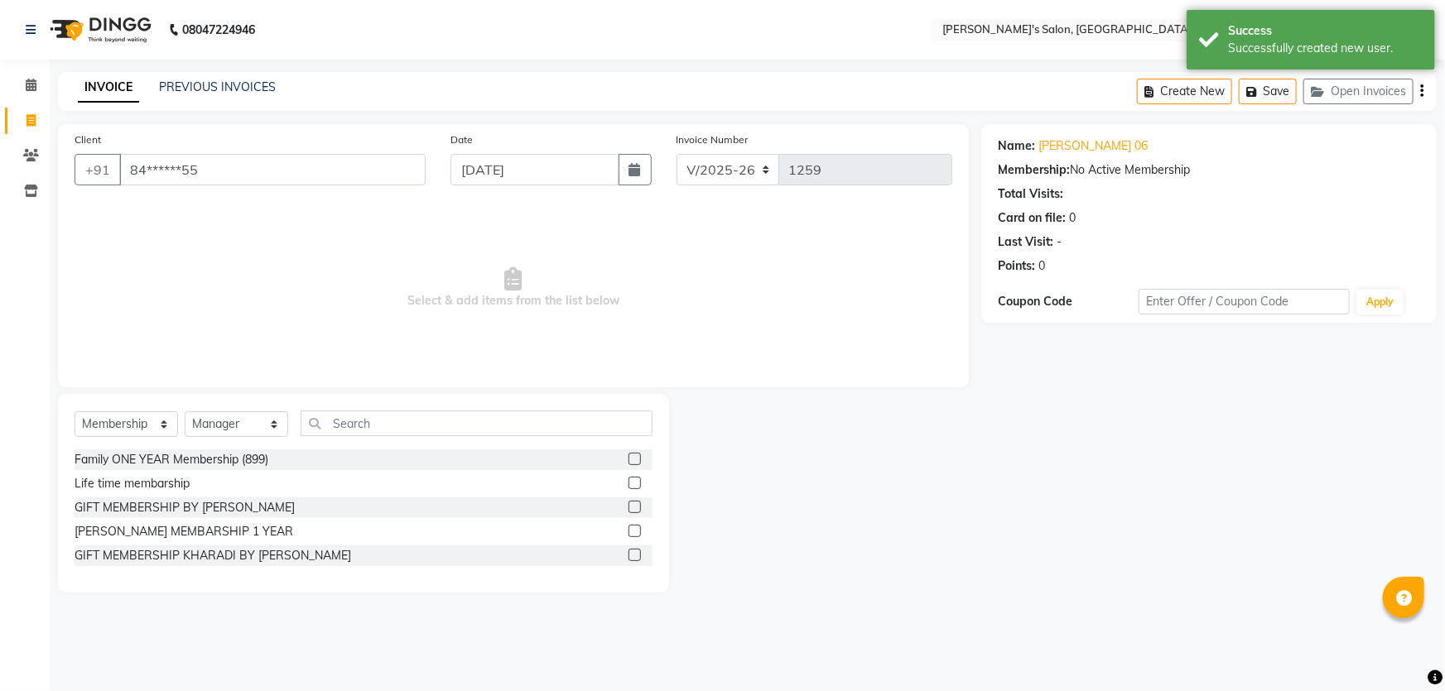
click at [635, 555] on label at bounding box center [634, 555] width 12 height 12
click at [635, 555] on input "checkbox" at bounding box center [633, 556] width 11 height 11
select select "select"
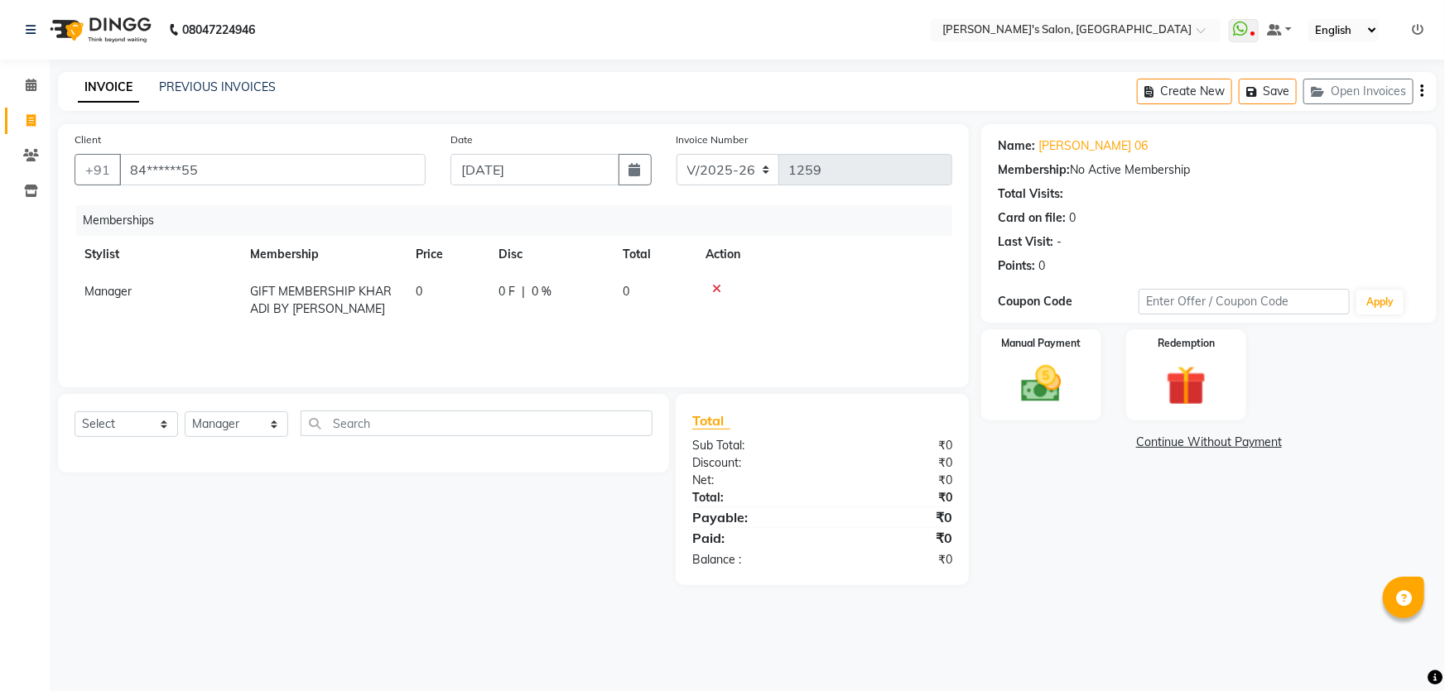
click at [1162, 439] on link "Continue Without Payment" at bounding box center [1208, 442] width 449 height 17
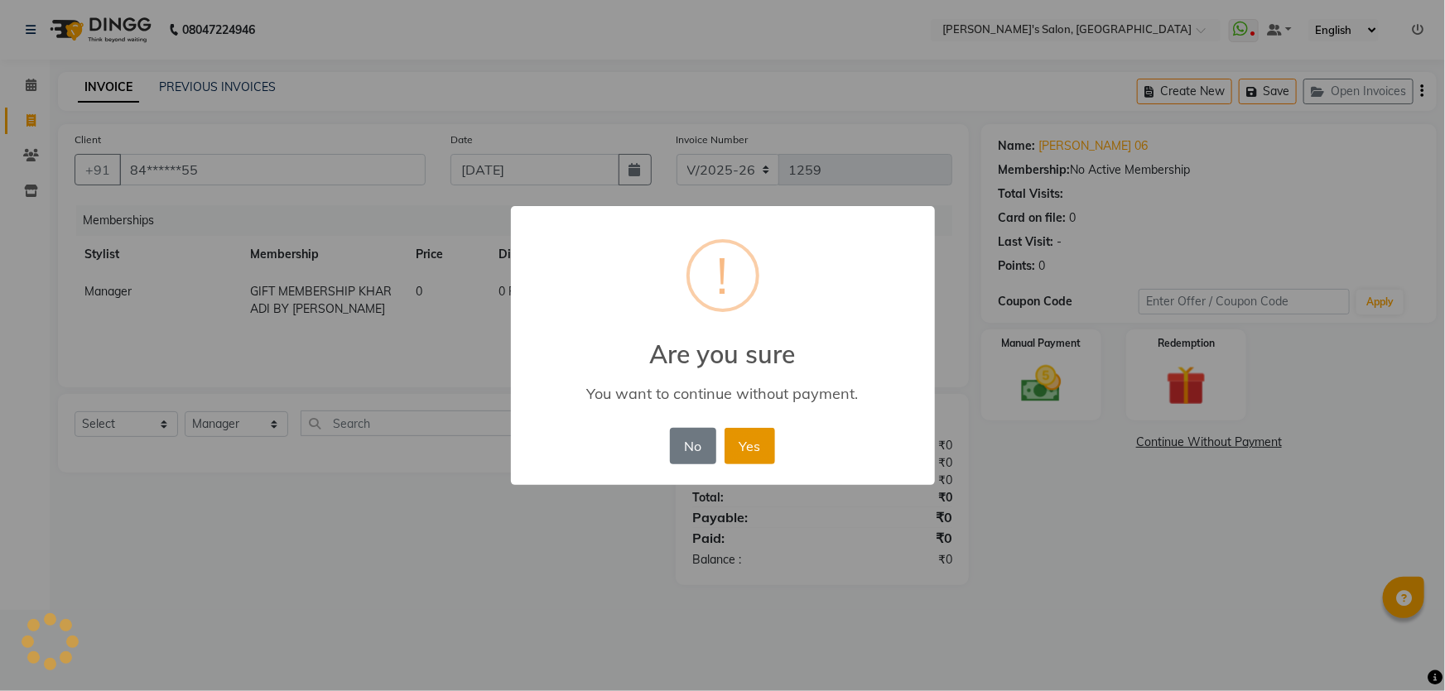
click at [757, 458] on button "Yes" at bounding box center [749, 446] width 51 height 36
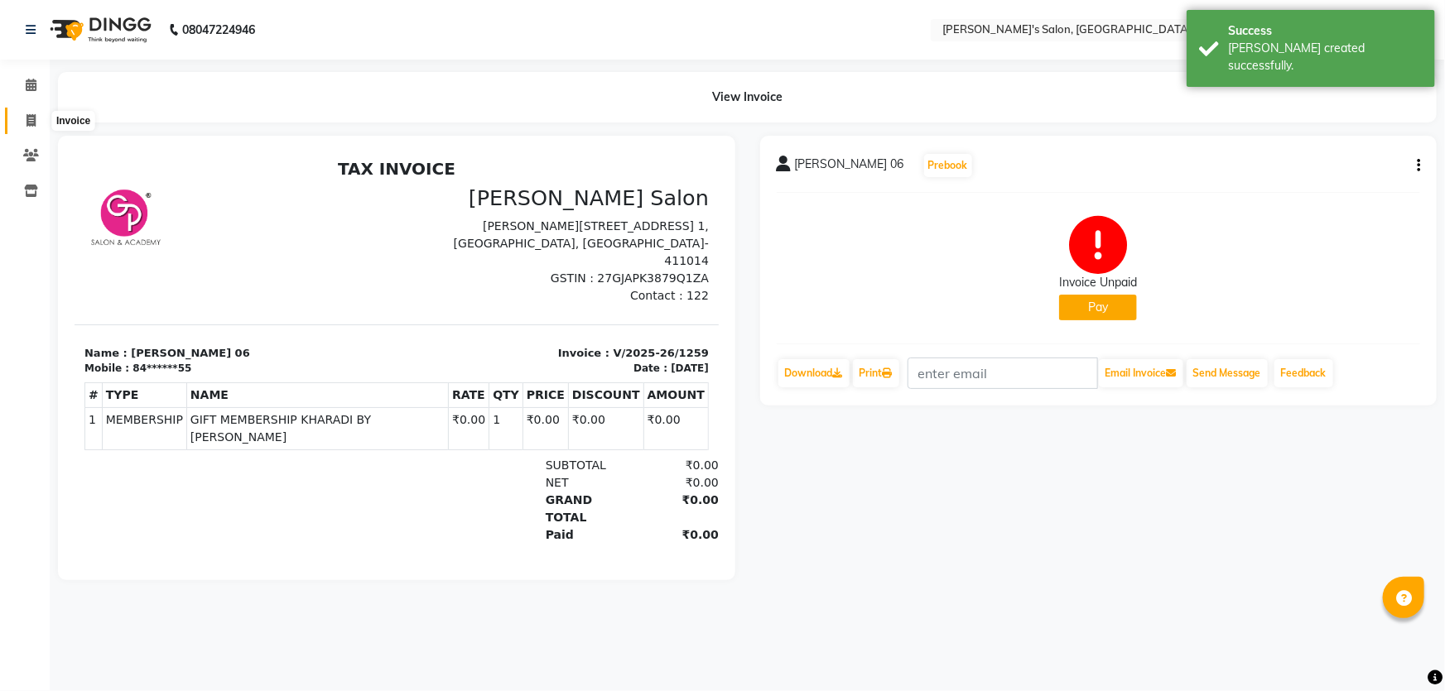
click at [32, 114] on icon at bounding box center [30, 120] width 9 height 12
select select "service"
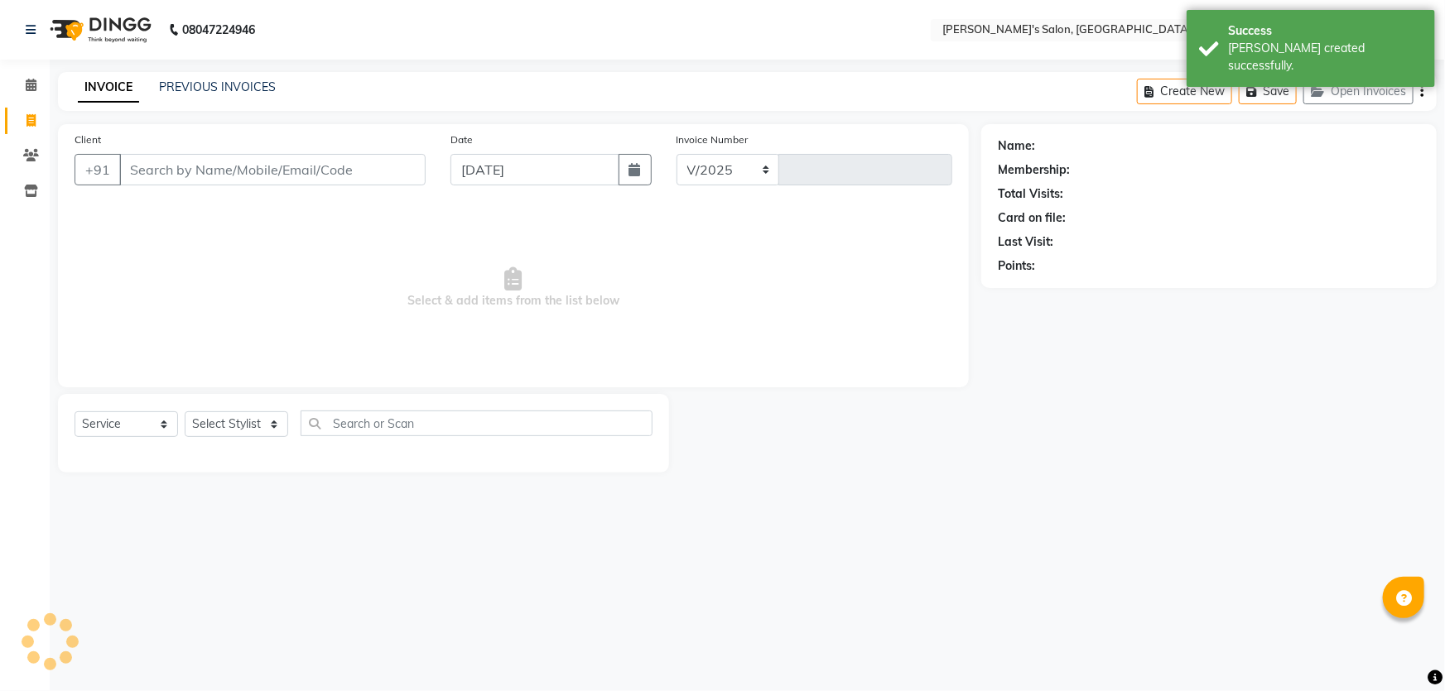
select select "7366"
type input "1260"
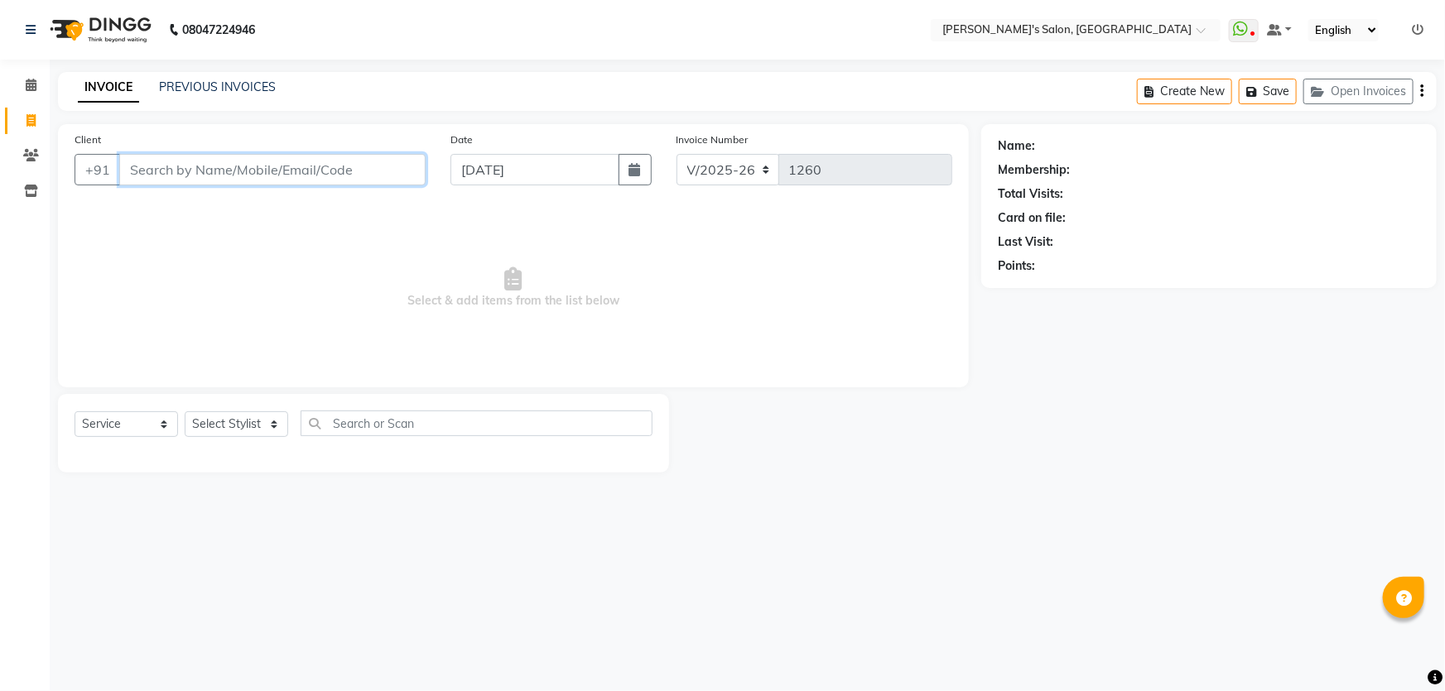
click at [164, 170] on input "Client" at bounding box center [272, 169] width 306 height 31
type input "9022465154"
click at [397, 162] on span "Add Client" at bounding box center [382, 169] width 65 height 17
select select "22"
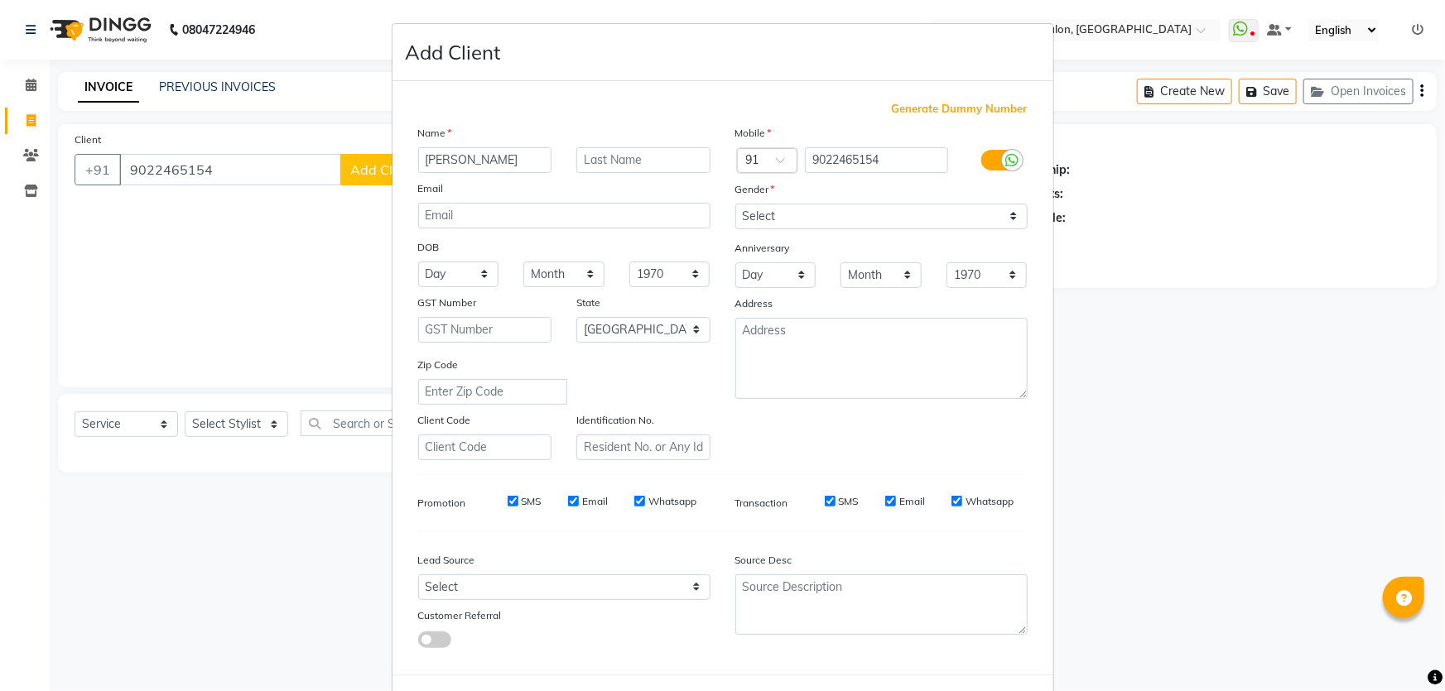
type input "[PERSON_NAME]"
click at [623, 168] on input "text" at bounding box center [643, 160] width 134 height 26
type input "sir 06"
click at [791, 215] on select "Select [DEMOGRAPHIC_DATA] [DEMOGRAPHIC_DATA] Other Prefer Not To Say" at bounding box center [881, 217] width 292 height 26
select select "[DEMOGRAPHIC_DATA]"
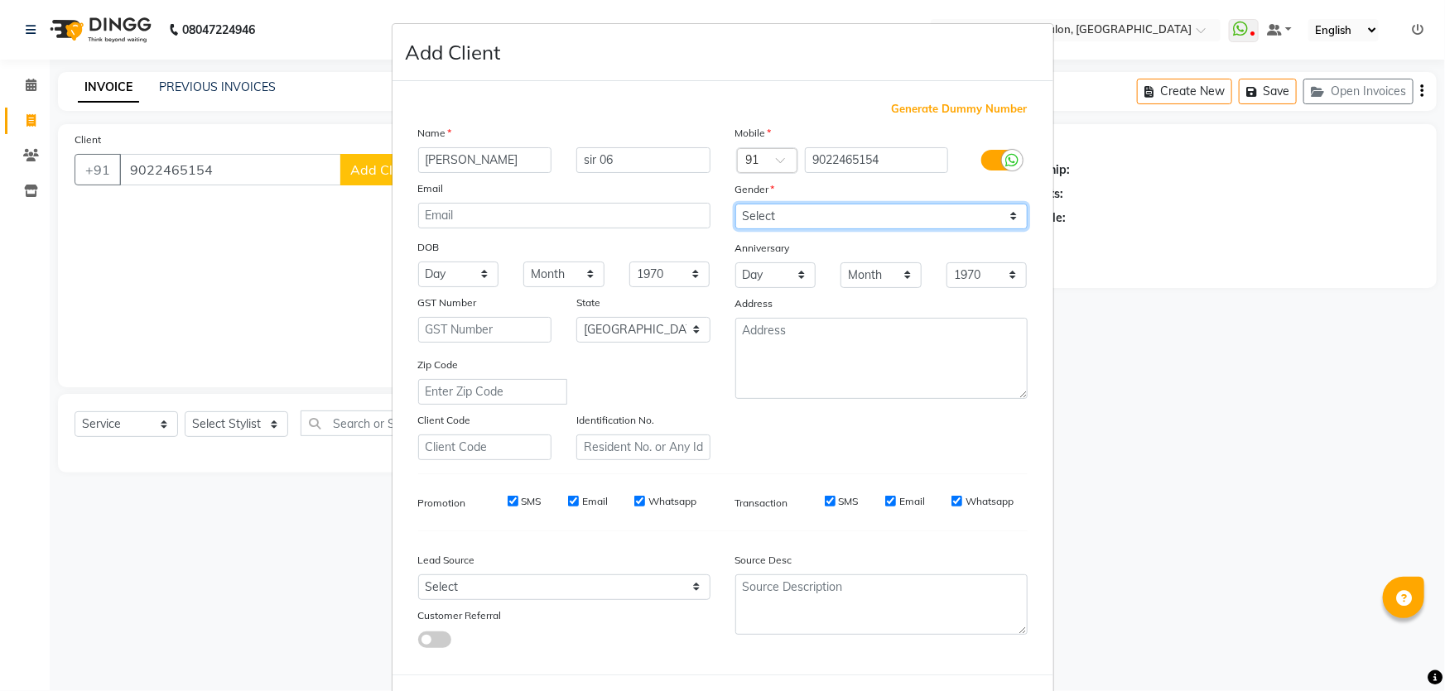
click at [735, 204] on select "Select [DEMOGRAPHIC_DATA] [DEMOGRAPHIC_DATA] Other Prefer Not To Say" at bounding box center [881, 217] width 292 height 26
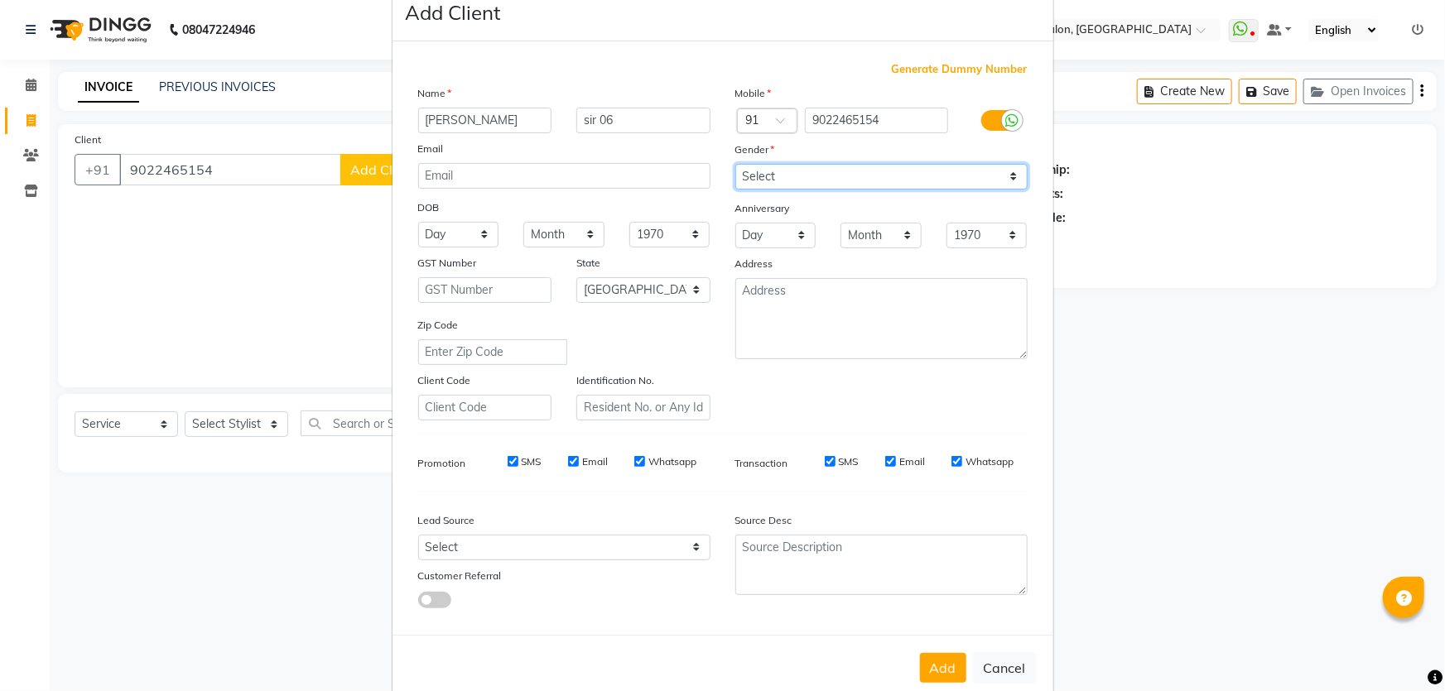
scroll to position [77, 0]
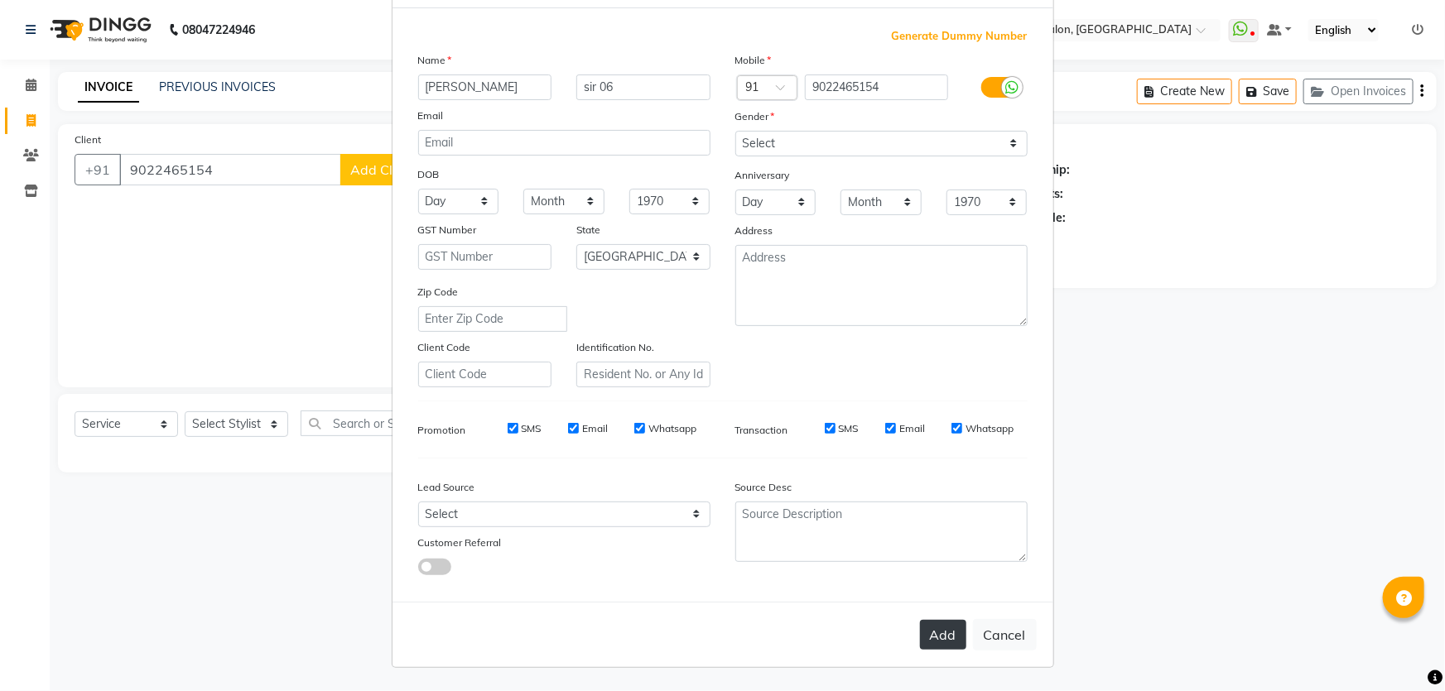
click at [932, 642] on button "Add" at bounding box center [943, 635] width 46 height 30
type input "90******54"
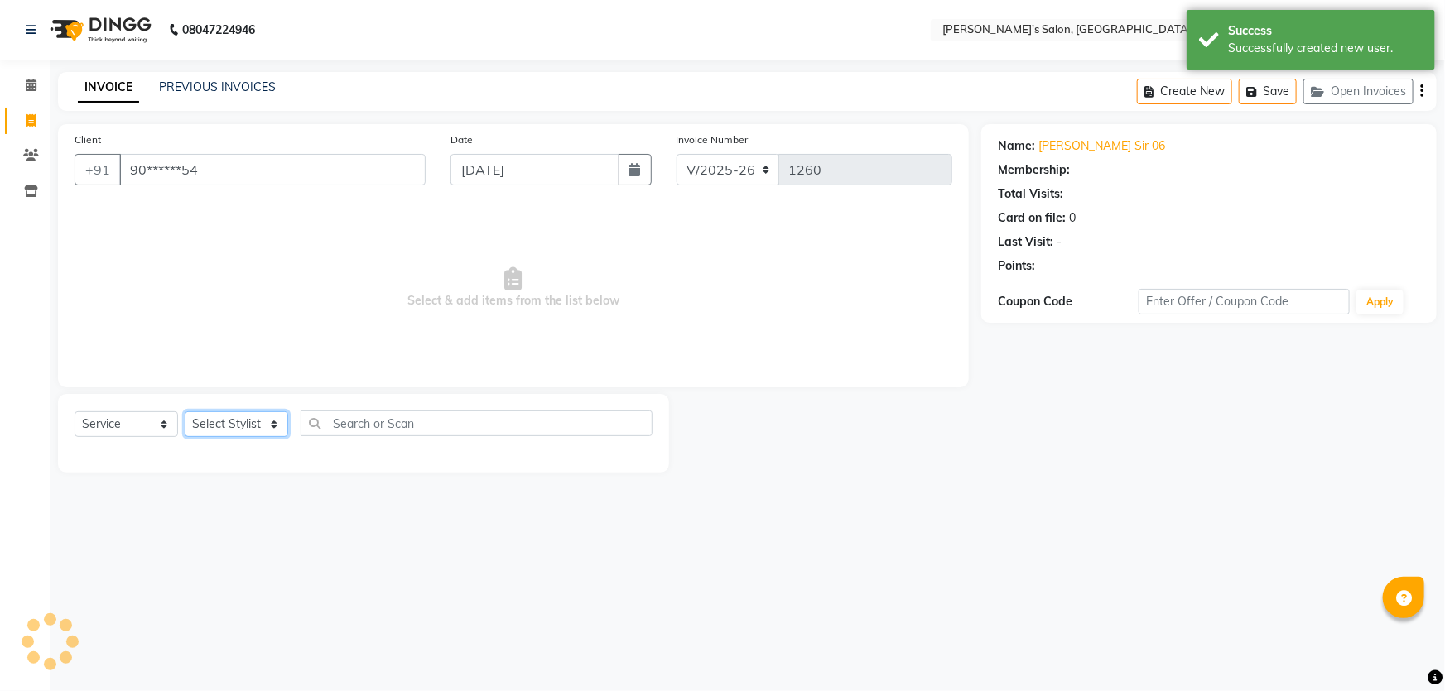
click at [269, 419] on select "Select Stylist AKASH ANIL KONDHAMANGALE Anjali Manager [PERSON_NAME] [PERSON_NA…" at bounding box center [236, 424] width 103 height 26
select select "63835"
click at [185, 411] on select "Select Stylist AKASH ANIL KONDHAMANGALE Anjali Manager [PERSON_NAME] [PERSON_NA…" at bounding box center [236, 424] width 103 height 26
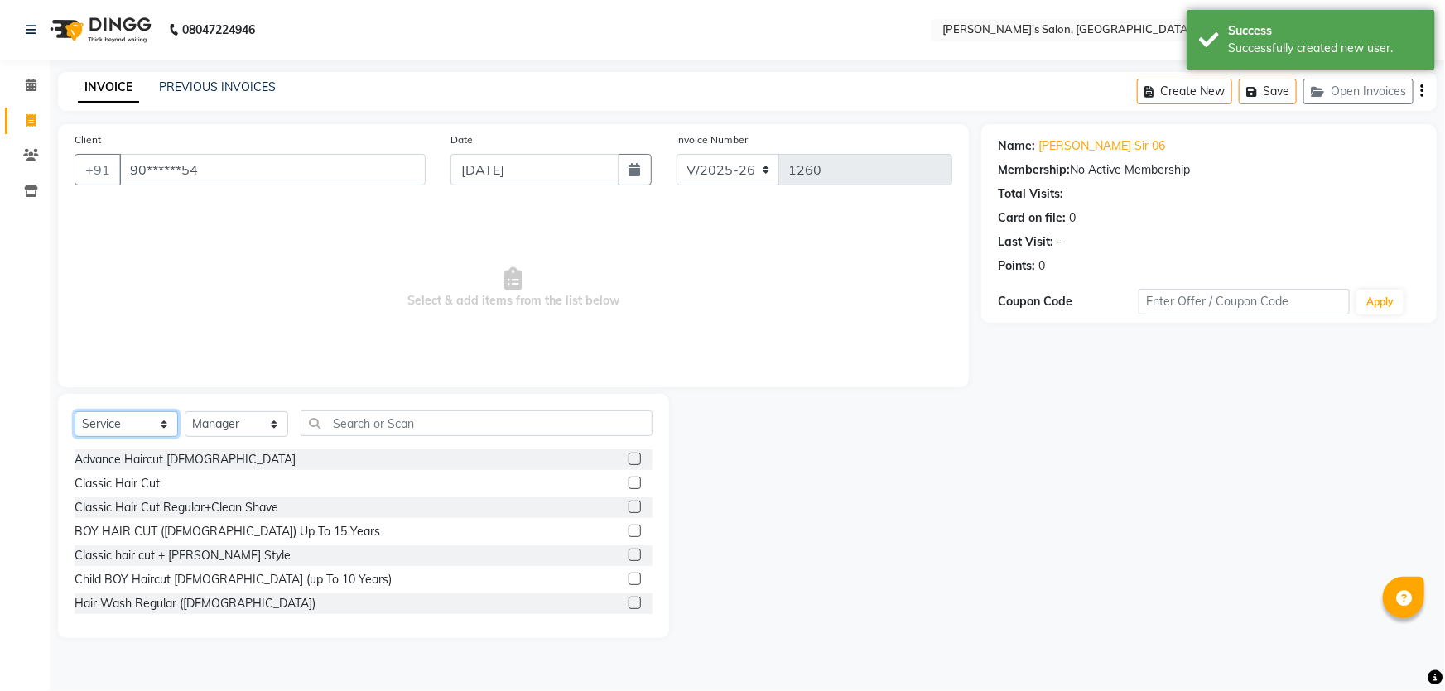
click at [163, 426] on select "Select Service Product Membership Package Voucher Prepaid Gift Card" at bounding box center [126, 424] width 103 height 26
click at [75, 411] on select "Select Service Product Membership Package Voucher Prepaid Gift Card" at bounding box center [126, 424] width 103 height 26
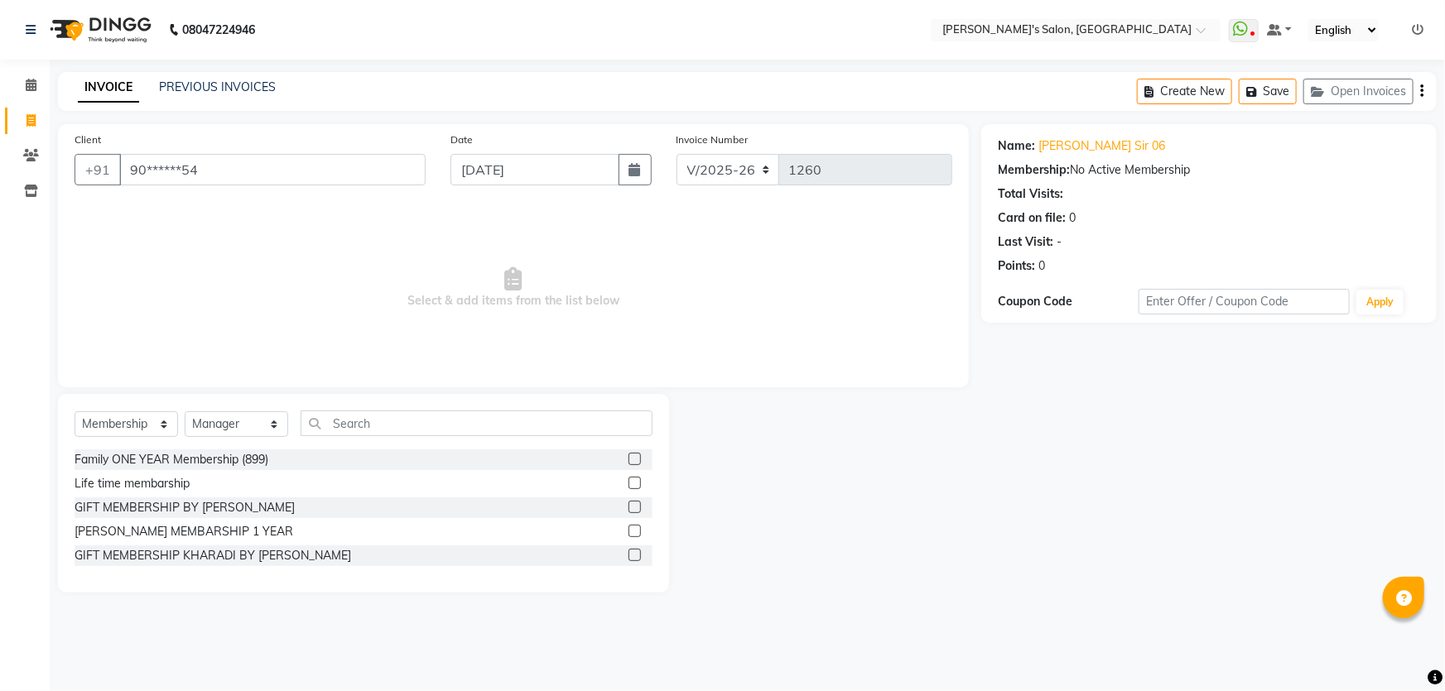
click at [638, 555] on label at bounding box center [634, 555] width 12 height 12
click at [638, 555] on input "checkbox" at bounding box center [633, 556] width 11 height 11
select select "select"
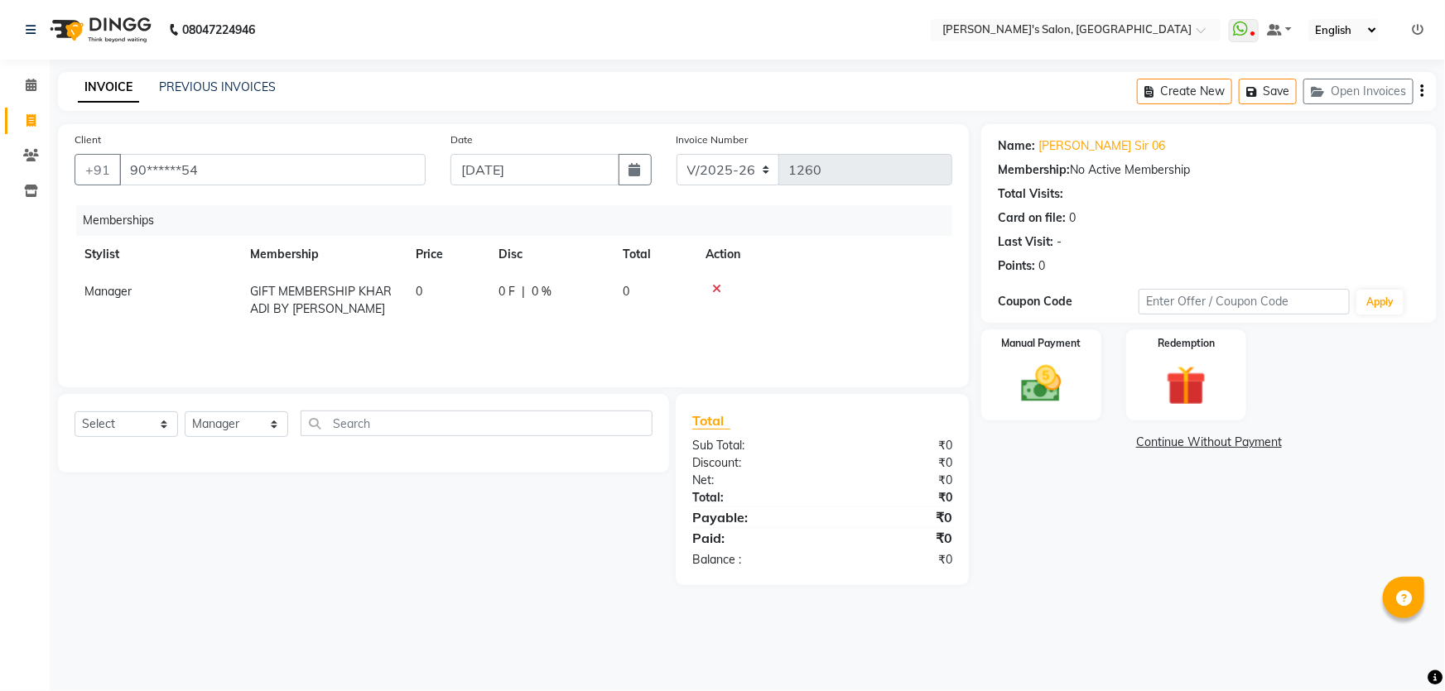
click at [1209, 440] on link "Continue Without Payment" at bounding box center [1208, 442] width 449 height 17
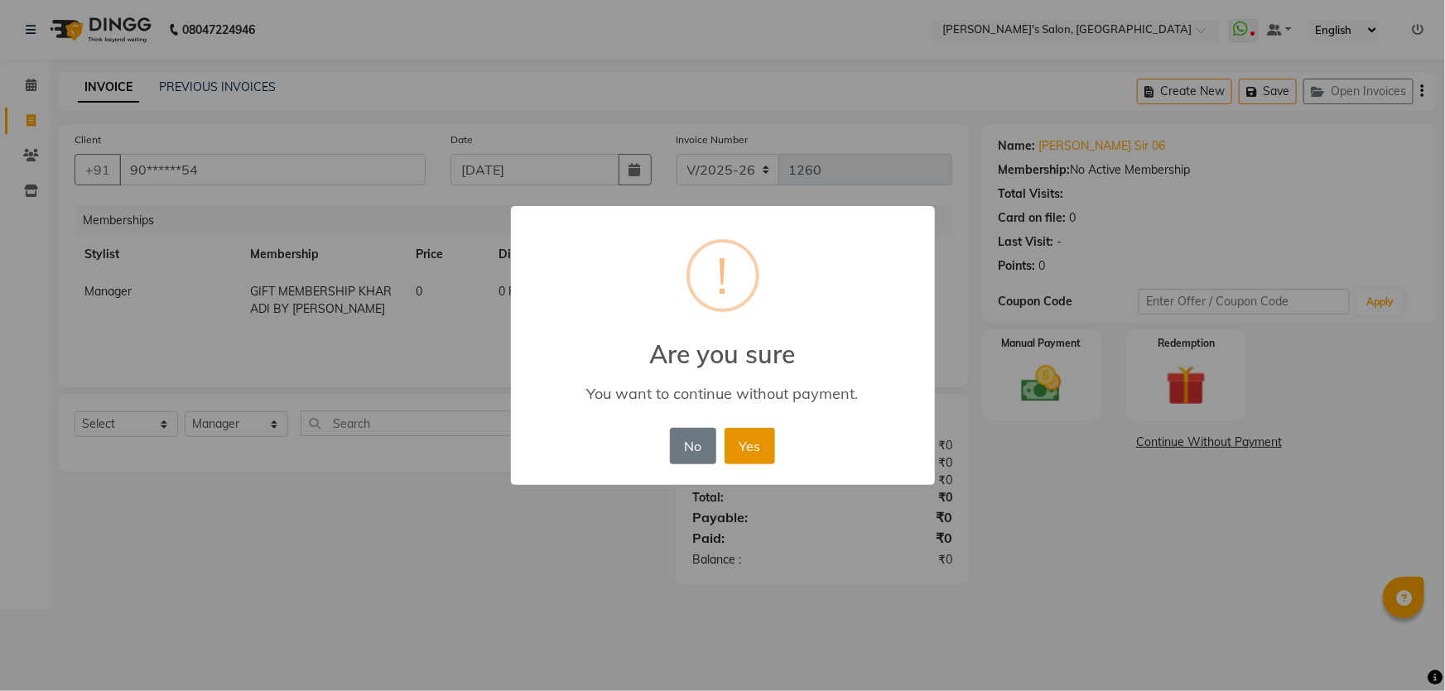
click at [745, 452] on button "Yes" at bounding box center [749, 446] width 51 height 36
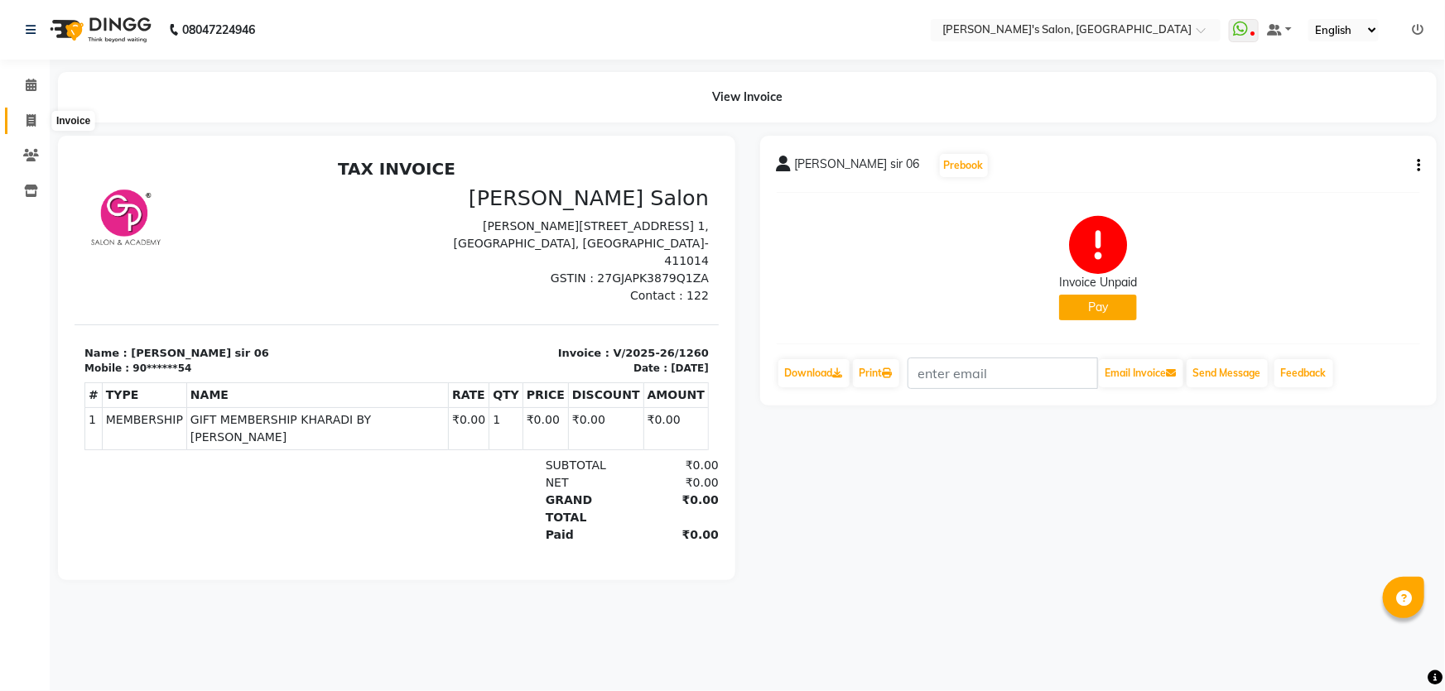
click at [29, 114] on icon at bounding box center [30, 120] width 9 height 12
select select "7366"
select select "service"
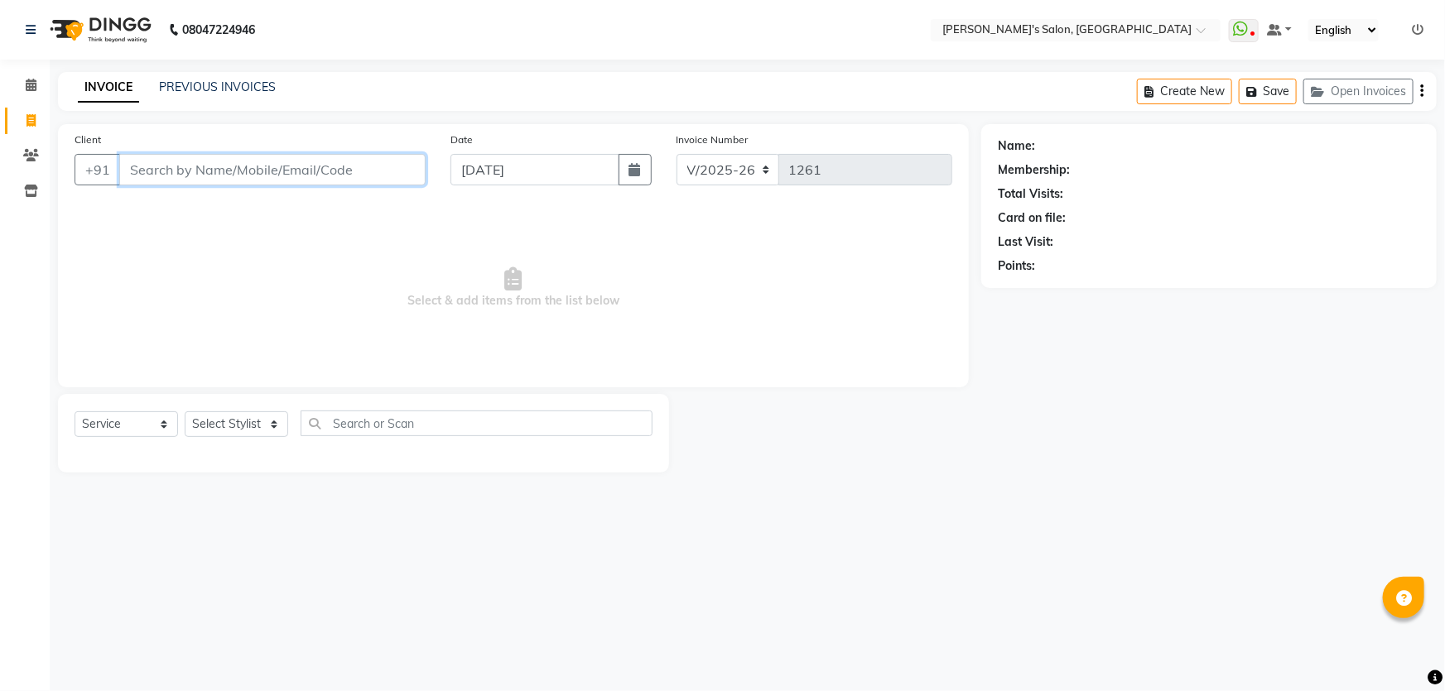
click at [188, 175] on input "Client" at bounding box center [272, 169] width 306 height 31
type input "9970703167"
click at [366, 172] on span "Add Client" at bounding box center [382, 169] width 65 height 17
select select "22"
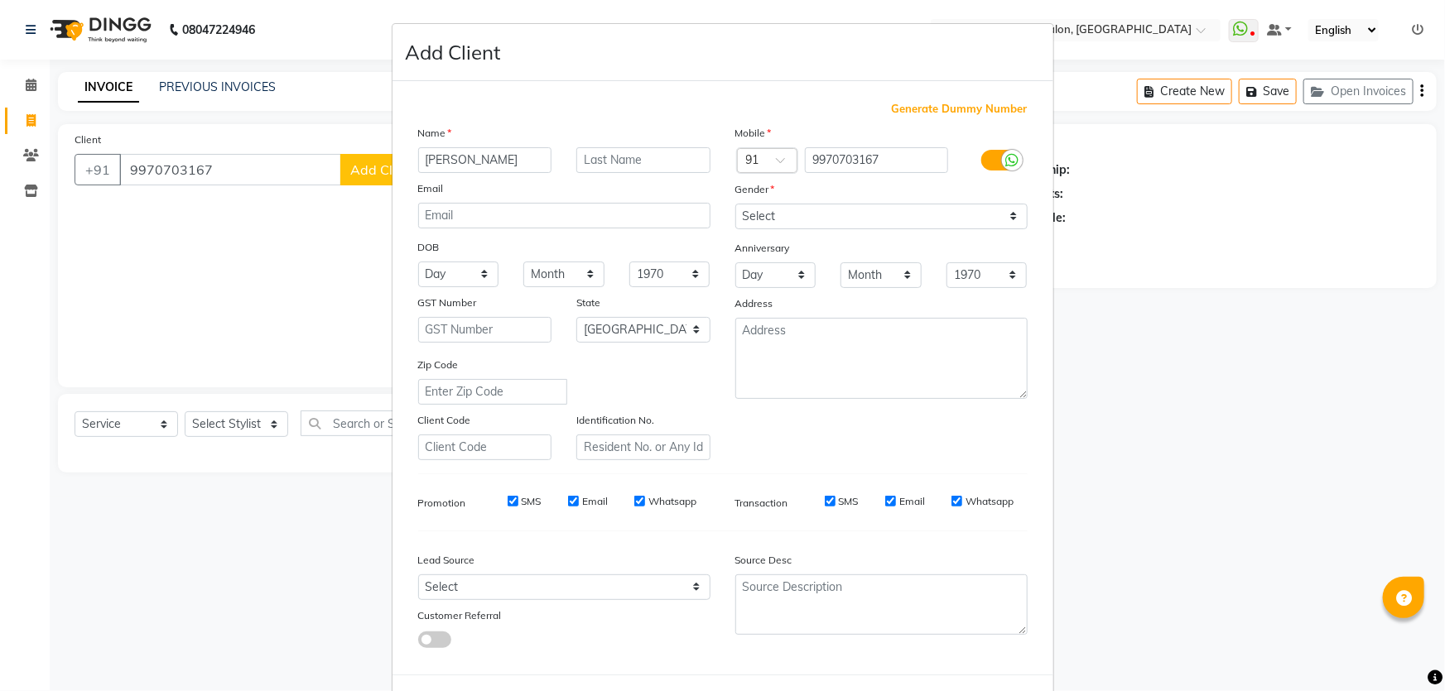
type input "[PERSON_NAME]"
click at [623, 164] on input "text" at bounding box center [643, 160] width 134 height 26
type input "Mam 06"
click at [789, 218] on select "Select [DEMOGRAPHIC_DATA] [DEMOGRAPHIC_DATA] Other Prefer Not To Say" at bounding box center [881, 217] width 292 height 26
select select "[DEMOGRAPHIC_DATA]"
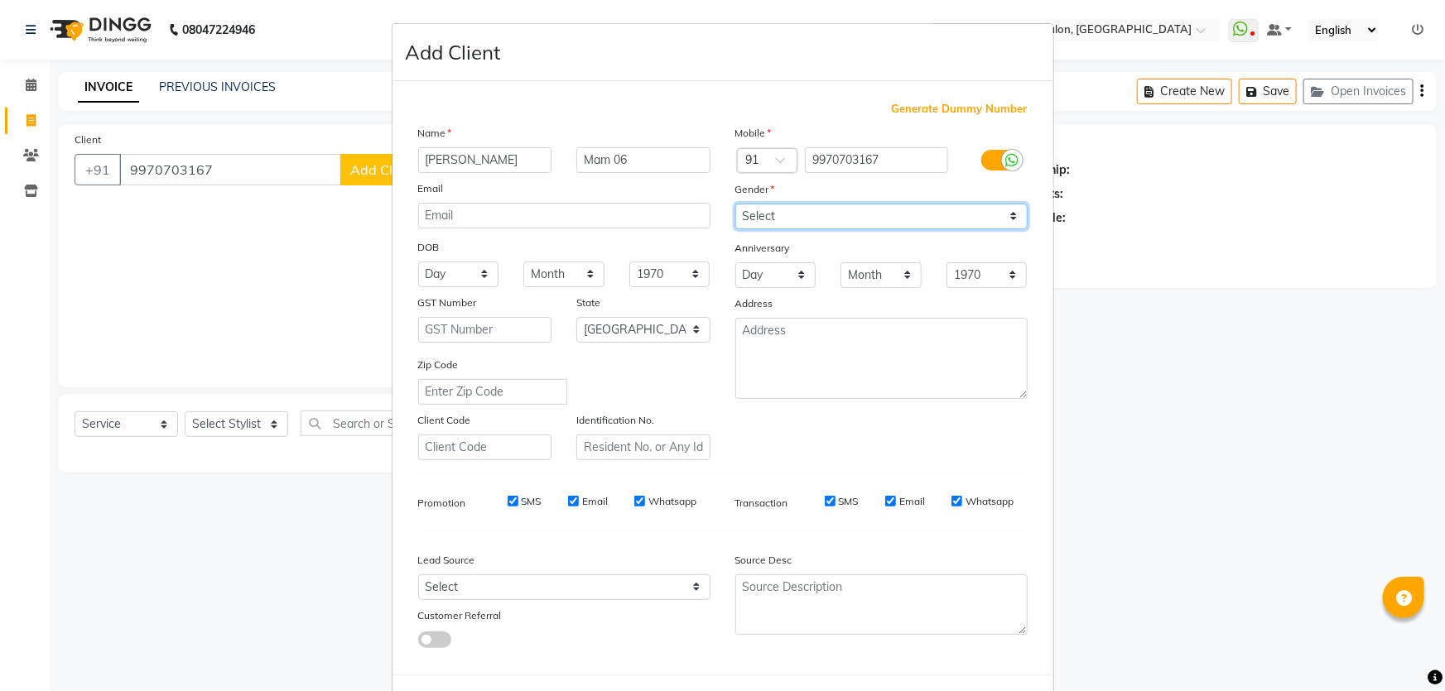
click at [735, 204] on select "Select [DEMOGRAPHIC_DATA] [DEMOGRAPHIC_DATA] Other Prefer Not To Say" at bounding box center [881, 217] width 292 height 26
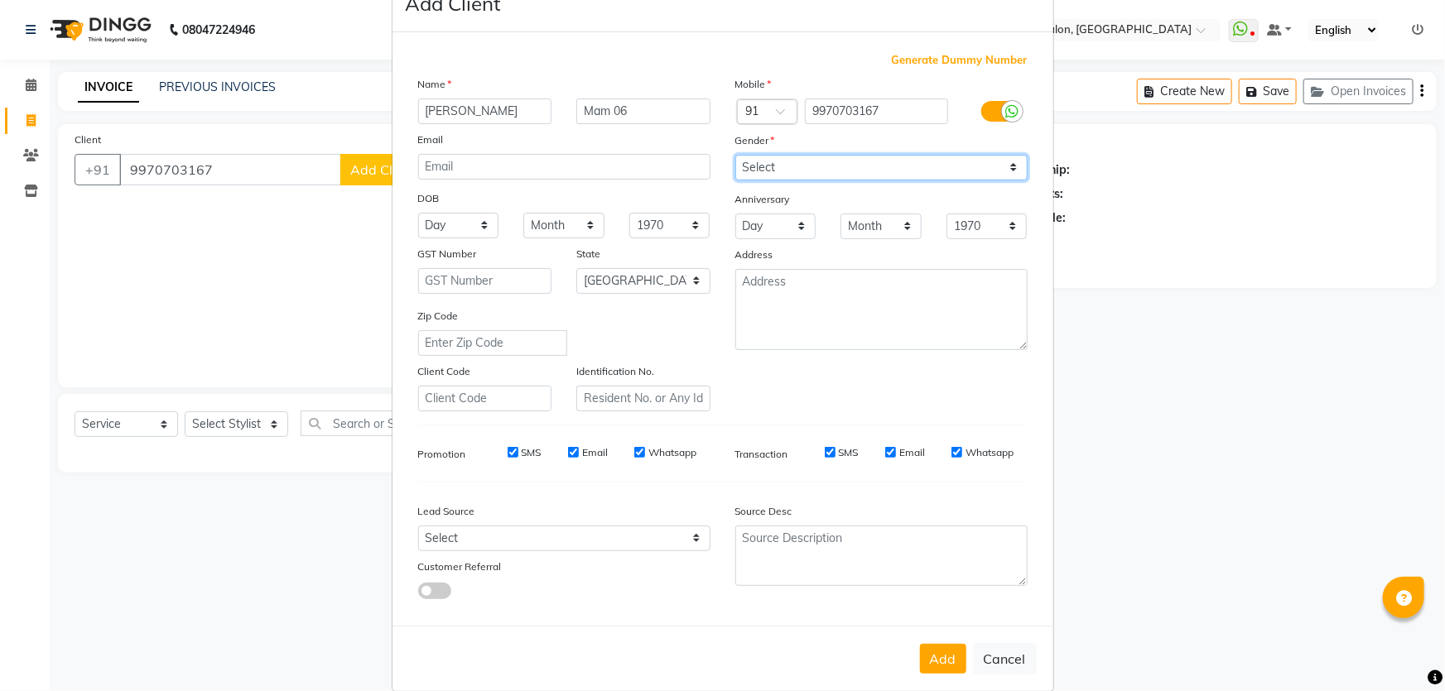
scroll to position [77, 0]
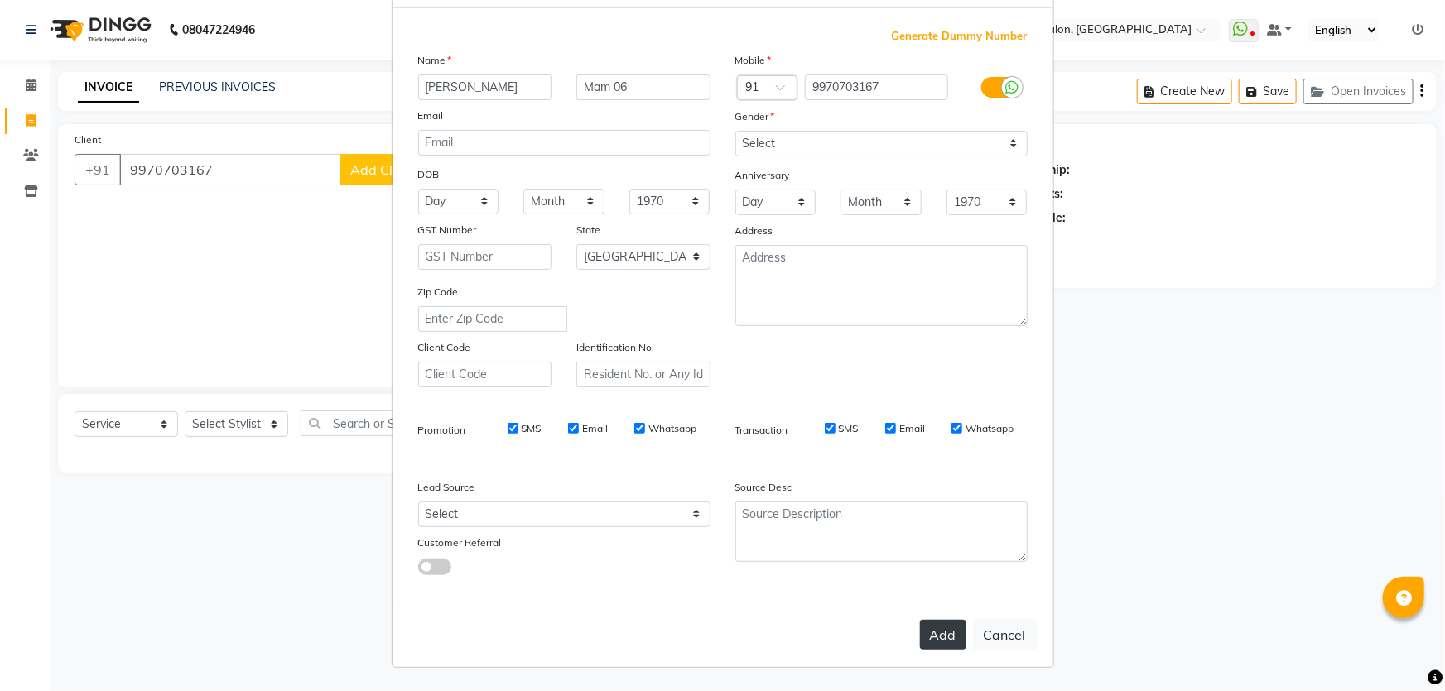
click at [927, 642] on button "Add" at bounding box center [943, 635] width 46 height 30
type input "99******67"
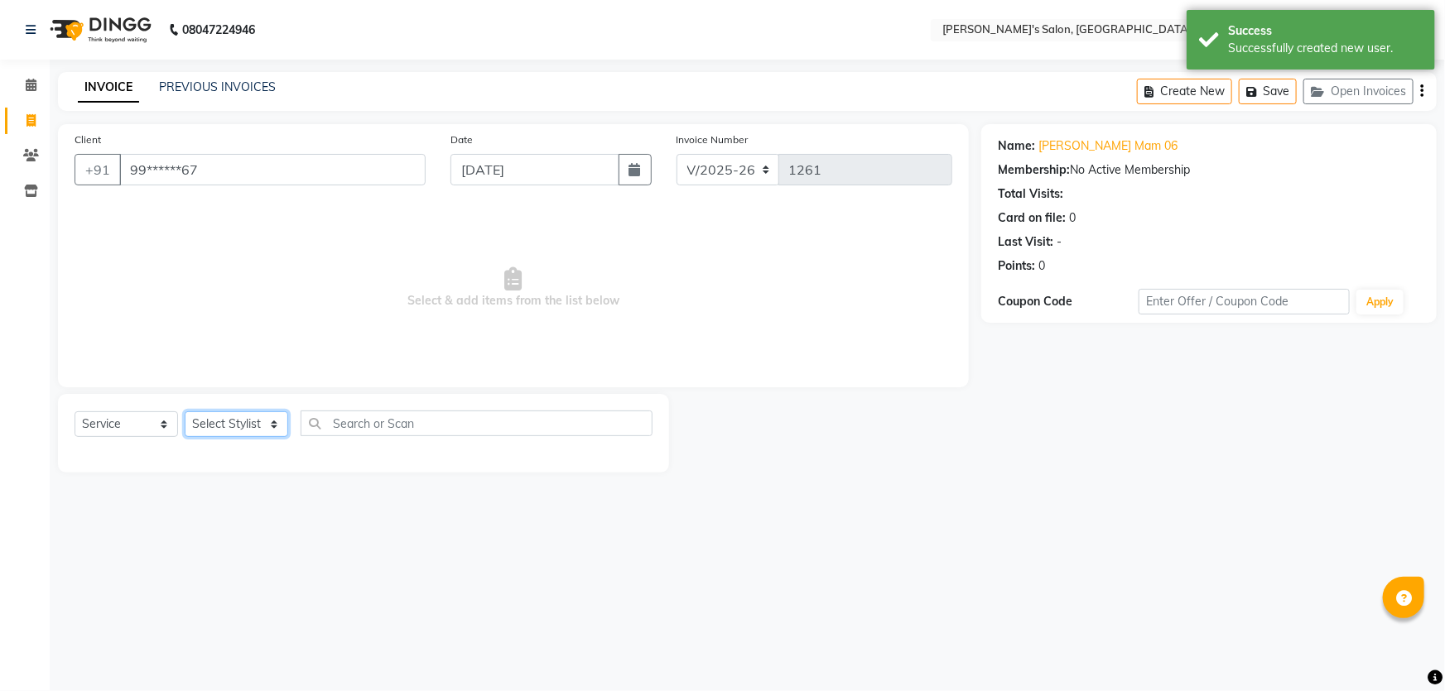
click at [268, 422] on select "Select Stylist AKASH ANIL KONDHAMANGALE Anjali Manager [PERSON_NAME] [PERSON_NA…" at bounding box center [236, 424] width 103 height 26
select select "63835"
click at [185, 411] on select "Select Stylist AKASH ANIL KONDHAMANGALE Anjali Manager [PERSON_NAME] [PERSON_NA…" at bounding box center [236, 424] width 103 height 26
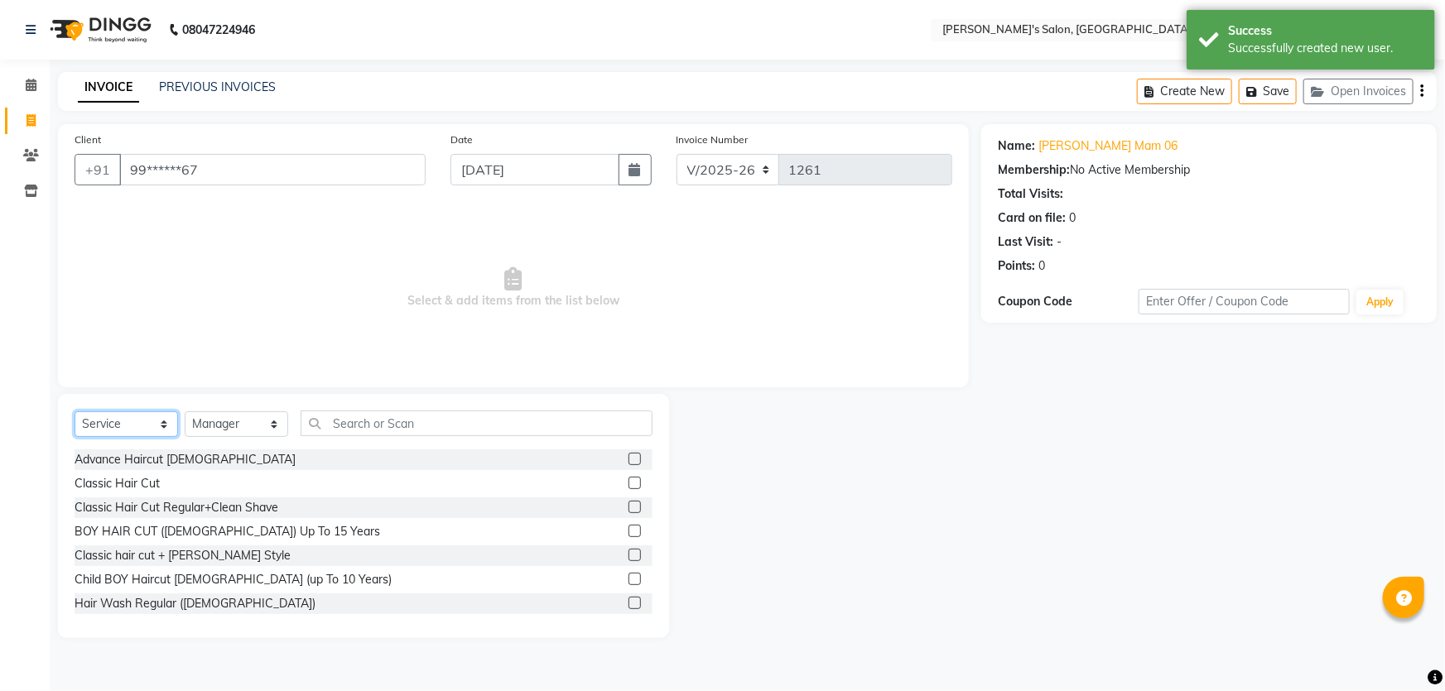
click at [165, 422] on select "Select Service Product Membership Package Voucher Prepaid Gift Card" at bounding box center [126, 424] width 103 height 26
click at [75, 411] on select "Select Service Product Membership Package Voucher Prepaid Gift Card" at bounding box center [126, 424] width 103 height 26
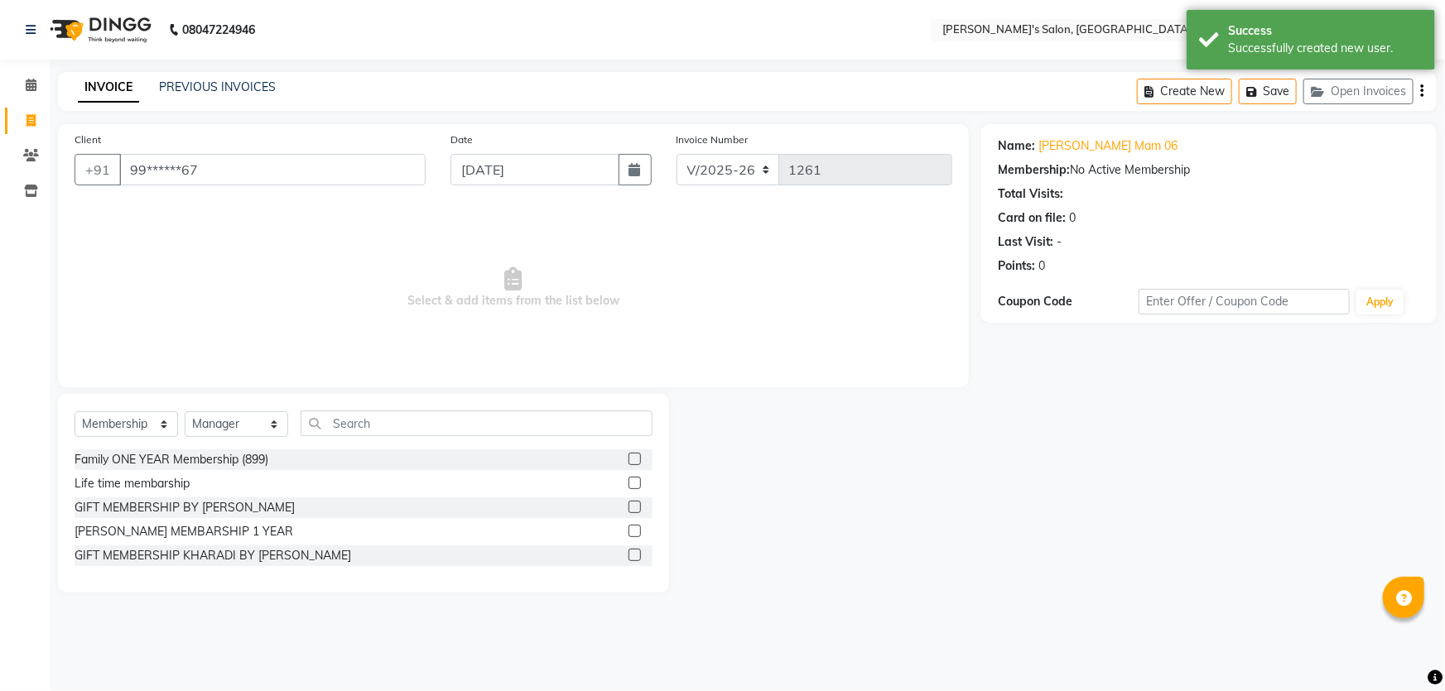
click at [633, 555] on label at bounding box center [634, 555] width 12 height 12
click at [633, 555] on input "checkbox" at bounding box center [633, 556] width 11 height 11
select select "select"
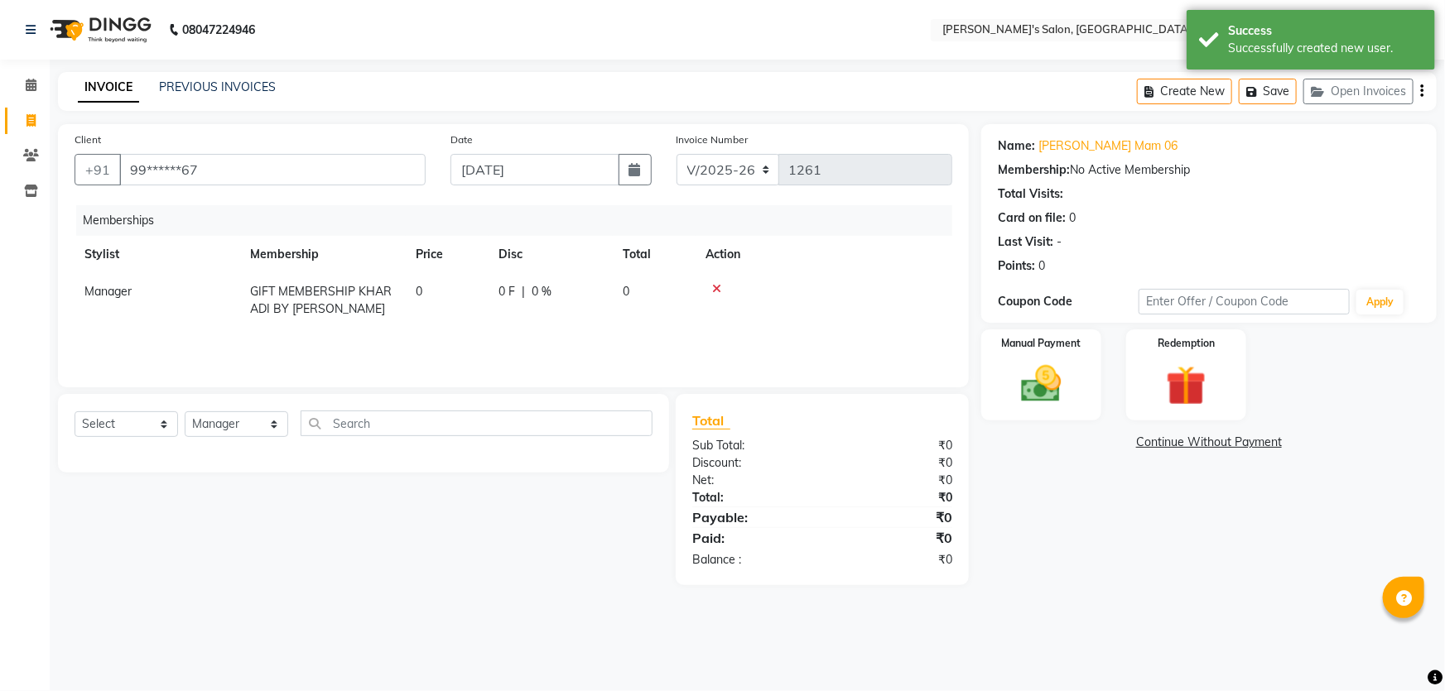
click at [1180, 440] on link "Continue Without Payment" at bounding box center [1208, 442] width 449 height 17
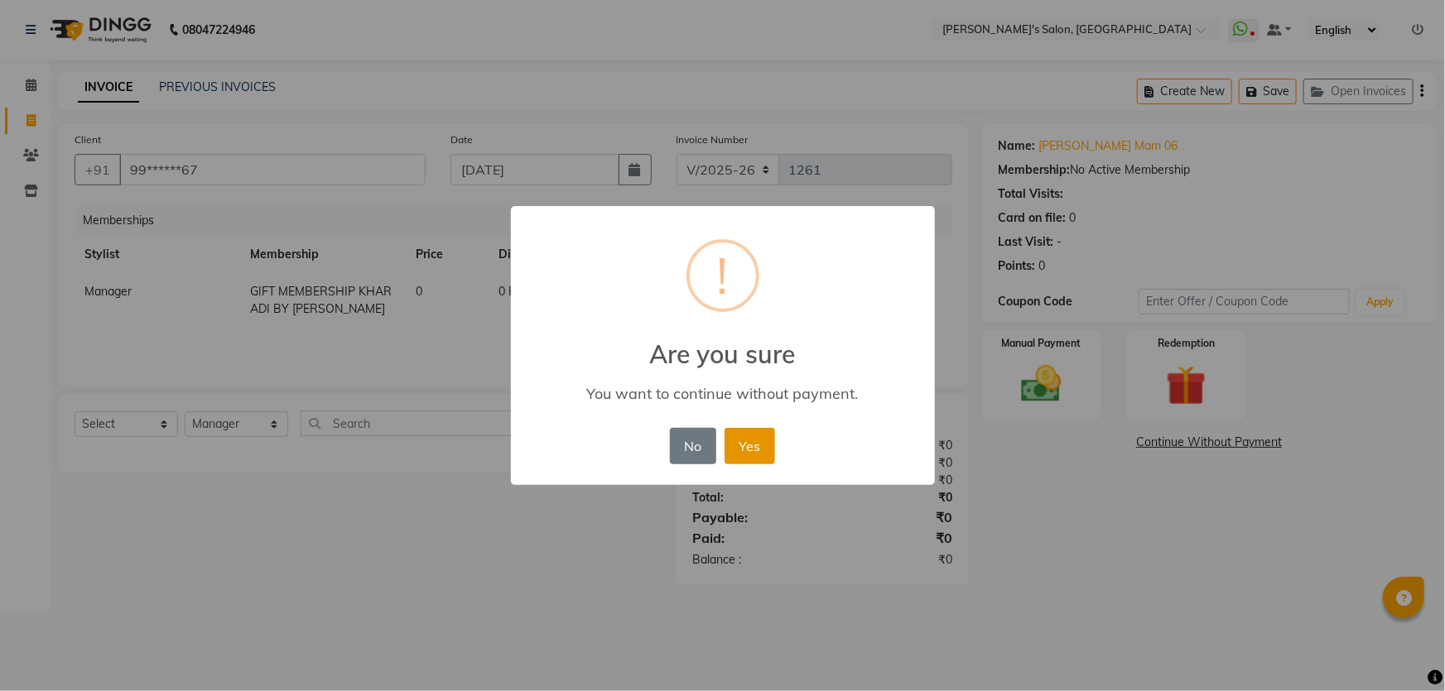
click at [739, 442] on button "Yes" at bounding box center [749, 446] width 51 height 36
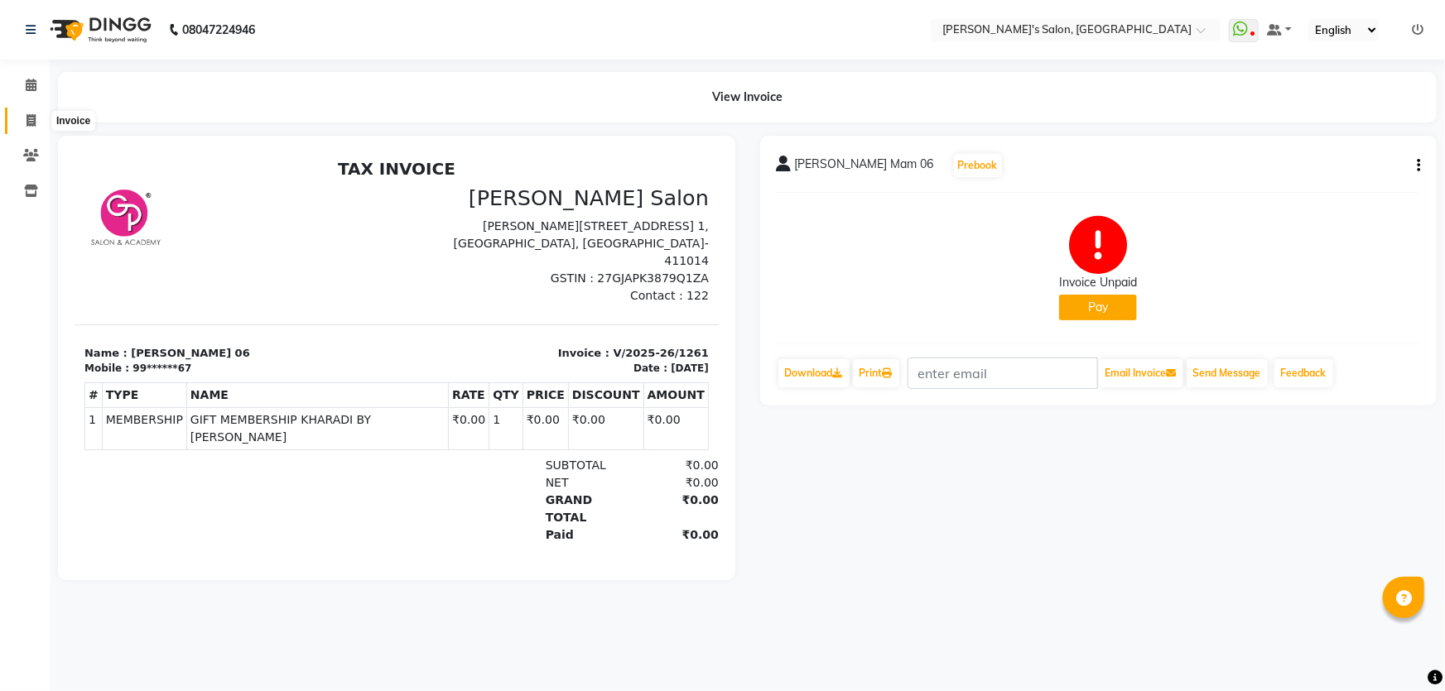
click at [24, 118] on span at bounding box center [31, 121] width 29 height 19
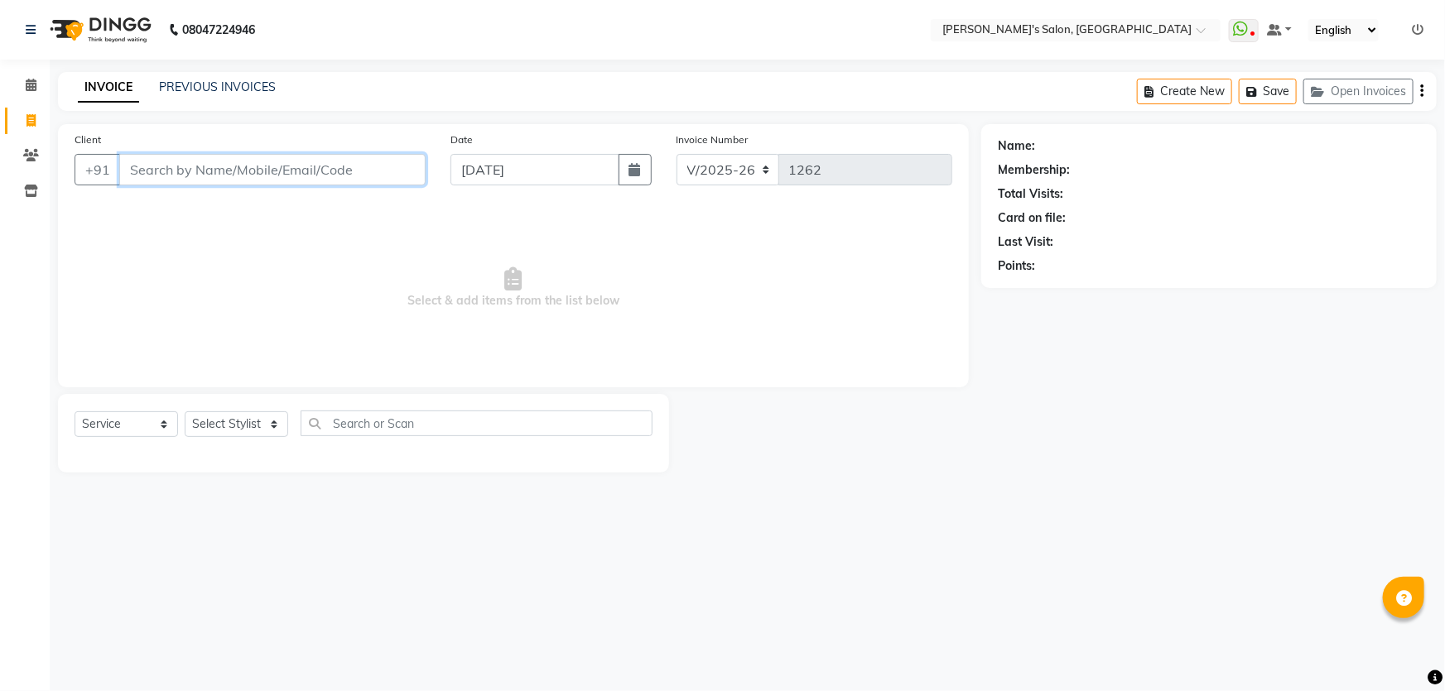
click at [222, 158] on input "Client" at bounding box center [272, 169] width 306 height 31
click at [387, 172] on span "Add Client" at bounding box center [382, 169] width 65 height 17
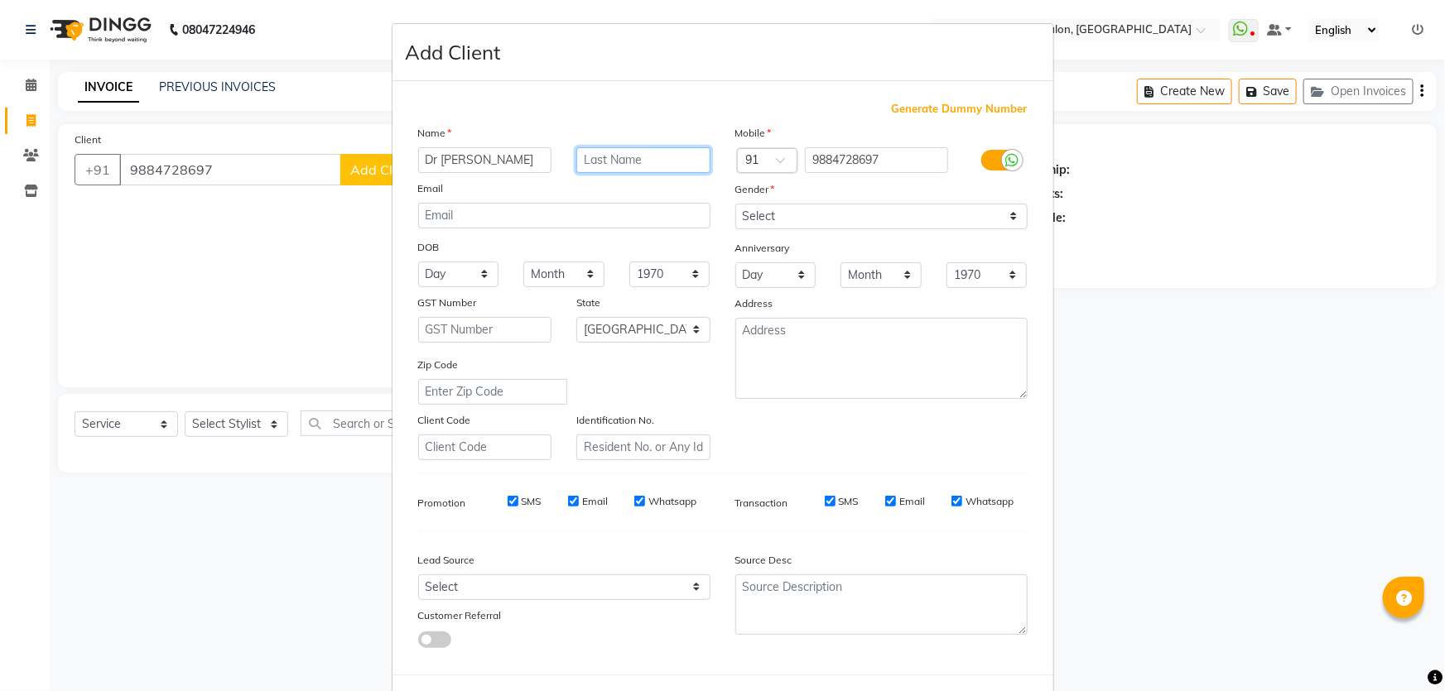
drag, startPoint x: 684, startPoint y: 170, endPoint x: 588, endPoint y: 183, distance: 97.0
click at [679, 171] on input "text" at bounding box center [643, 160] width 134 height 26
click at [636, 161] on input "text" at bounding box center [643, 160] width 134 height 26
click at [779, 219] on select "Select [DEMOGRAPHIC_DATA] [DEMOGRAPHIC_DATA] Other Prefer Not To Say" at bounding box center [881, 217] width 292 height 26
click at [735, 204] on select "Select [DEMOGRAPHIC_DATA] [DEMOGRAPHIC_DATA] Other Prefer Not To Say" at bounding box center [881, 217] width 292 height 26
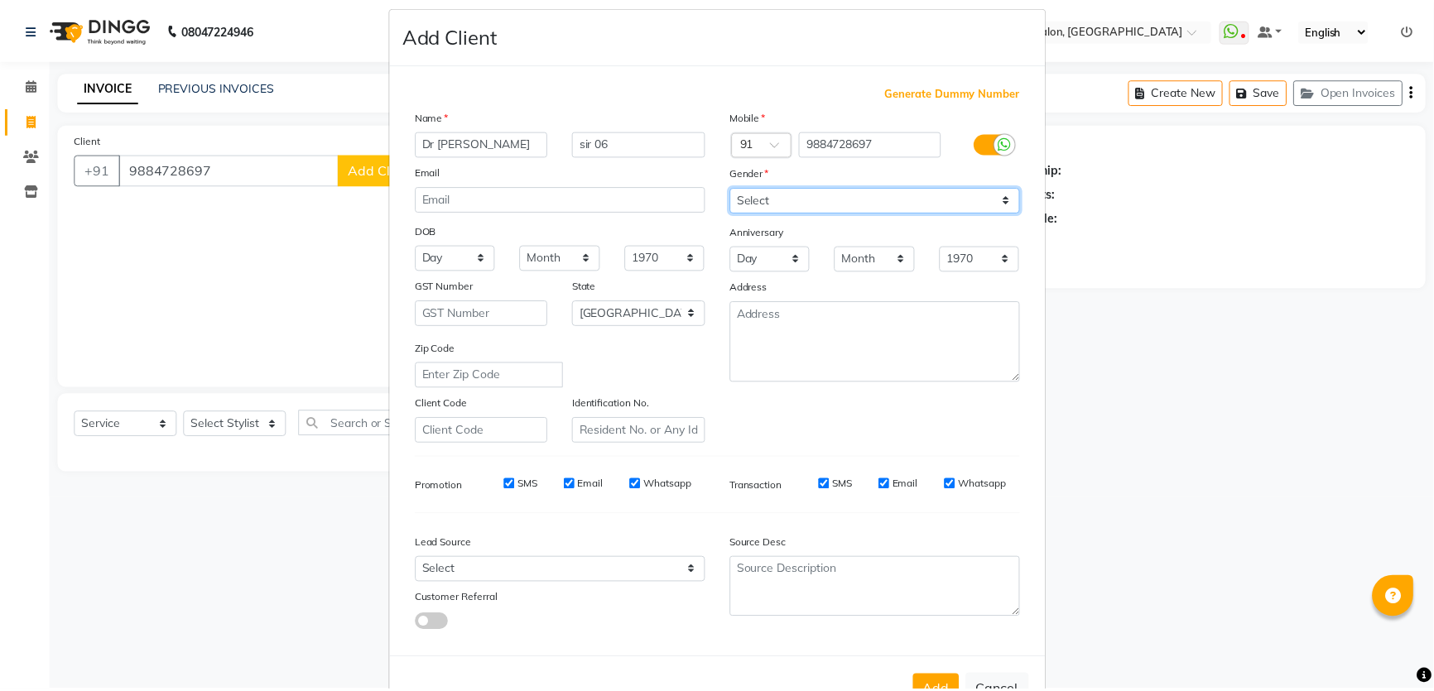
scroll to position [77, 0]
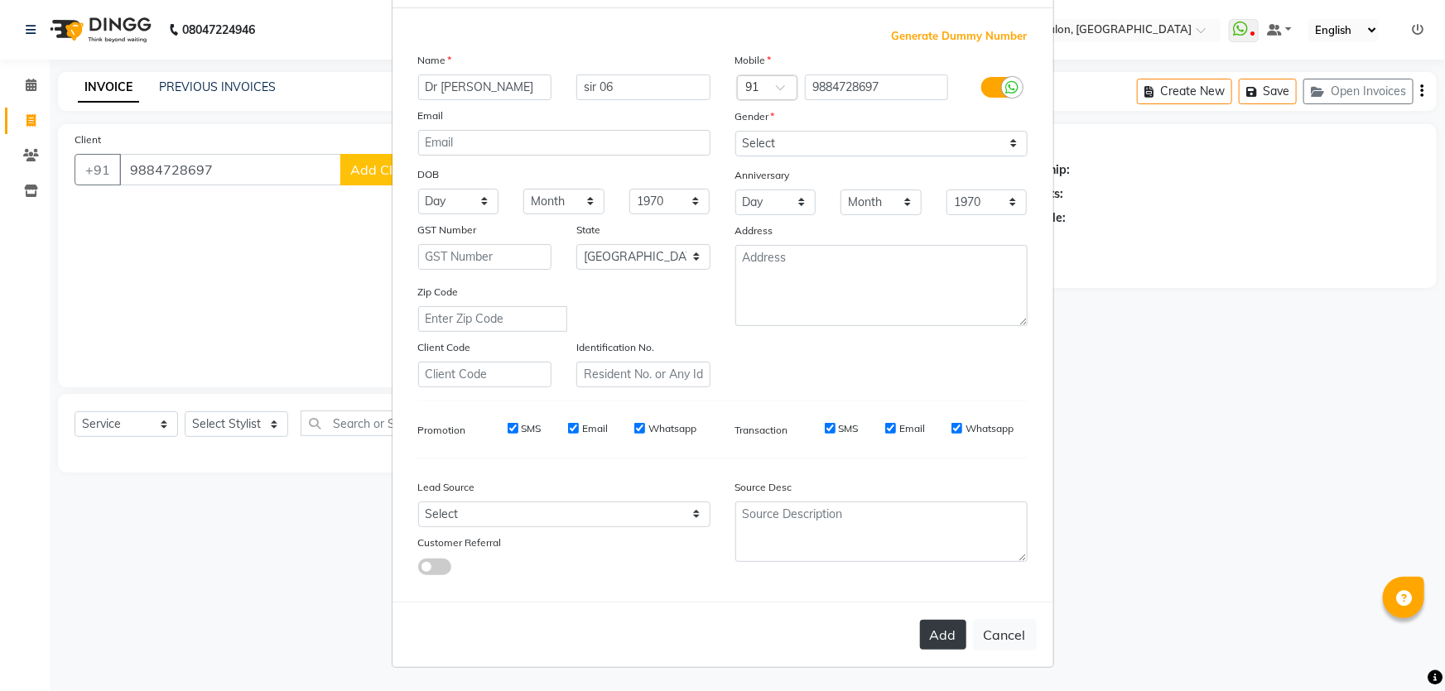
click at [939, 638] on button "Add" at bounding box center [943, 635] width 46 height 30
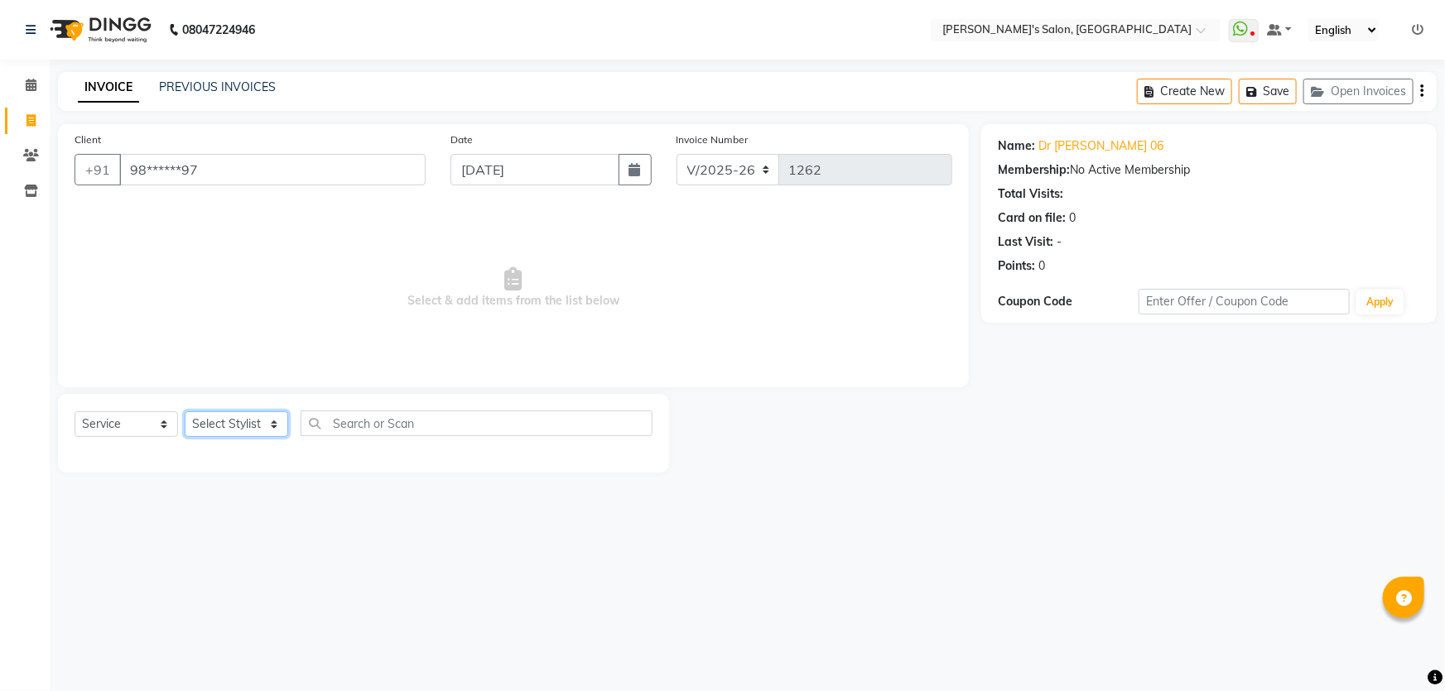
click at [268, 417] on select "Select Stylist AKASH ANIL KONDHAMANGALE Anjali Manager [PERSON_NAME] [PERSON_NA…" at bounding box center [236, 424] width 103 height 26
click at [185, 411] on select "Select Stylist AKASH ANIL KONDHAMANGALE Anjali Manager [PERSON_NAME] [PERSON_NA…" at bounding box center [236, 424] width 103 height 26
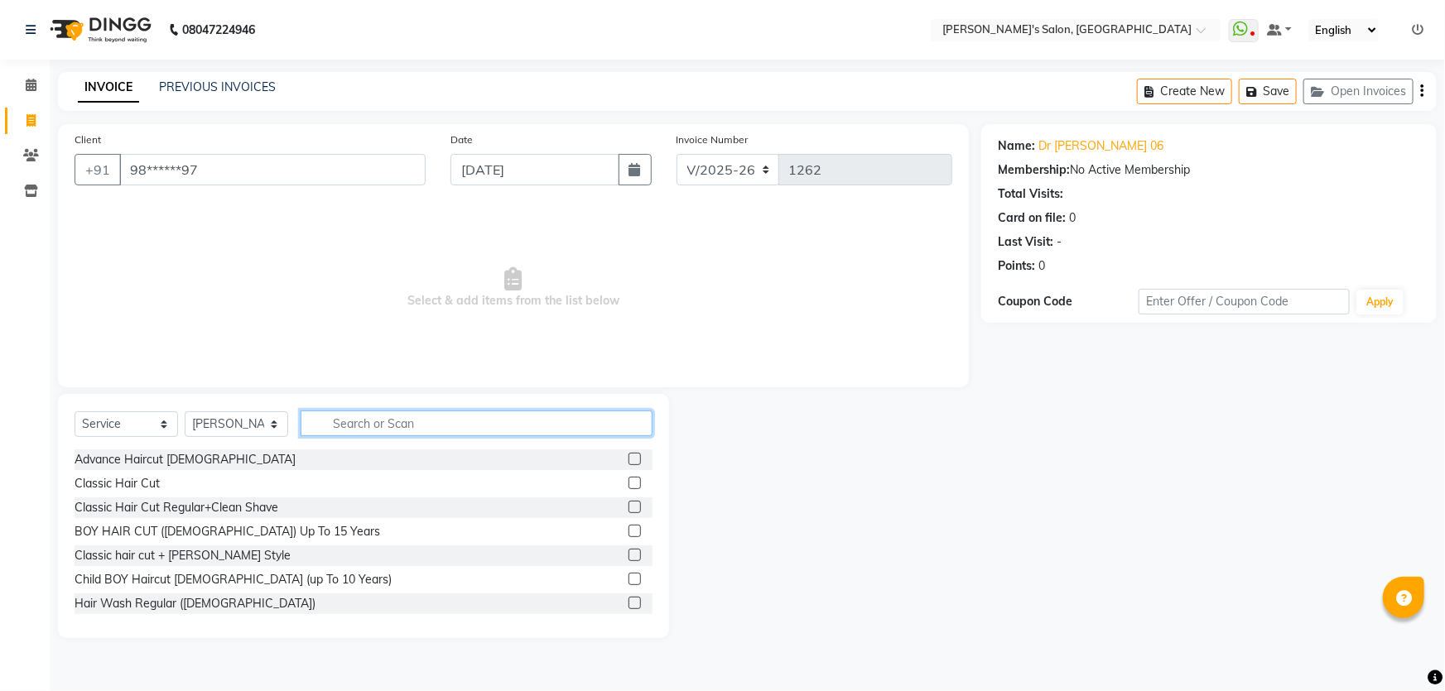
click at [368, 428] on input "text" at bounding box center [477, 424] width 352 height 26
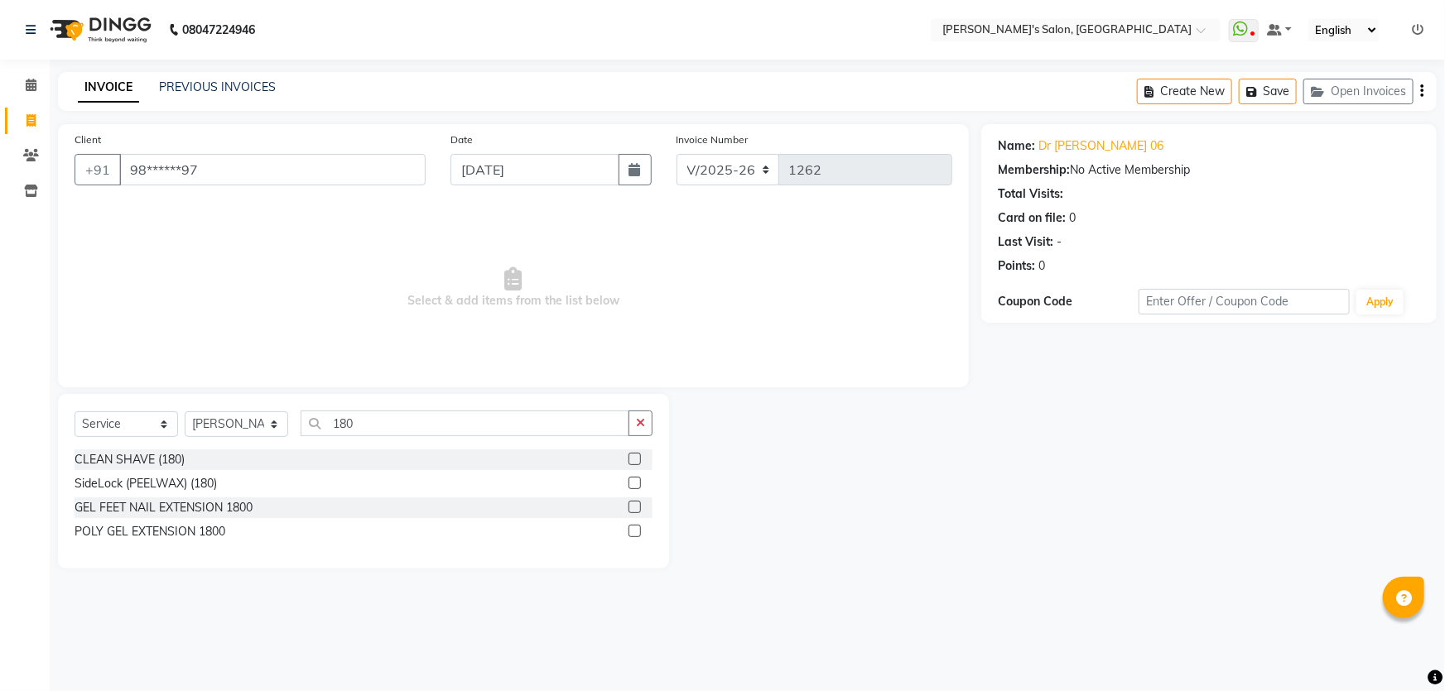
click at [632, 456] on label at bounding box center [634, 459] width 12 height 12
click at [632, 456] on input "checkbox" at bounding box center [633, 460] width 11 height 11
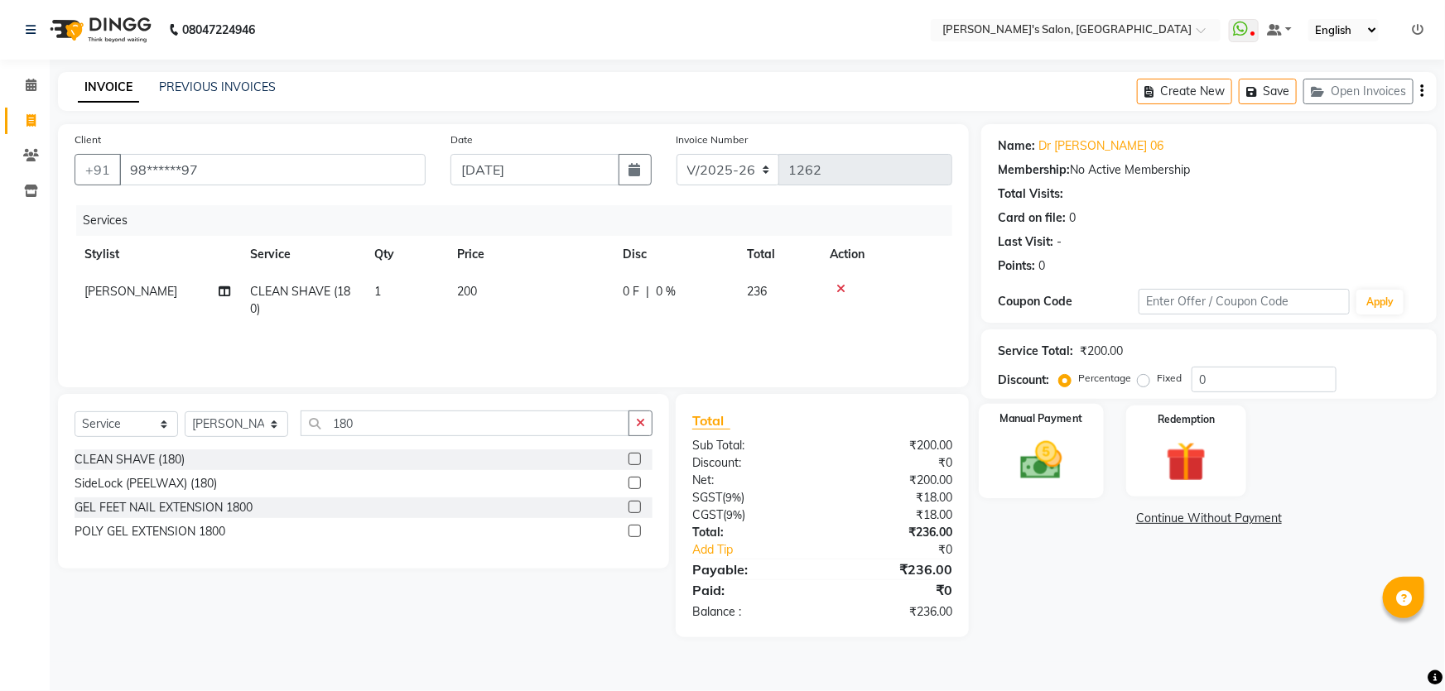
click at [1021, 487] on div "Manual Payment" at bounding box center [1041, 451] width 125 height 95
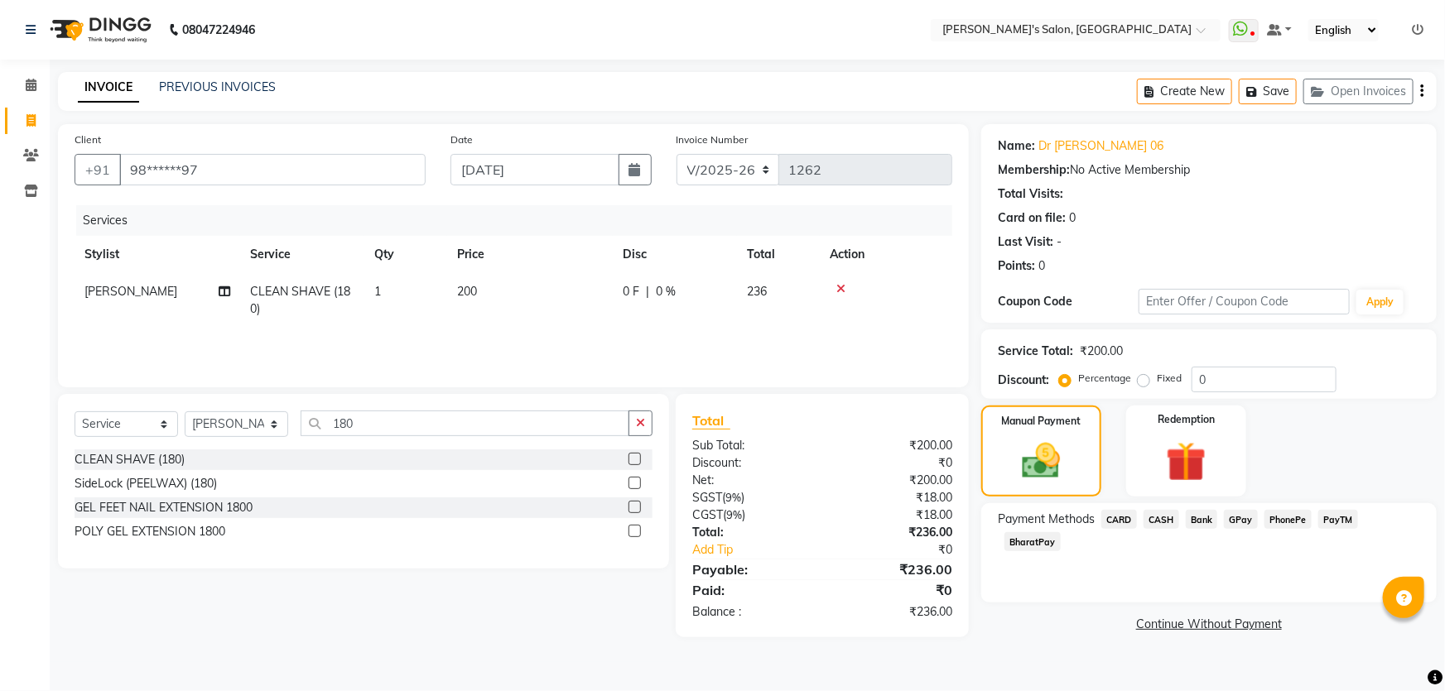
click at [1333, 522] on span "PayTM" at bounding box center [1338, 519] width 40 height 19
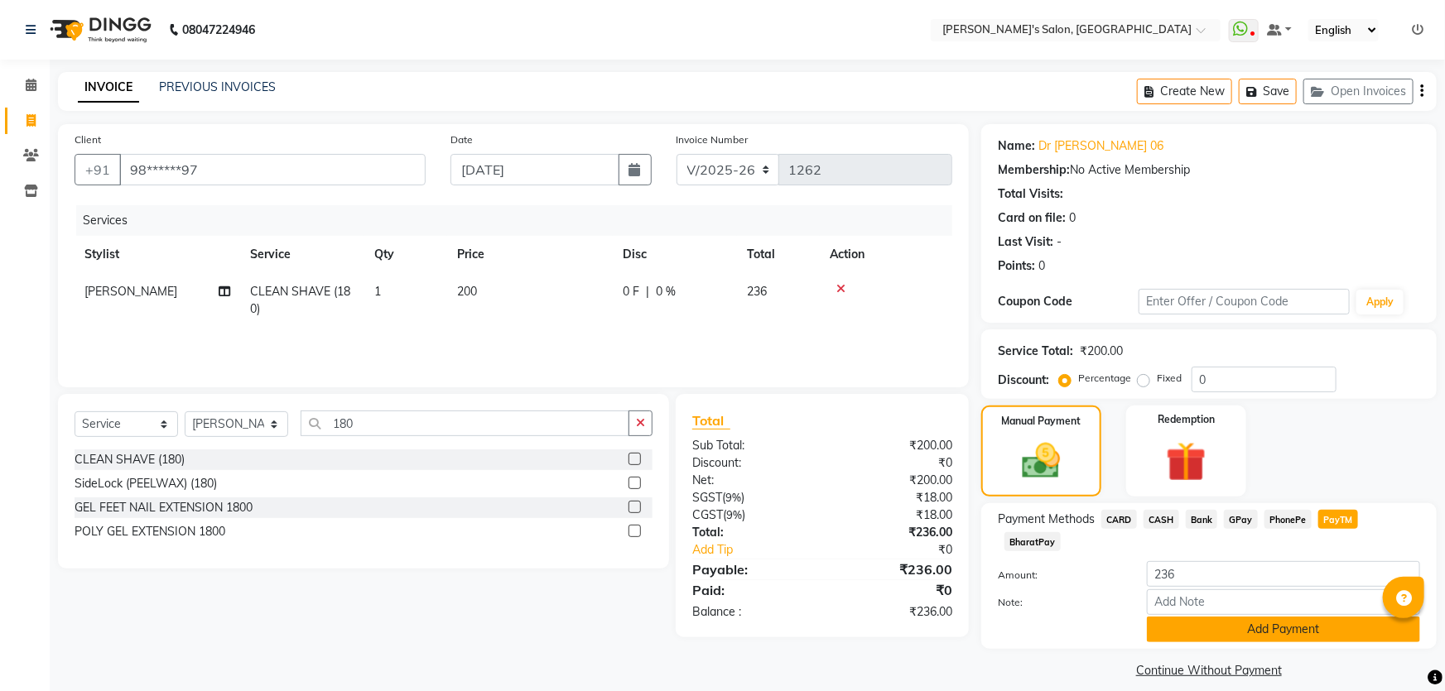
click at [1210, 617] on button "Add Payment" at bounding box center [1283, 630] width 273 height 26
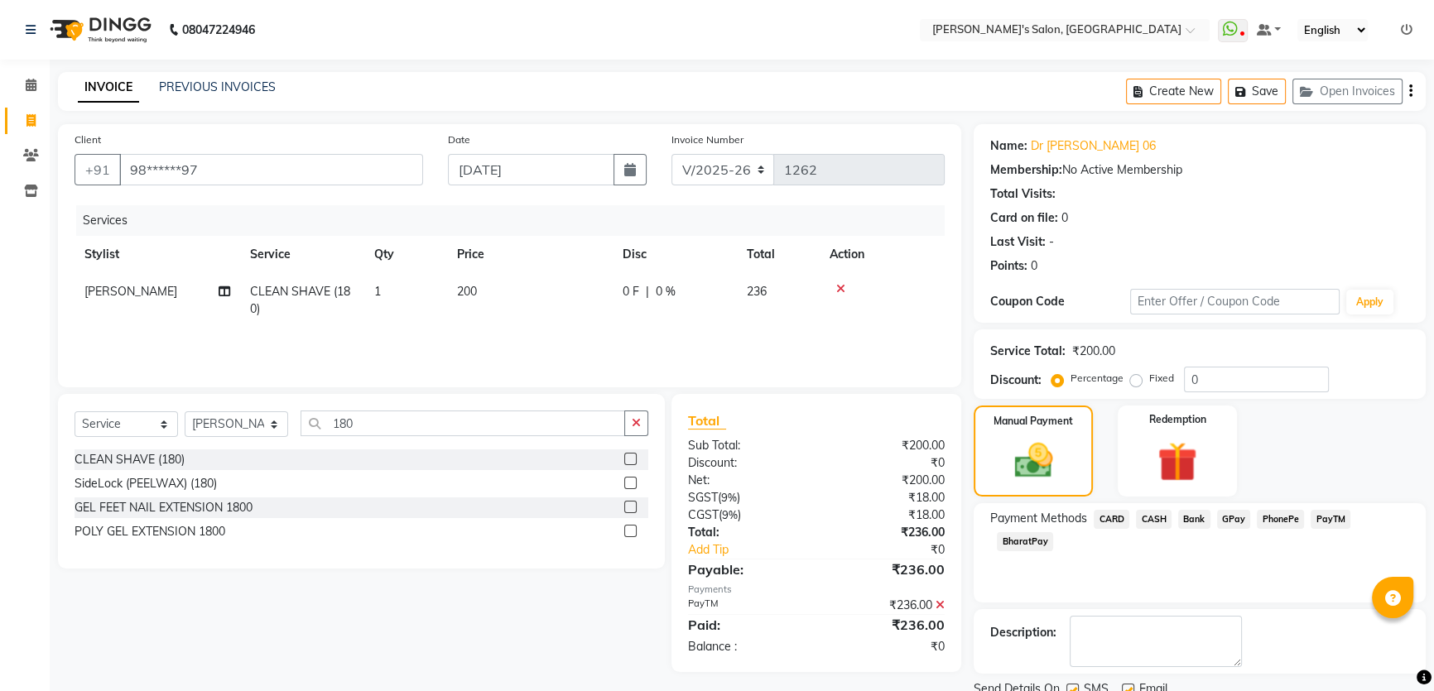
scroll to position [62, 0]
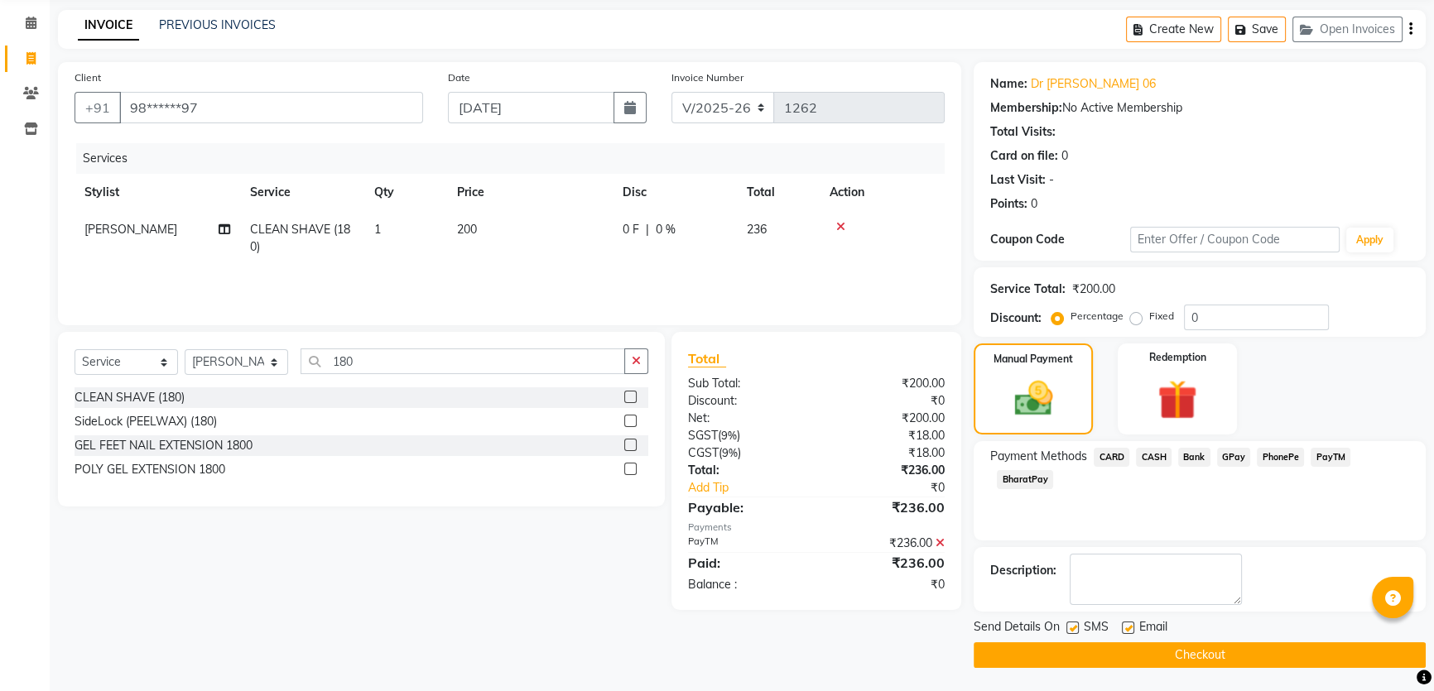
click at [1140, 657] on button "Checkout" at bounding box center [1200, 655] width 452 height 26
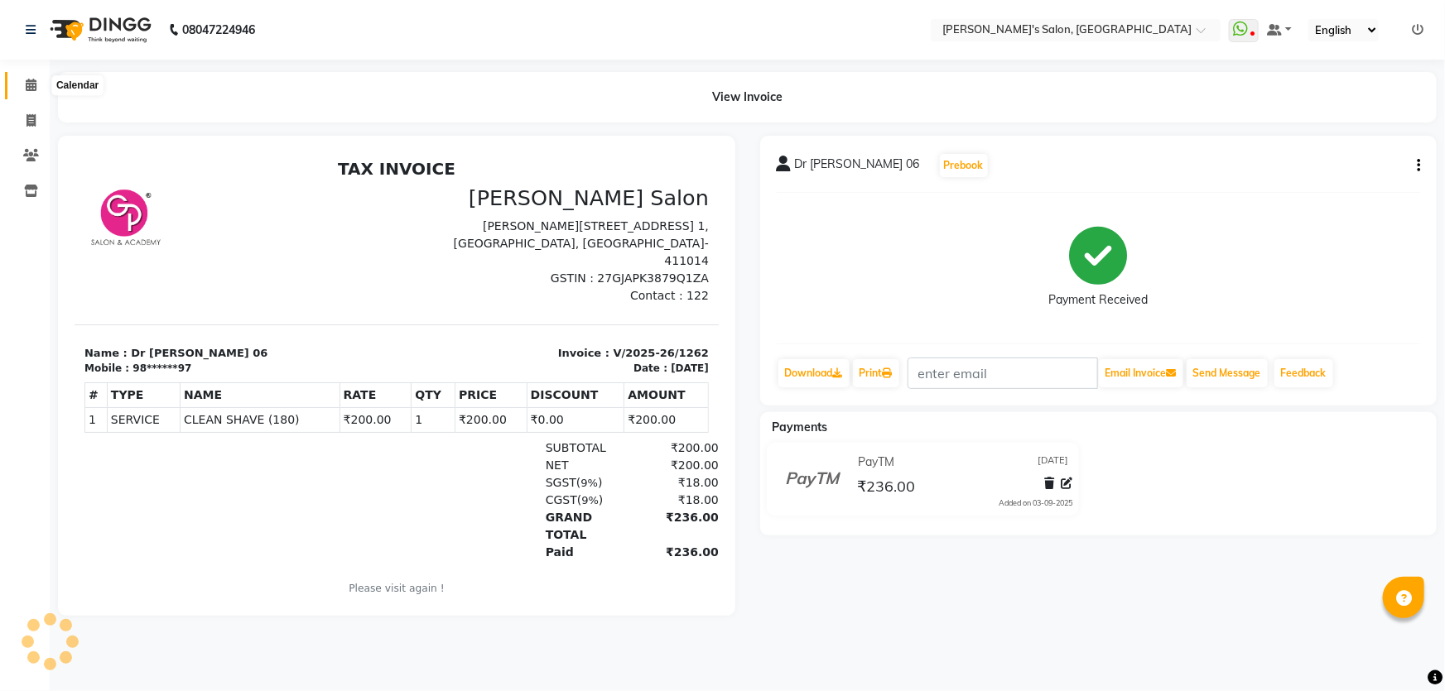
click at [23, 84] on span at bounding box center [31, 85] width 29 height 19
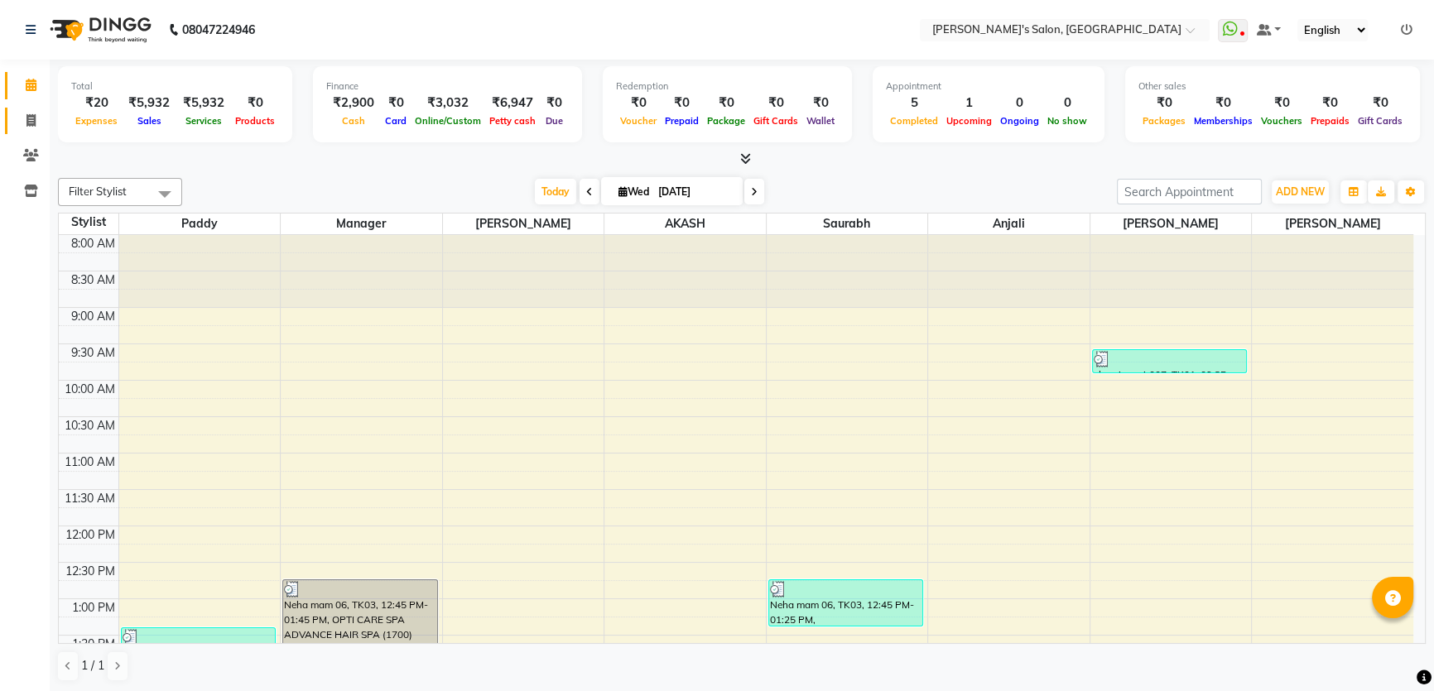
click at [31, 121] on icon at bounding box center [30, 120] width 9 height 12
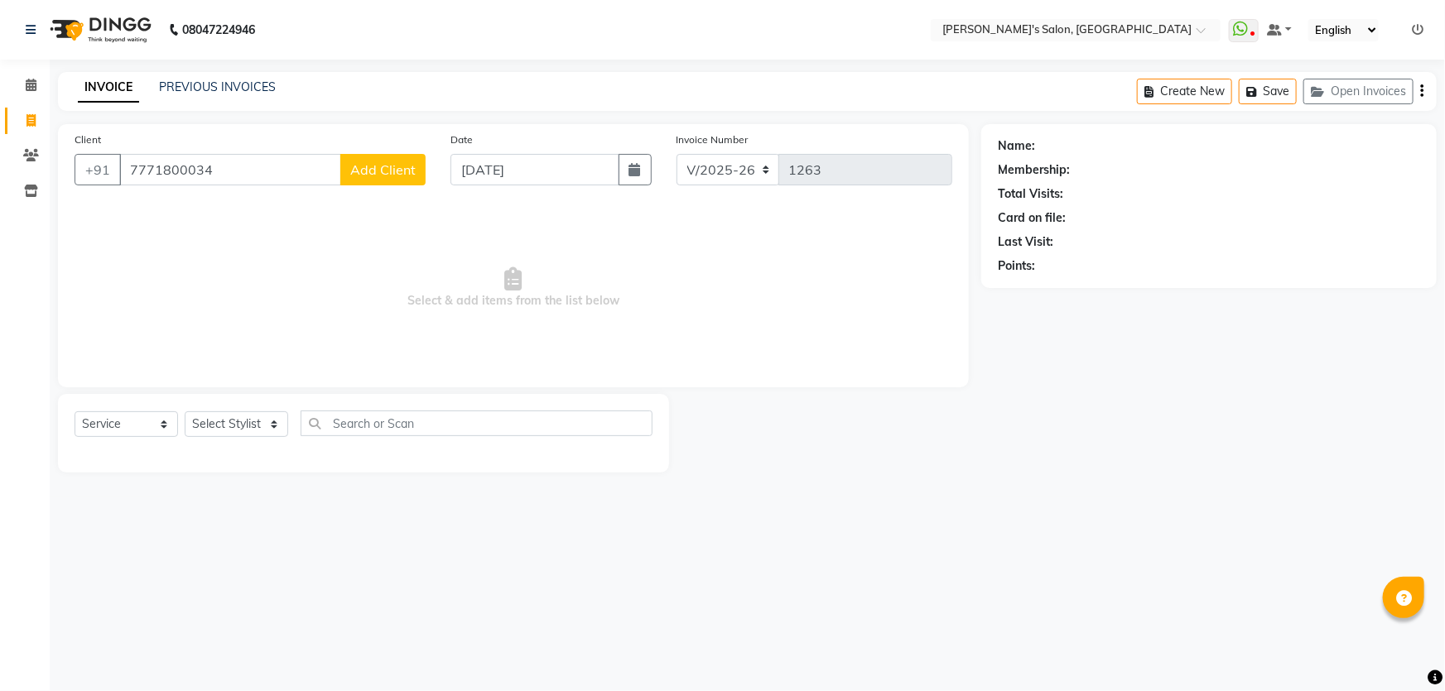
click at [392, 169] on span "Add Client" at bounding box center [382, 169] width 65 height 17
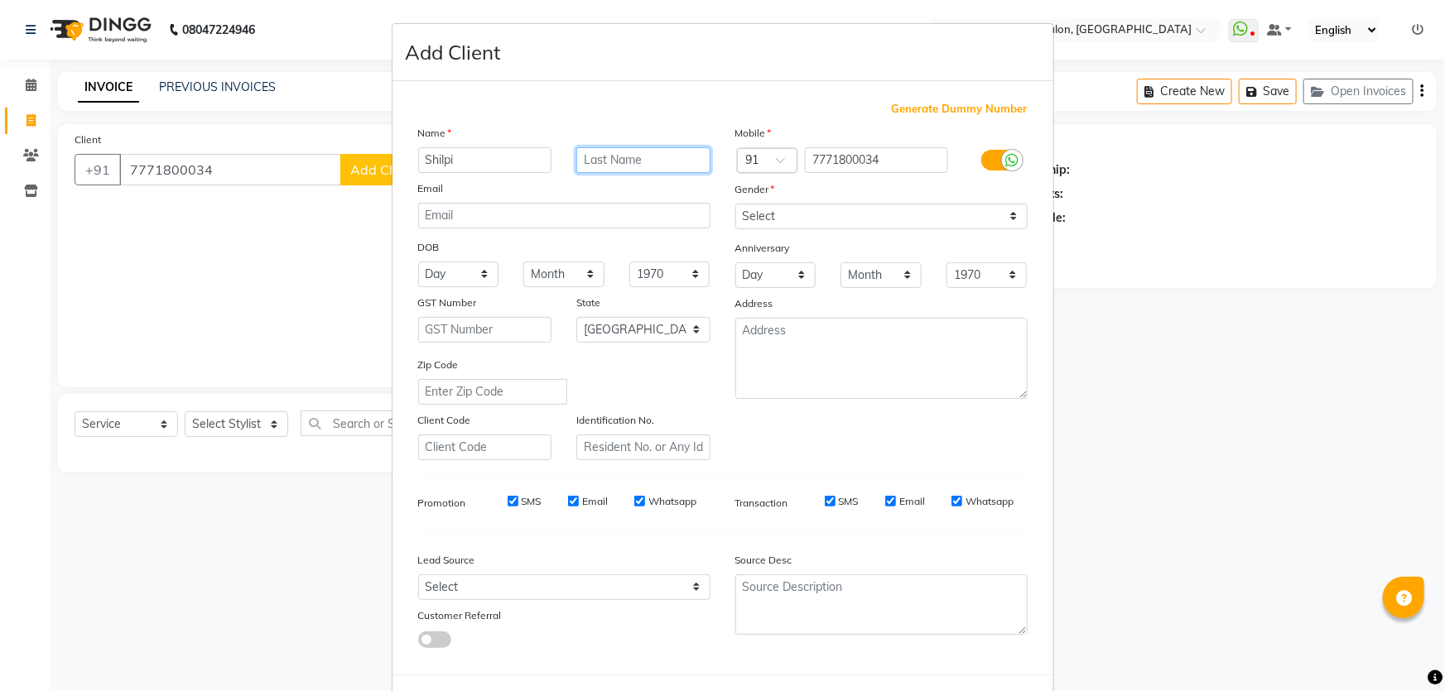
click at [599, 161] on input "text" at bounding box center [643, 160] width 134 height 26
click at [792, 214] on select "Select [DEMOGRAPHIC_DATA] [DEMOGRAPHIC_DATA] Other Prefer Not To Say" at bounding box center [881, 217] width 292 height 26
click at [735, 204] on select "Select [DEMOGRAPHIC_DATA] [DEMOGRAPHIC_DATA] Other Prefer Not To Say" at bounding box center [881, 217] width 292 height 26
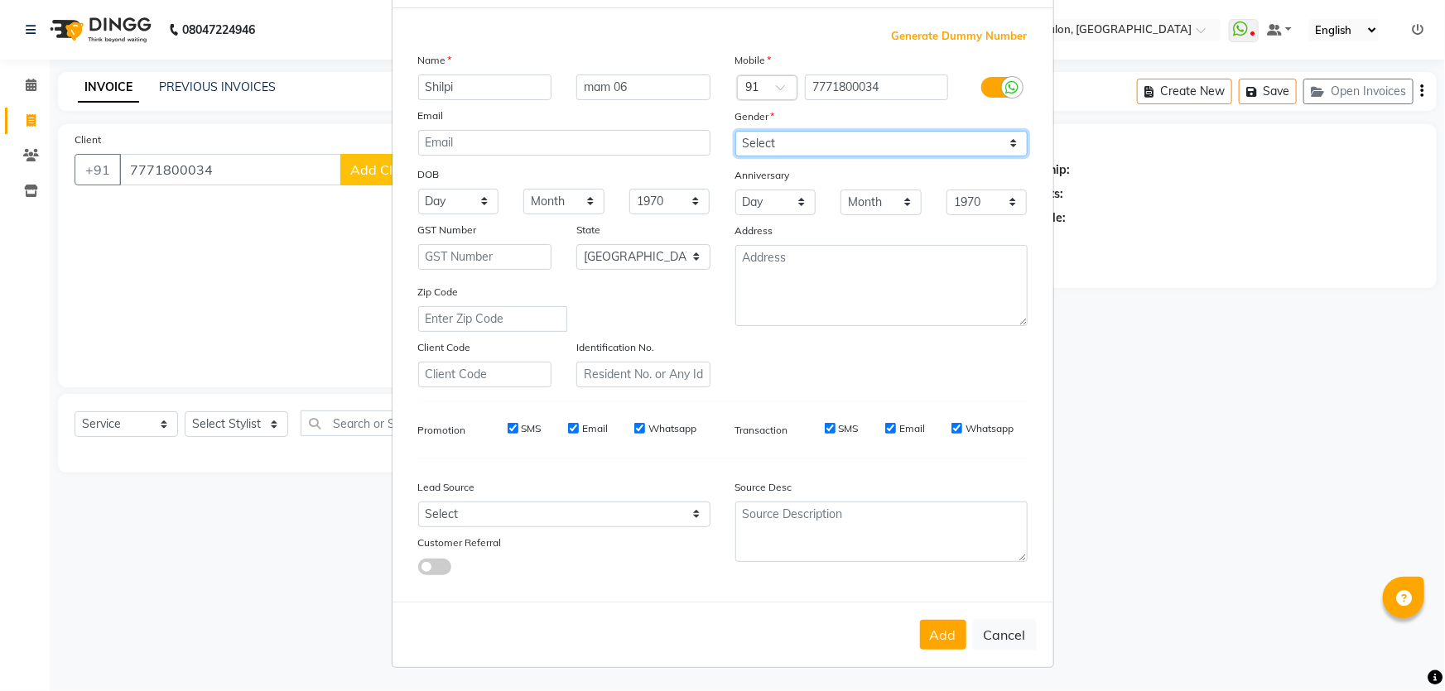
scroll to position [77, 0]
click at [950, 634] on button "Add" at bounding box center [943, 635] width 46 height 30
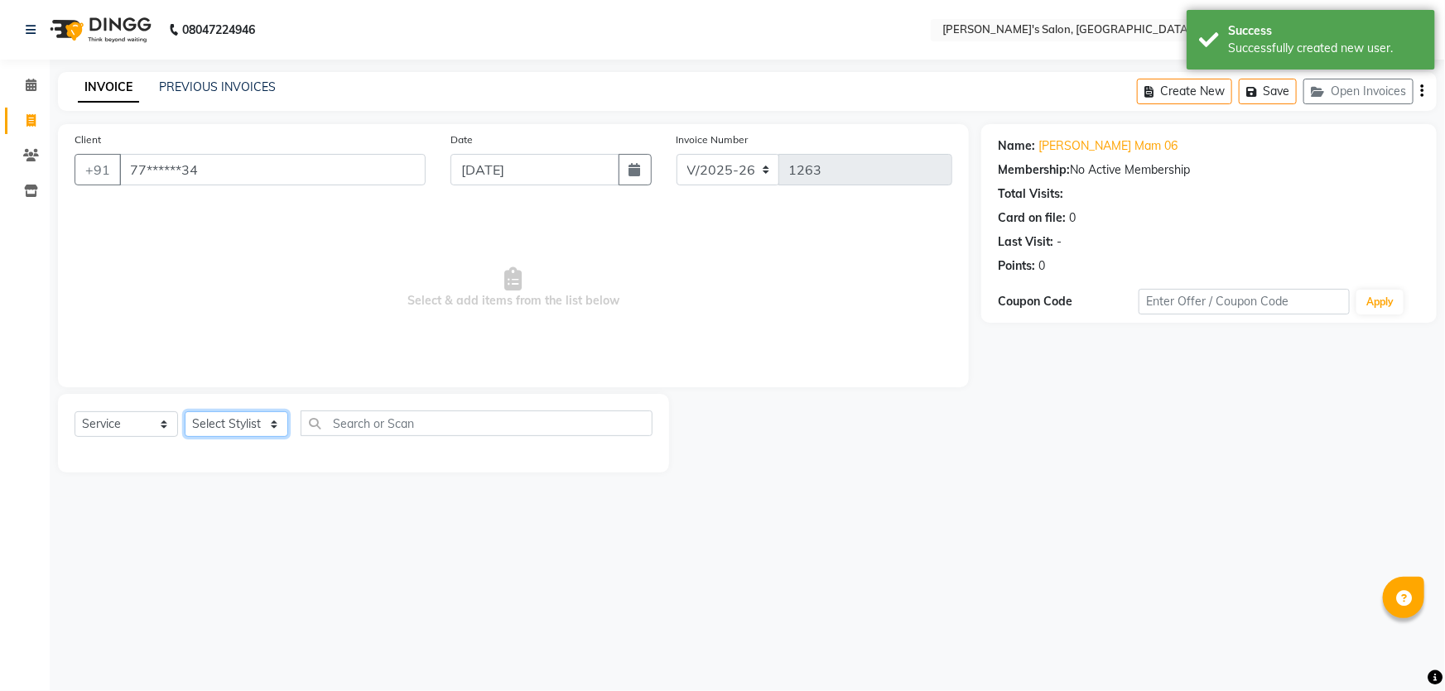
click at [270, 427] on select "Select Stylist AKASH ANIL KONDHAMANGALE Anjali Manager [PERSON_NAME] [PERSON_NA…" at bounding box center [236, 424] width 103 height 26
click at [185, 411] on select "Select Stylist AKASH ANIL KONDHAMANGALE Anjali Manager [PERSON_NAME] [PERSON_NA…" at bounding box center [236, 424] width 103 height 26
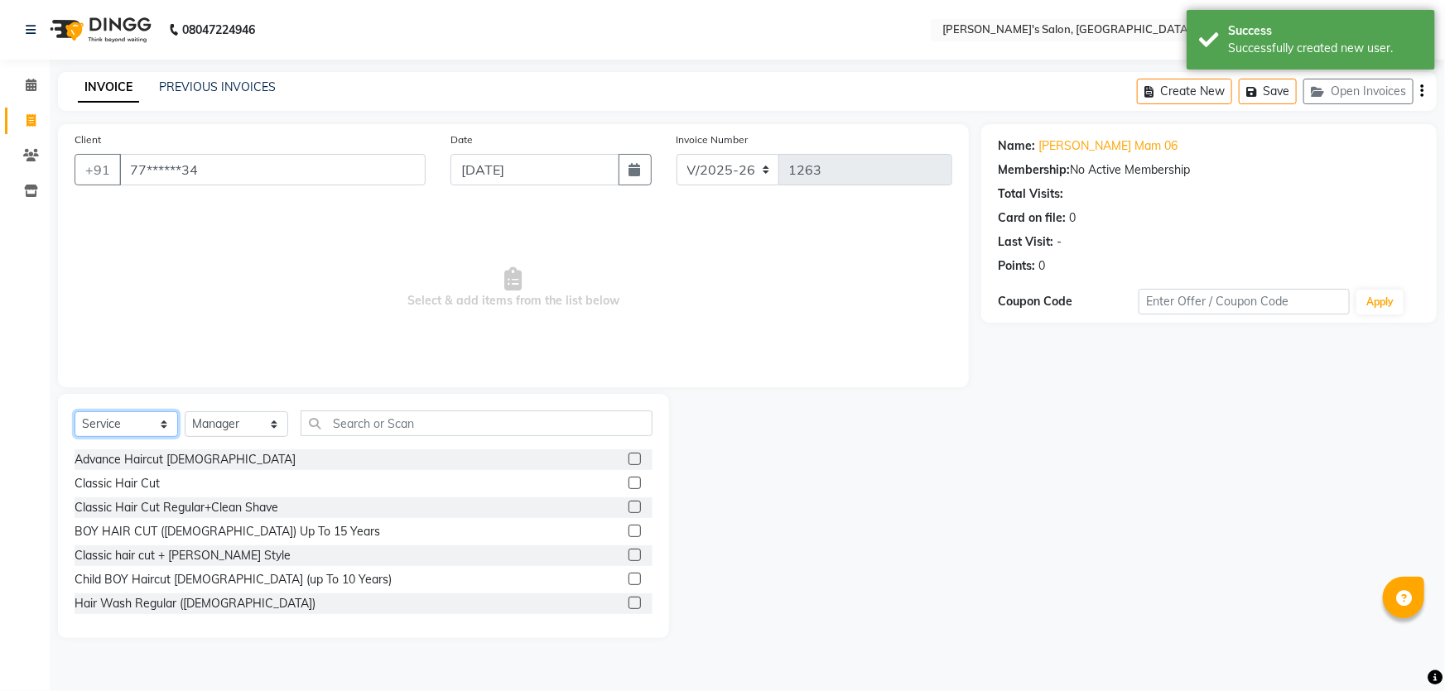
click at [172, 424] on select "Select Service Product Membership Package Voucher Prepaid Gift Card" at bounding box center [126, 424] width 103 height 26
click at [75, 411] on select "Select Service Product Membership Package Voucher Prepaid Gift Card" at bounding box center [126, 424] width 103 height 26
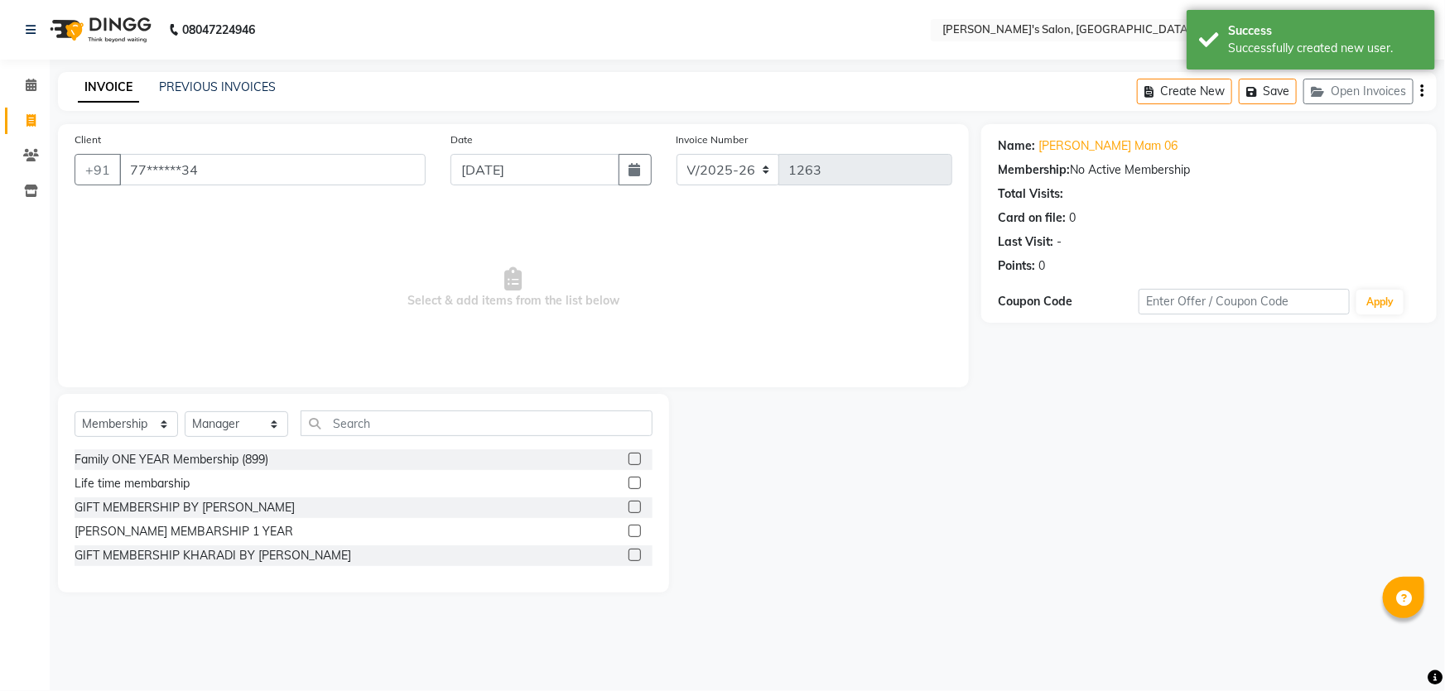
click at [633, 554] on label at bounding box center [634, 555] width 12 height 12
click at [633, 554] on input "checkbox" at bounding box center [633, 556] width 11 height 11
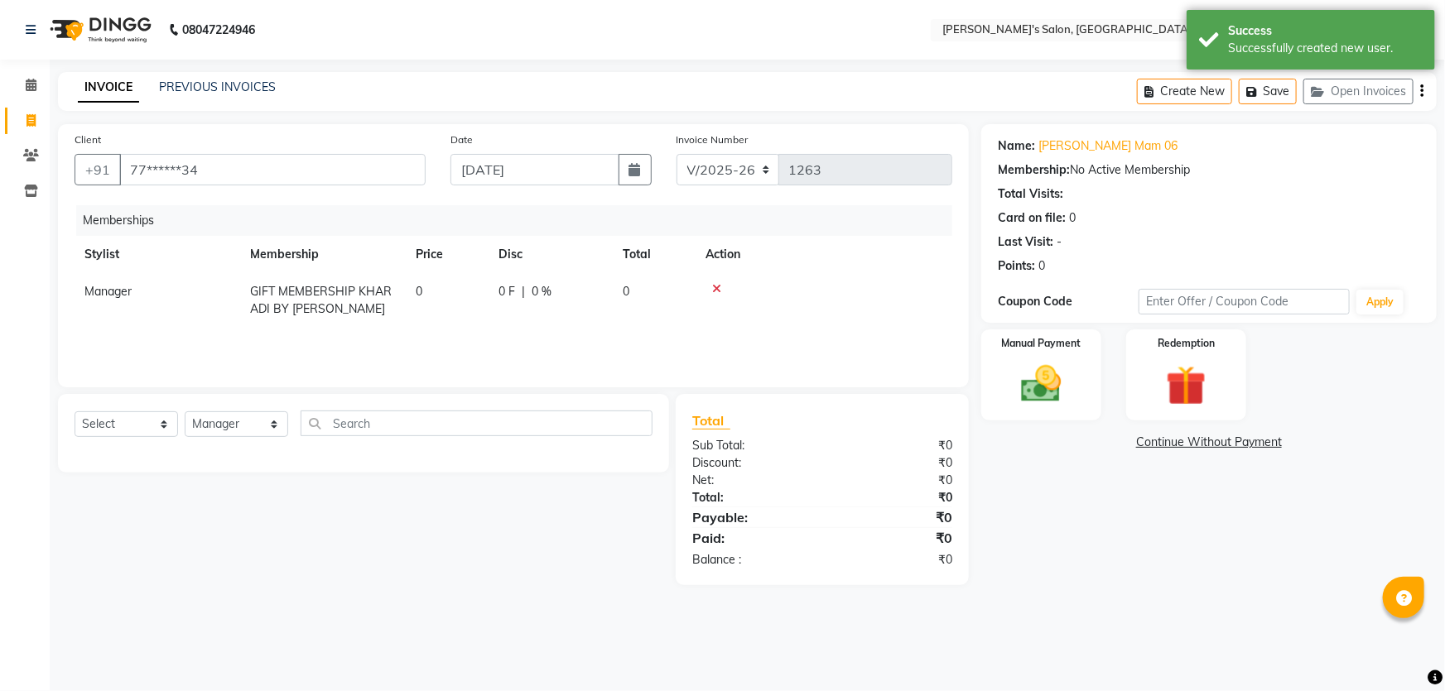
click at [1230, 440] on link "Continue Without Payment" at bounding box center [1208, 442] width 449 height 17
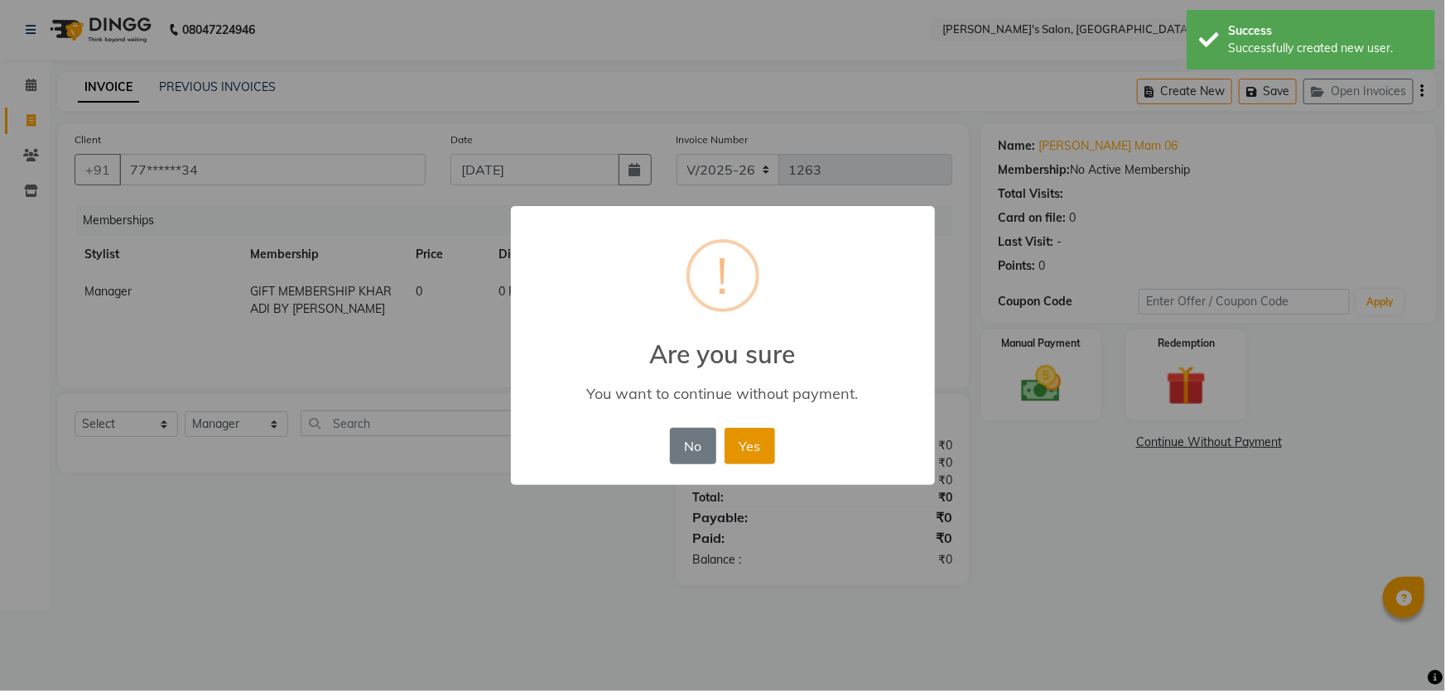
click at [756, 443] on button "Yes" at bounding box center [749, 446] width 51 height 36
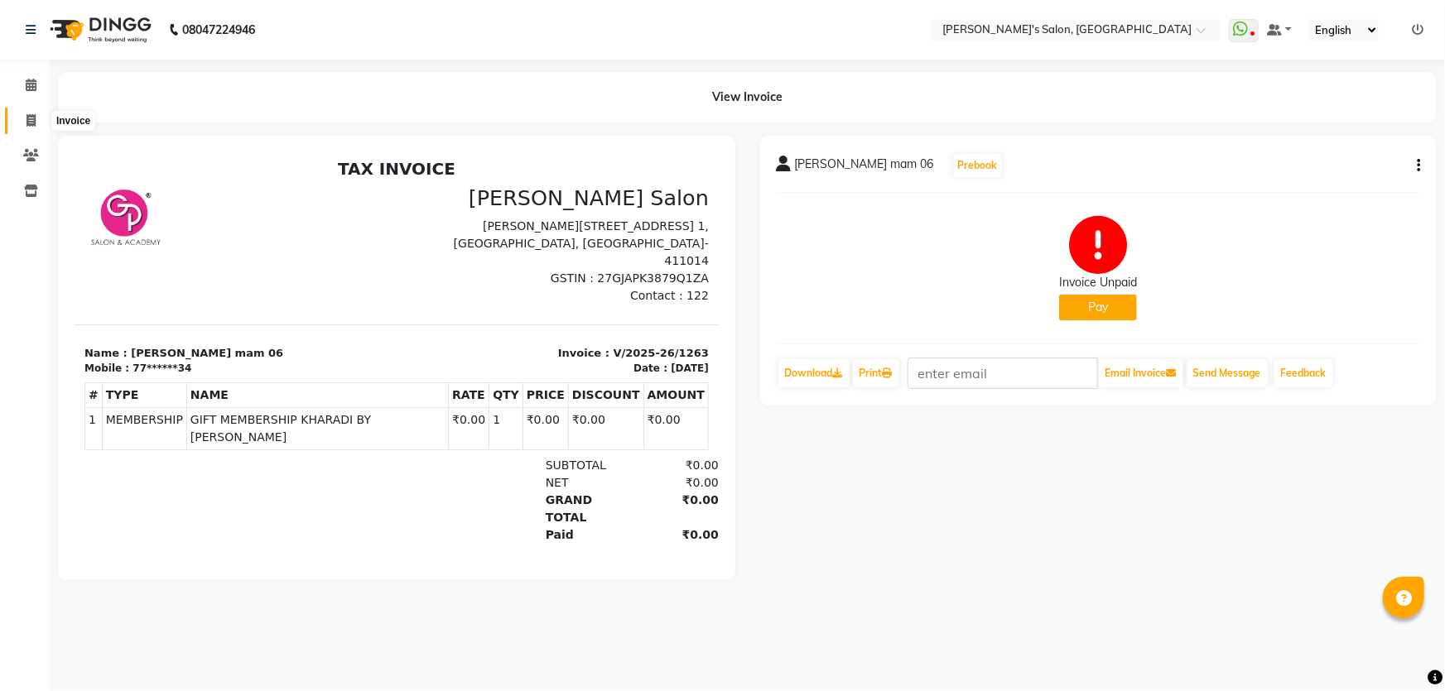
click at [31, 124] on icon at bounding box center [30, 120] width 9 height 12
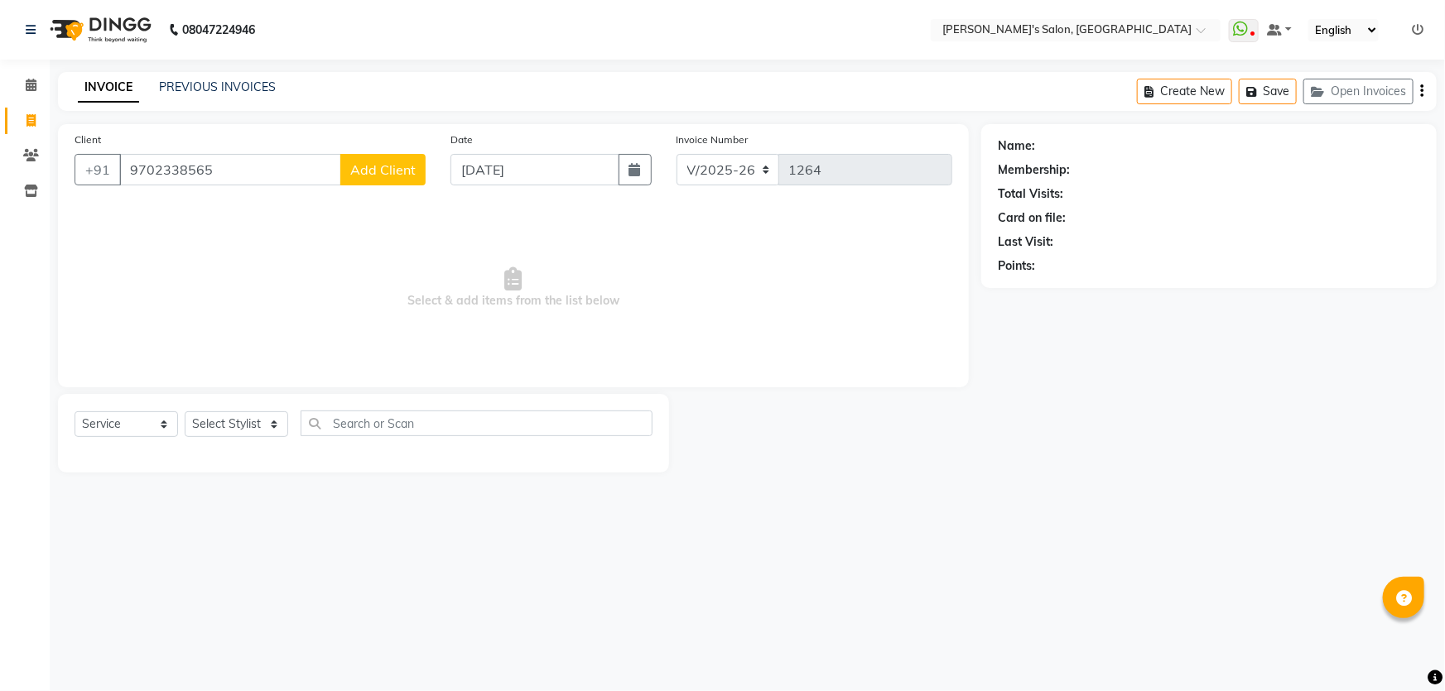
click at [359, 159] on button "Add Client" at bounding box center [382, 169] width 85 height 31
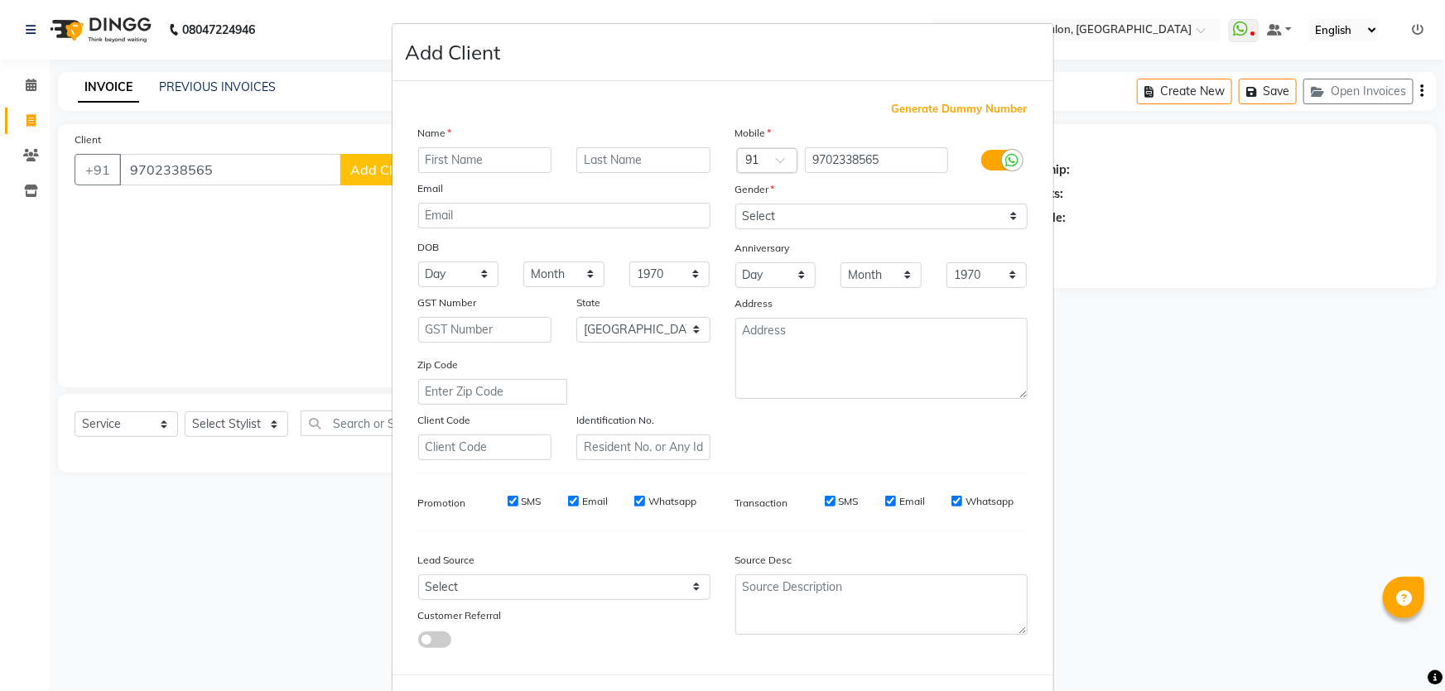
click at [480, 152] on input "text" at bounding box center [485, 160] width 134 height 26
click at [647, 162] on input "text" at bounding box center [643, 160] width 134 height 26
click at [757, 213] on select "Select [DEMOGRAPHIC_DATA] [DEMOGRAPHIC_DATA] Other Prefer Not To Say" at bounding box center [881, 217] width 292 height 26
click at [735, 204] on select "Select [DEMOGRAPHIC_DATA] [DEMOGRAPHIC_DATA] Other Prefer Not To Say" at bounding box center [881, 217] width 292 height 26
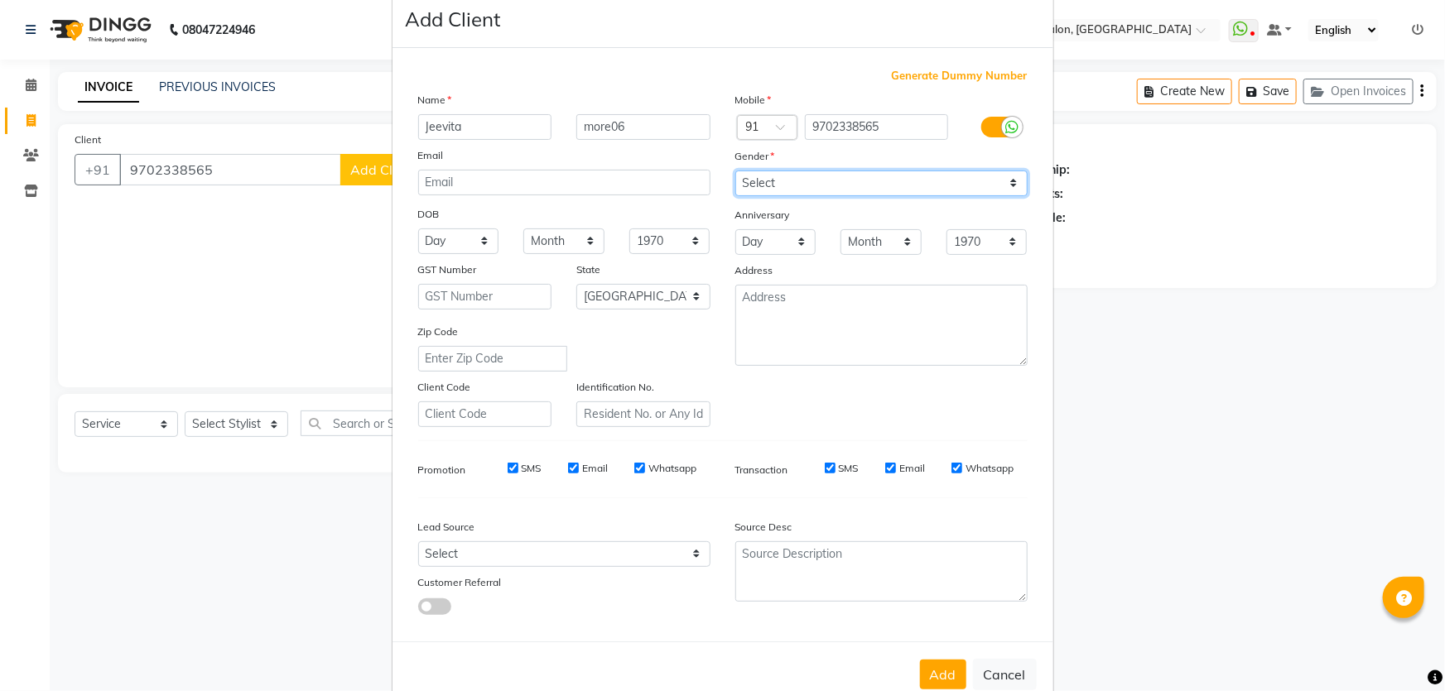
scroll to position [77, 0]
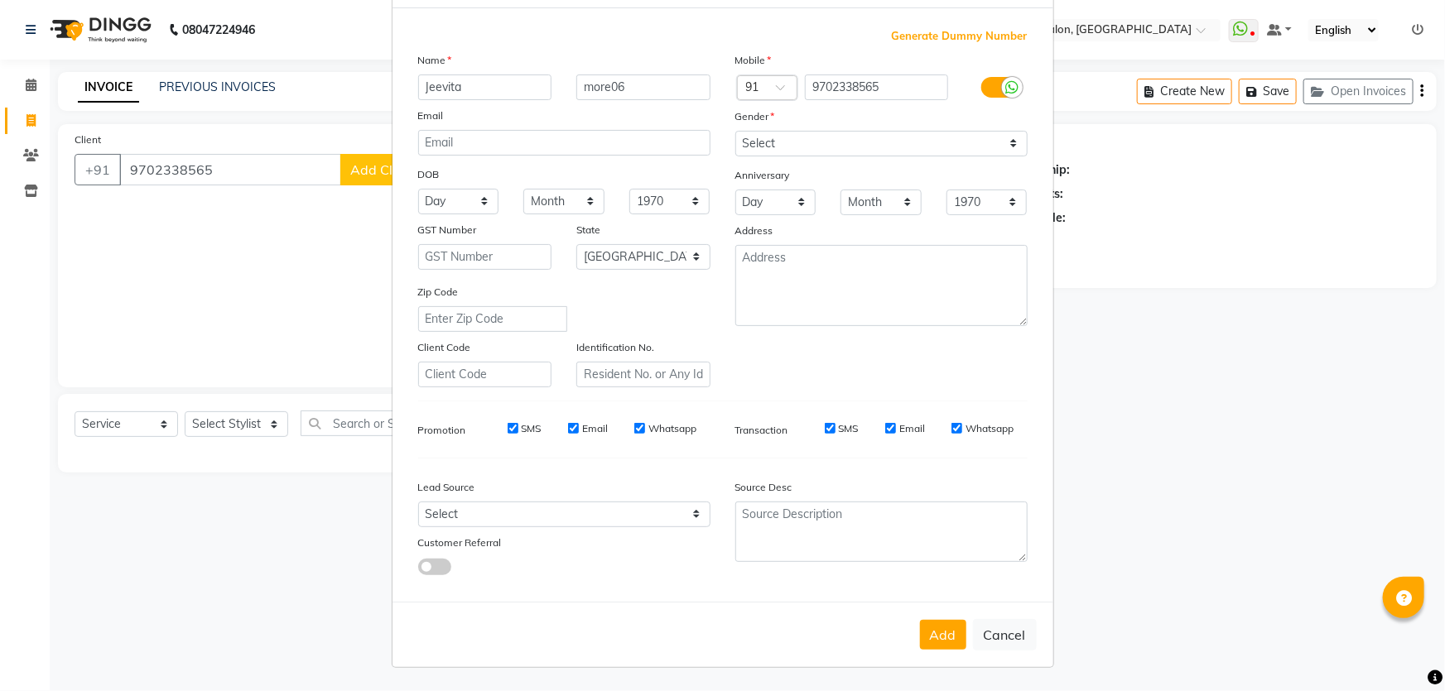
click at [934, 634] on button "Add" at bounding box center [943, 635] width 46 height 30
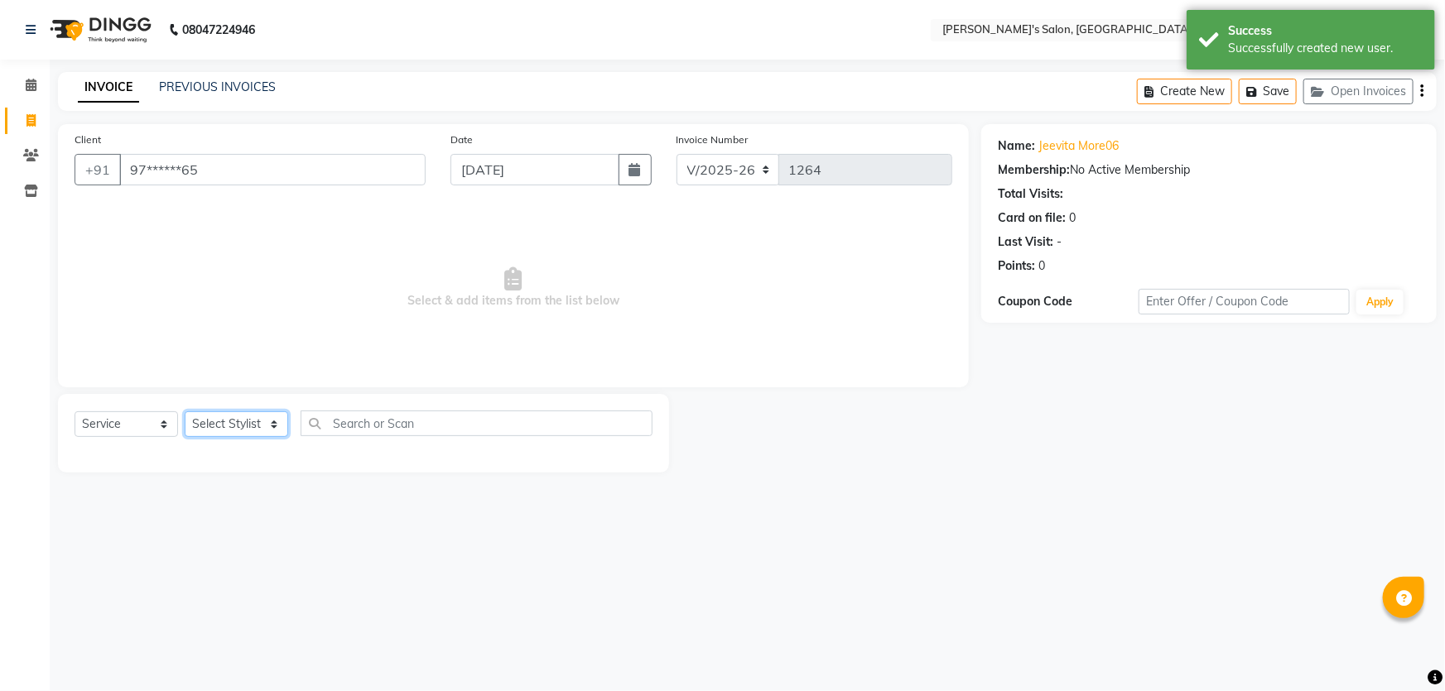
click at [270, 430] on select "Select Stylist AKASH ANIL KONDHAMANGALE Anjali Manager [PERSON_NAME] [PERSON_NA…" at bounding box center [236, 424] width 103 height 26
click at [185, 411] on select "Select Stylist AKASH ANIL KONDHAMANGALE Anjali Manager [PERSON_NAME] [PERSON_NA…" at bounding box center [236, 424] width 103 height 26
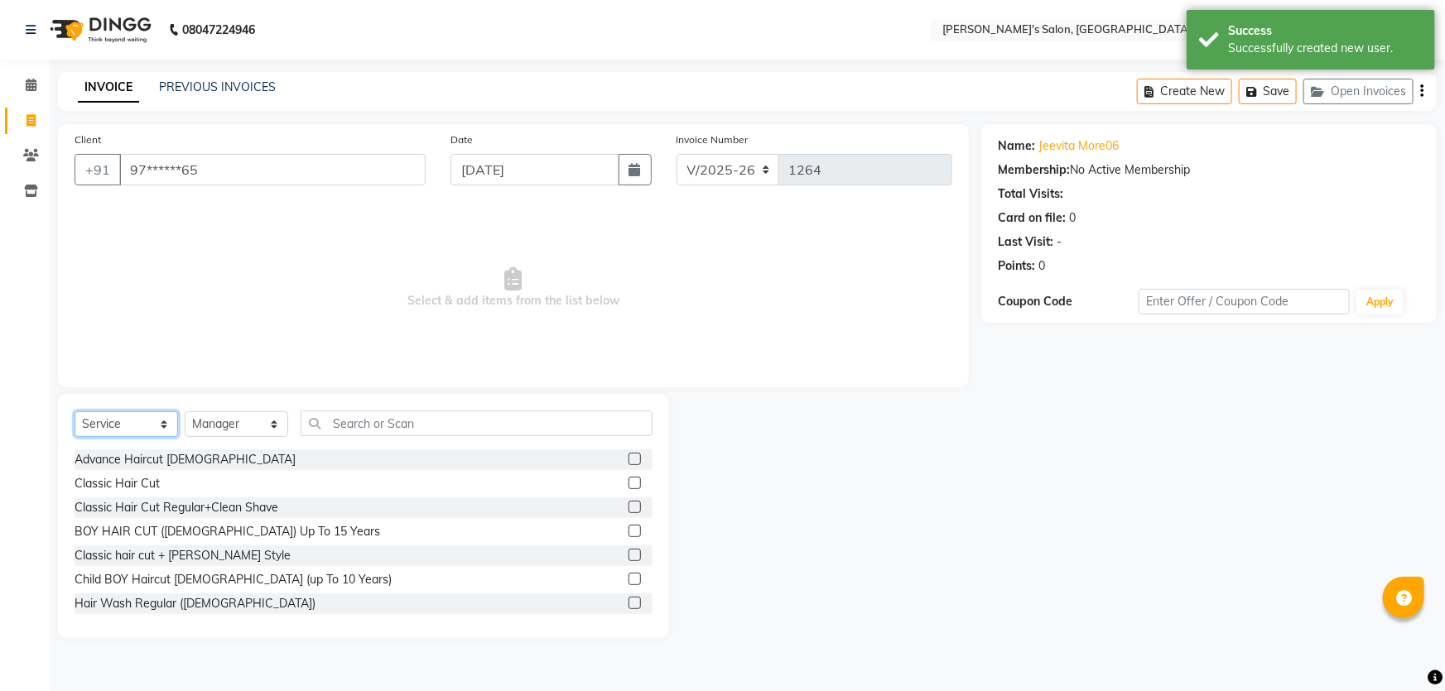
click at [168, 422] on select "Select Service Product Membership Package Voucher Prepaid Gift Card" at bounding box center [126, 424] width 103 height 26
click at [75, 411] on select "Select Service Product Membership Package Voucher Prepaid Gift Card" at bounding box center [126, 424] width 103 height 26
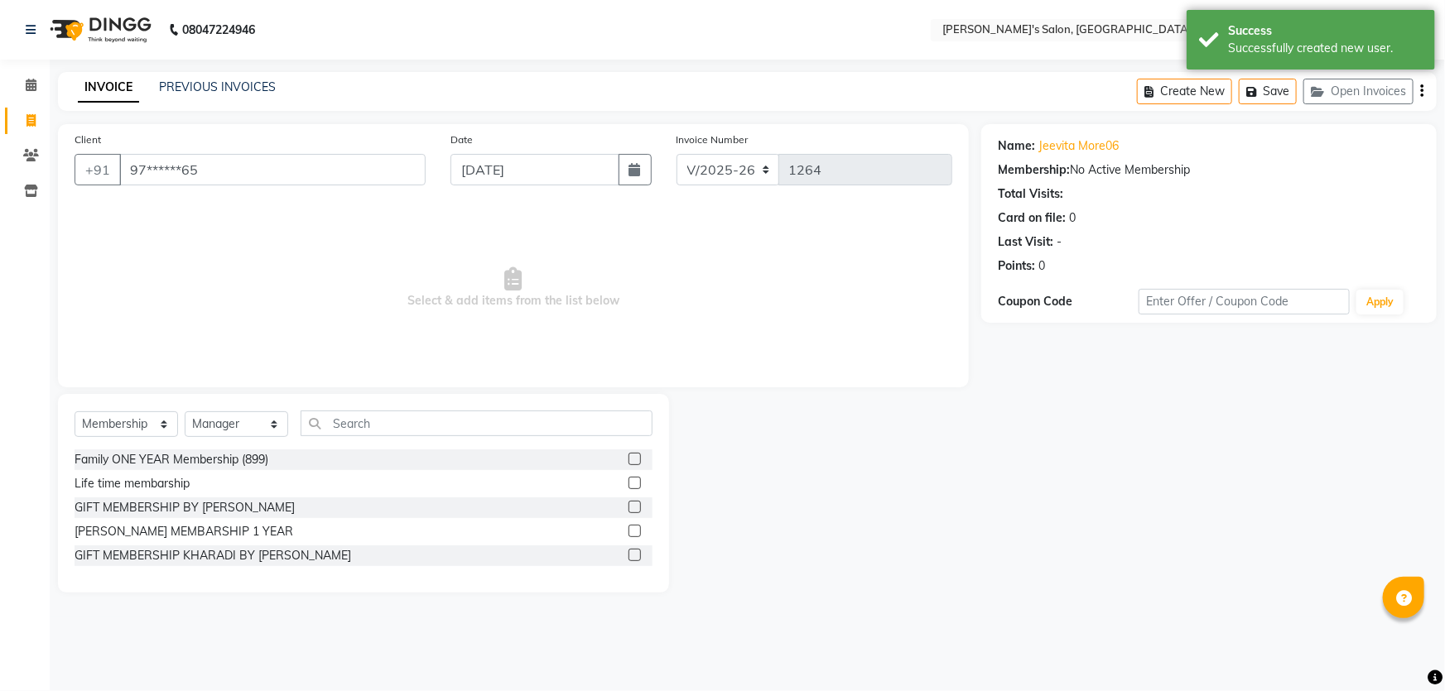
click at [631, 558] on label at bounding box center [634, 555] width 12 height 12
click at [631, 558] on input "checkbox" at bounding box center [633, 556] width 11 height 11
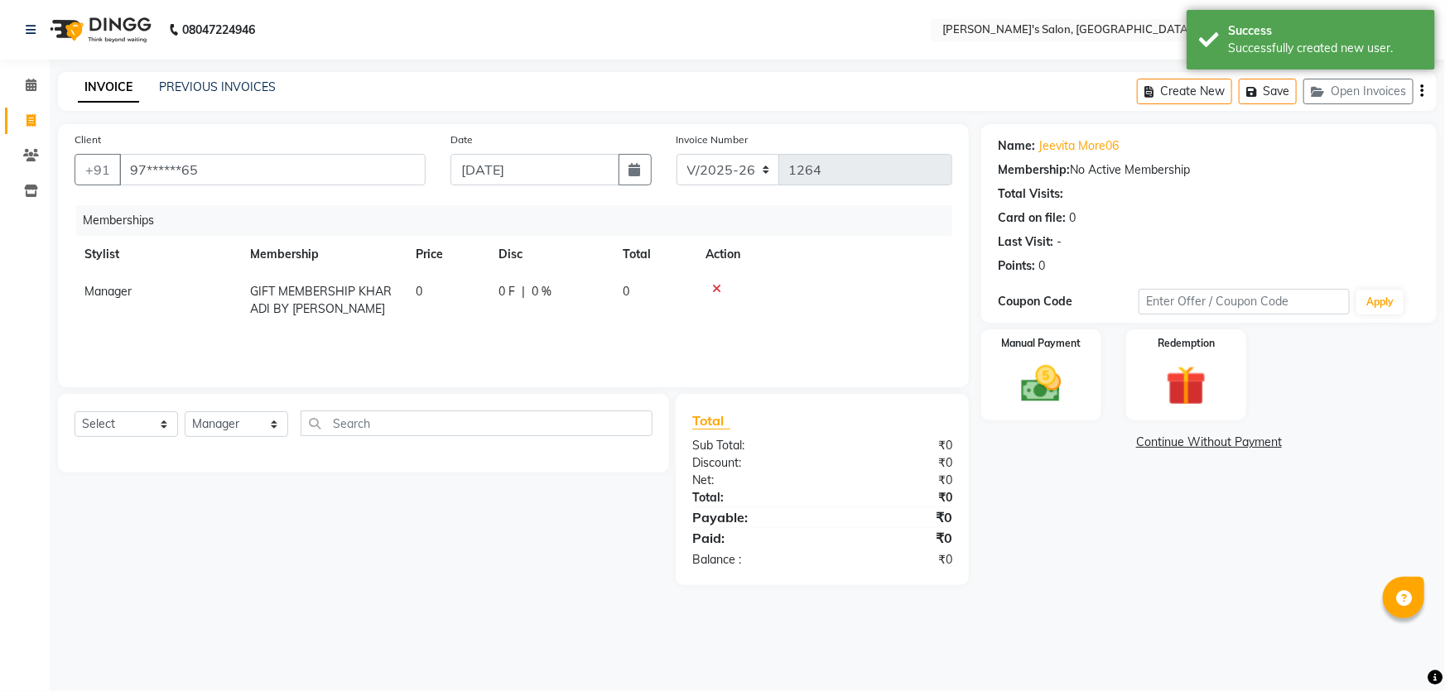
click at [1234, 439] on link "Continue Without Payment" at bounding box center [1208, 442] width 449 height 17
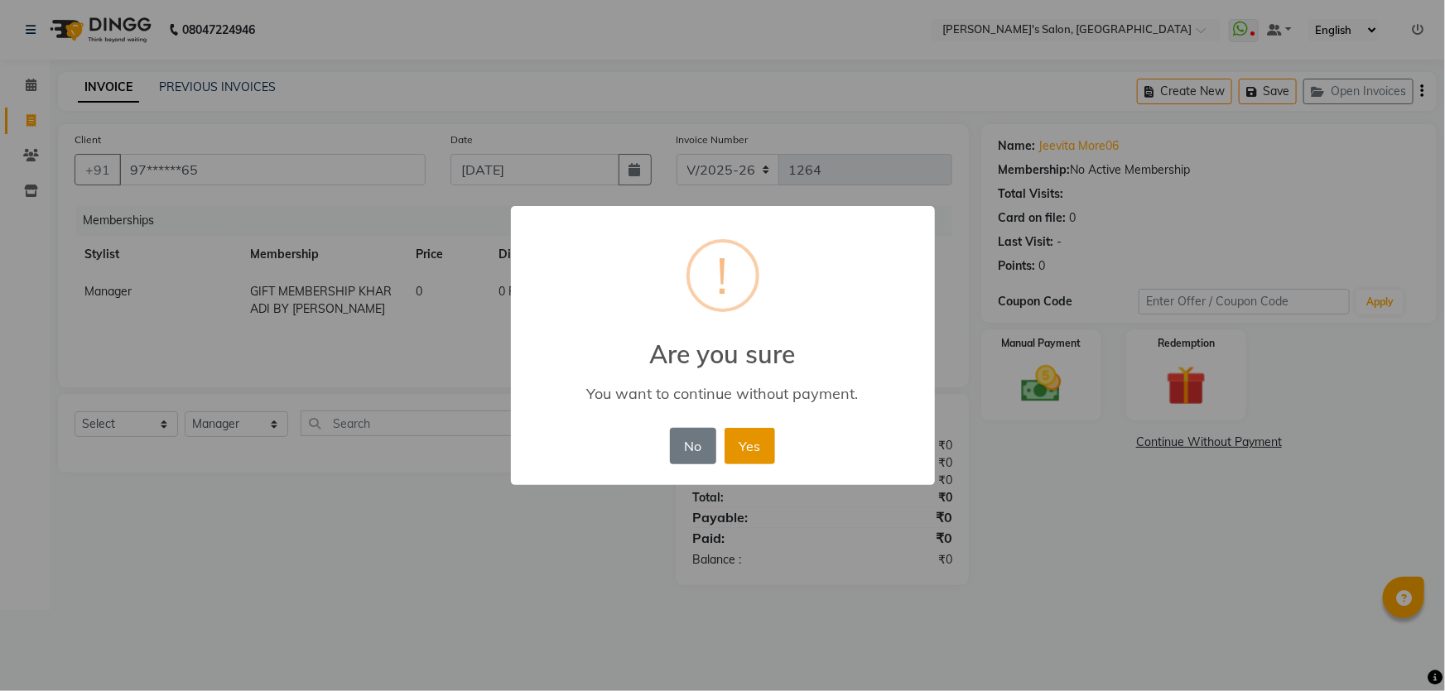
click at [753, 461] on button "Yes" at bounding box center [749, 446] width 51 height 36
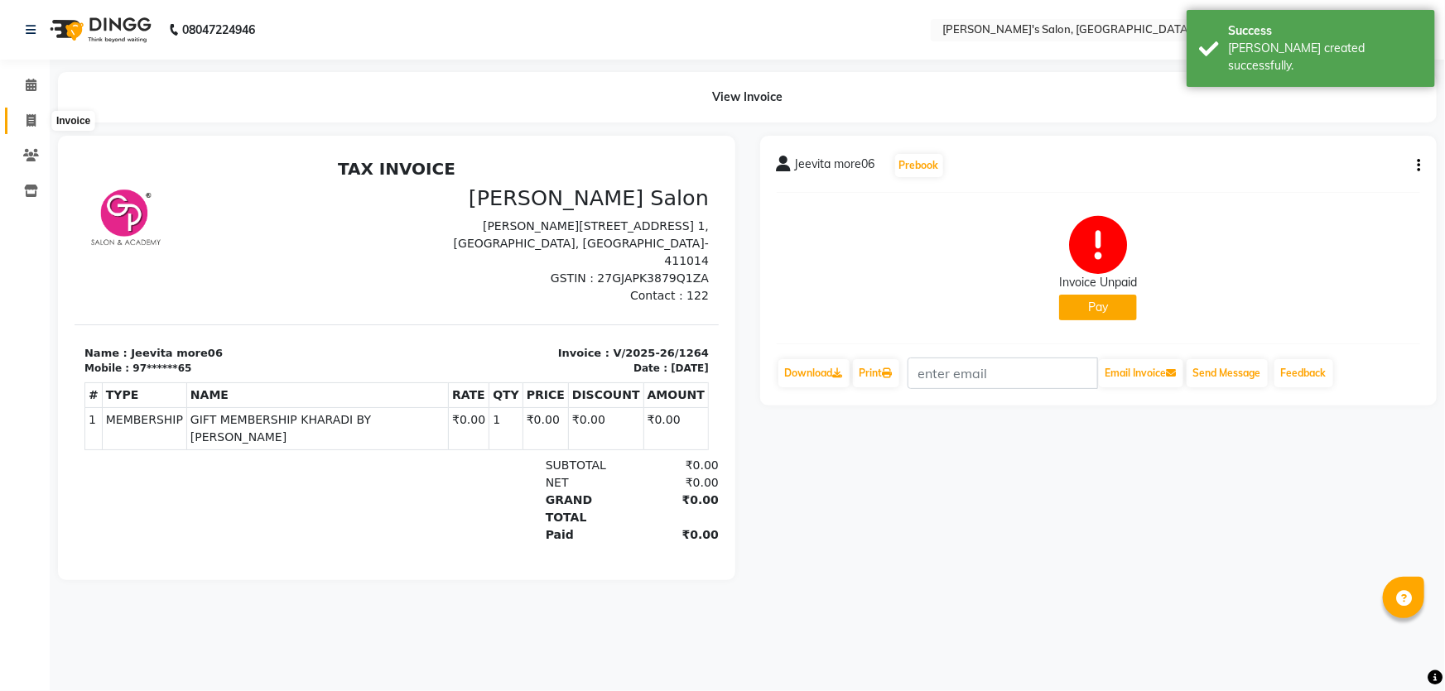
click at [22, 123] on span at bounding box center [31, 121] width 29 height 19
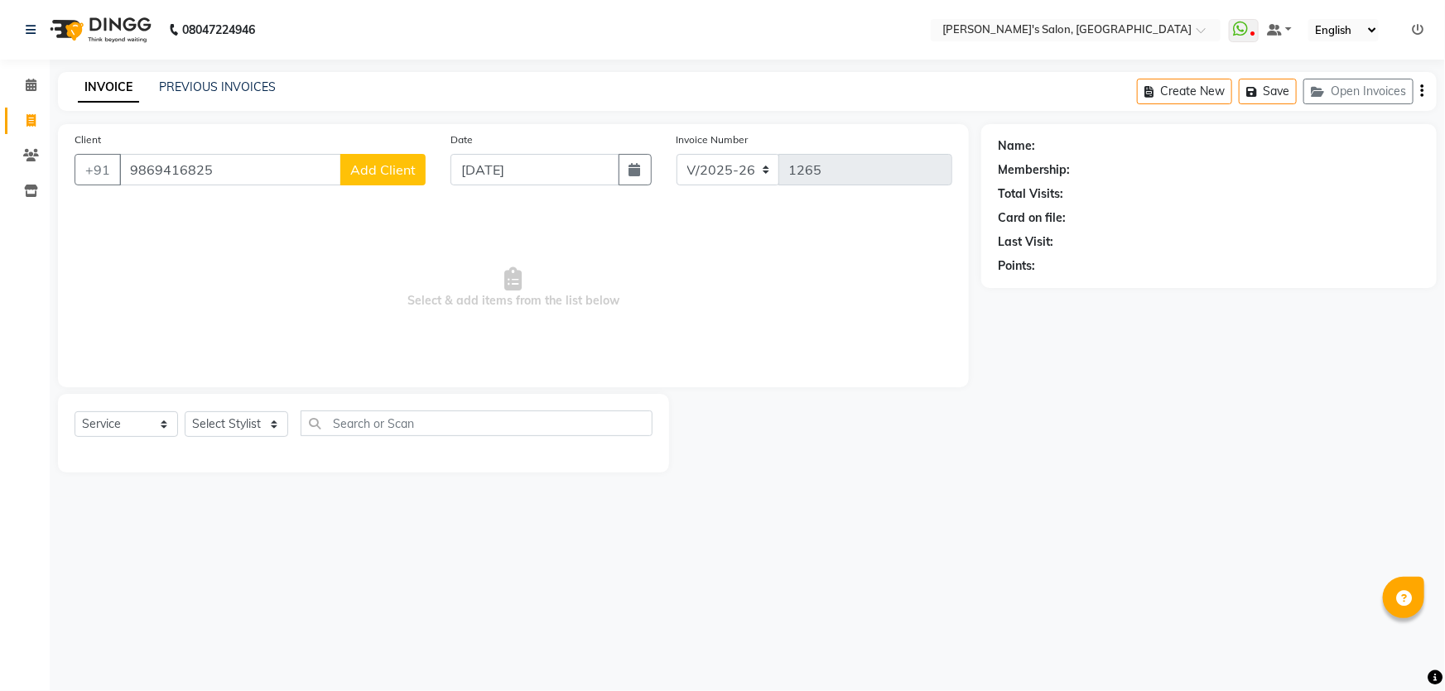
click at [392, 172] on span "Add Client" at bounding box center [382, 169] width 65 height 17
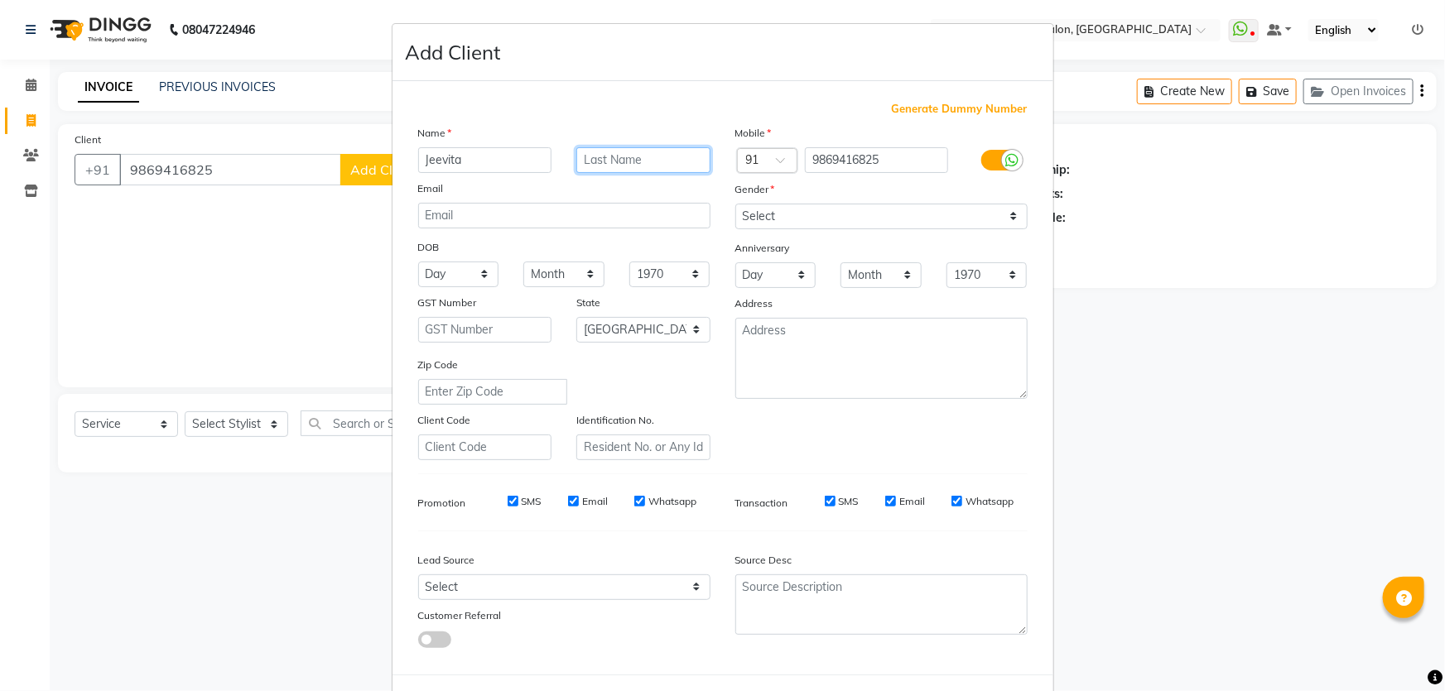
click at [665, 160] on input "text" at bounding box center [643, 160] width 134 height 26
click at [840, 213] on select "Select [DEMOGRAPHIC_DATA] [DEMOGRAPHIC_DATA] Other Prefer Not To Say" at bounding box center [881, 217] width 292 height 26
click at [735, 204] on select "Select [DEMOGRAPHIC_DATA] [DEMOGRAPHIC_DATA] Other Prefer Not To Say" at bounding box center [881, 217] width 292 height 26
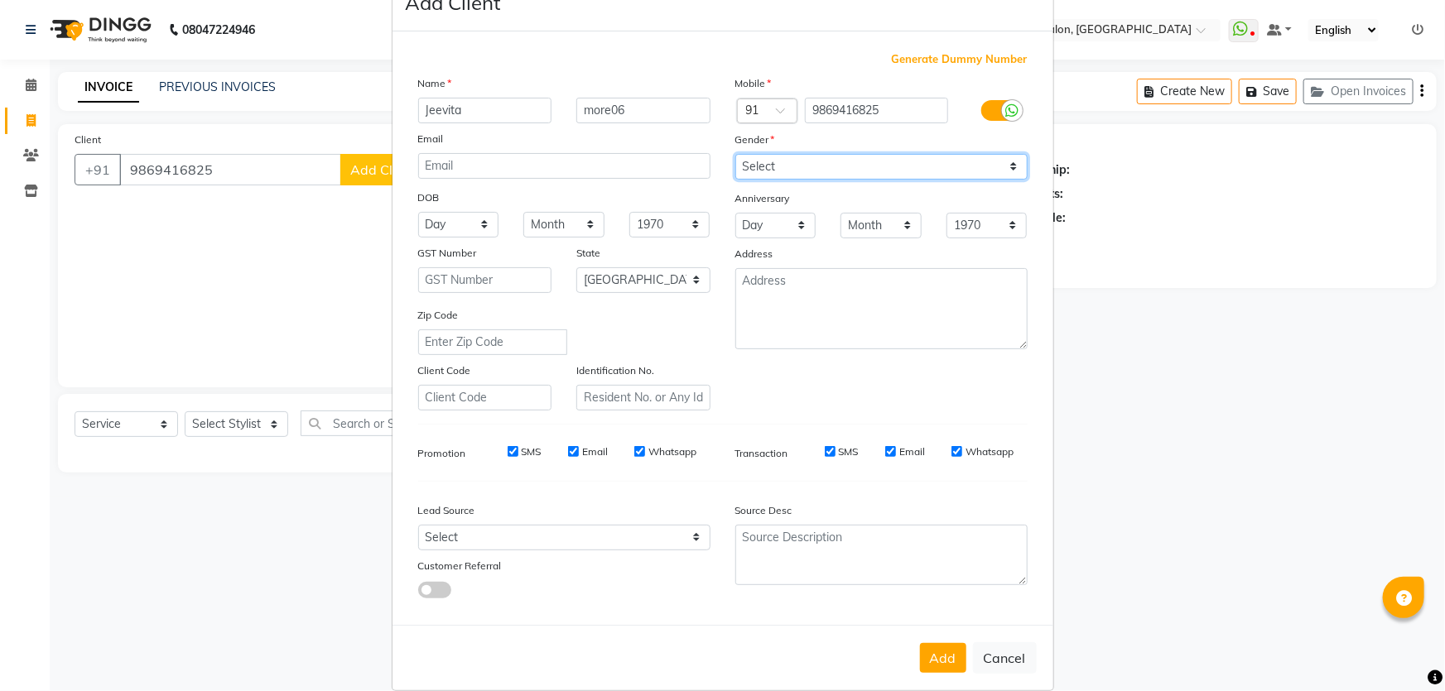
scroll to position [77, 0]
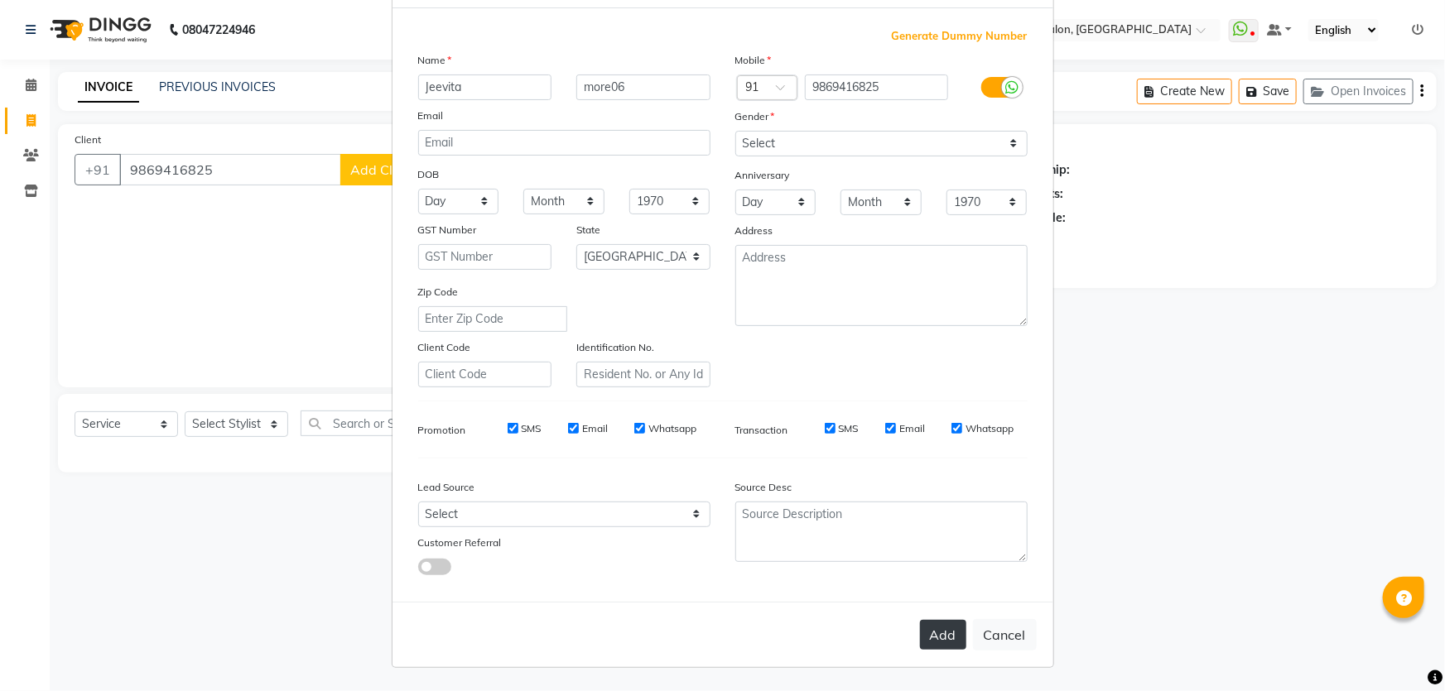
click at [928, 636] on button "Add" at bounding box center [943, 635] width 46 height 30
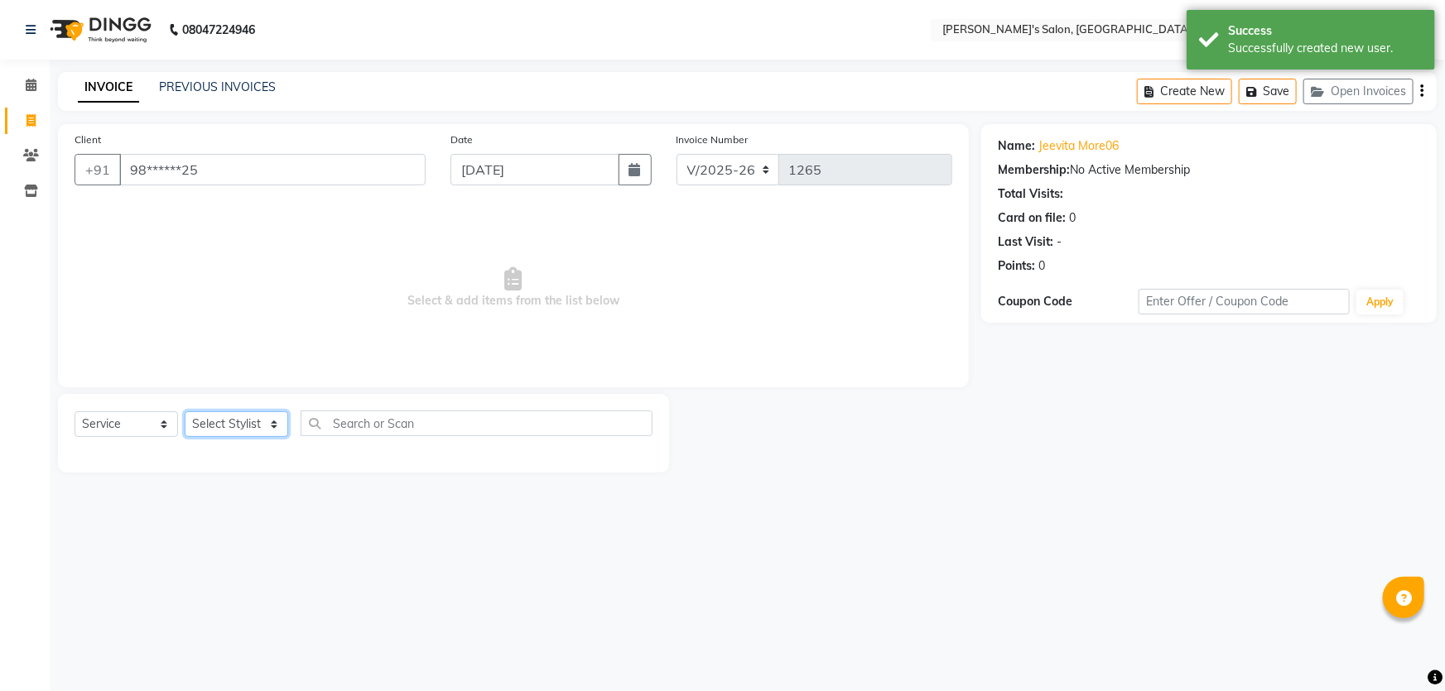
click at [272, 426] on select "Select Stylist AKASH ANIL KONDHAMANGALE Anjali Manager [PERSON_NAME] [PERSON_NA…" at bounding box center [236, 424] width 103 height 26
click at [185, 411] on select "Select Stylist AKASH ANIL KONDHAMANGALE Anjali Manager [PERSON_NAME] [PERSON_NA…" at bounding box center [236, 424] width 103 height 26
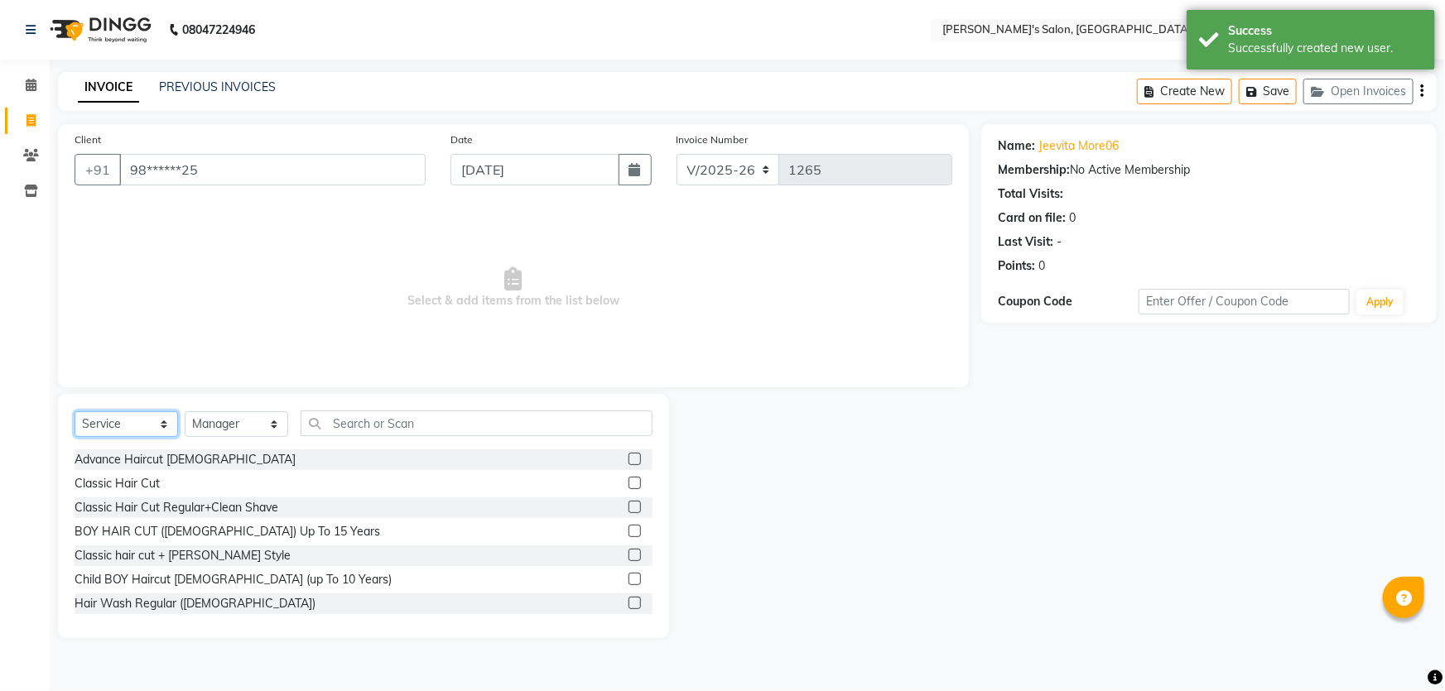
click at [157, 418] on select "Select Service Product Membership Package Voucher Prepaid Gift Card" at bounding box center [126, 424] width 103 height 26
click at [75, 411] on select "Select Service Product Membership Package Voucher Prepaid Gift Card" at bounding box center [126, 424] width 103 height 26
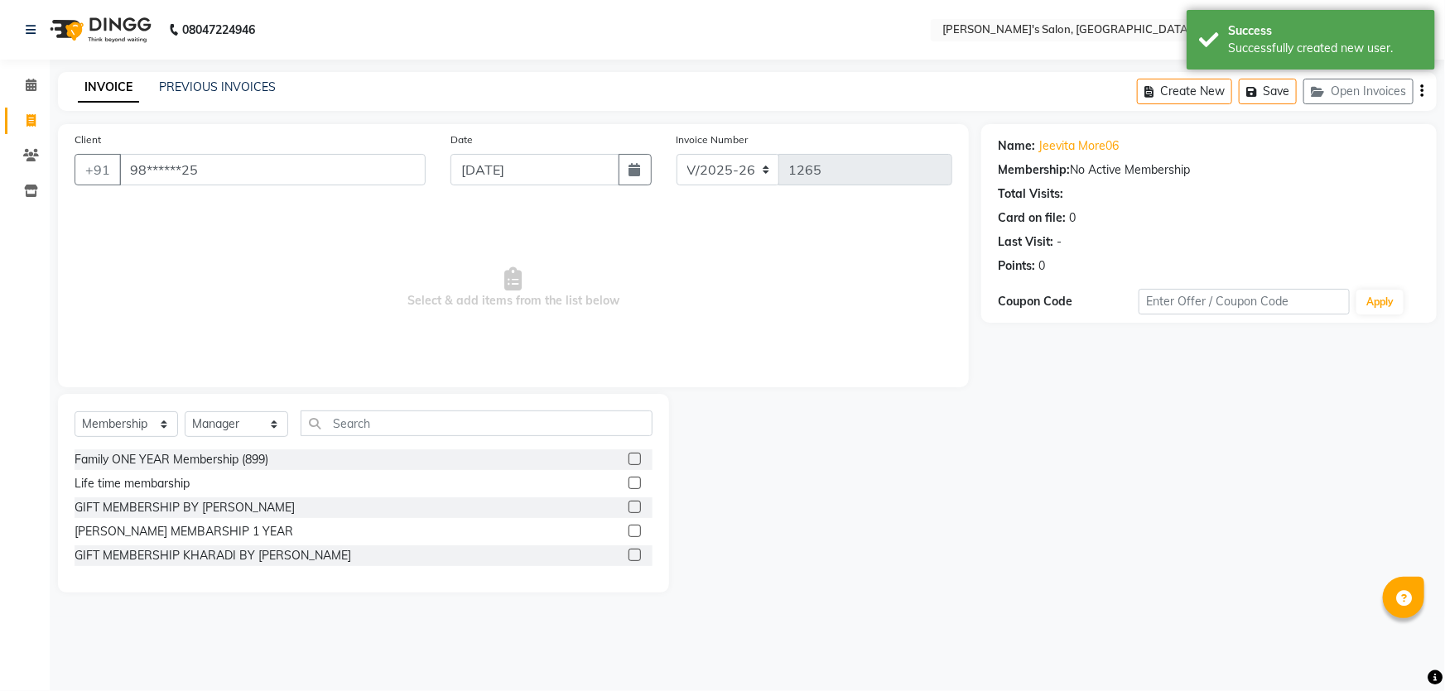
click at [634, 556] on label at bounding box center [634, 555] width 12 height 12
click at [634, 556] on input "checkbox" at bounding box center [633, 556] width 11 height 11
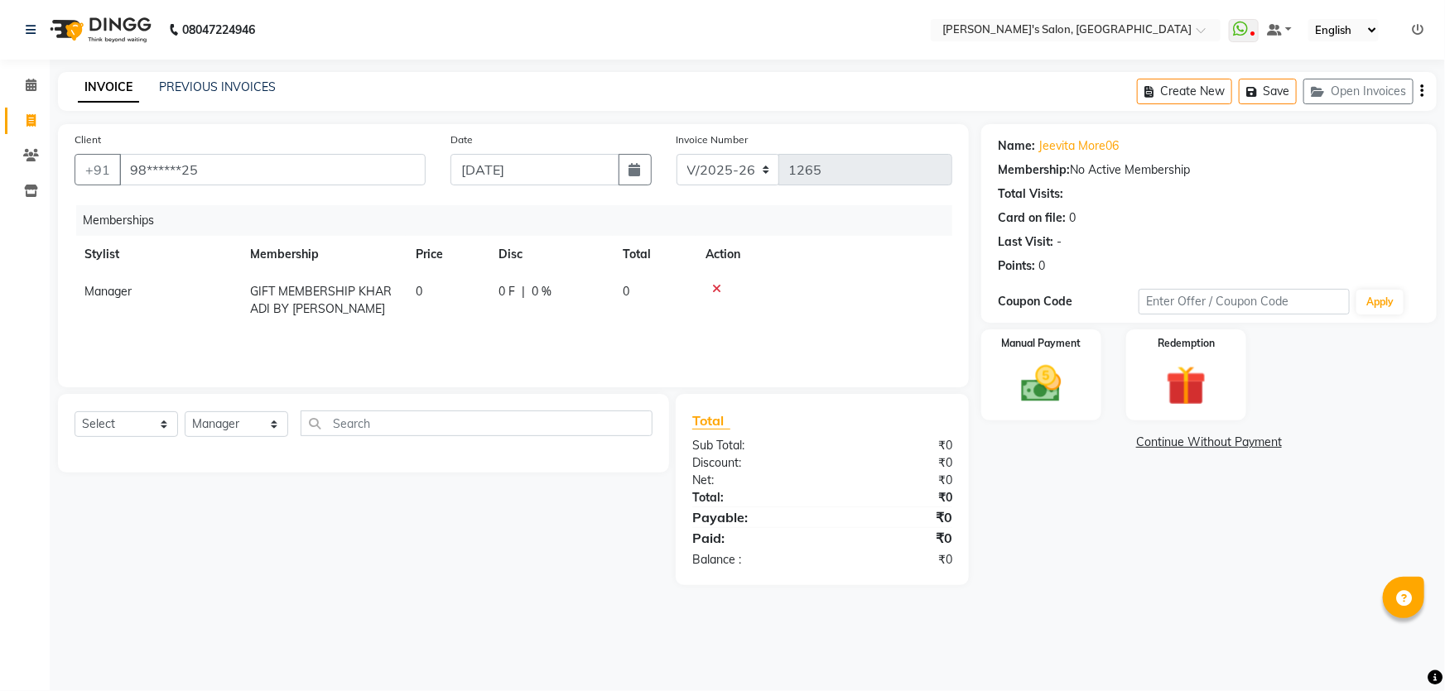
click at [1209, 447] on link "Continue Without Payment" at bounding box center [1208, 442] width 449 height 17
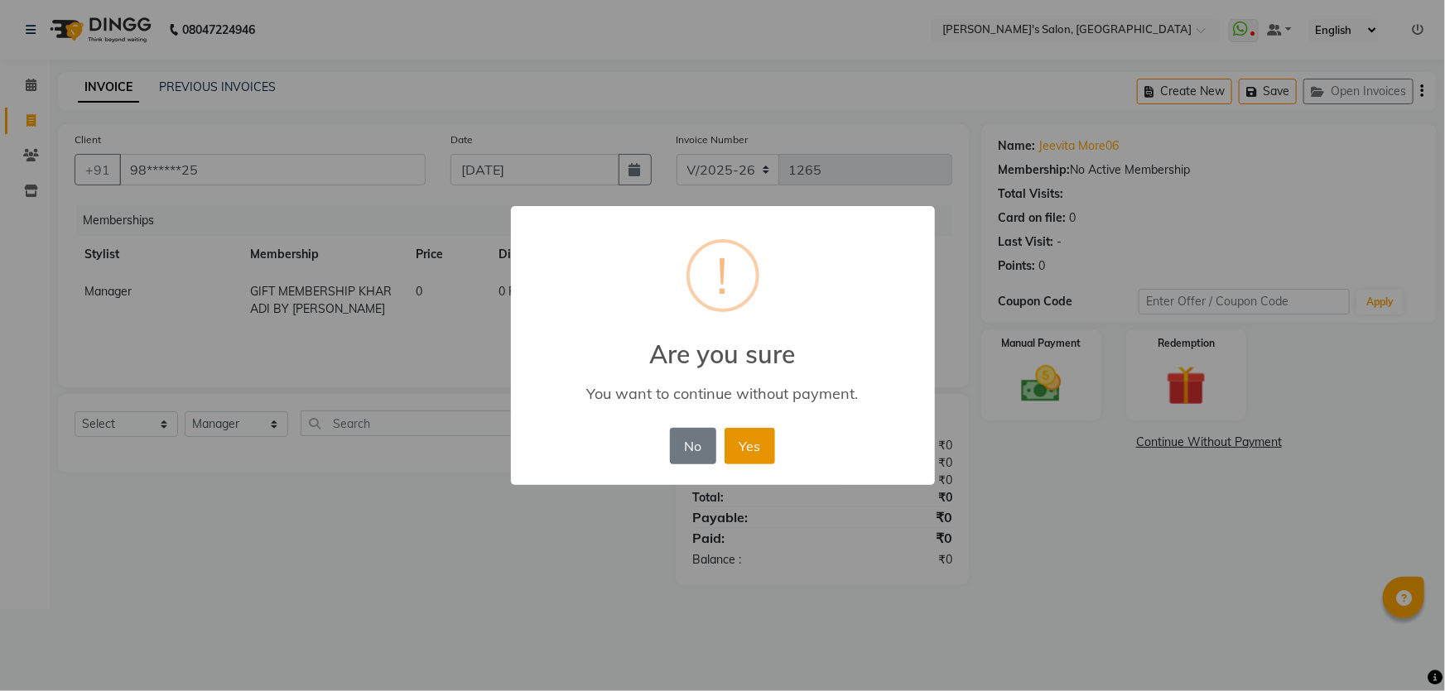
click at [755, 460] on button "Yes" at bounding box center [749, 446] width 51 height 36
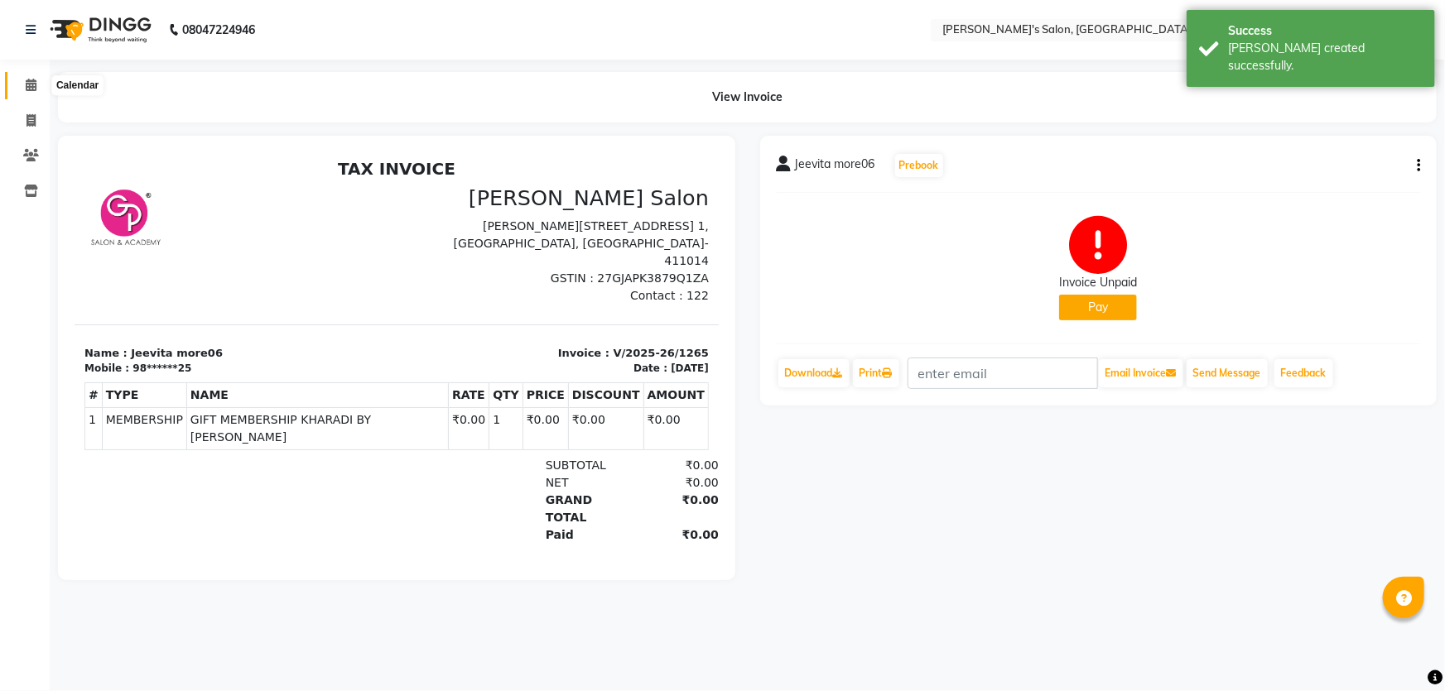
click at [26, 86] on icon at bounding box center [31, 85] width 11 height 12
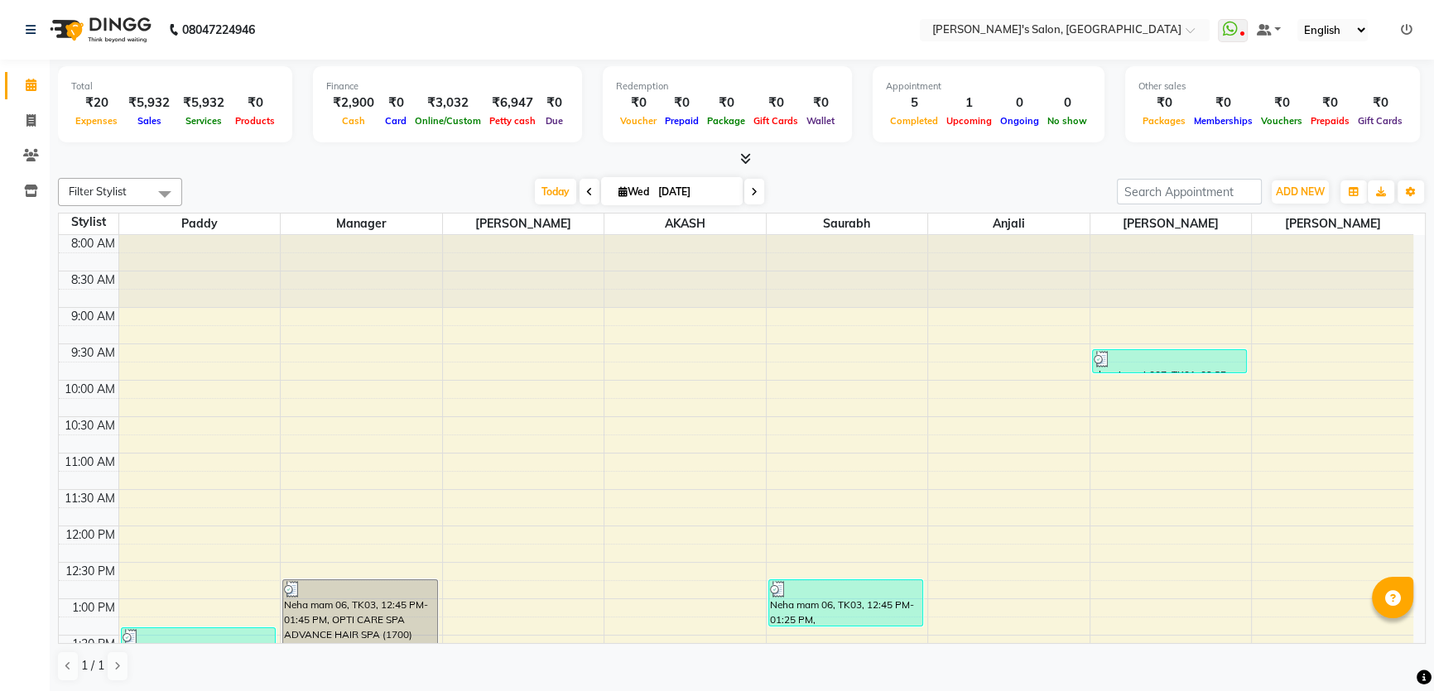
click at [742, 161] on icon at bounding box center [745, 158] width 11 height 12
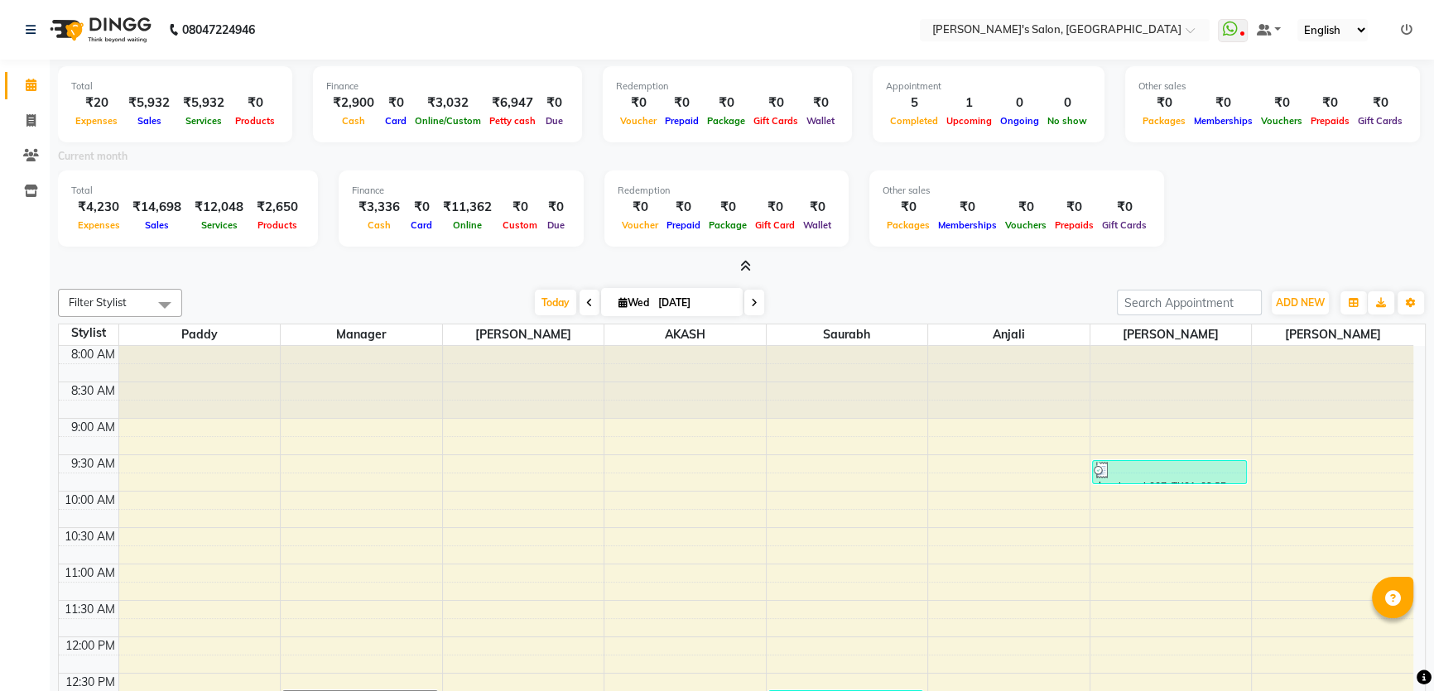
click at [746, 265] on icon at bounding box center [745, 266] width 11 height 12
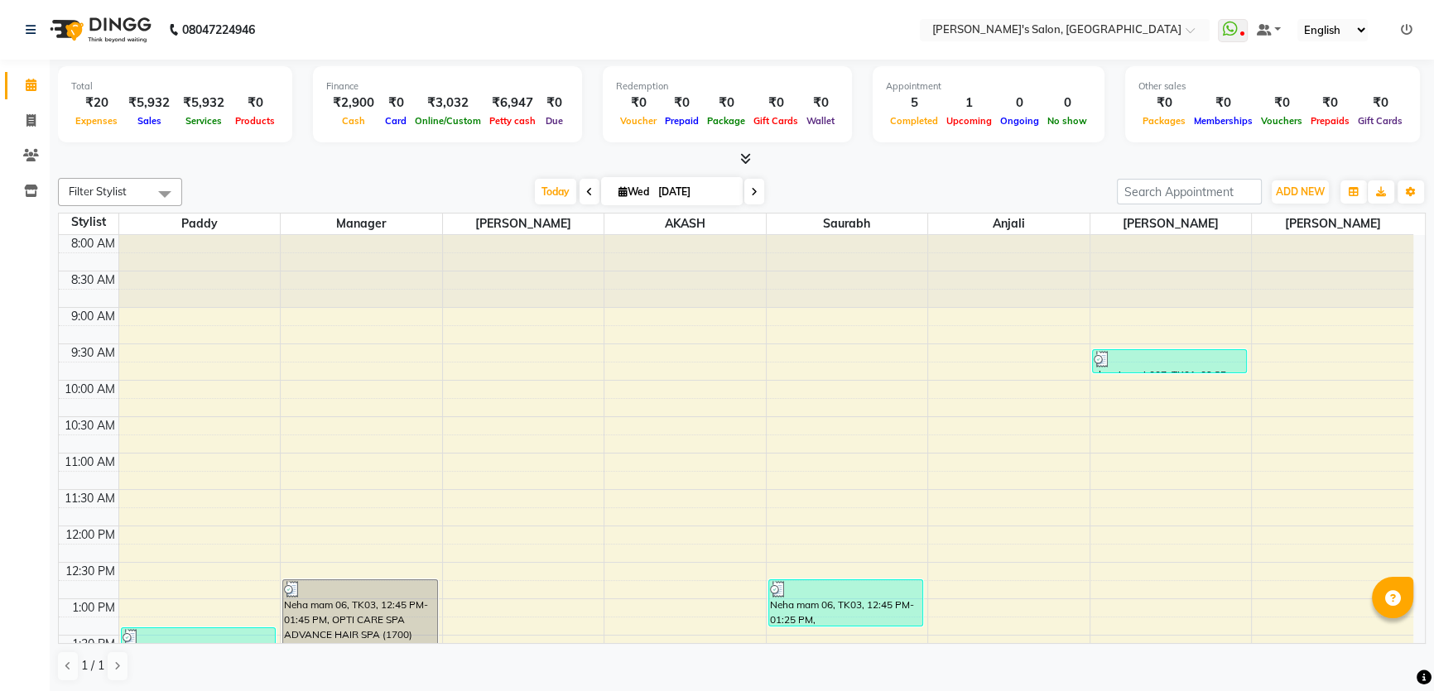
click at [845, 190] on div "[DATE] [DATE]" at bounding box center [649, 192] width 918 height 25
click at [413, 174] on div "Filter Stylist Select All AKASH ANIL KONDHAMANGALE Anjali Manager [PERSON_NAME]…" at bounding box center [742, 429] width 1368 height 517
click at [1009, 188] on div "[DATE] [DATE]" at bounding box center [649, 192] width 918 height 25
click at [744, 153] on icon at bounding box center [745, 158] width 11 height 12
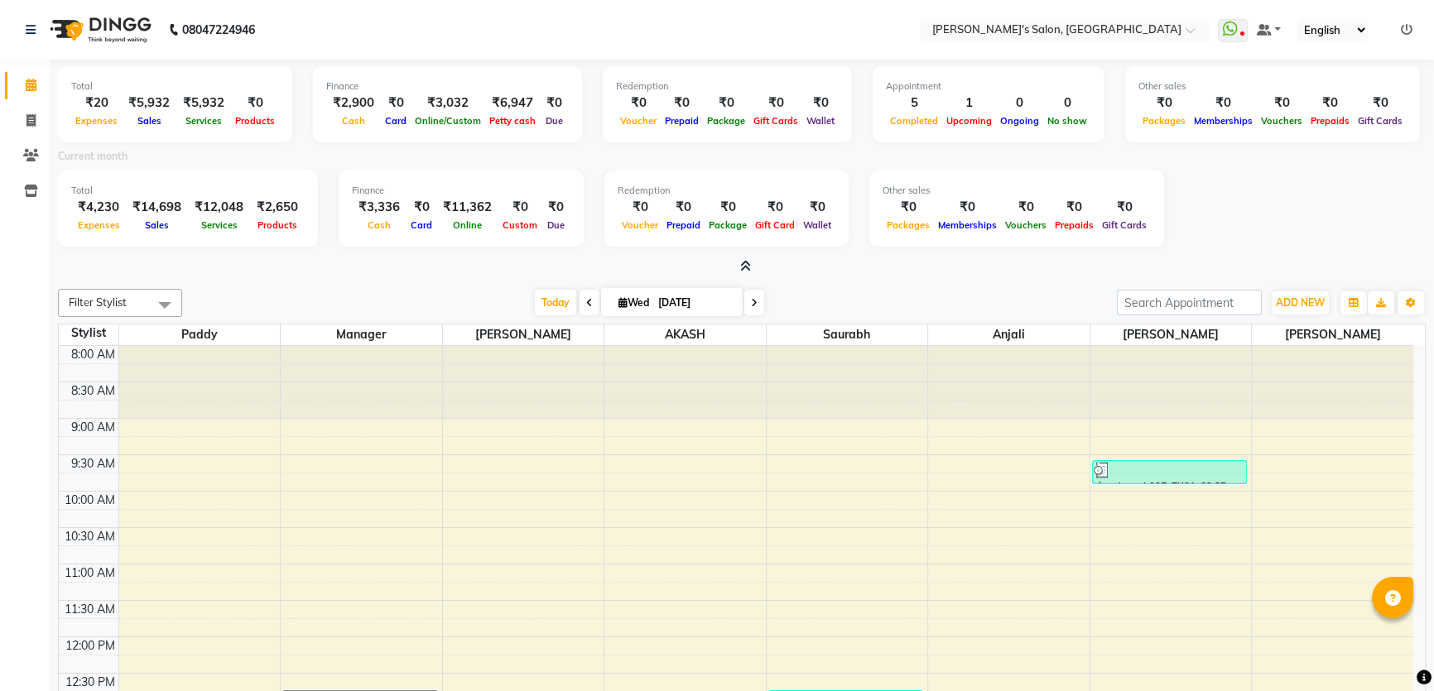
click at [744, 267] on icon at bounding box center [745, 266] width 11 height 12
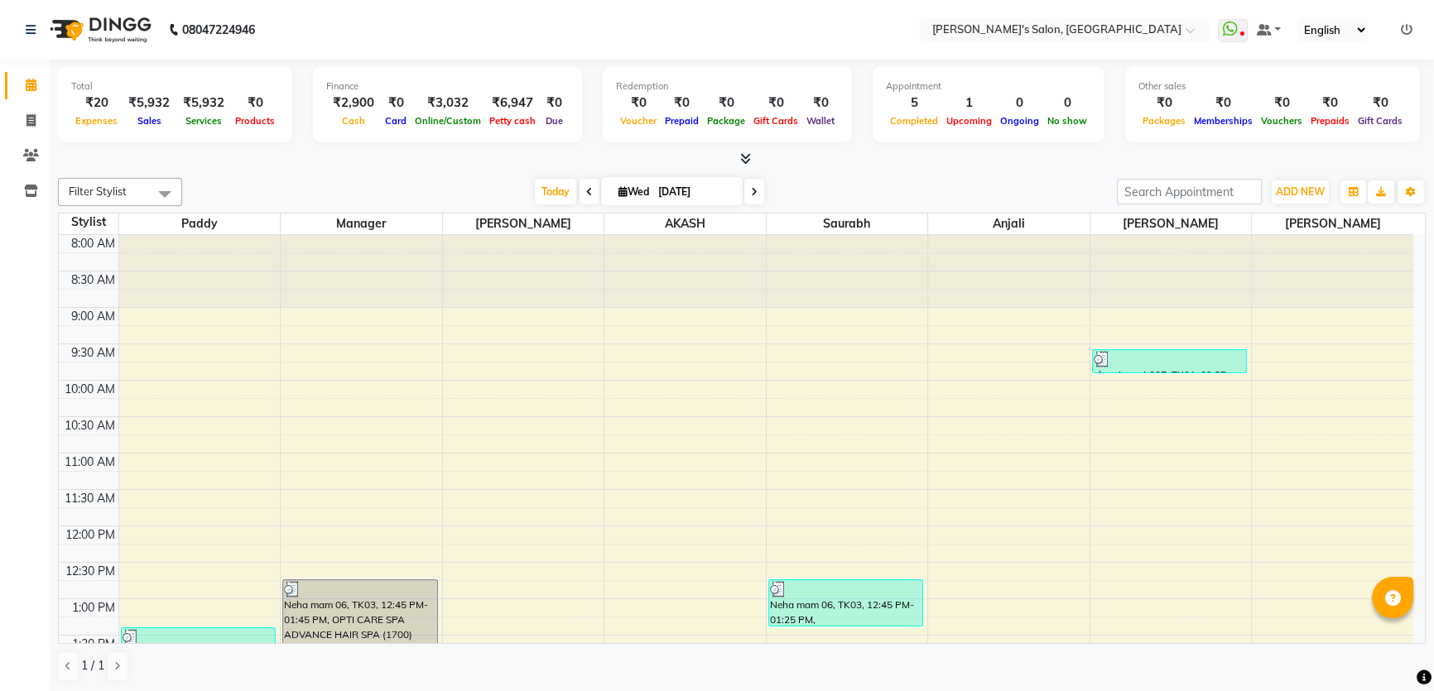
click at [863, 160] on div at bounding box center [742, 159] width 1368 height 17
click at [1043, 167] on div "Total ₹20 Expenses ₹5,932 Sales ₹5,932 Services ₹0 Products Finance ₹2,900 Cash…" at bounding box center [742, 376] width 1384 height 633
click at [1040, 167] on div "Total ₹20 Expenses ₹5,932 Sales ₹5,932 Services ₹0 Products Finance ₹2,900 Cash…" at bounding box center [742, 376] width 1384 height 633
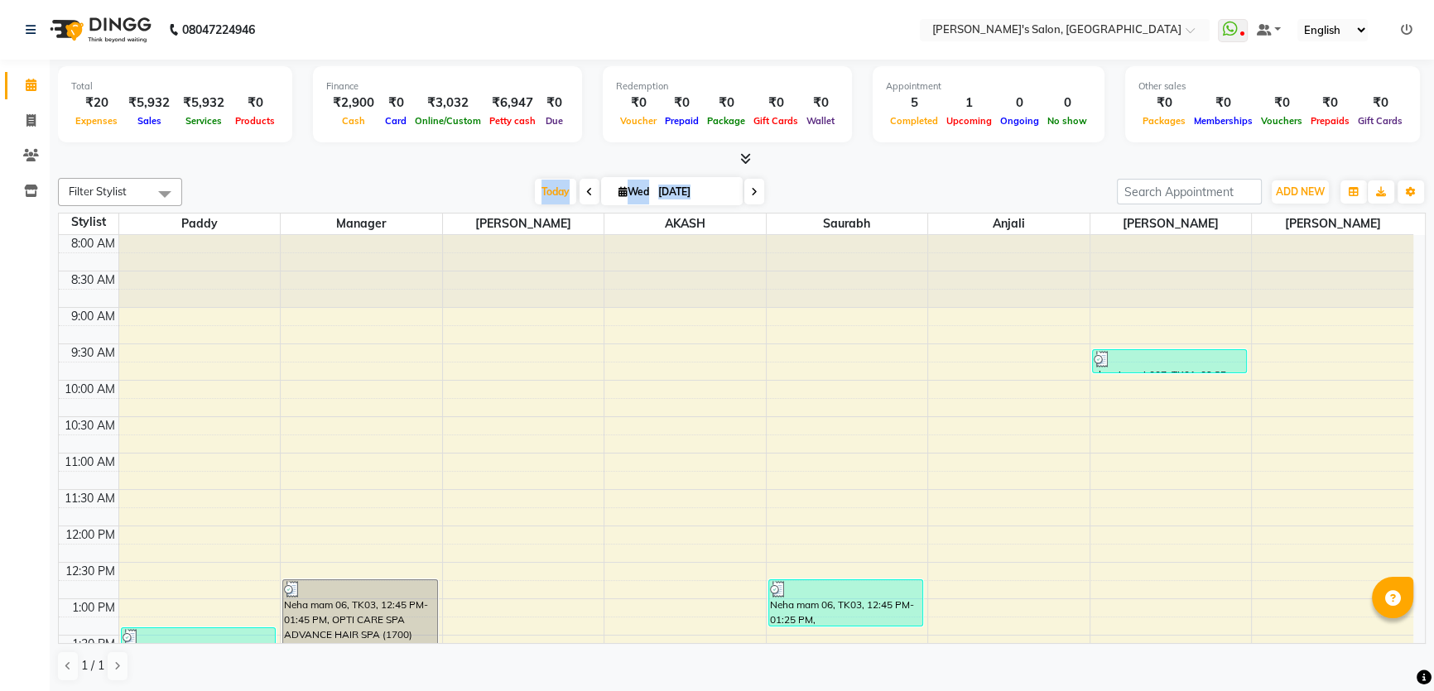
click at [1040, 167] on div "Total ₹20 Expenses ₹5,932 Sales ₹5,932 Services ₹0 Products Finance ₹2,900 Cash…" at bounding box center [742, 376] width 1384 height 633
drag, startPoint x: 1040, startPoint y: 167, endPoint x: 1027, endPoint y: 169, distance: 13.4
click at [1039, 167] on div "Total ₹20 Expenses ₹5,932 Sales ₹5,932 Services ₹0 Products Finance ₹2,900 Cash…" at bounding box center [742, 376] width 1384 height 633
click at [854, 180] on div "[DATE] [DATE]" at bounding box center [649, 192] width 918 height 25
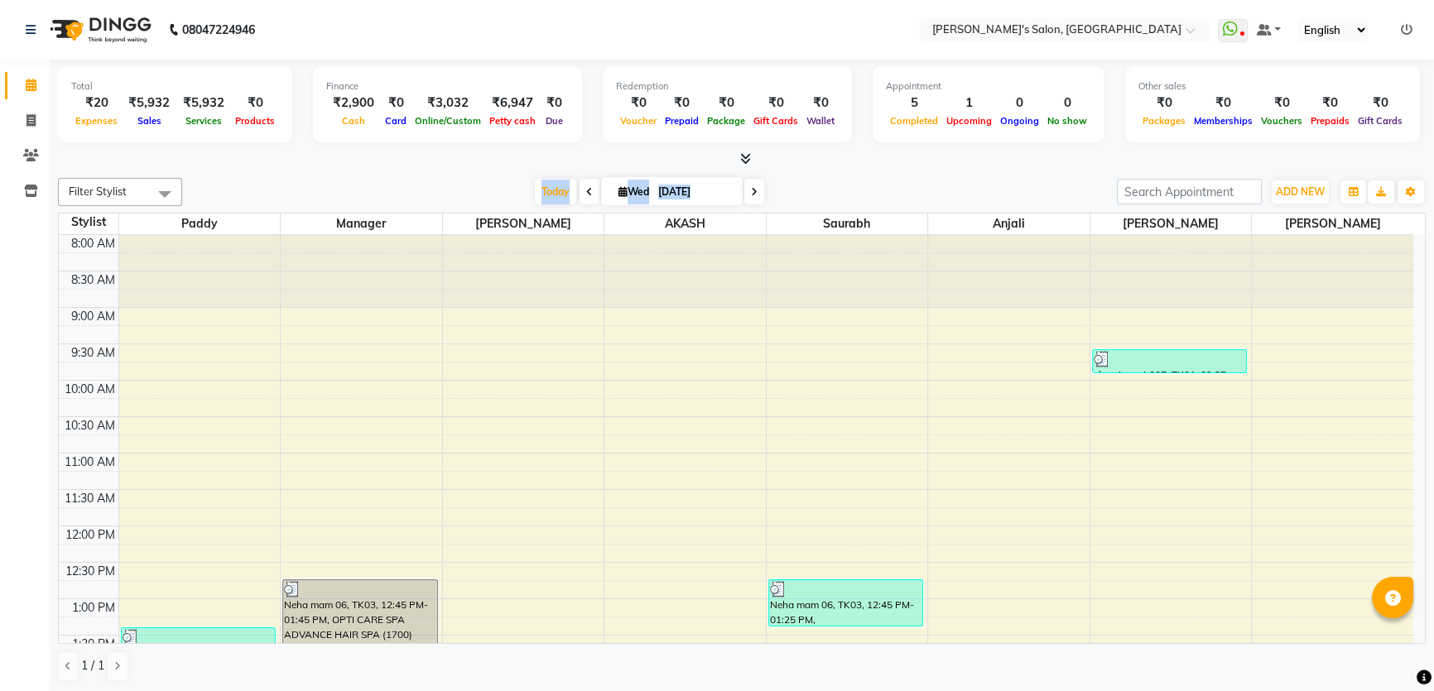
click at [851, 180] on div "[DATE] [DATE]" at bounding box center [649, 192] width 918 height 25
click at [827, 197] on div "[DATE] [DATE]" at bounding box center [649, 192] width 918 height 25
click at [811, 178] on div "Filter Stylist Select All AKASH ANIL KONDHAMANGALE Anjali Manager [PERSON_NAME]…" at bounding box center [742, 192] width 1368 height 28
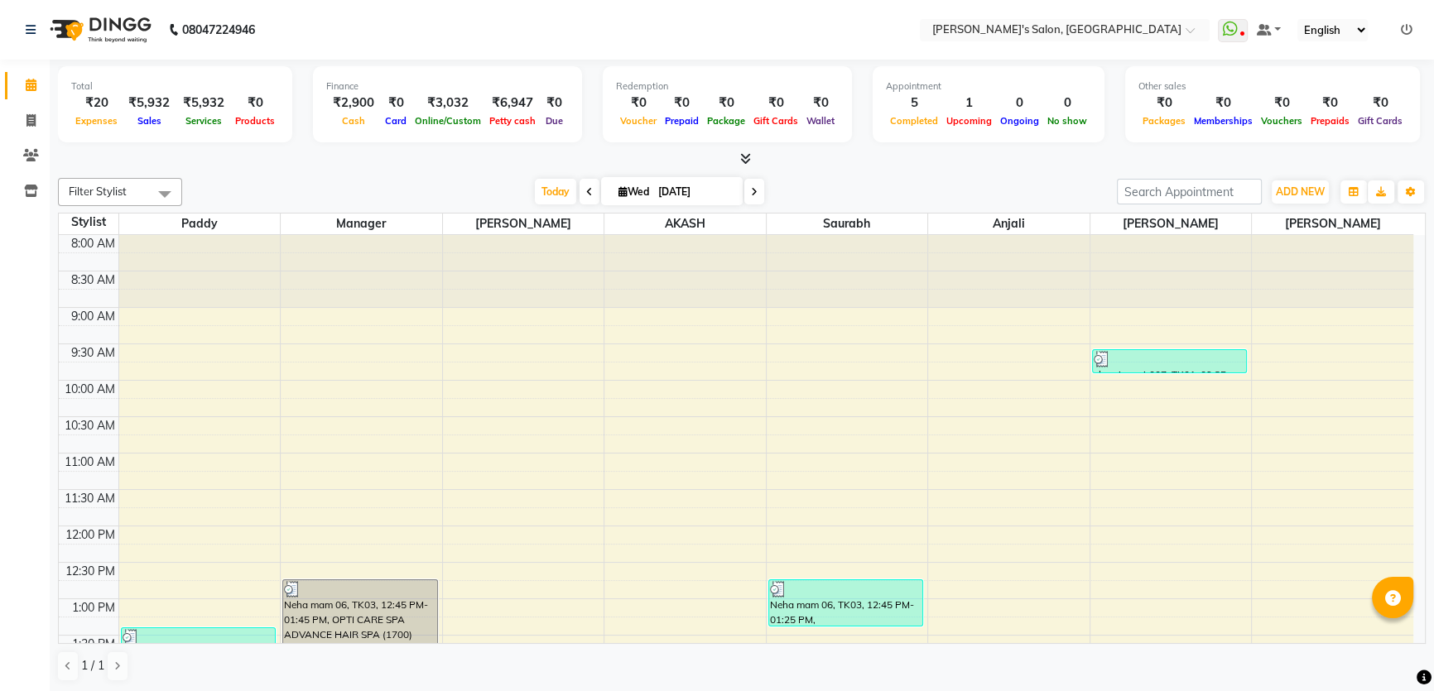
click at [435, 169] on div "Total ₹20 Expenses ₹5,932 Sales ₹5,932 Services ₹0 Products Finance ₹2,900 Cash…" at bounding box center [742, 376] width 1384 height 633
drag, startPoint x: 141, startPoint y: 562, endPoint x: 889, endPoint y: 203, distance: 830.3
click at [889, 203] on div "[DATE] [DATE]" at bounding box center [649, 192] width 918 height 25
click at [1406, 29] on icon at bounding box center [1407, 30] width 12 height 12
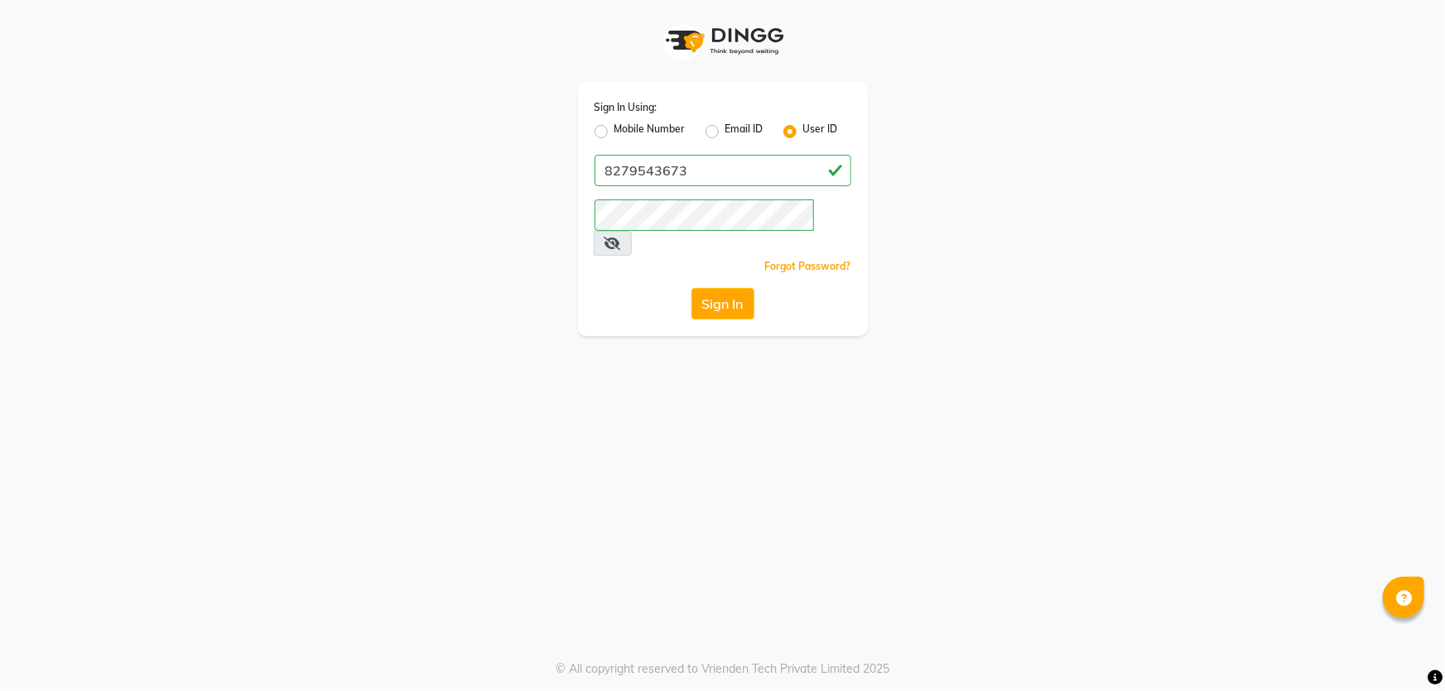
click at [614, 132] on label "Mobile Number" at bounding box center [649, 132] width 71 height 20
click at [614, 132] on input "Mobile Number" at bounding box center [619, 127] width 11 height 11
click at [667, 168] on input "Username" at bounding box center [750, 170] width 201 height 31
click at [749, 288] on button "Sign In" at bounding box center [722, 303] width 63 height 31
